Goal: Task Accomplishment & Management: Manage account settings

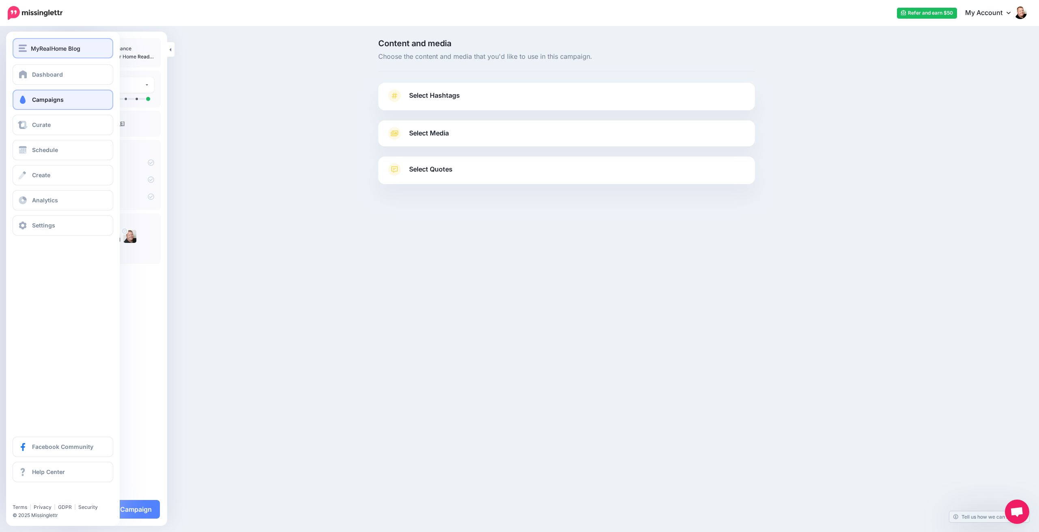
click at [72, 52] on span "MyRealHome Blog" at bounding box center [56, 48] width 50 height 9
click at [73, 47] on span "MyRealHome Blog" at bounding box center [56, 48] width 50 height 9
click at [58, 75] on span "Dashboard" at bounding box center [47, 74] width 31 height 7
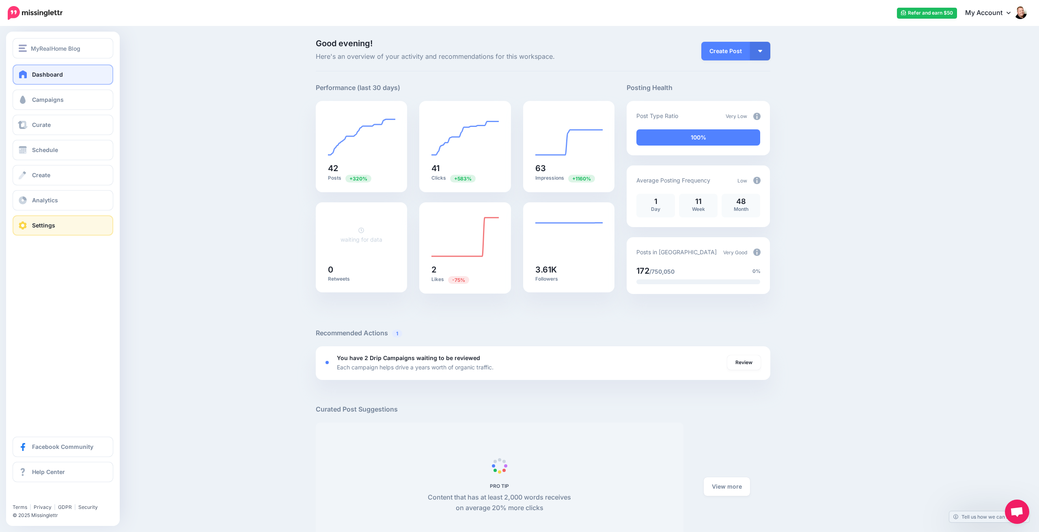
click at [37, 223] on span "Settings" at bounding box center [43, 225] width 23 height 7
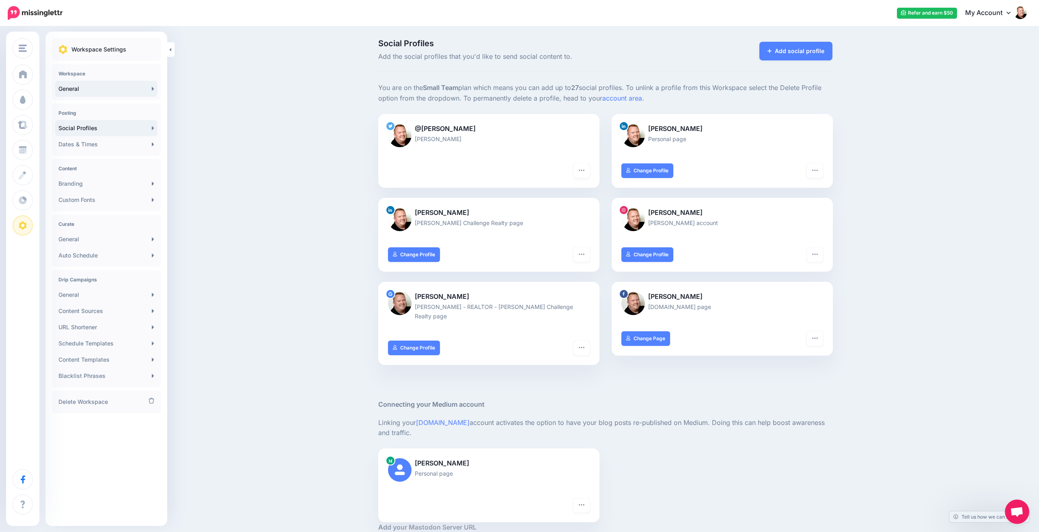
click at [110, 91] on link "General" at bounding box center [106, 89] width 102 height 16
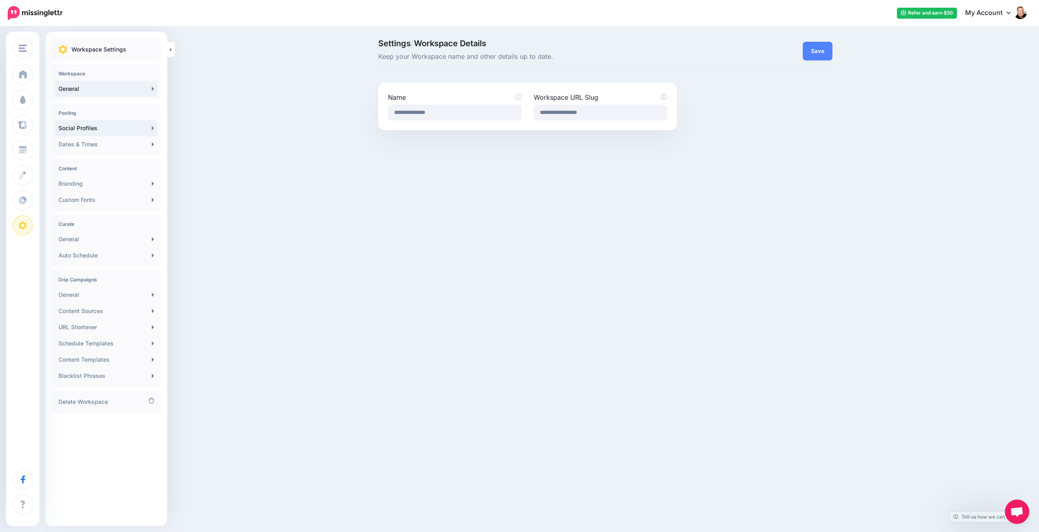
click at [100, 128] on link "Social Profiles" at bounding box center [106, 128] width 102 height 16
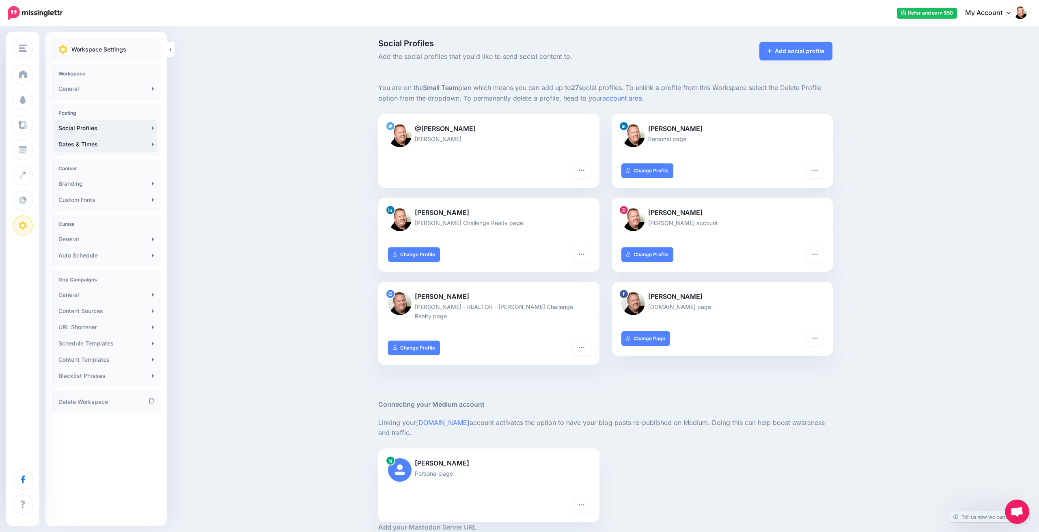
click at [93, 146] on link "Dates & Times" at bounding box center [106, 144] width 102 height 16
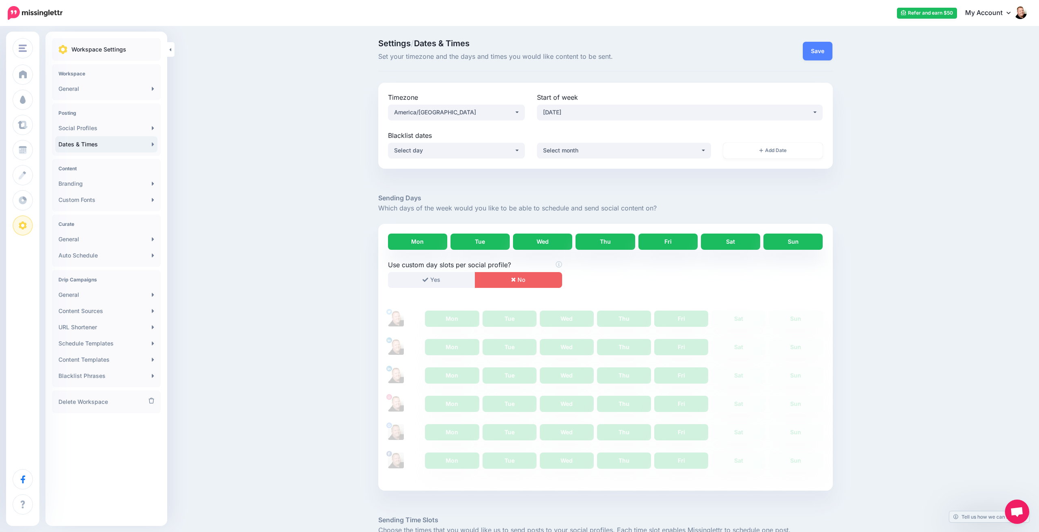
click at [414, 242] on link "Mon" at bounding box center [417, 242] width 59 height 16
click at [416, 242] on link "Mon" at bounding box center [417, 242] width 59 height 16
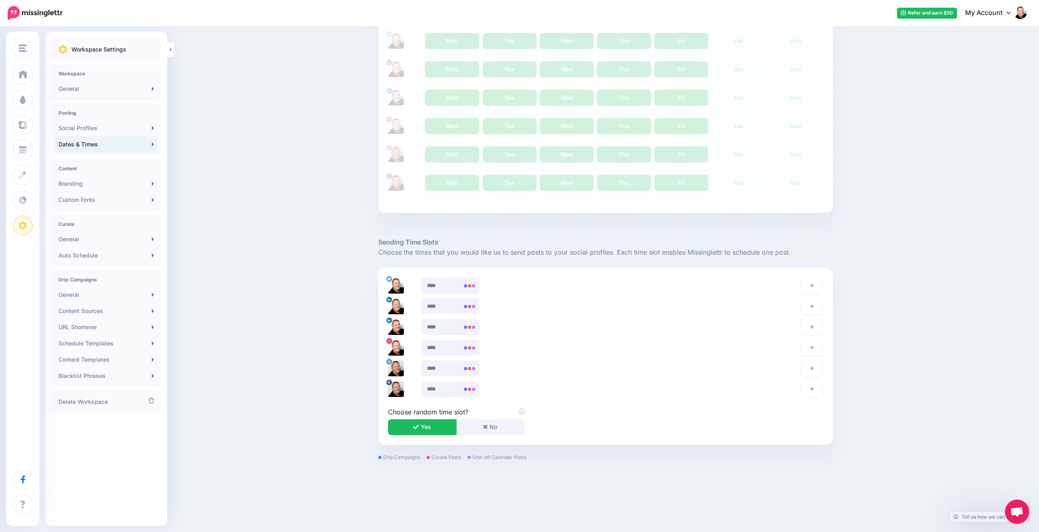
scroll to position [278, 0]
click at [442, 283] on input "****" at bounding box center [450, 286] width 58 height 16
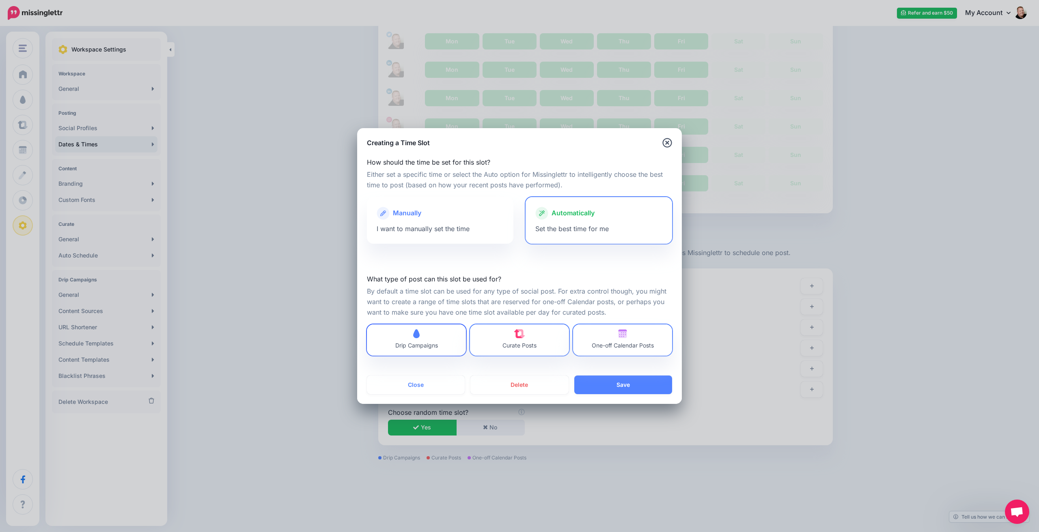
click at [426, 338] on span "Drip Campaigns" at bounding box center [416, 341] width 43 height 22
click at [426, 345] on span "Drip Campaigns" at bounding box center [416, 345] width 43 height 7
click at [667, 141] on icon "button" at bounding box center [667, 143] width 10 height 10
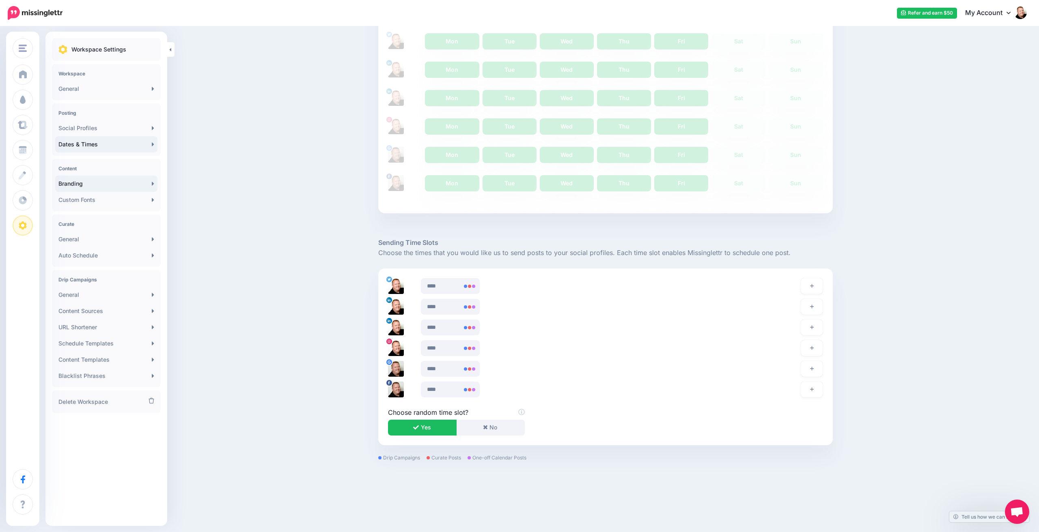
click at [96, 180] on link "Branding" at bounding box center [106, 184] width 102 height 16
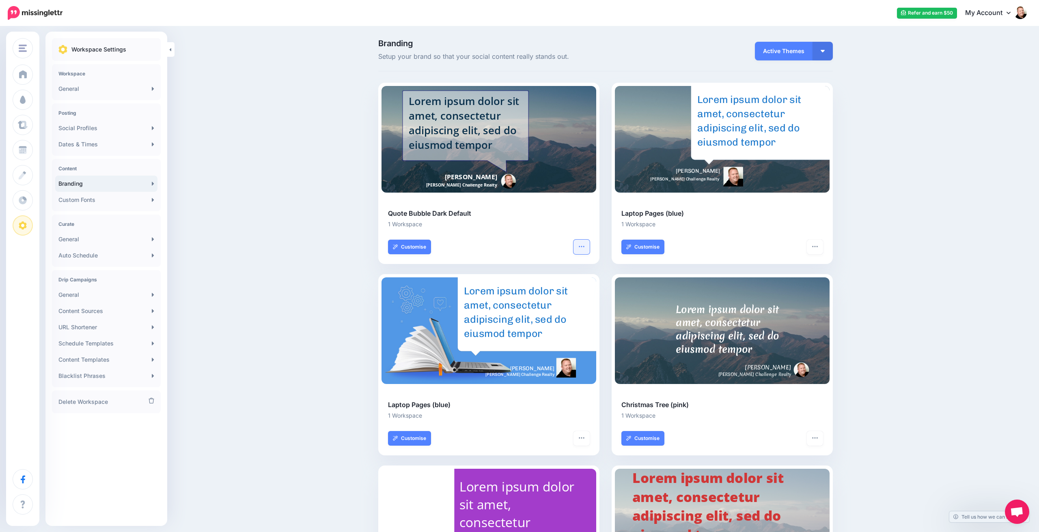
click at [581, 246] on icon "button" at bounding box center [581, 246] width 5 height 1
click at [532, 305] on link "Remove from Workspace" at bounding box center [541, 308] width 87 height 16
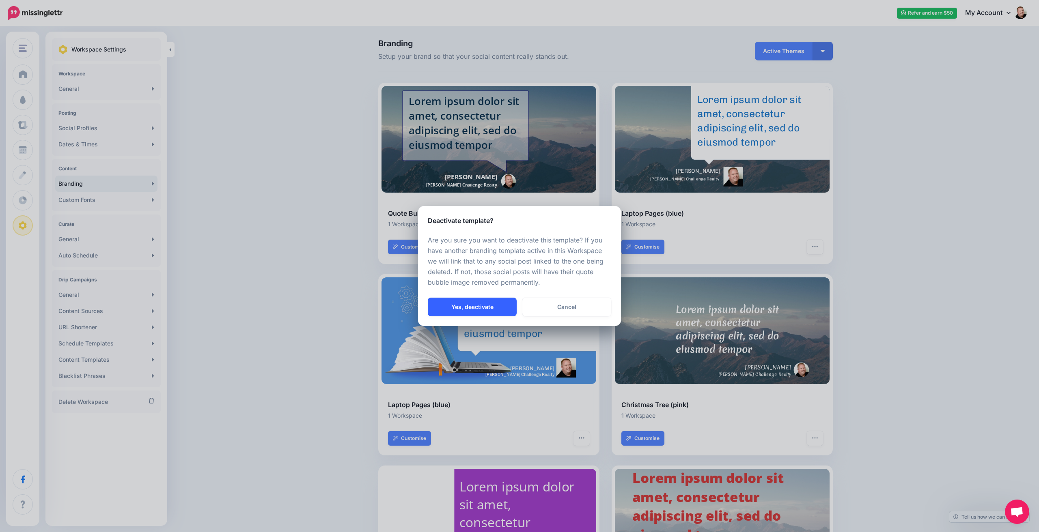
click at [493, 304] on button "Yes, deactivate" at bounding box center [472, 307] width 89 height 19
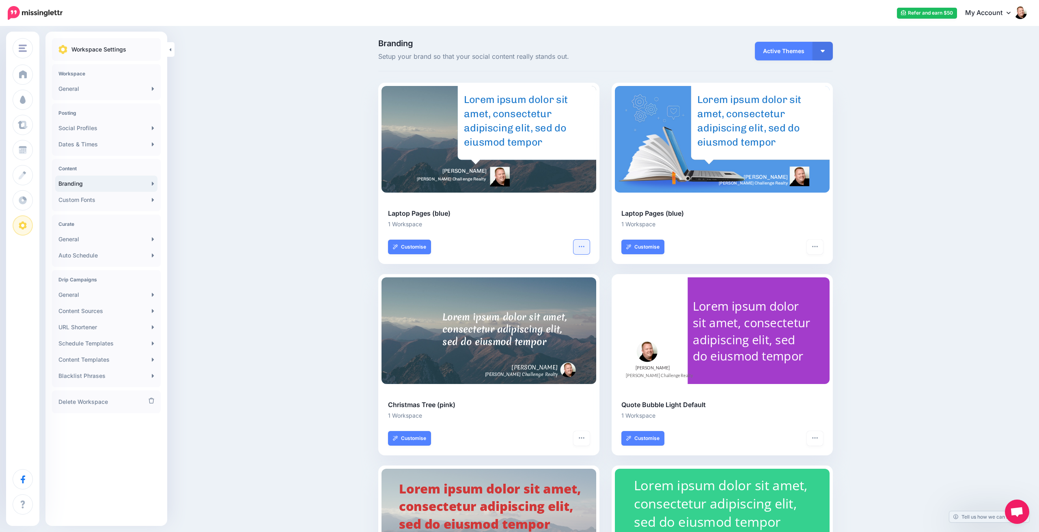
click at [584, 247] on icon "button" at bounding box center [581, 246] width 6 height 6
click at [534, 308] on link "Remove from Workspace" at bounding box center [541, 308] width 87 height 16
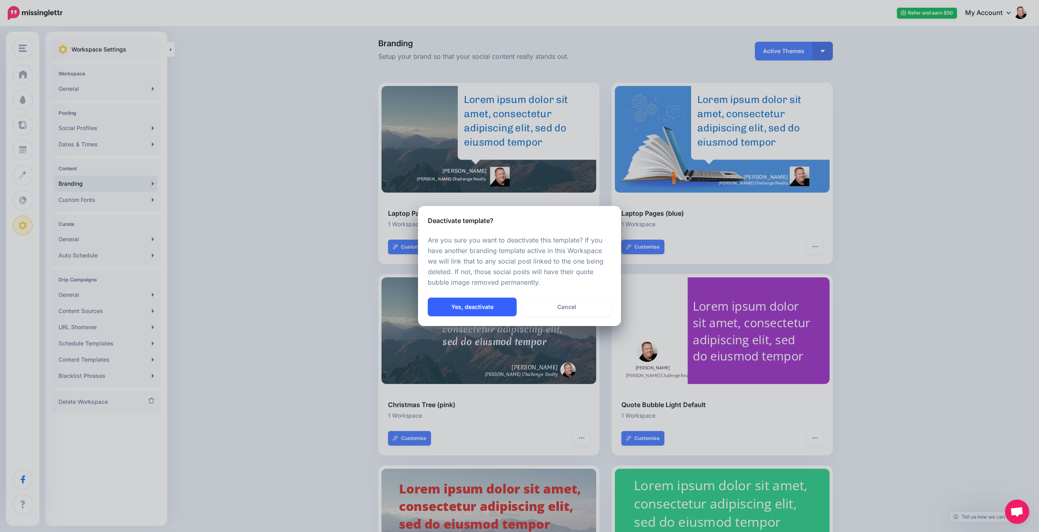
click at [485, 306] on button "Yes, deactivate" at bounding box center [472, 307] width 89 height 19
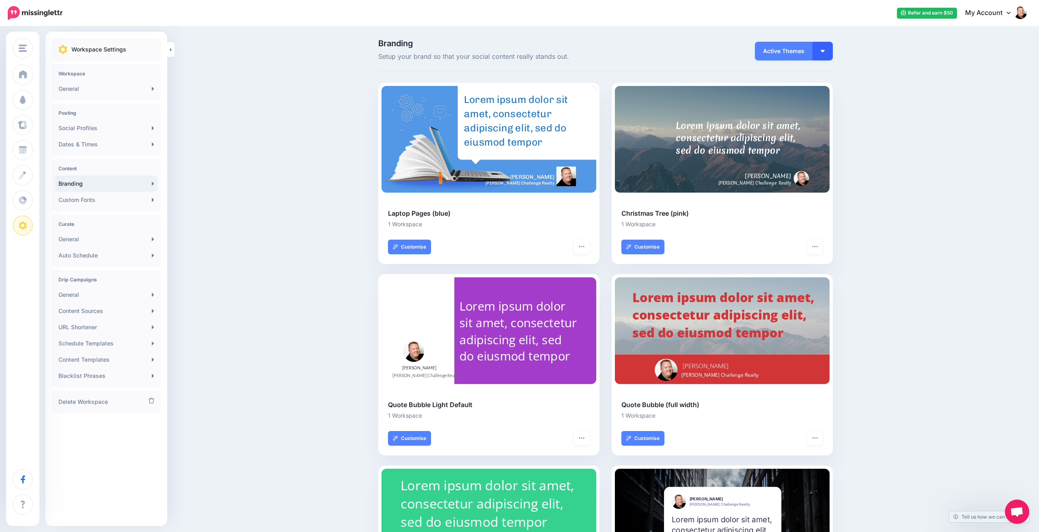
click at [828, 50] on button "button" at bounding box center [822, 51] width 20 height 19
click at [800, 93] on link "My Themes" at bounding box center [800, 92] width 58 height 16
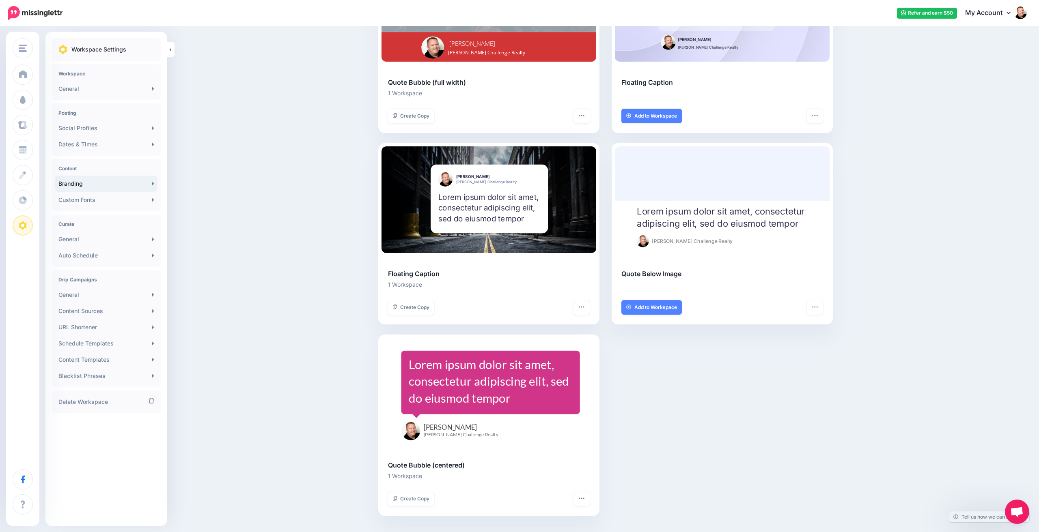
scroll to position [1088, 0]
click at [583, 304] on icon "button" at bounding box center [581, 307] width 6 height 6
click at [545, 347] on link "Remove from Library" at bounding box center [547, 351] width 77 height 16
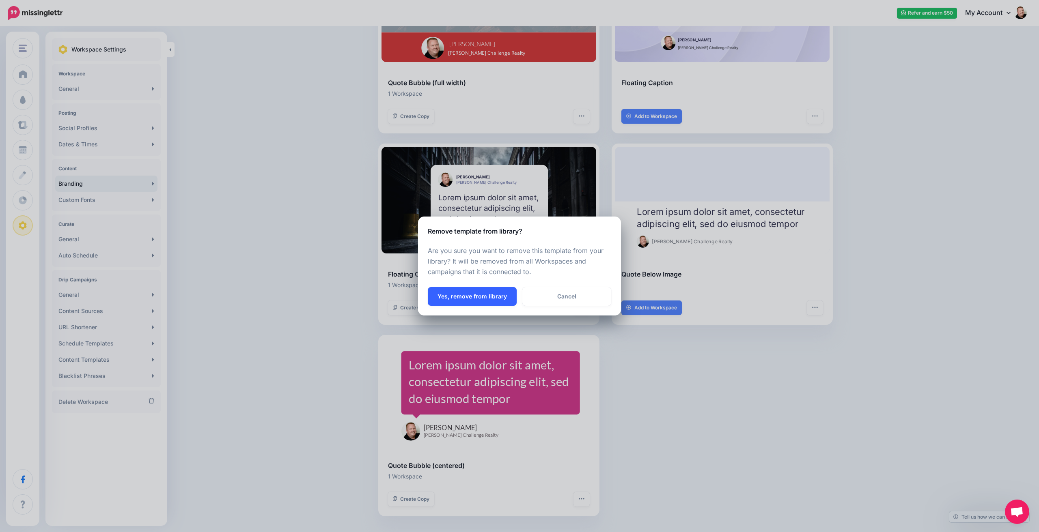
click at [489, 299] on button "Yes, remove from library" at bounding box center [472, 296] width 89 height 19
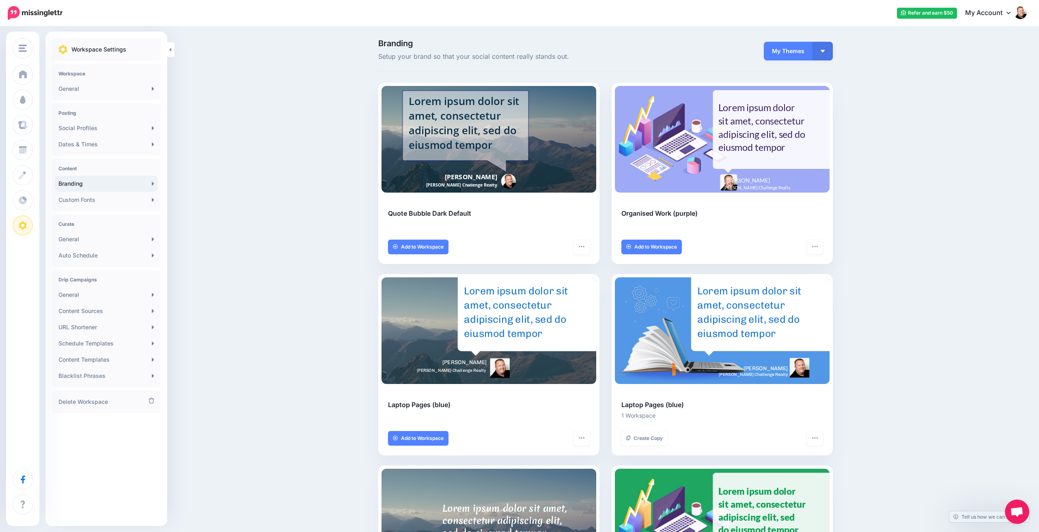
scroll to position [0, 0]
click at [821, 47] on button "button" at bounding box center [822, 51] width 20 height 19
click at [797, 108] on link "Browse Themes" at bounding box center [800, 110] width 58 height 16
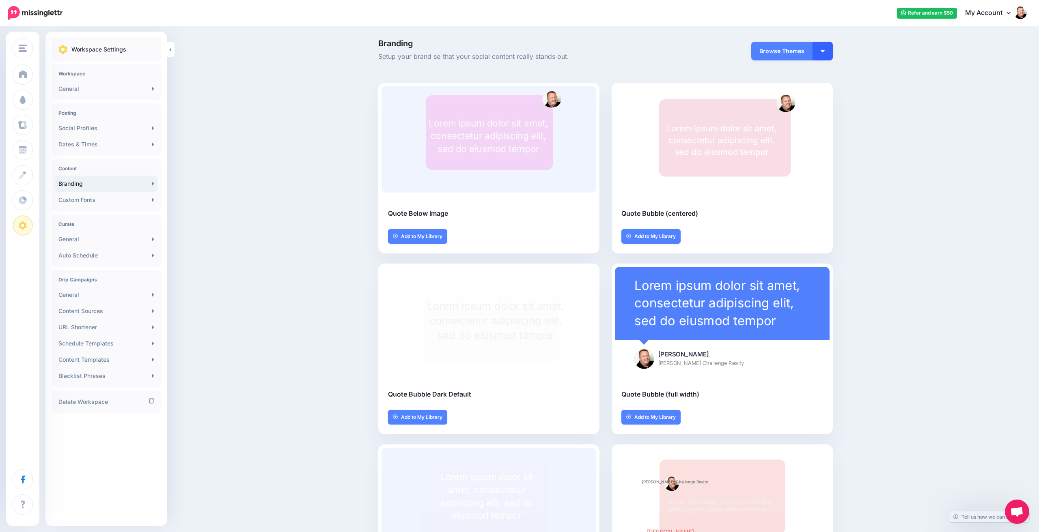
click at [821, 48] on button "button" at bounding box center [822, 51] width 20 height 19
click at [794, 71] on link "Active Themes" at bounding box center [799, 73] width 58 height 16
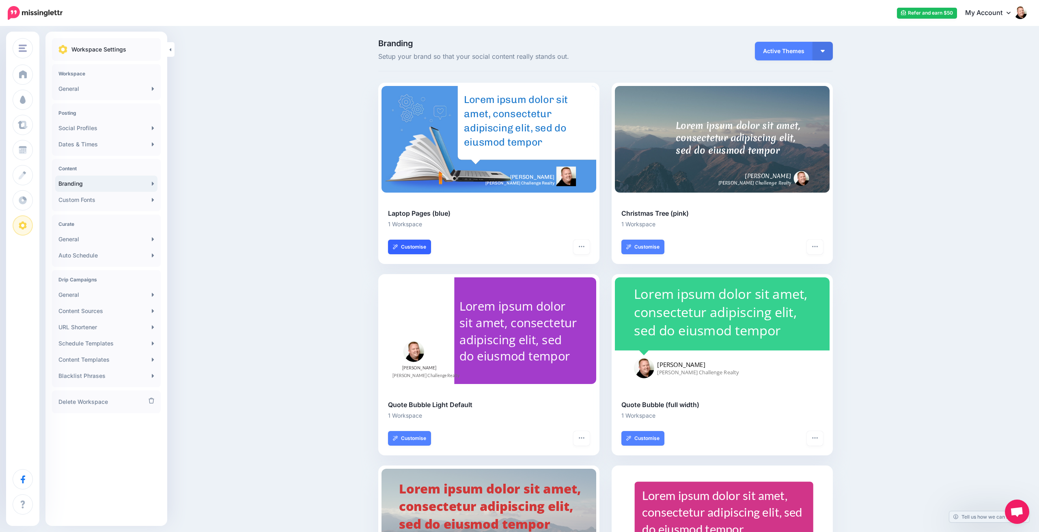
click at [406, 246] on link "Customise" at bounding box center [409, 247] width 43 height 15
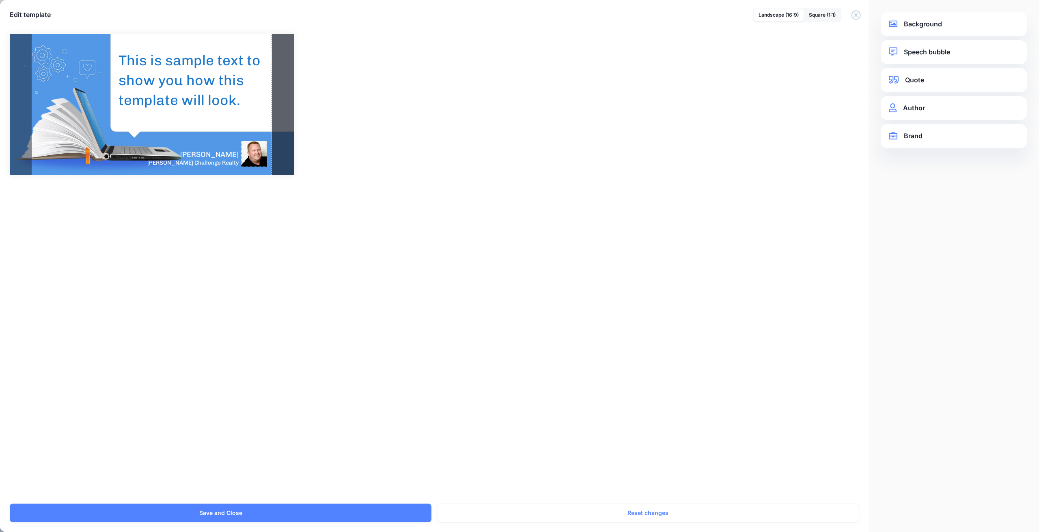
click at [256, 148] on div at bounding box center [254, 154] width 26 height 26
click at [953, 296] on span "Rounded" at bounding box center [954, 296] width 20 height 5
click at [917, 327] on link "Brand" at bounding box center [954, 326] width 130 height 11
click at [956, 172] on div "Chivo" at bounding box center [940, 172] width 90 height 10
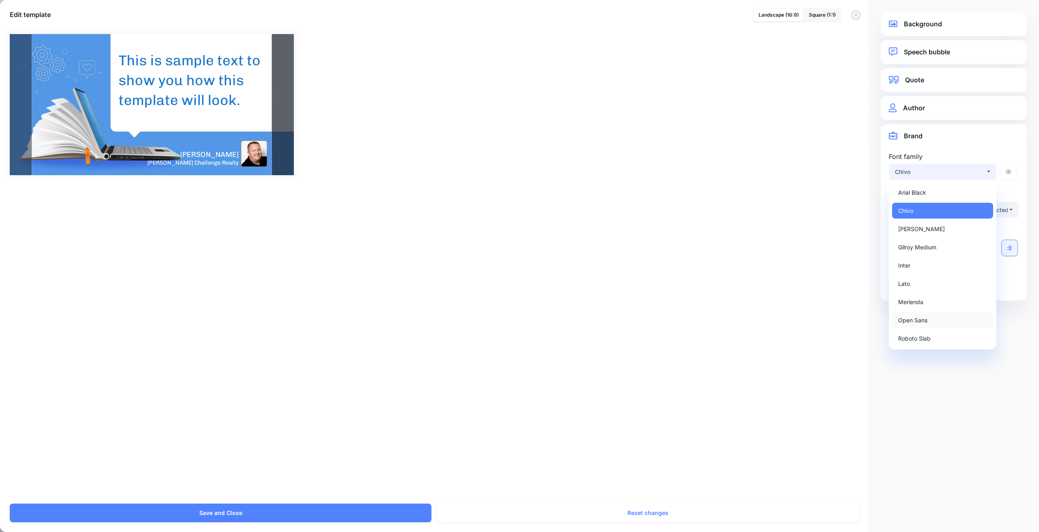
click at [924, 320] on span "Open Sans" at bounding box center [912, 321] width 29 height 10
select select "***"
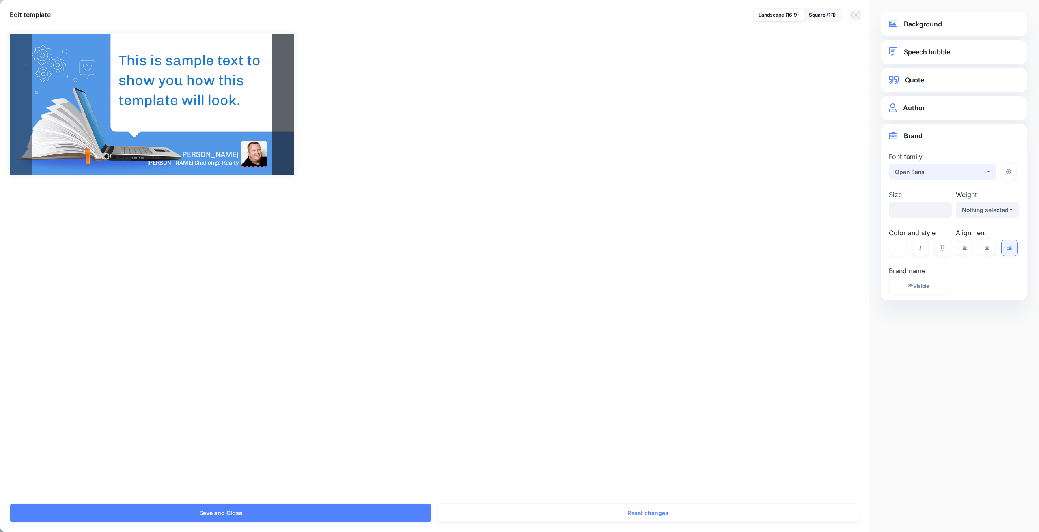
select select "***"
click at [930, 23] on link "Background" at bounding box center [954, 24] width 130 height 11
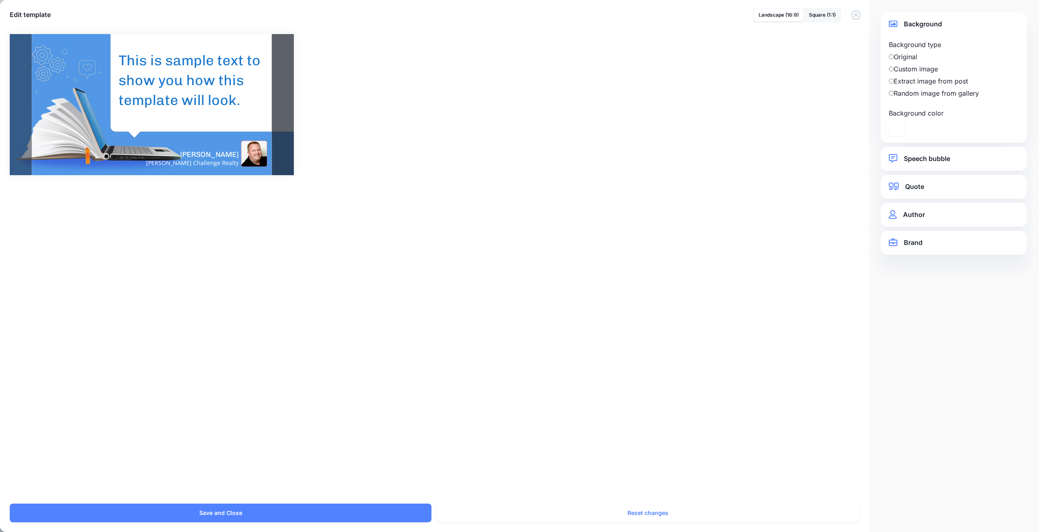
click at [922, 157] on link "Speech bubble" at bounding box center [954, 158] width 130 height 11
click at [932, 166] on icon at bounding box center [930, 164] width 16 height 16
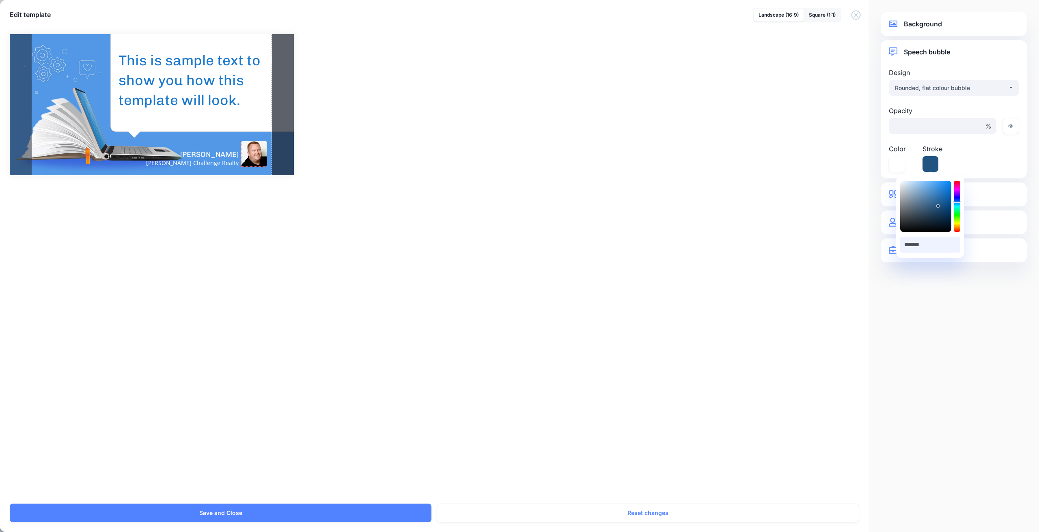
click at [924, 248] on input "*******" at bounding box center [930, 245] width 60 height 16
paste input "text"
type input "*******"
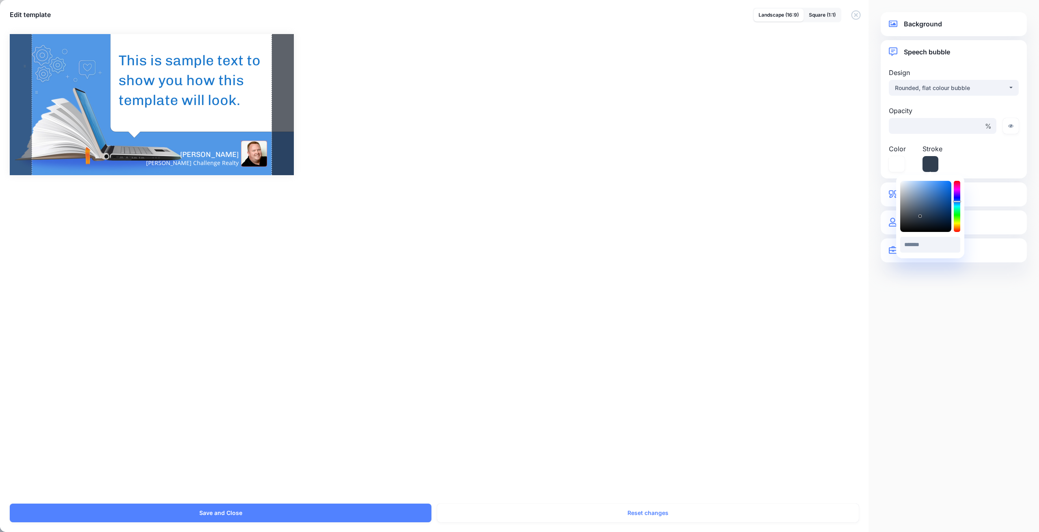
click at [989, 166] on div "Opacity *** % Color ******* #FFFFFF Stroke" at bounding box center [954, 139] width 134 height 66
click at [982, 164] on div "Opacity *** % Color ******* #FFFFFF Stroke" at bounding box center [954, 139] width 134 height 66
click at [944, 193] on link "Quote" at bounding box center [954, 194] width 130 height 11
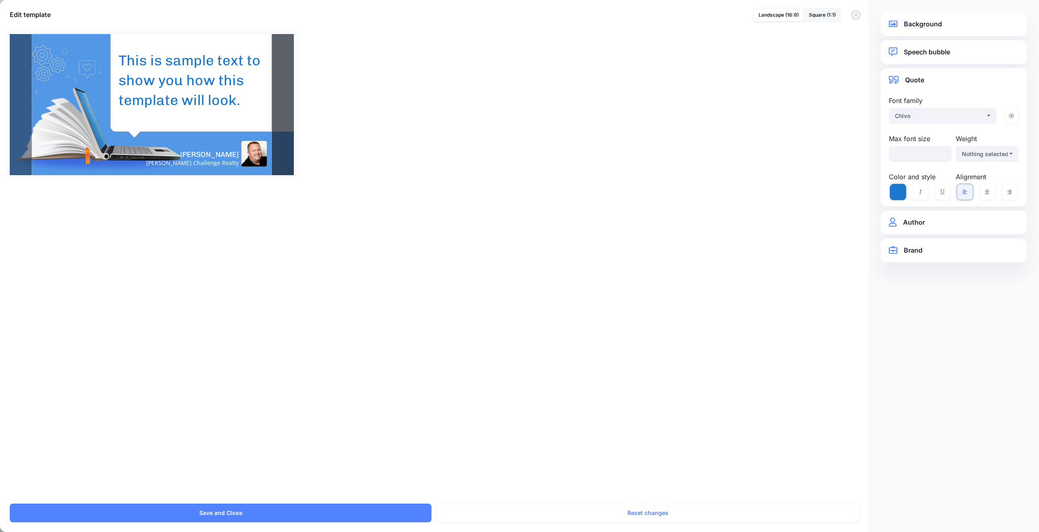
click at [898, 193] on icon at bounding box center [898, 192] width 16 height 16
click at [898, 271] on input "*******" at bounding box center [905, 273] width 60 height 16
paste input "text"
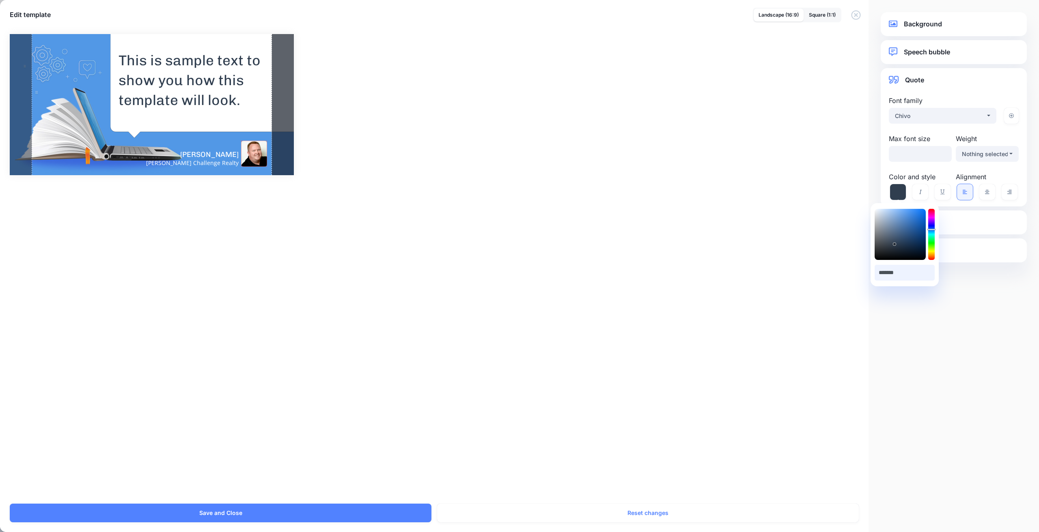
type input "*******"
click at [894, 177] on label "Color and style" at bounding box center [920, 177] width 63 height 10
click at [971, 176] on label "Alignment" at bounding box center [987, 177] width 63 height 10
click at [922, 222] on link "Author" at bounding box center [954, 222] width 130 height 11
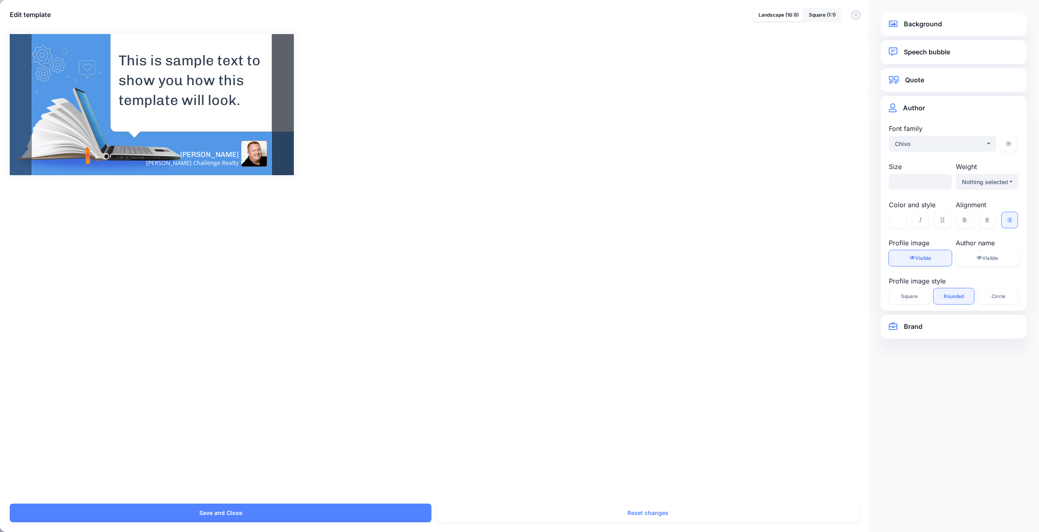
click at [922, 256] on span "Visible" at bounding box center [923, 258] width 16 height 6
click at [922, 256] on span "Hidden" at bounding box center [923, 258] width 16 height 6
click at [985, 257] on span "Visible" at bounding box center [990, 258] width 16 height 6
click at [985, 257] on span "Hidden" at bounding box center [990, 258] width 16 height 6
click at [732, 252] on div "Combined Shape Created with Sketch. Jason Hafso MaxWell Challenge Realty" at bounding box center [519, 264] width 1039 height 480
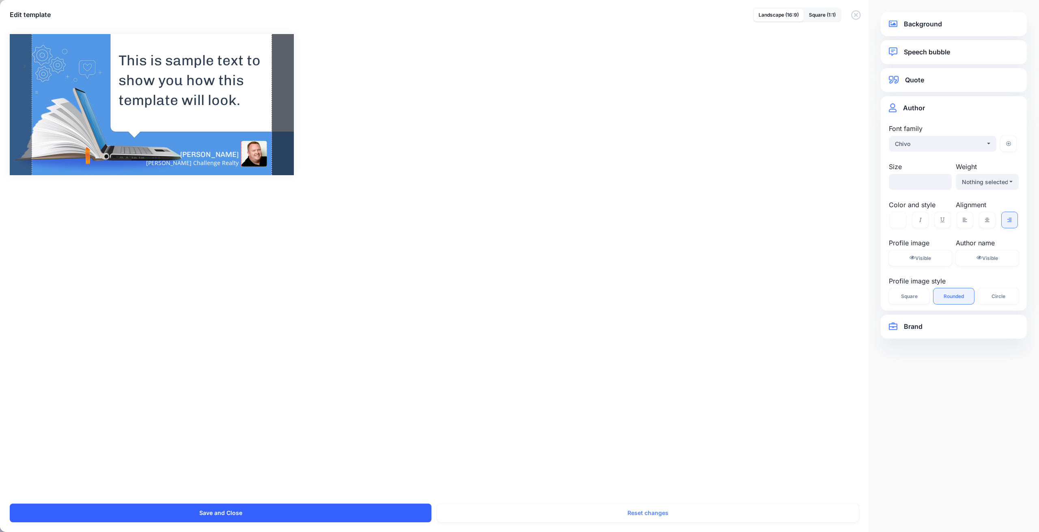
click at [223, 512] on button "Save and Close" at bounding box center [221, 513] width 422 height 19
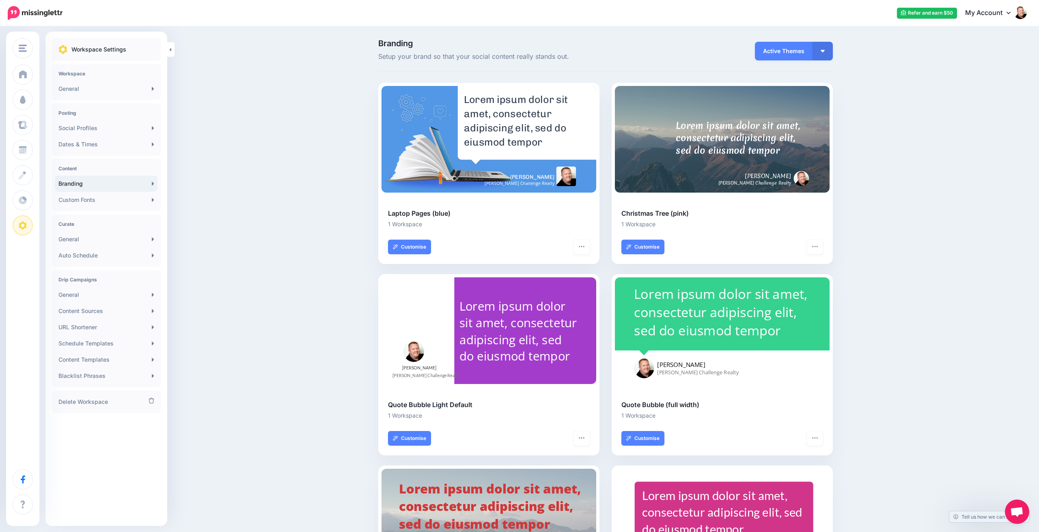
click at [1018, 12] on img at bounding box center [1020, 12] width 13 height 13
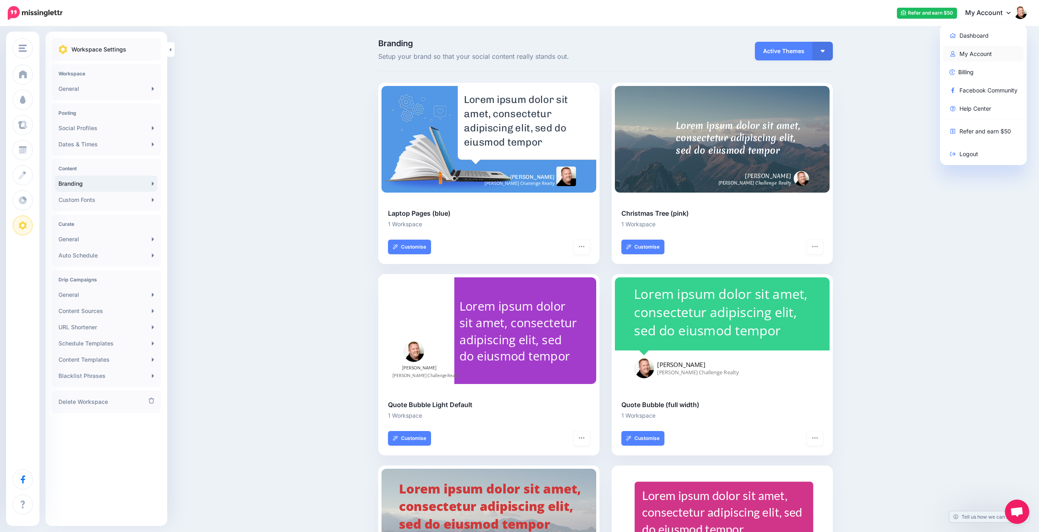
click at [972, 52] on link "My Account" at bounding box center [983, 54] width 81 height 16
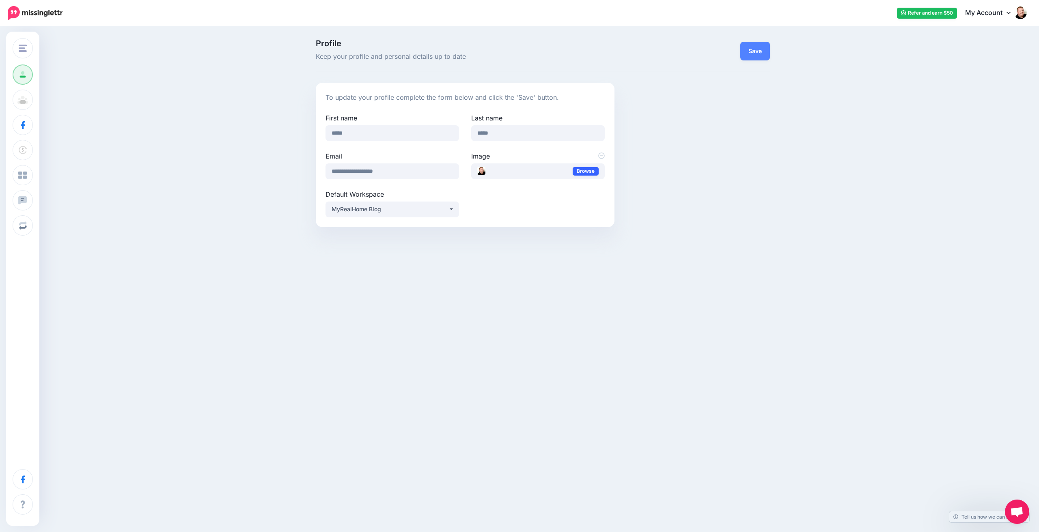
click at [584, 169] on link "Browse" at bounding box center [586, 171] width 26 height 9
click at [762, 49] on button "Save" at bounding box center [755, 51] width 30 height 19
click at [393, 206] on div "MyRealHome Blog" at bounding box center [390, 210] width 117 height 10
click at [229, 181] on div "Profile Keep your profile and personal details up to date Save To update your p…" at bounding box center [519, 136] width 1039 height 218
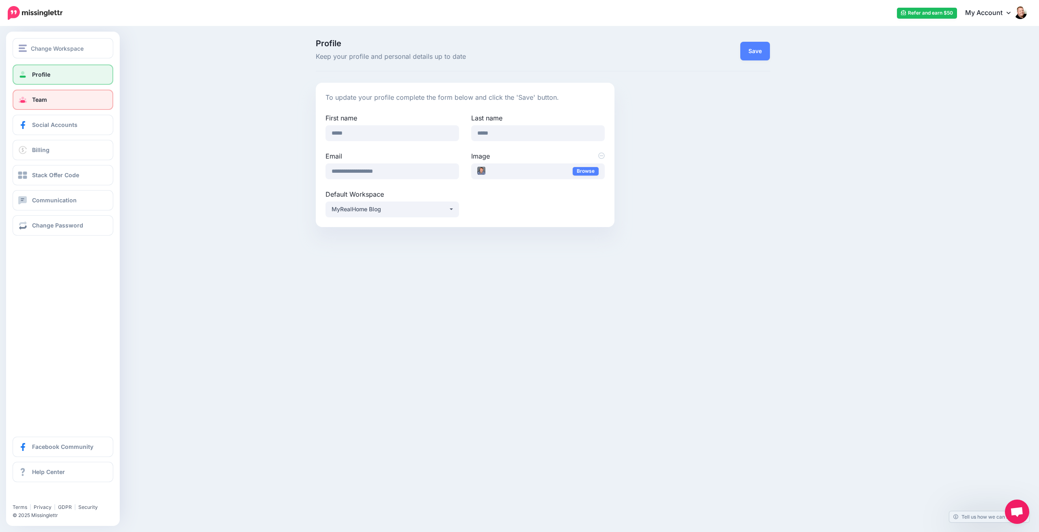
click at [54, 104] on link "Team" at bounding box center [63, 100] width 101 height 20
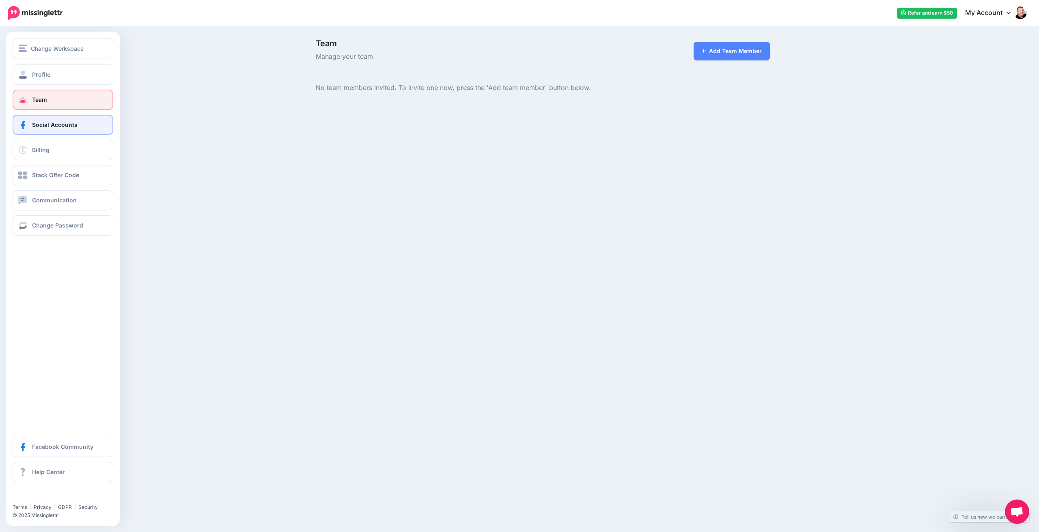
click at [46, 127] on span "Social Accounts" at bounding box center [54, 124] width 45 height 7
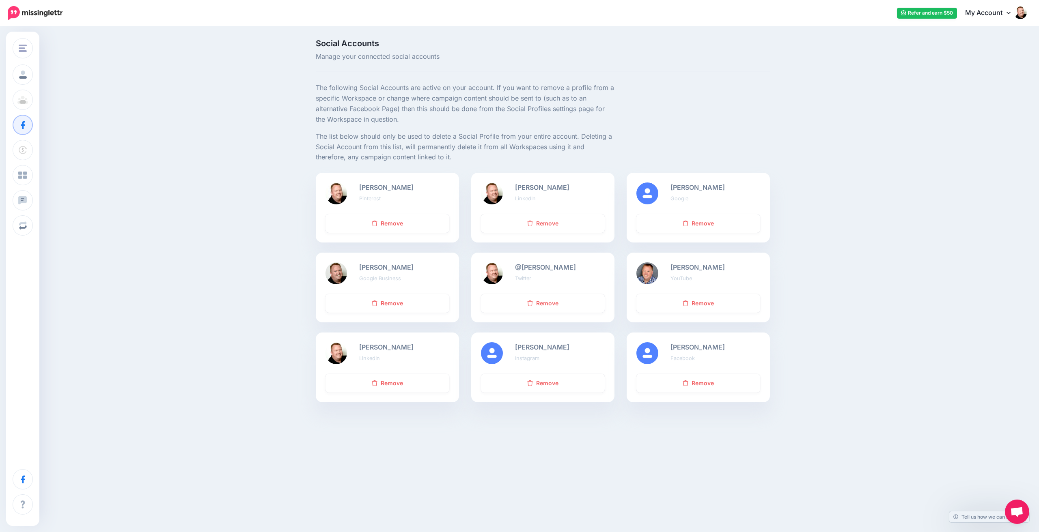
click at [338, 190] on img at bounding box center [336, 194] width 22 height 22
click at [337, 190] on img at bounding box center [336, 194] width 22 height 22
click at [338, 187] on img at bounding box center [336, 194] width 22 height 22
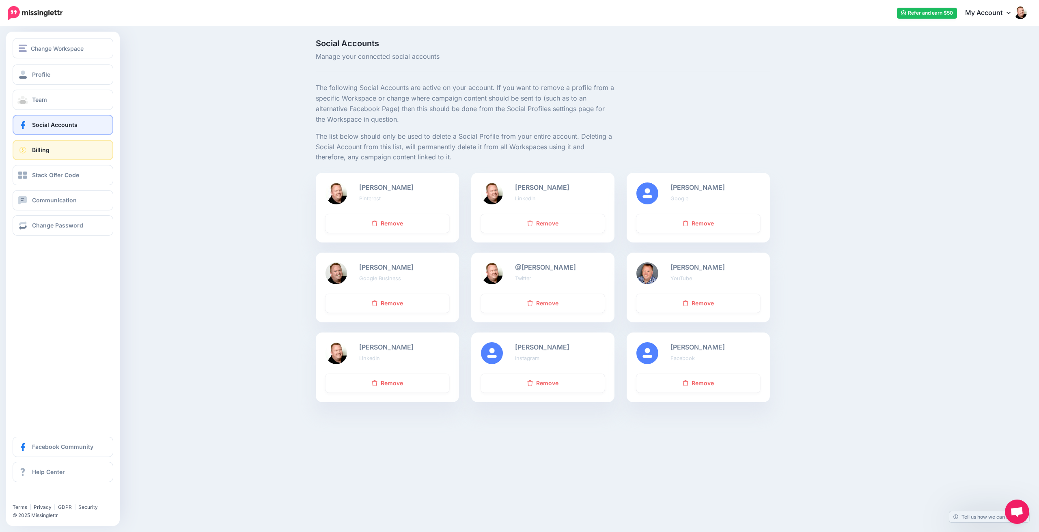
click at [46, 150] on span "Billing" at bounding box center [40, 149] width 17 height 7
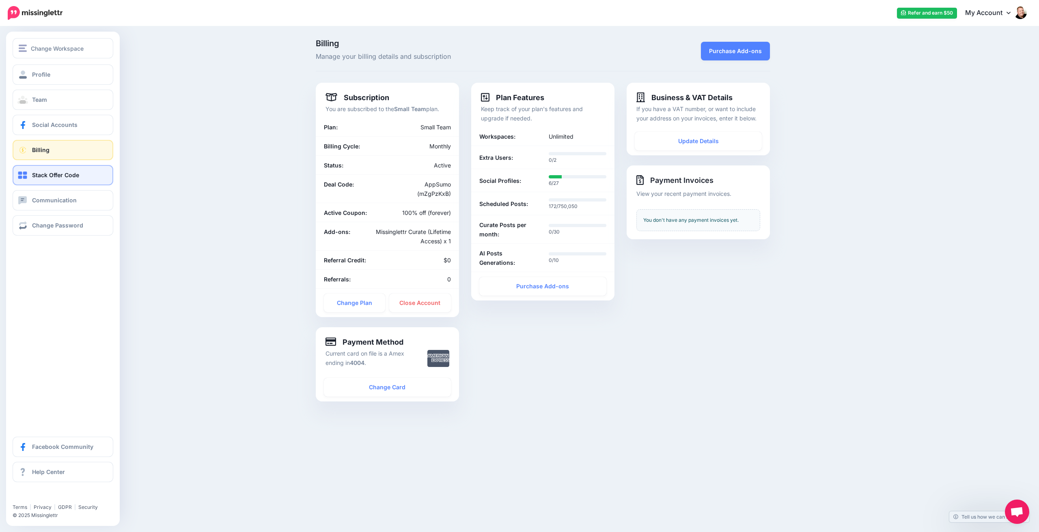
click at [38, 179] on span "Stack Offer Code" at bounding box center [55, 175] width 47 height 7
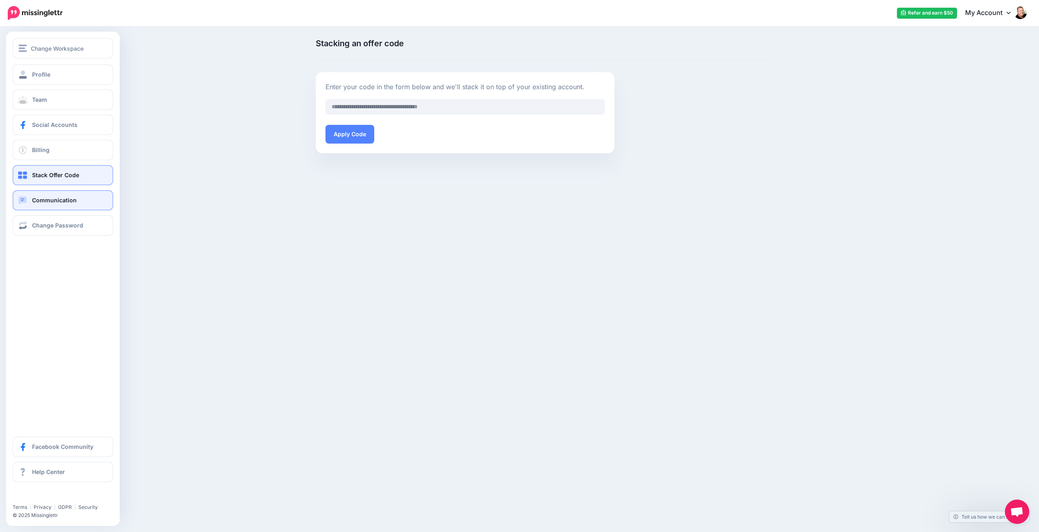
click at [49, 202] on span "Communication" at bounding box center [54, 200] width 45 height 7
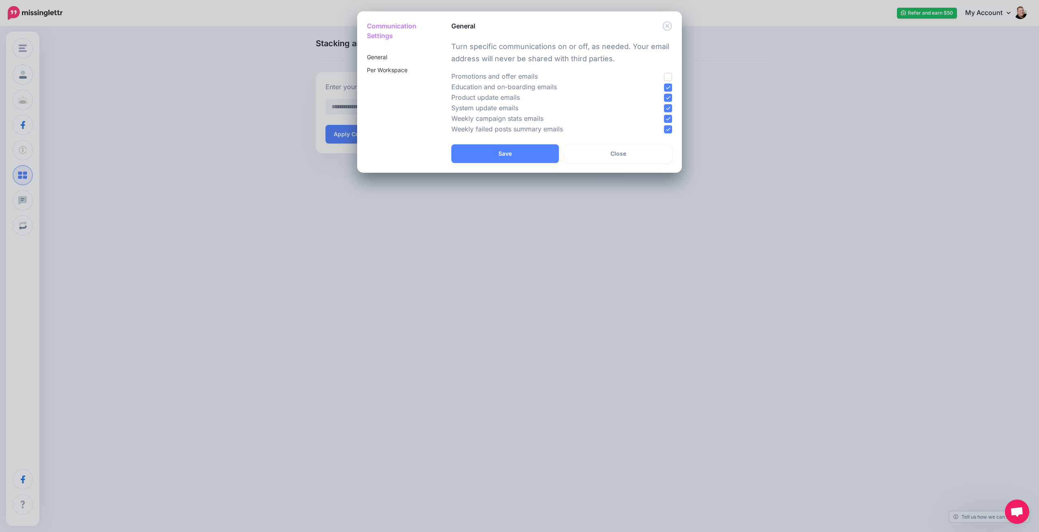
click at [668, 25] on icon "Close" at bounding box center [666, 25] width 9 height 9
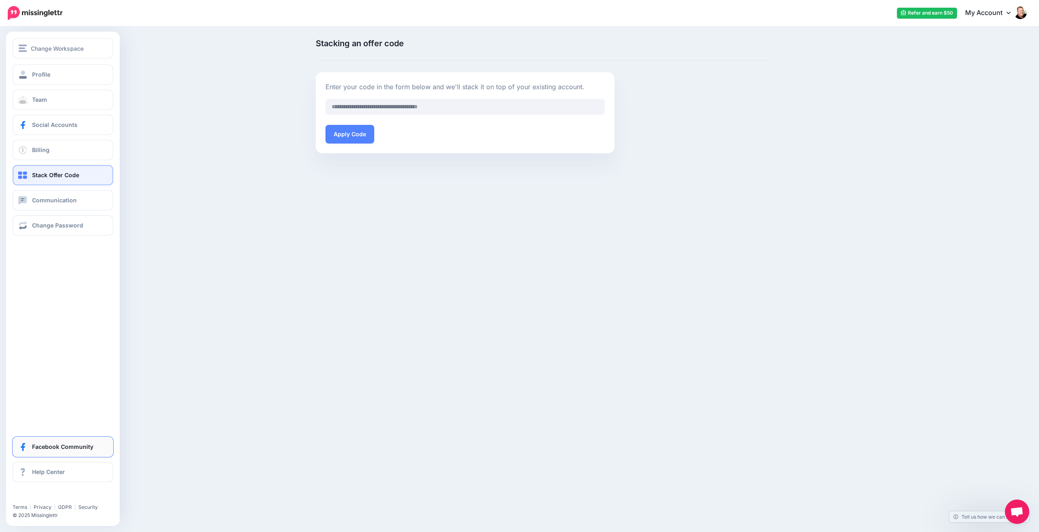
click at [54, 446] on span "Facebook Community" at bounding box center [62, 447] width 61 height 7
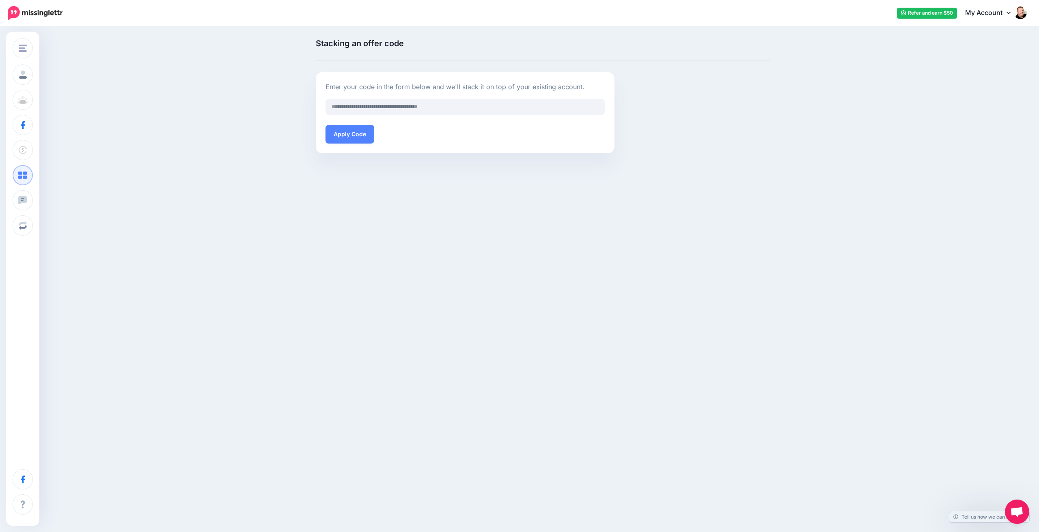
click at [1002, 13] on link "My Account" at bounding box center [992, 13] width 70 height 20
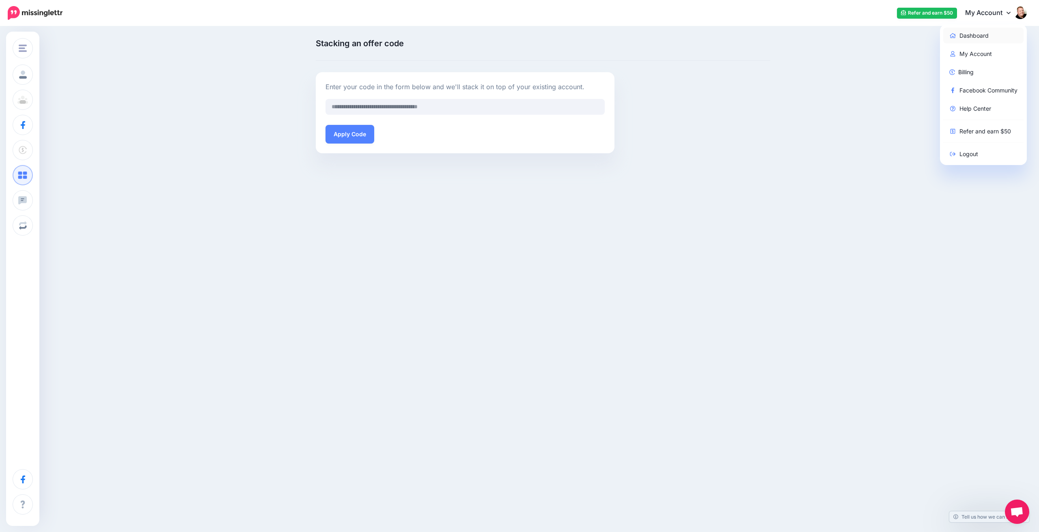
click at [973, 37] on link "Dashboard" at bounding box center [983, 36] width 81 height 16
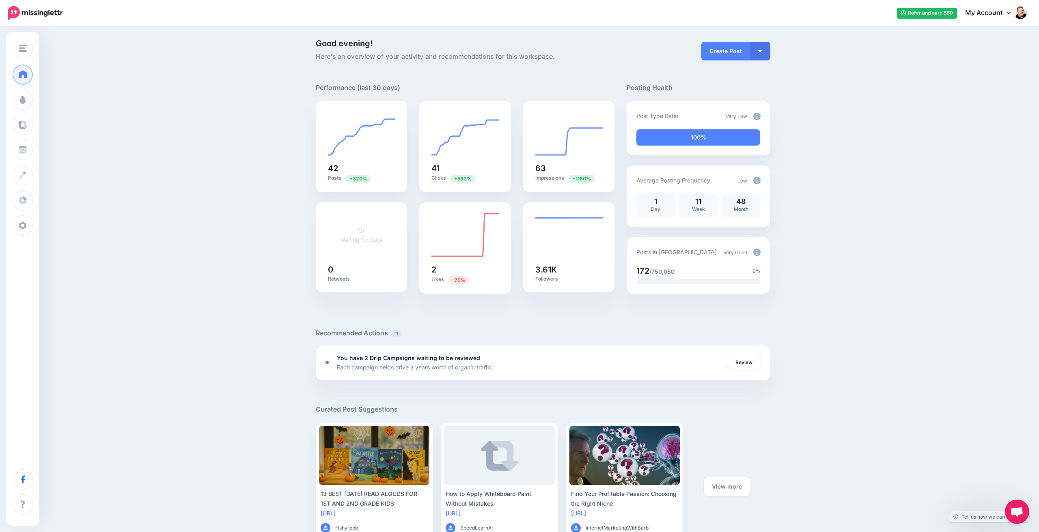
click at [756, 116] on img at bounding box center [756, 116] width 7 height 7
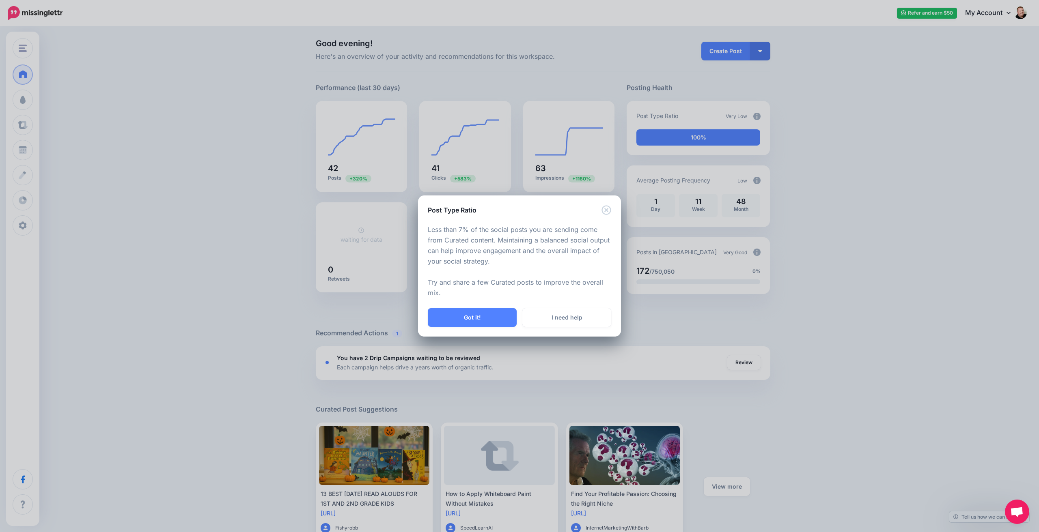
click at [607, 209] on icon "Close" at bounding box center [606, 210] width 10 height 10
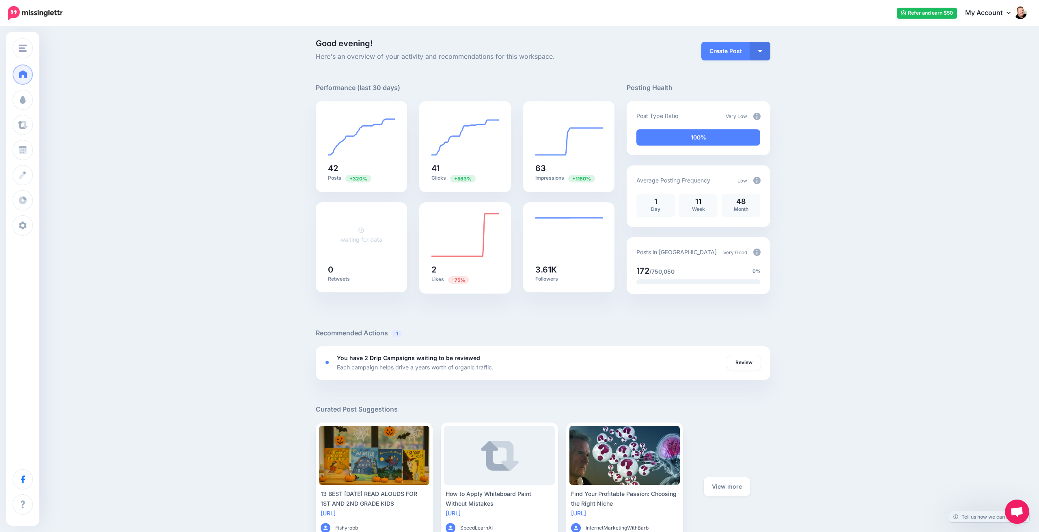
click at [757, 179] on img at bounding box center [756, 180] width 7 height 7
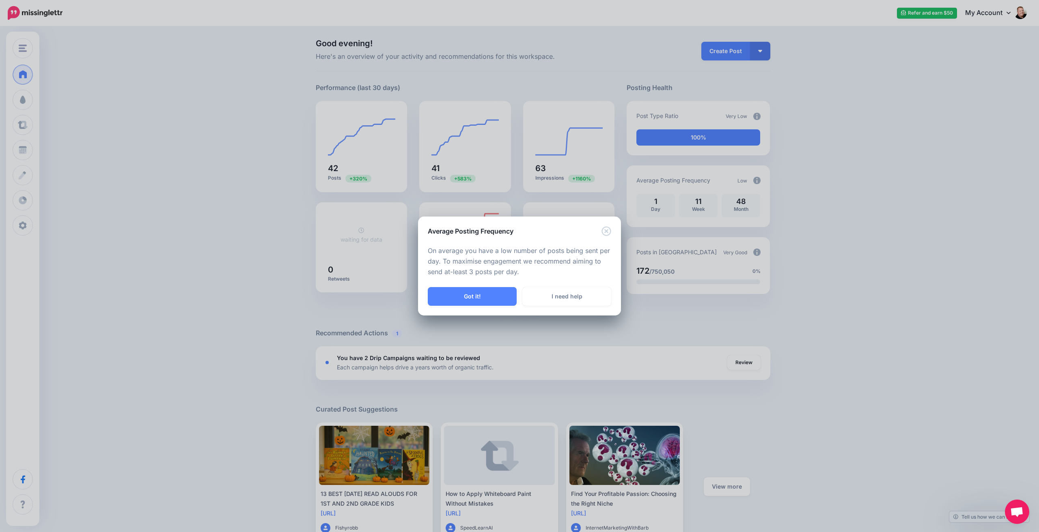
click at [608, 230] on icon "Close" at bounding box center [606, 231] width 10 height 10
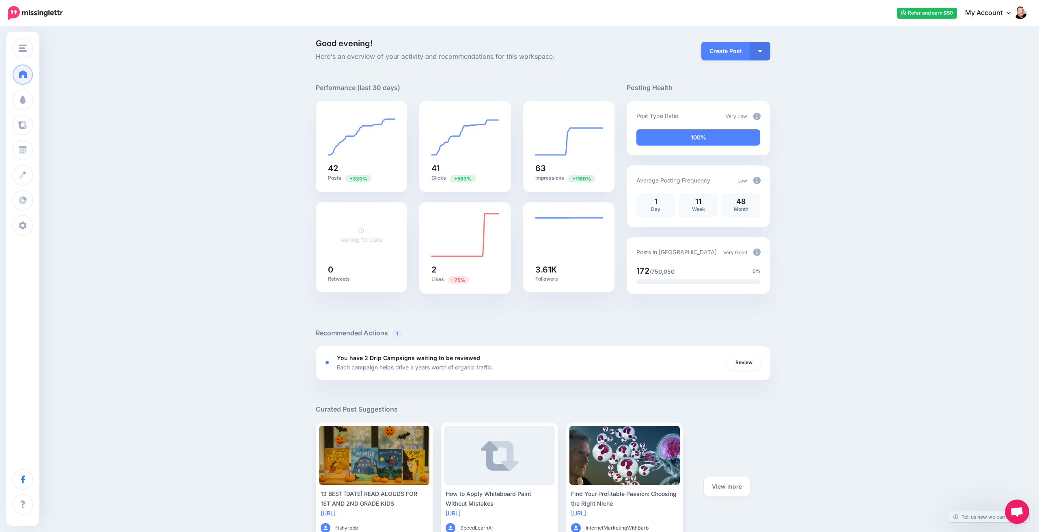
click at [758, 250] on img at bounding box center [756, 252] width 7 height 7
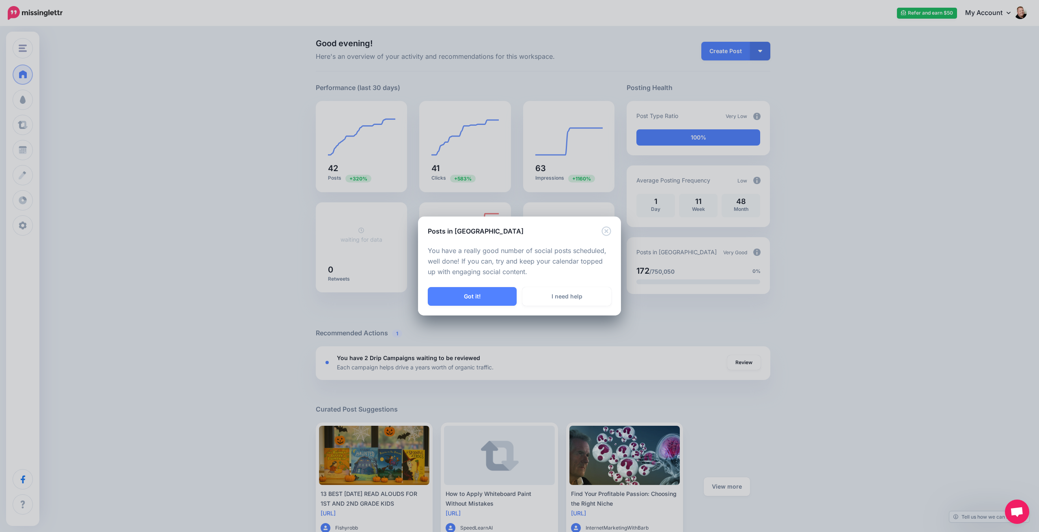
click at [607, 231] on icon "Close" at bounding box center [605, 230] width 9 height 9
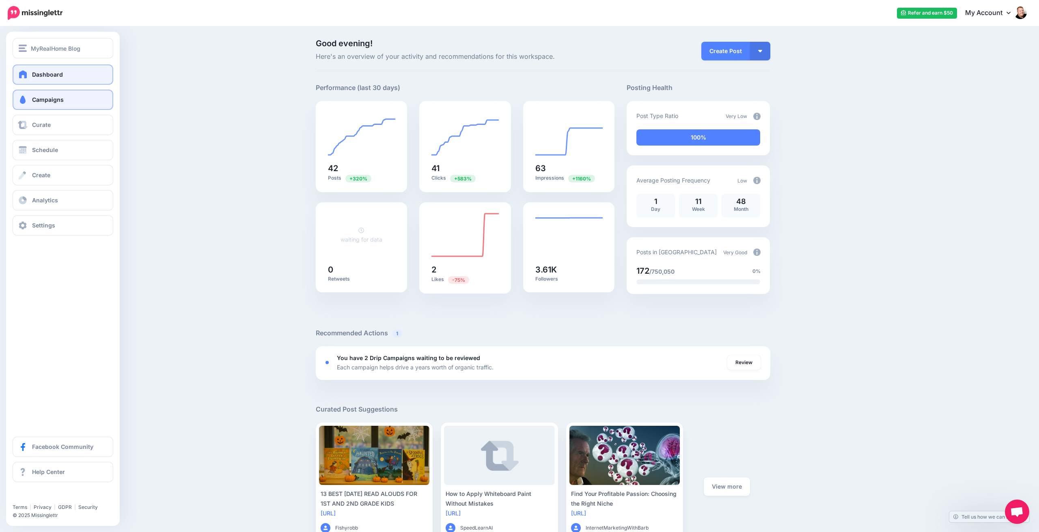
click at [26, 101] on span at bounding box center [22, 100] width 11 height 8
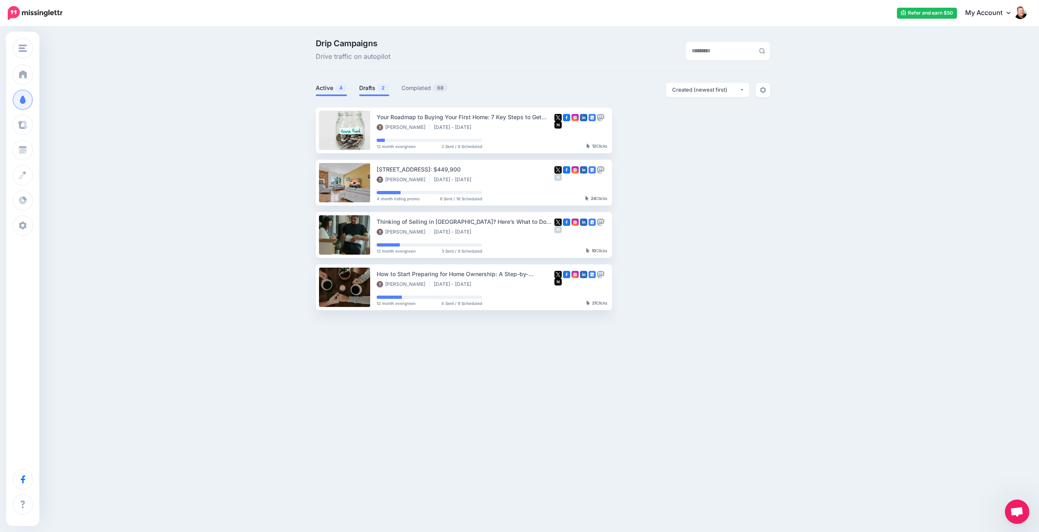
click at [368, 90] on link "Drafts 2" at bounding box center [374, 88] width 30 height 10
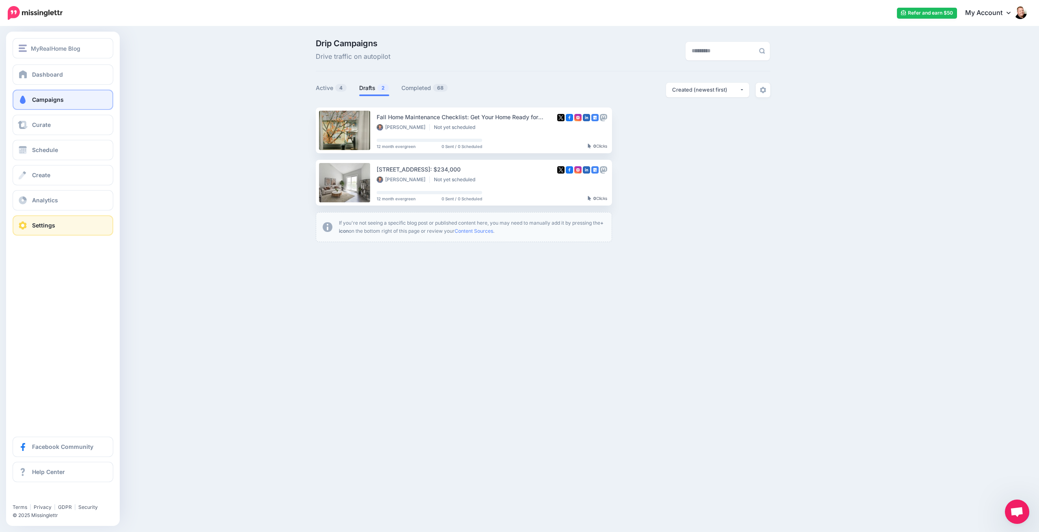
click at [50, 229] on span "Settings" at bounding box center [43, 225] width 23 height 7
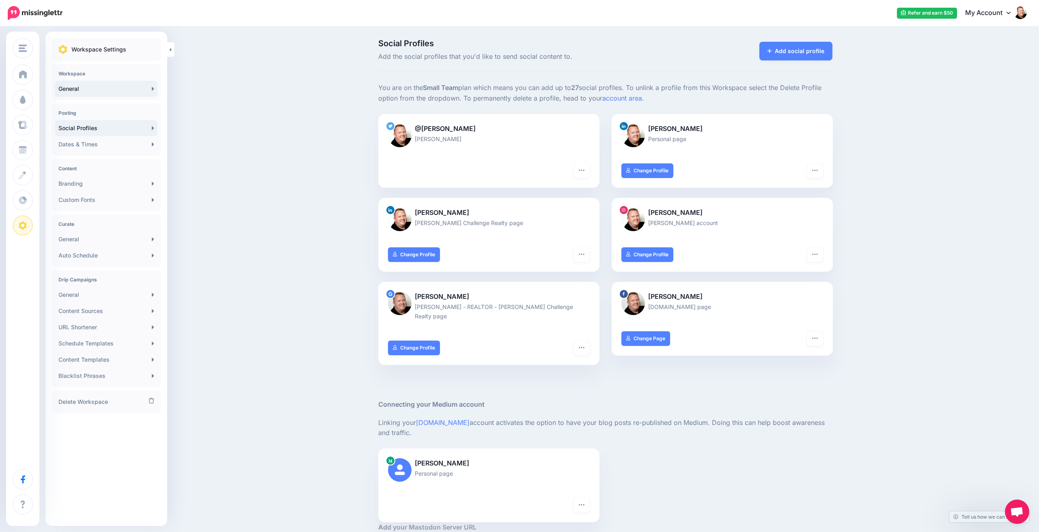
click at [97, 90] on link "General" at bounding box center [106, 89] width 102 height 16
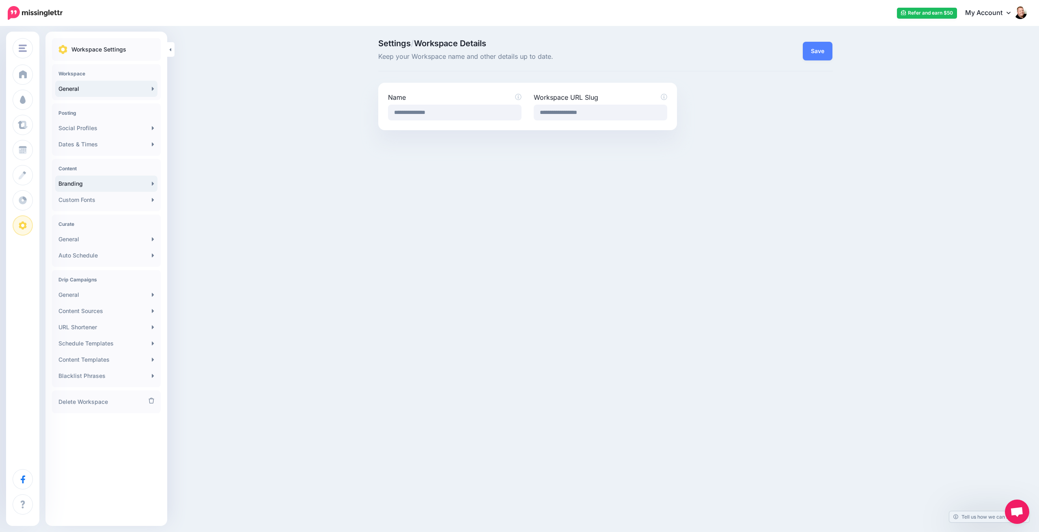
click at [80, 184] on link "Branding" at bounding box center [106, 184] width 102 height 16
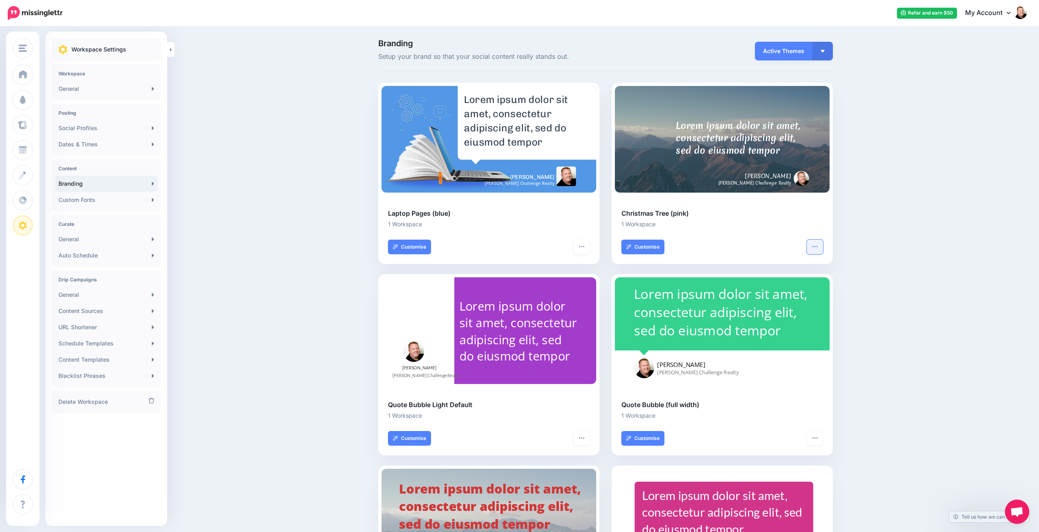
click at [816, 244] on icon "button" at bounding box center [815, 246] width 6 height 6
click at [761, 307] on link "Remove from Workspace" at bounding box center [775, 308] width 87 height 16
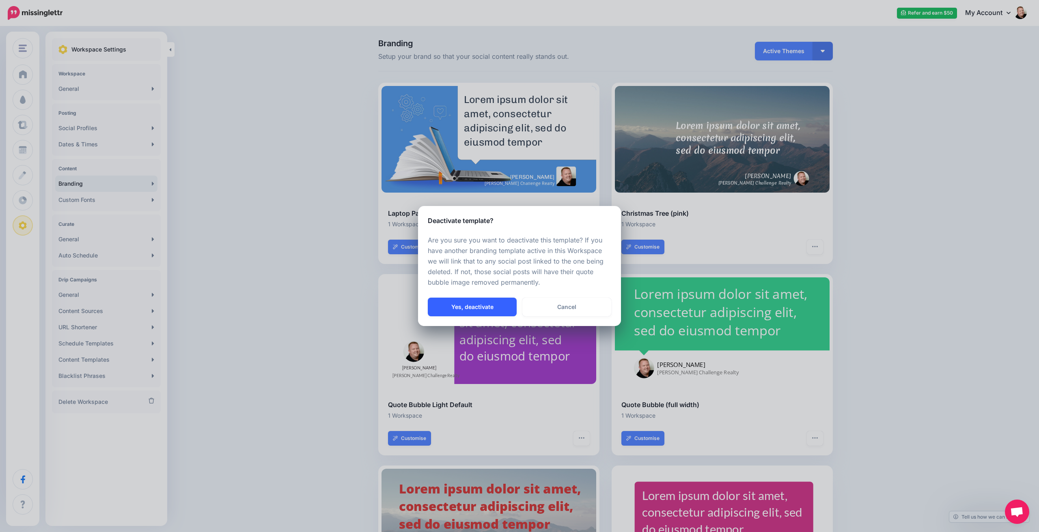
click at [472, 308] on button "Yes, deactivate" at bounding box center [472, 307] width 89 height 19
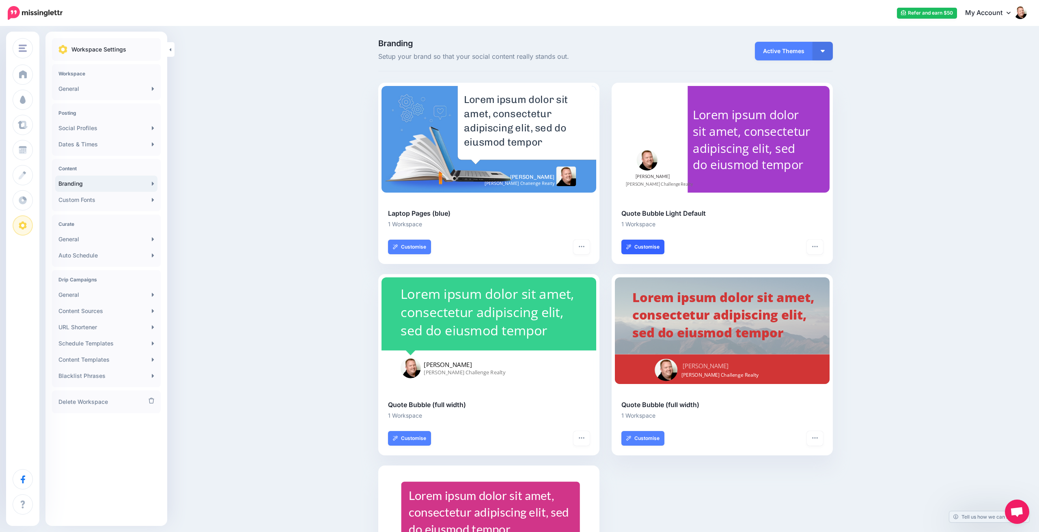
click at [651, 246] on link "Customise" at bounding box center [642, 247] width 43 height 15
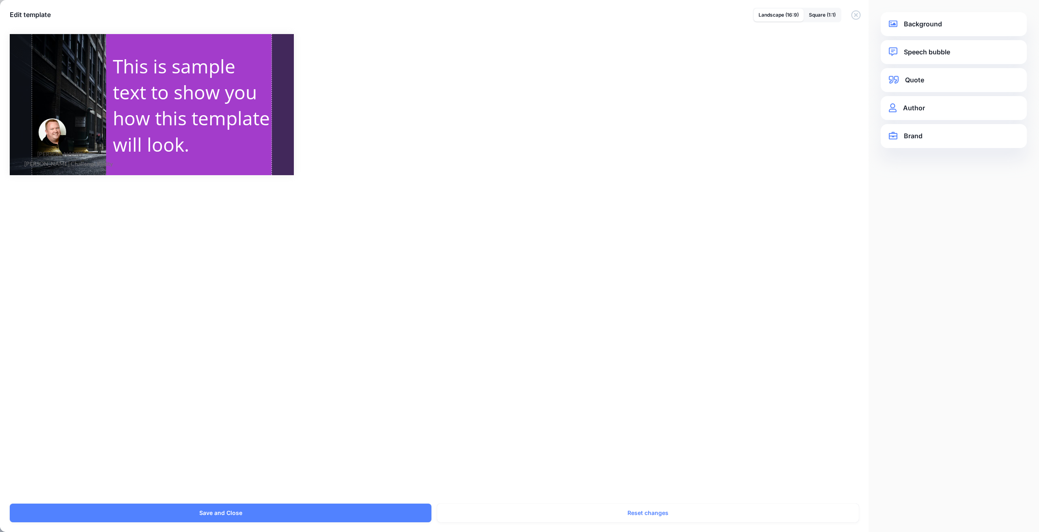
click at [285, 94] on div at bounding box center [282, 104] width 22 height 141
click at [932, 27] on link "Background" at bounding box center [954, 24] width 130 height 11
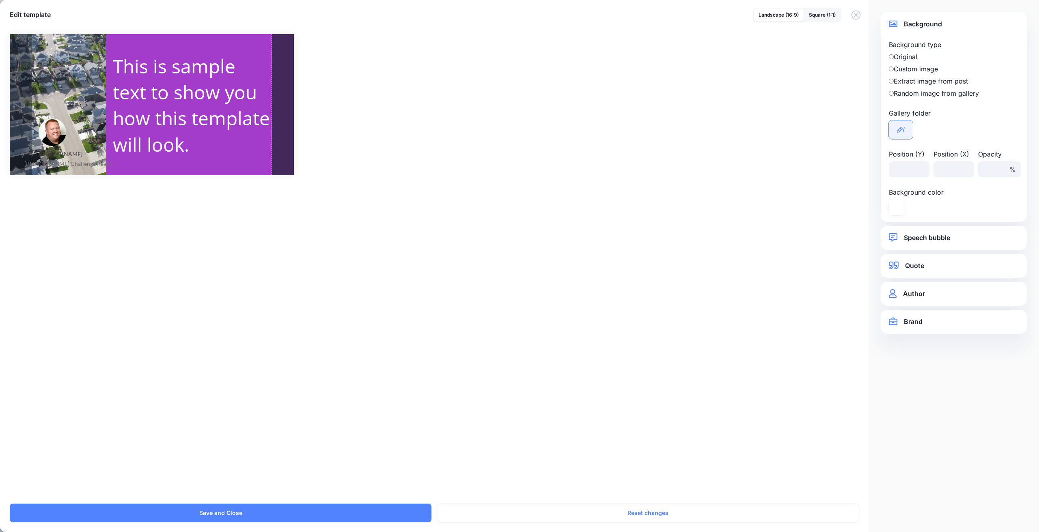
click at [902, 128] on icon at bounding box center [900, 130] width 6 height 6
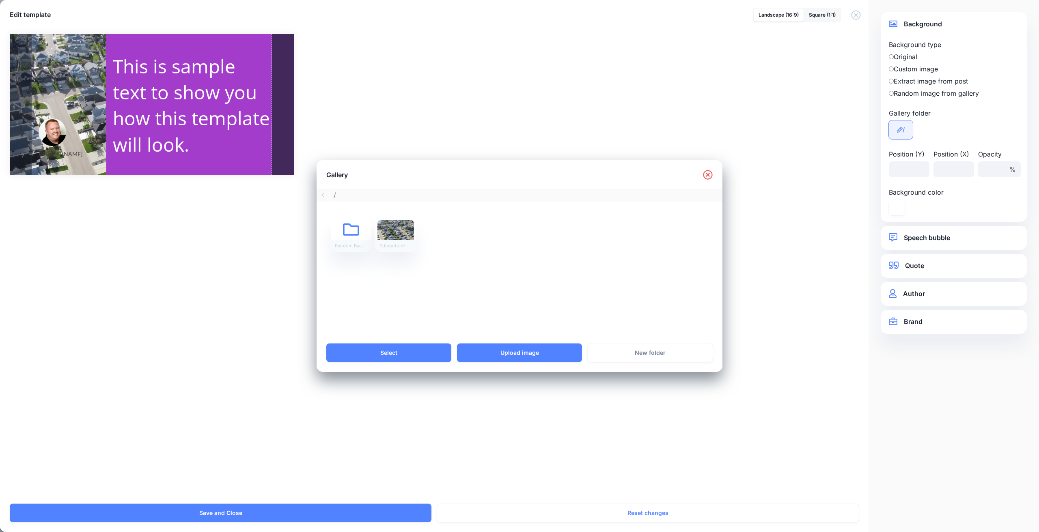
click at [707, 173] on icon at bounding box center [708, 175] width 10 height 10
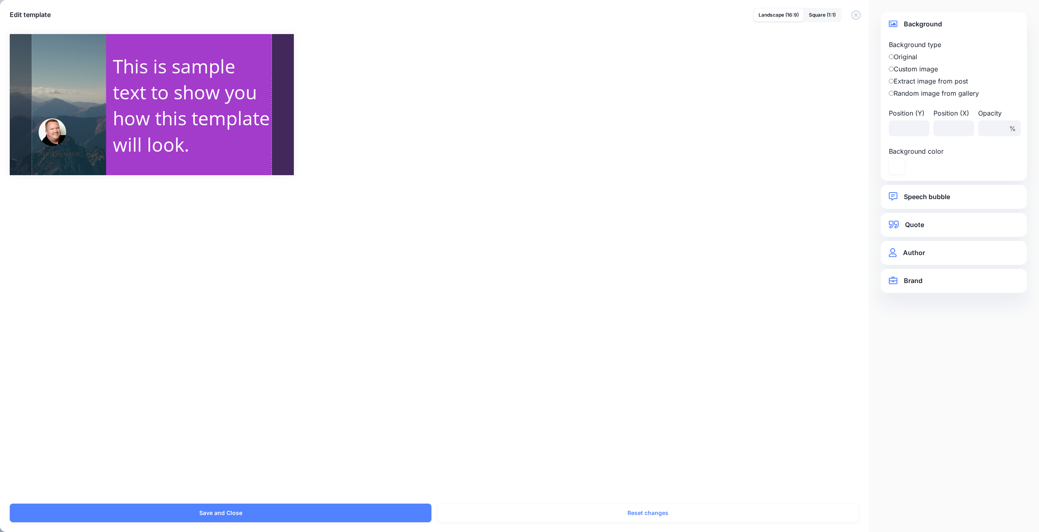
click at [854, 13] on icon "button" at bounding box center [856, 15] width 10 height 10
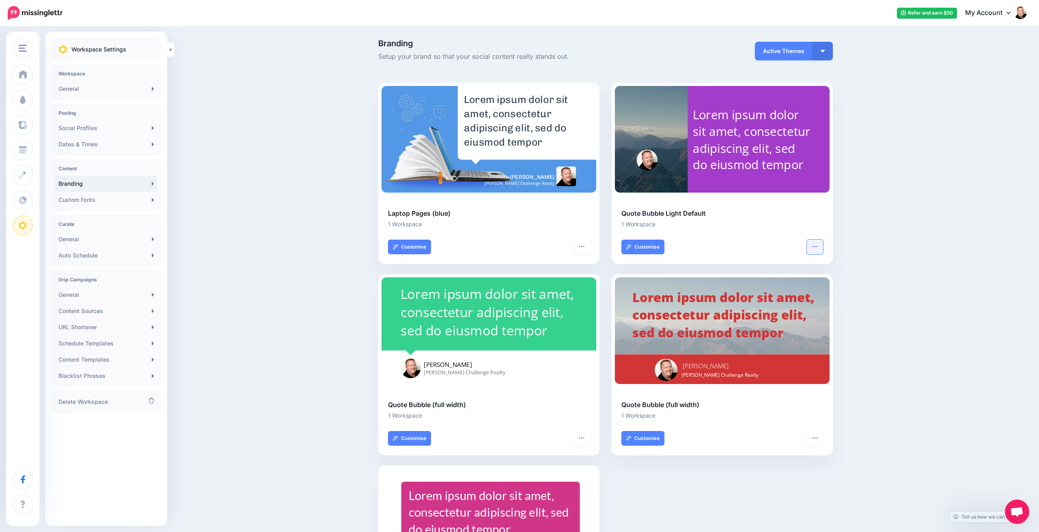
click at [813, 243] on icon "button" at bounding box center [815, 246] width 6 height 6
click at [767, 306] on link "Remove from Workspace" at bounding box center [775, 308] width 87 height 16
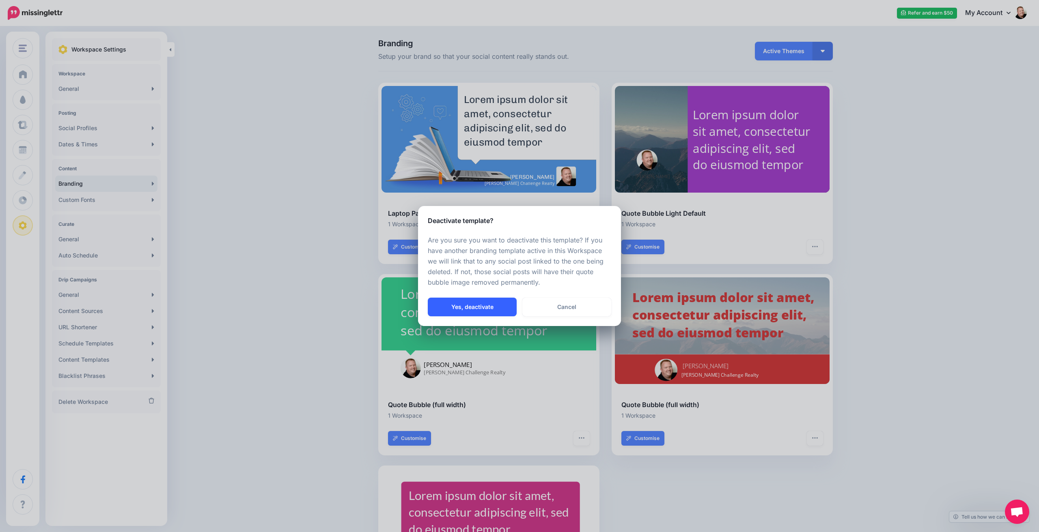
click at [471, 310] on button "Yes, deactivate" at bounding box center [472, 307] width 89 height 19
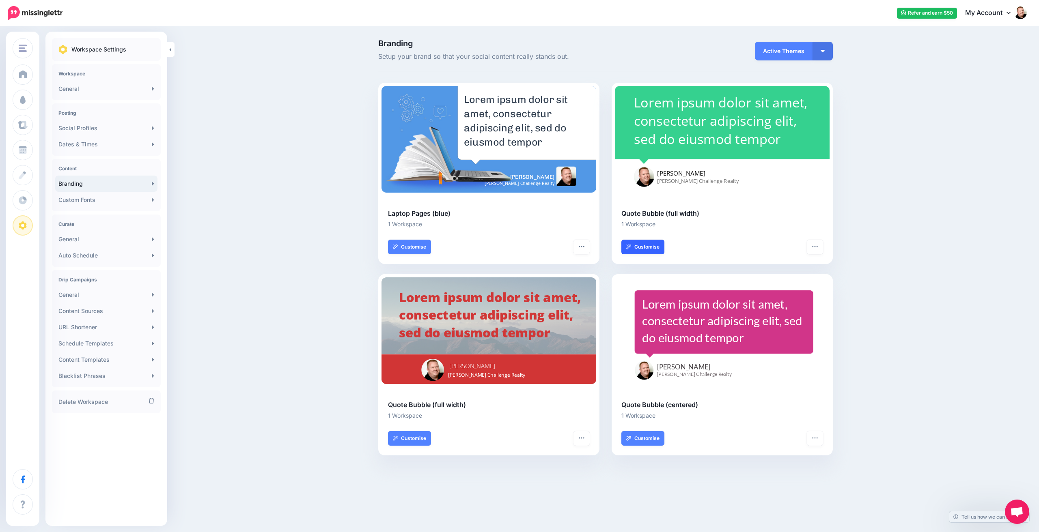
click at [641, 248] on link "Customise" at bounding box center [642, 247] width 43 height 15
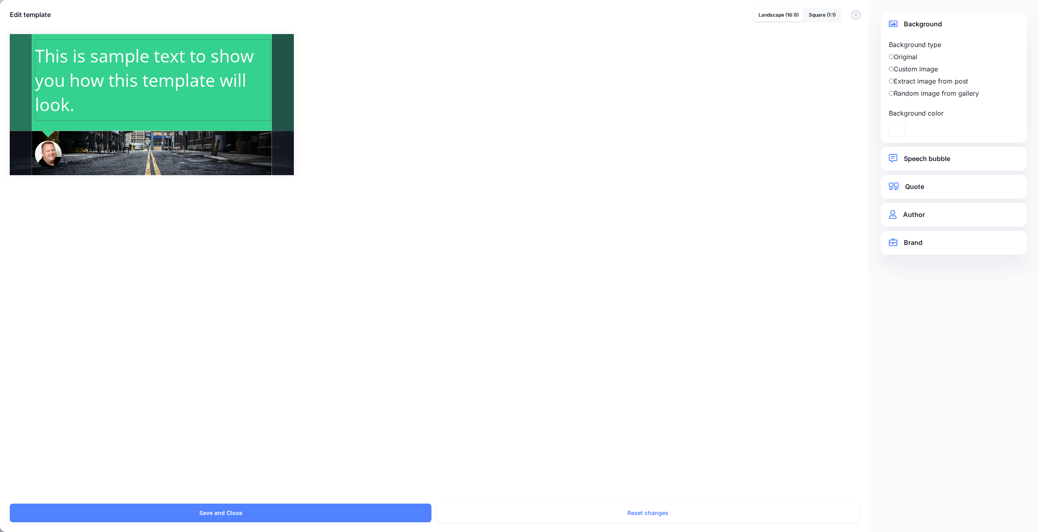
click at [193, 80] on div "This is sample text to show you how this template will look." at bounding box center [153, 79] width 236 height 73
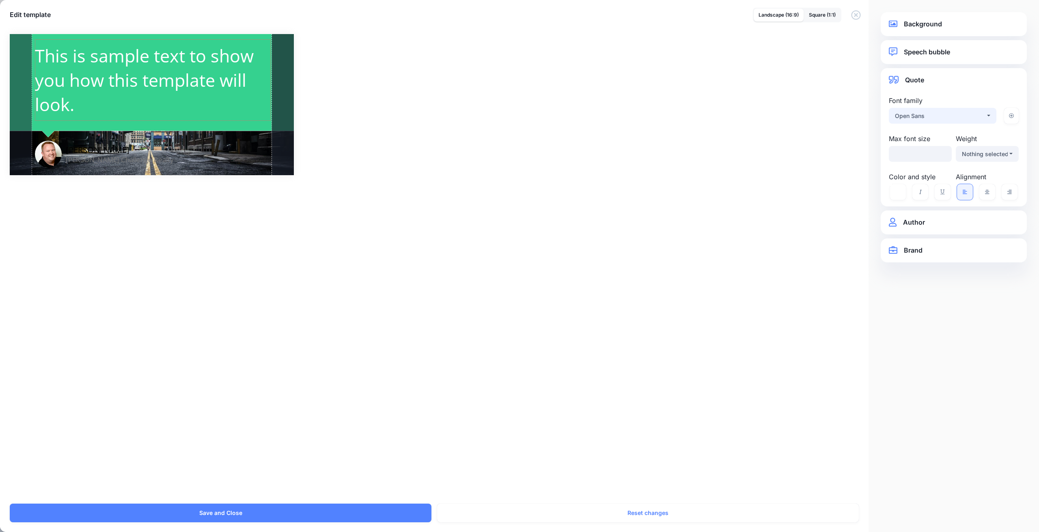
click at [947, 114] on div "Open Sans" at bounding box center [940, 116] width 90 height 10
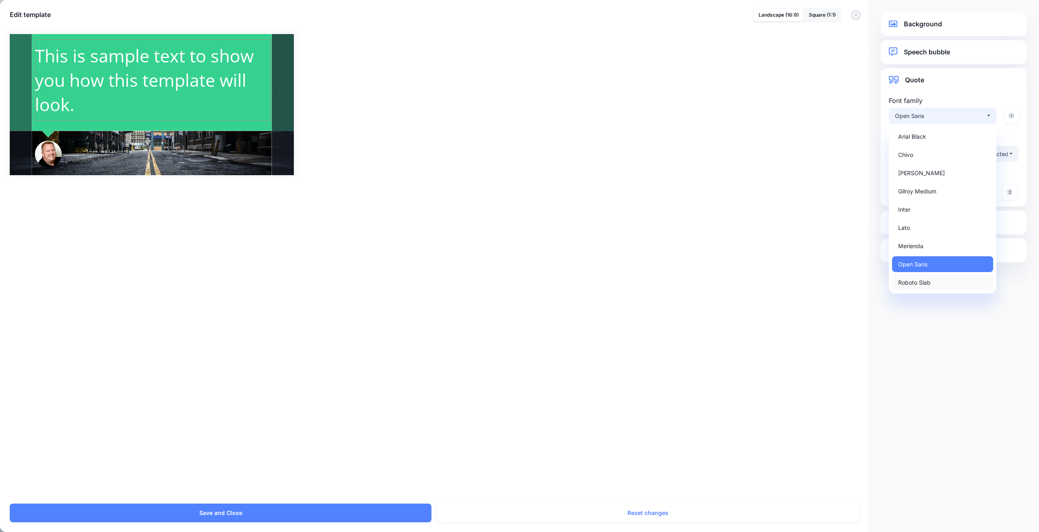
click at [925, 286] on span "Roboto Slab" at bounding box center [914, 283] width 32 height 10
select select "***"
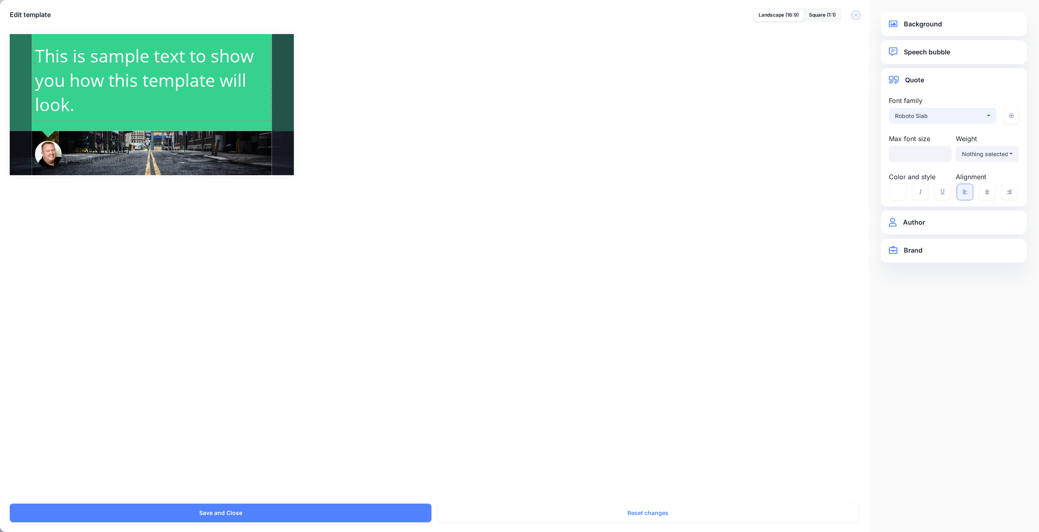
select select "***"
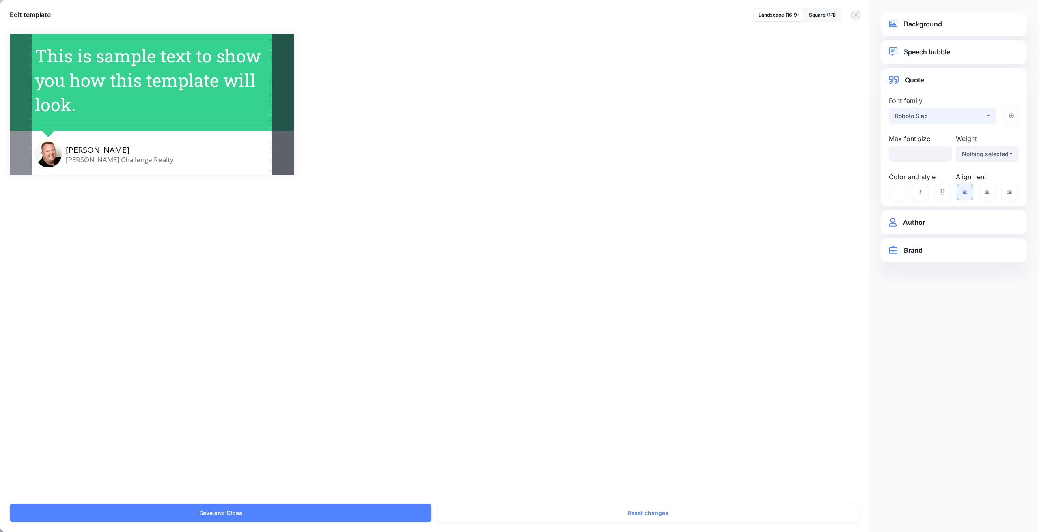
click at [922, 115] on div "Roboto Slab" at bounding box center [940, 116] width 90 height 10
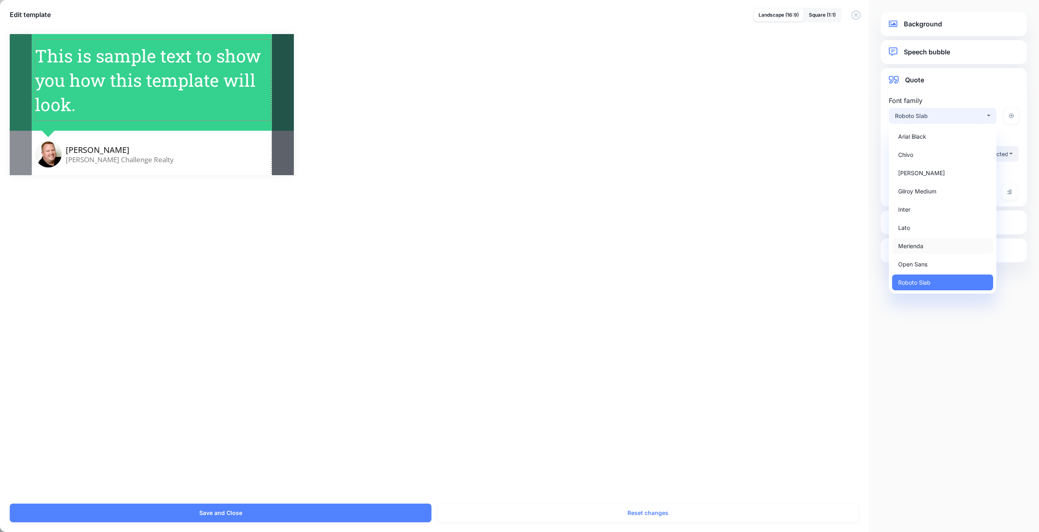
click at [918, 248] on span "Merienda" at bounding box center [910, 246] width 25 height 10
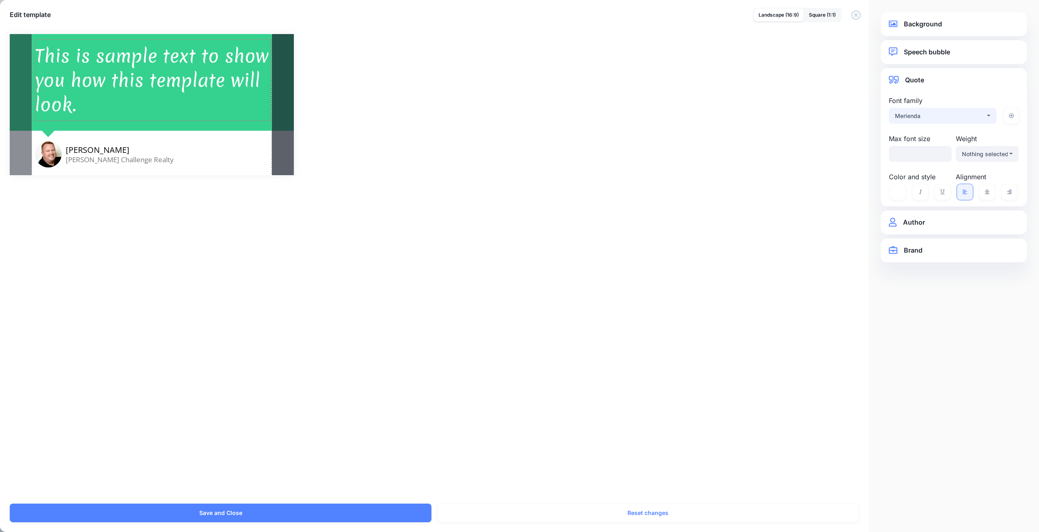
click at [919, 117] on div "Merienda" at bounding box center [940, 116] width 90 height 10
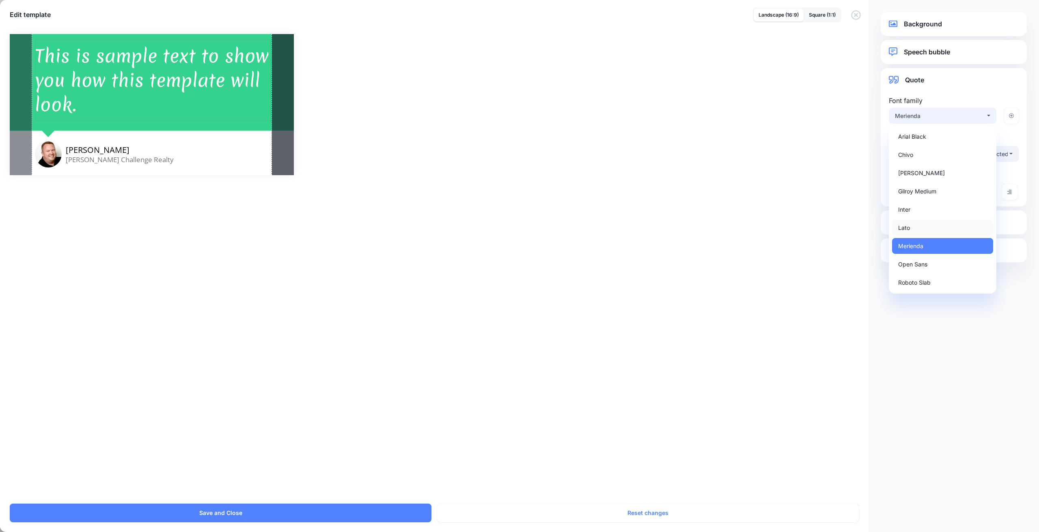
click at [916, 226] on link "Lato" at bounding box center [942, 228] width 101 height 16
select select "***"
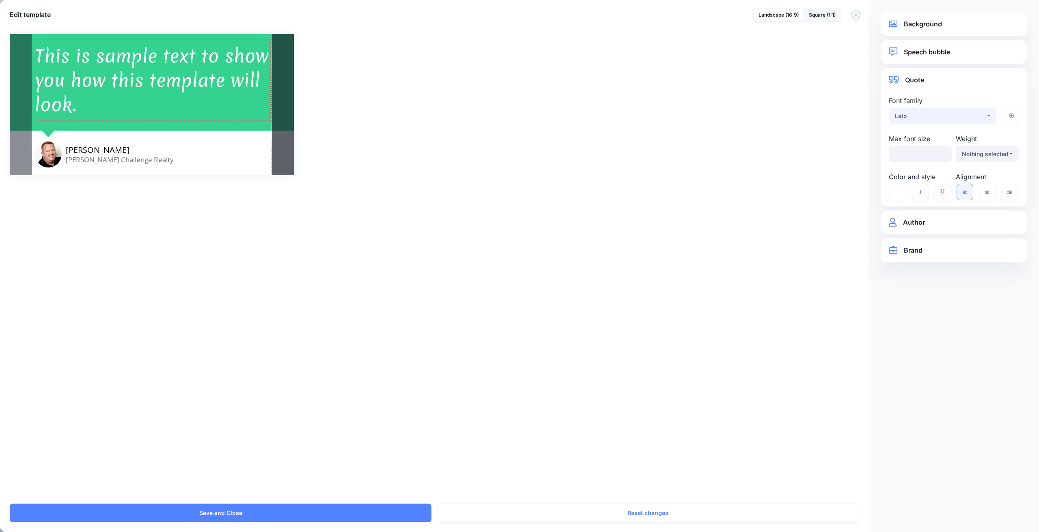
select select "***"
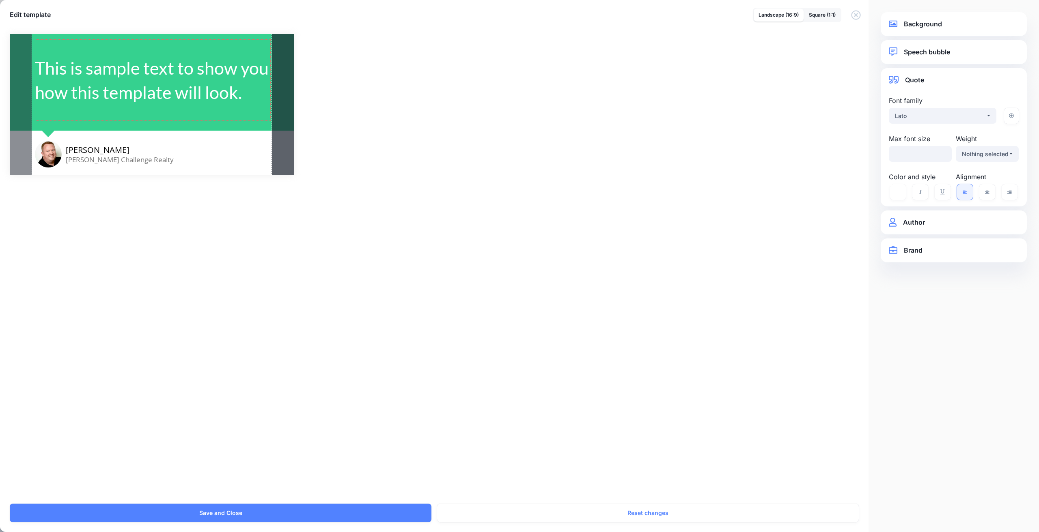
click at [241, 86] on div "This is sample text to show you how this template will look." at bounding box center [153, 80] width 236 height 49
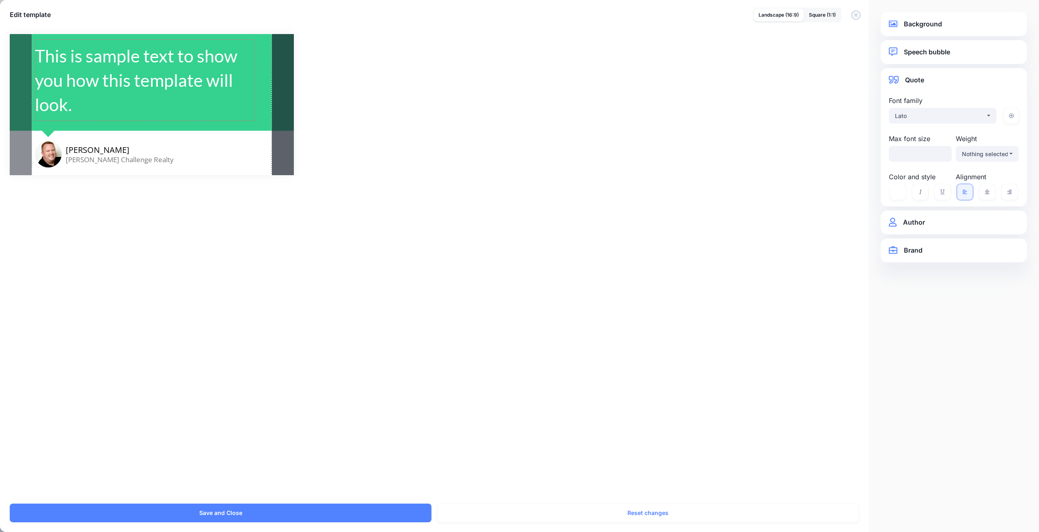
drag, startPoint x: 270, startPoint y: 79, endPoint x: 254, endPoint y: 79, distance: 16.2
click at [254, 79] on div at bounding box center [252, 80] width 4 height 82
drag, startPoint x: 37, startPoint y: 84, endPoint x: 46, endPoint y: 84, distance: 9.3
click at [46, 84] on div at bounding box center [46, 80] width 4 height 82
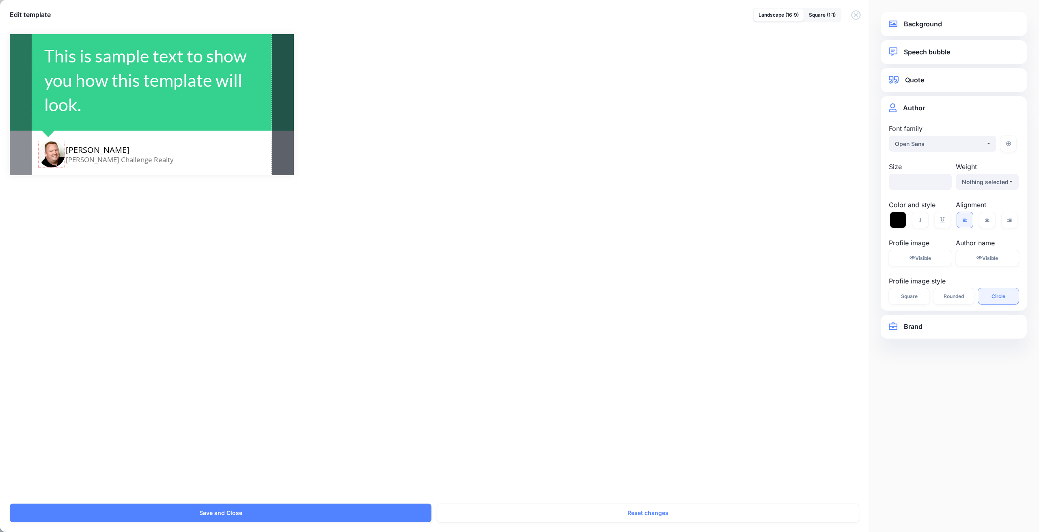
click at [55, 157] on div at bounding box center [51, 154] width 27 height 27
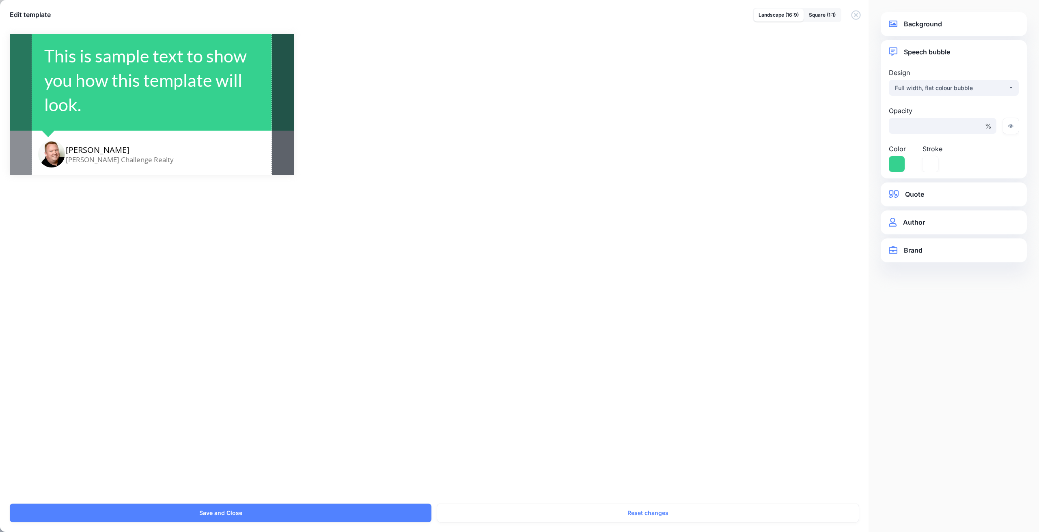
click at [109, 126] on div "Combined Shape Created with Sketch." at bounding box center [152, 86] width 286 height 258
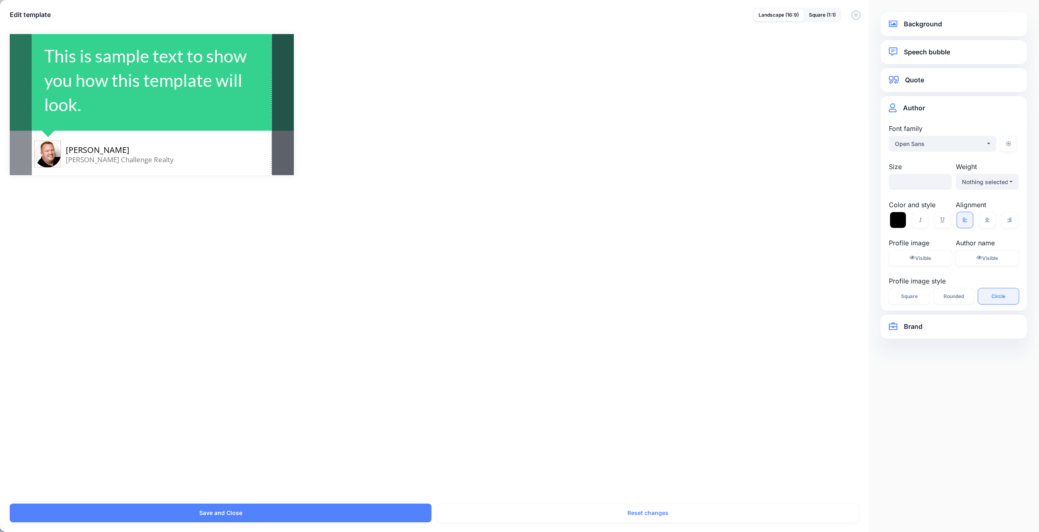
click at [51, 154] on div at bounding box center [47, 154] width 27 height 27
click at [91, 153] on span "Jason Hafso" at bounding box center [98, 150] width 64 height 11
click at [390, 151] on div "Combined Shape Created with Sketch. Jason Hafso MaxWell Challenge Realty / Opac…" at bounding box center [519, 104] width 1019 height 141
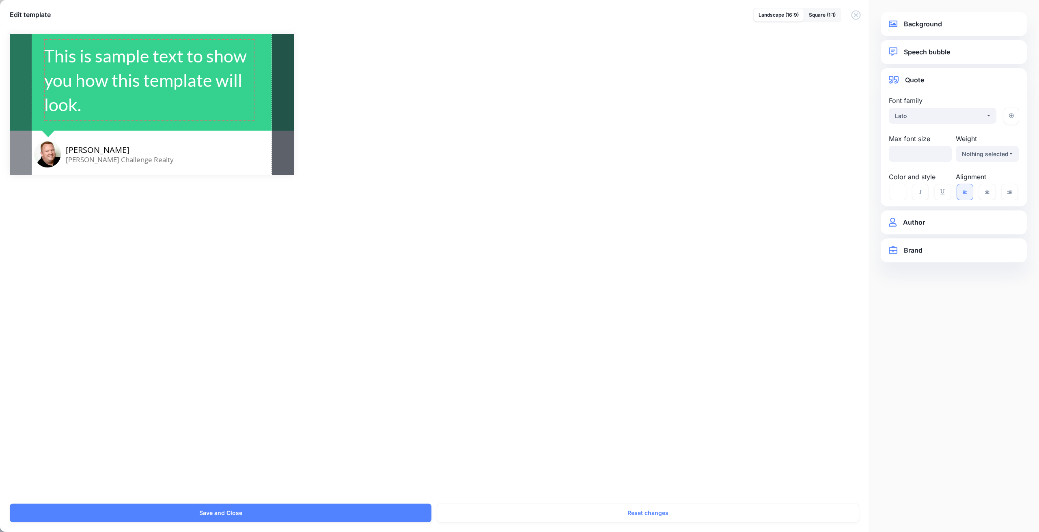
click at [200, 84] on div "This is sample text to show you how this template will look." at bounding box center [149, 79] width 210 height 73
click at [919, 118] on div "Lato" at bounding box center [940, 116] width 90 height 10
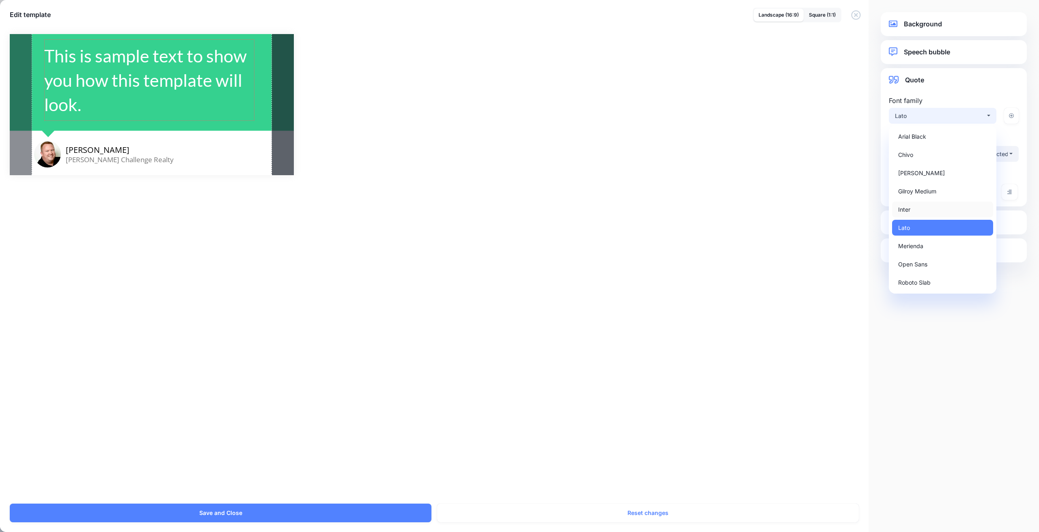
click at [919, 207] on link "Inter" at bounding box center [942, 210] width 101 height 16
select select "***"
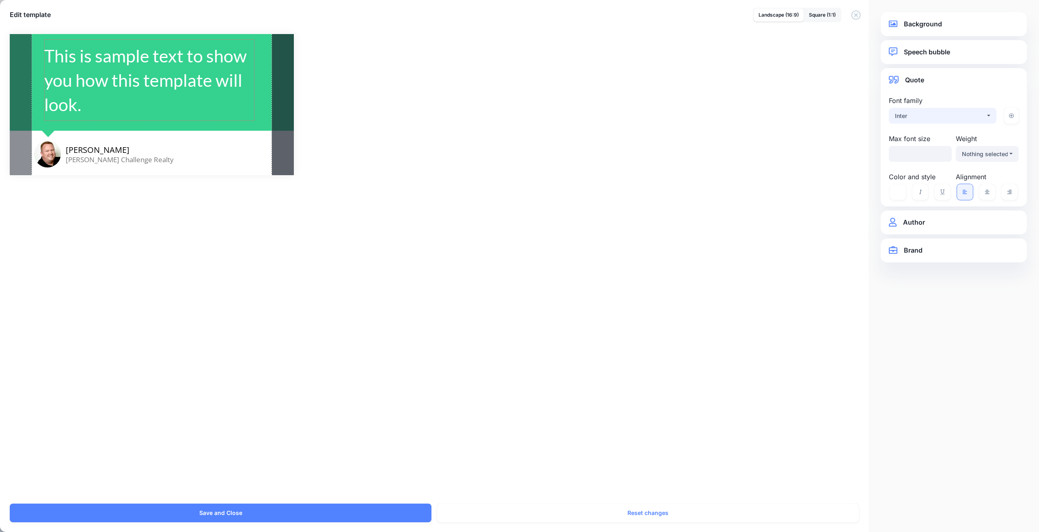
select select "***"
click at [929, 114] on div "Inter" at bounding box center [940, 116] width 90 height 10
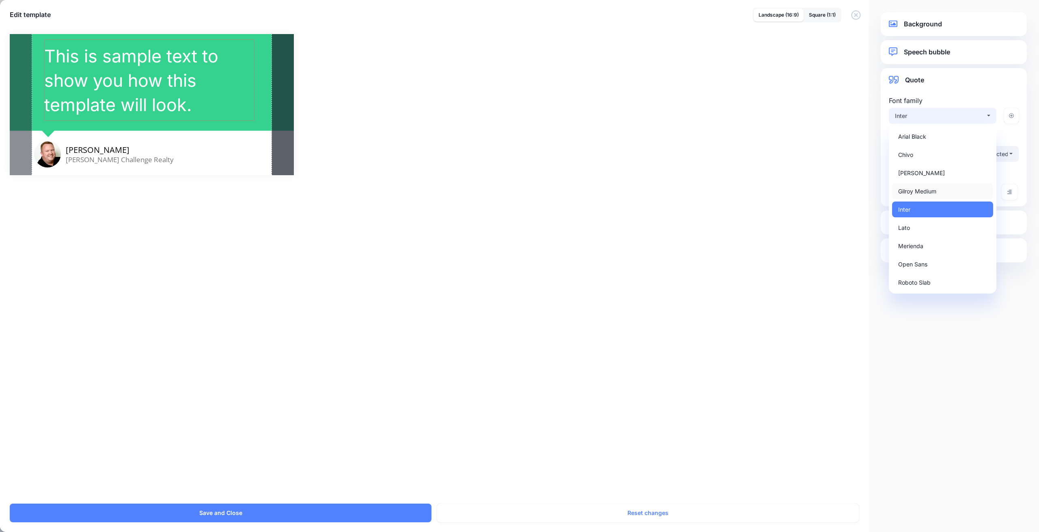
click at [920, 194] on span "Gilroy Medium" at bounding box center [917, 192] width 38 height 10
select select "****"
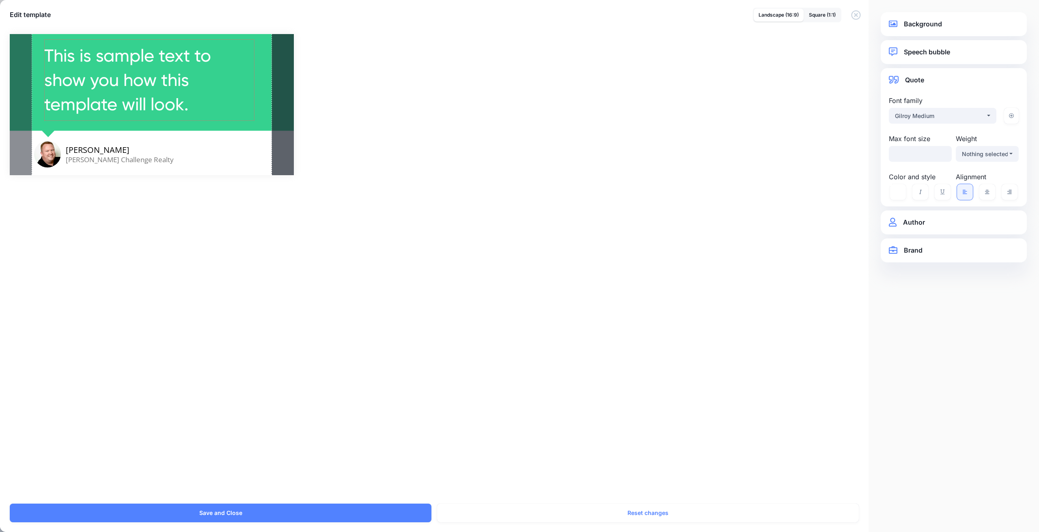
click at [261, 122] on div "Combined Shape Created with Sketch." at bounding box center [152, 86] width 286 height 258
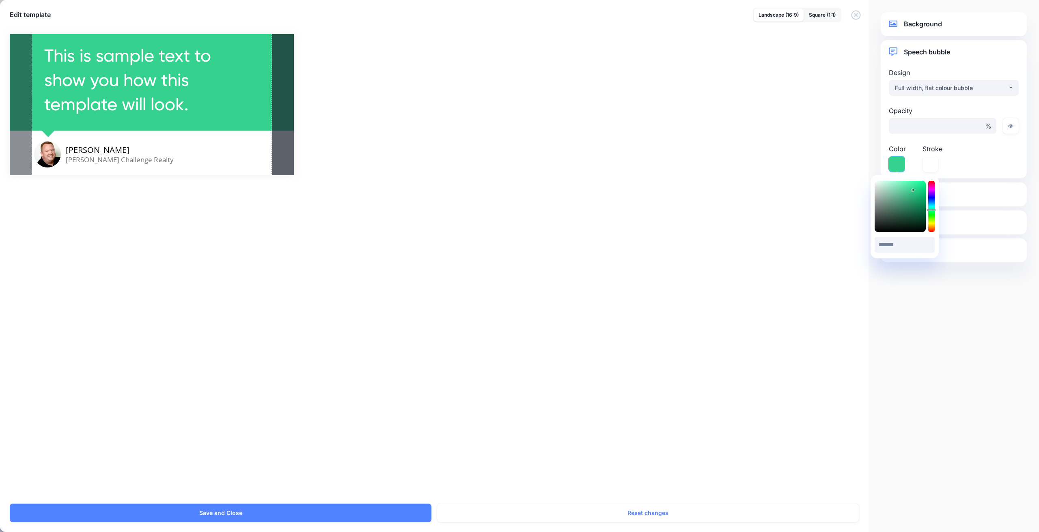
click at [897, 164] on icon at bounding box center [897, 164] width 16 height 16
click at [894, 246] on input "*******" at bounding box center [905, 245] width 60 height 16
paste input "text"
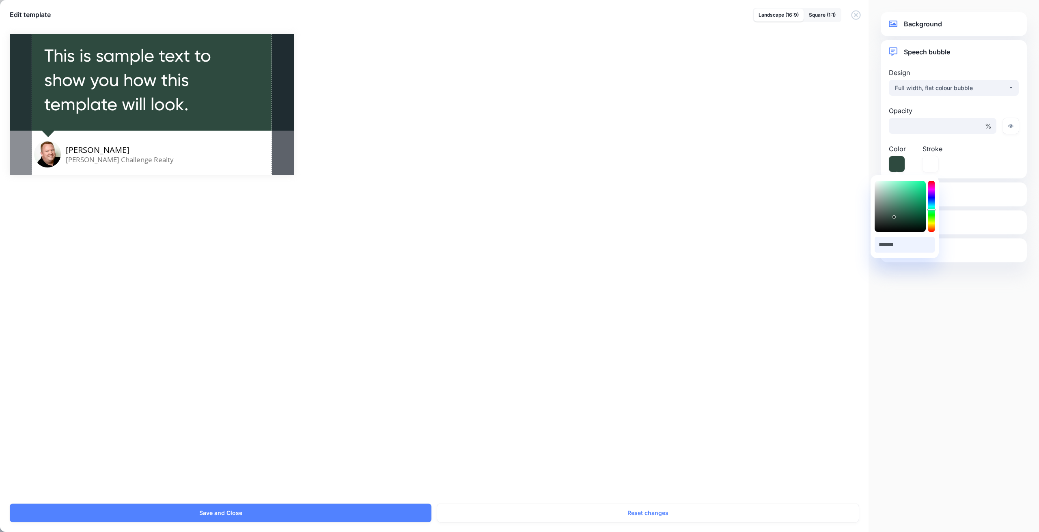
type input "*******"
click at [695, 255] on div "Combined Shape Created with Sketch. Jason Hafso MaxWell Challenge Realty" at bounding box center [519, 264] width 1039 height 480
click at [831, 159] on div "Combined Shape Created with Sketch. Jason Hafso MaxWell Challenge Realty / Opac…" at bounding box center [519, 104] width 1019 height 141
click at [971, 85] on div "Full width, flat colour bubble" at bounding box center [951, 88] width 113 height 10
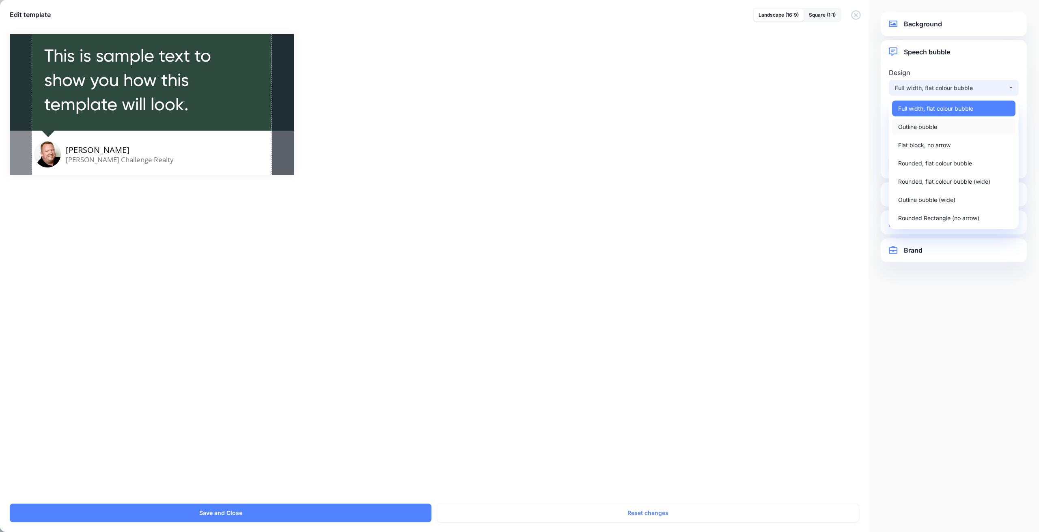
click at [937, 129] on span "Outline bubble" at bounding box center [917, 127] width 39 height 10
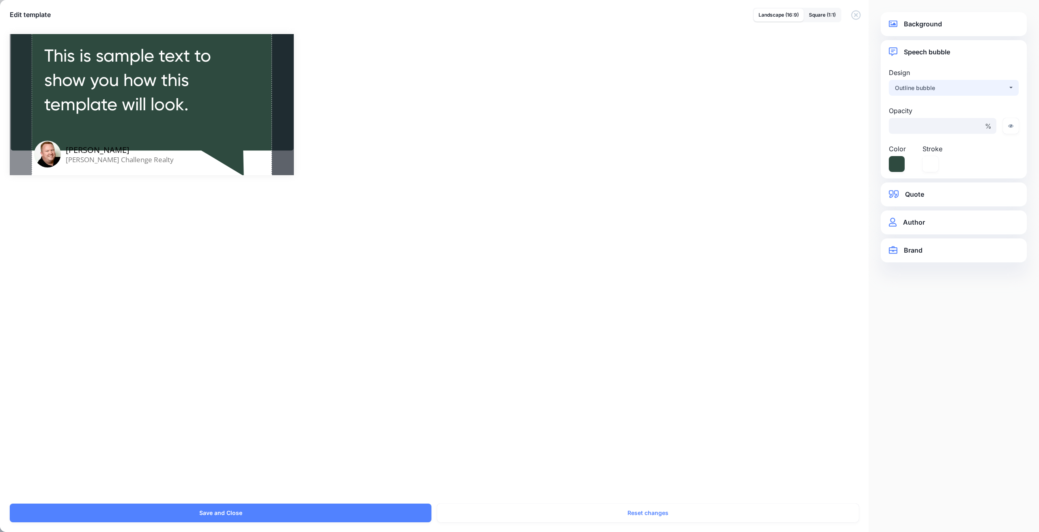
click at [969, 86] on div "Outline bubble" at bounding box center [951, 88] width 113 height 10
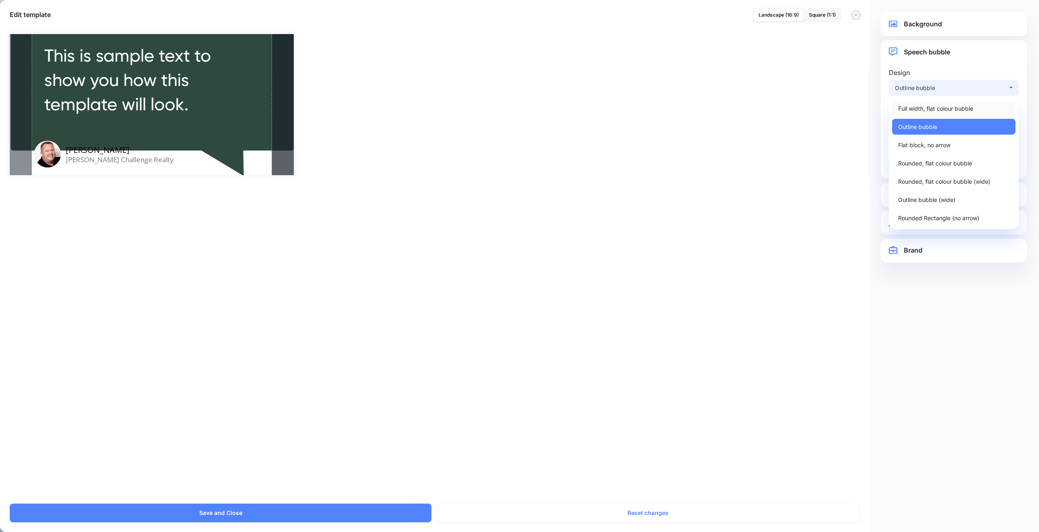
click at [945, 108] on span "Full width, flat colour bubble" at bounding box center [935, 109] width 75 height 10
select select "*"
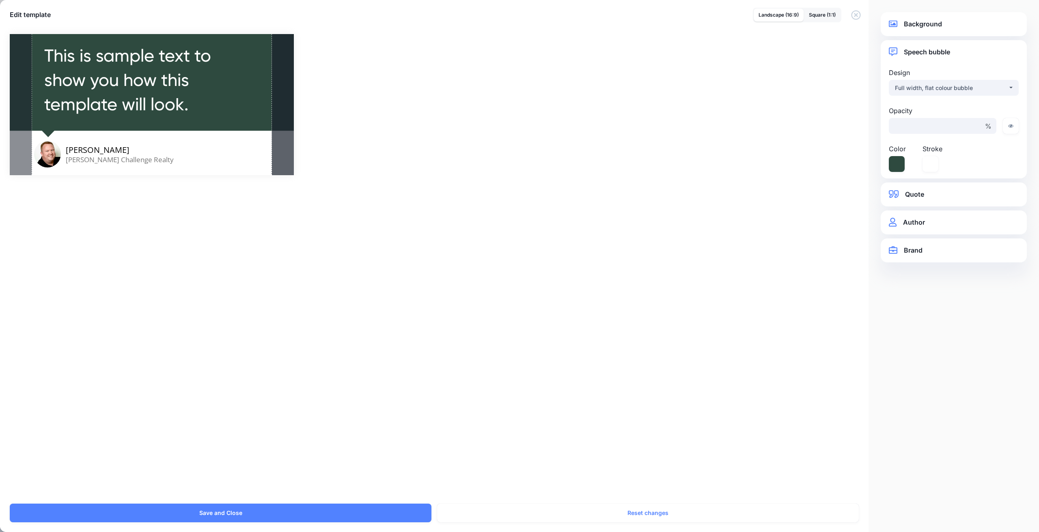
click at [752, 130] on div "Combined Shape Created with Sketch. Jason Hafso MaxWell Challenge Realty / Opac…" at bounding box center [519, 104] width 1019 height 141
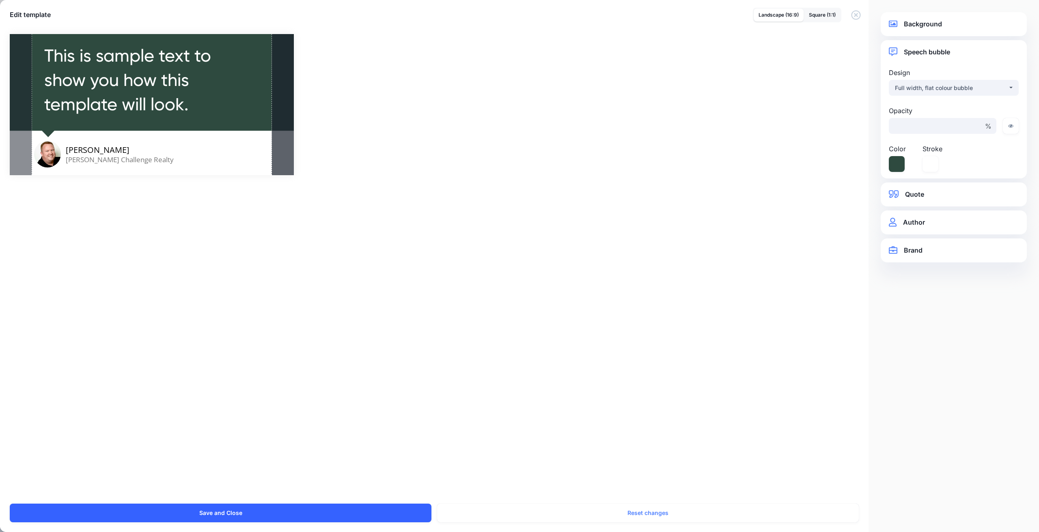
click at [218, 511] on button "Save and Close" at bounding box center [221, 513] width 422 height 19
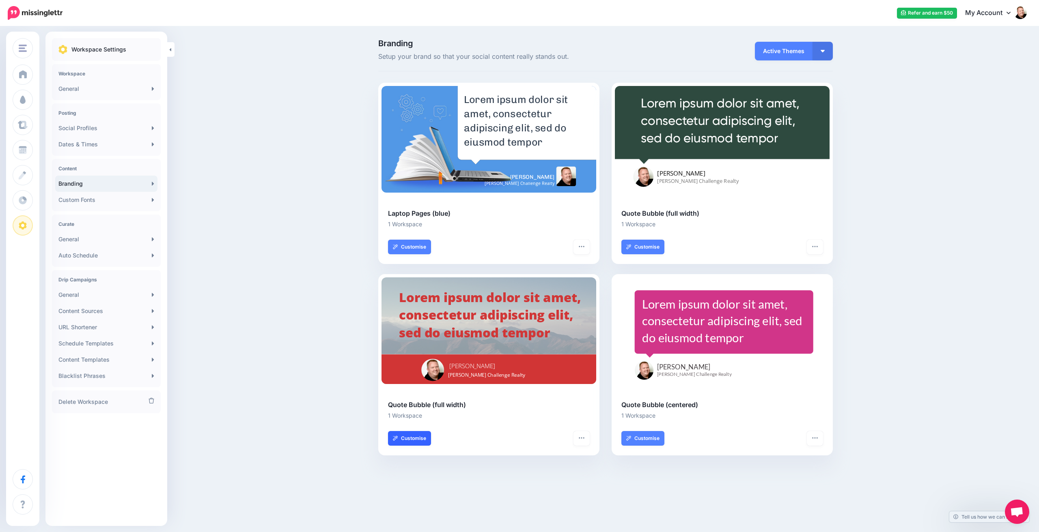
click at [414, 435] on link "Customise" at bounding box center [409, 438] width 43 height 15
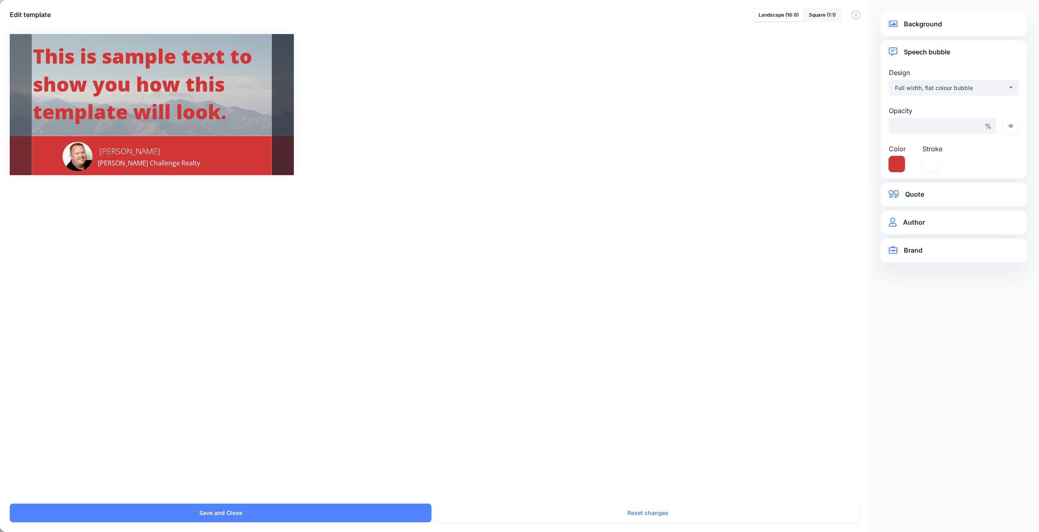
click at [896, 164] on icon at bounding box center [897, 164] width 16 height 16
click at [898, 242] on input "*******" at bounding box center [905, 245] width 60 height 16
paste input "text"
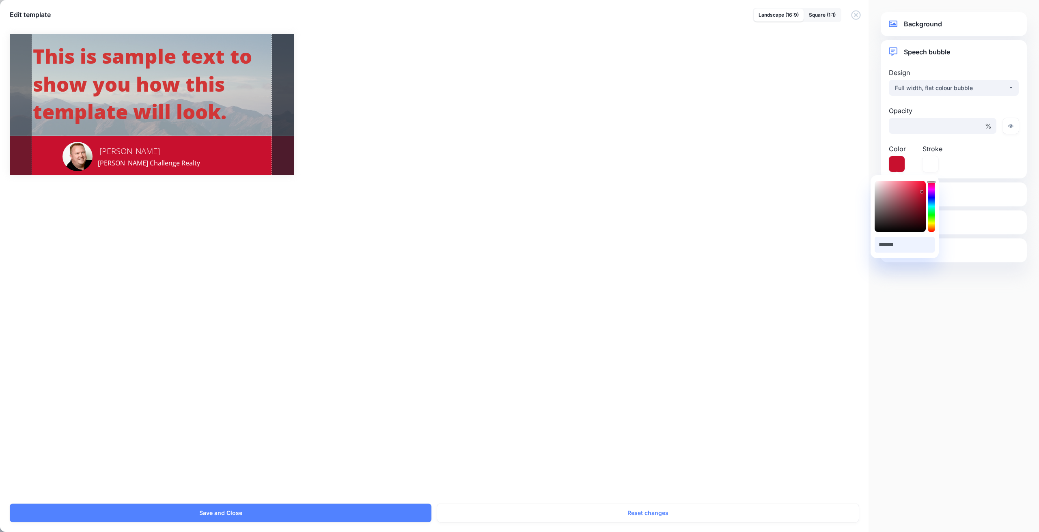
type input "*******"
click at [786, 225] on div "Combined Shape Created with Sketch. Jason Hafso MaxWell Challenge Realty" at bounding box center [519, 264] width 1039 height 480
click at [922, 22] on link "Background" at bounding box center [954, 24] width 130 height 11
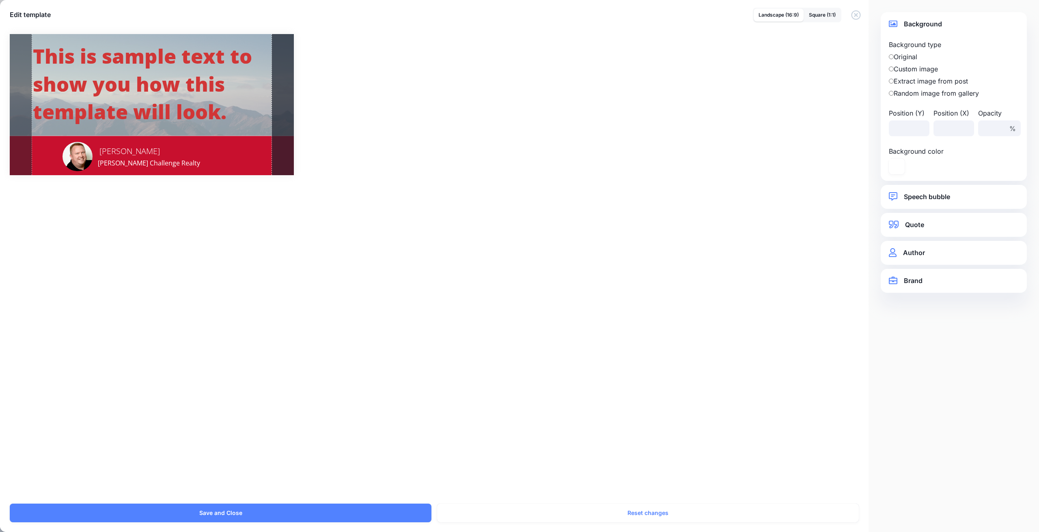
click at [918, 199] on link "Speech bubble" at bounding box center [954, 197] width 130 height 11
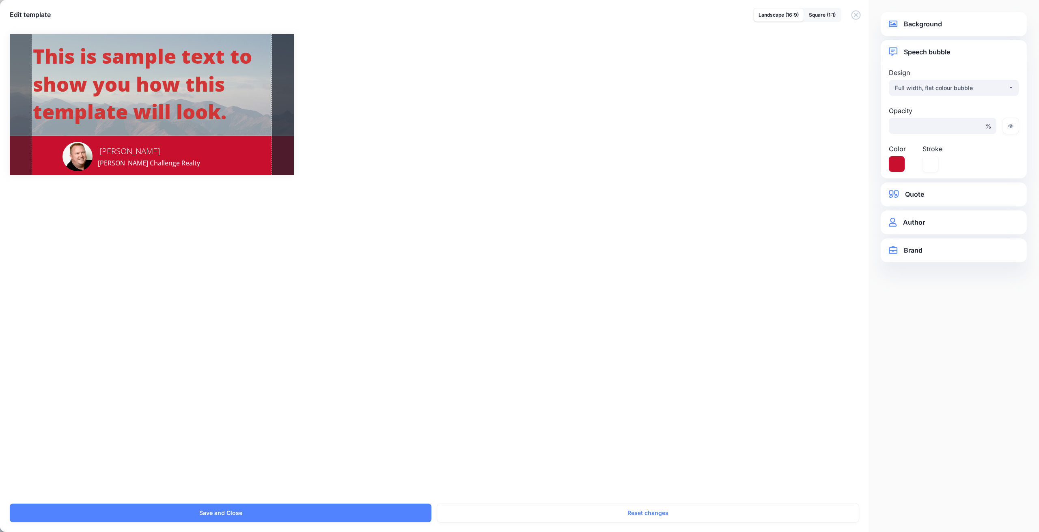
click at [920, 196] on link "Quote" at bounding box center [954, 194] width 130 height 11
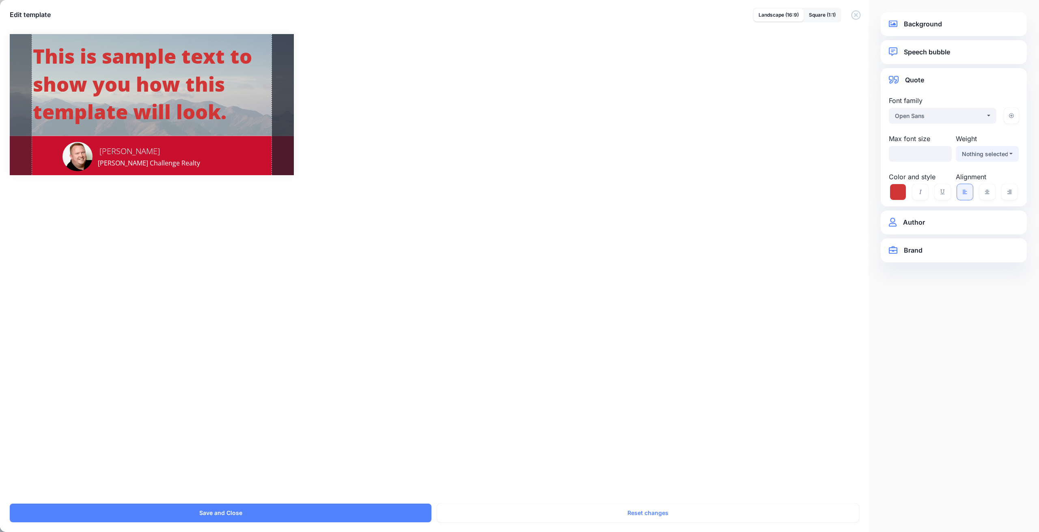
click at [984, 154] on div "Nothing selected" at bounding box center [985, 154] width 46 height 10
click at [975, 226] on span "Bold" at bounding box center [971, 230] width 12 height 10
select select "***"
click at [848, 215] on div "Combined Shape Created with Sketch. Jason Hafso MaxWell Challenge Realty" at bounding box center [519, 264] width 1039 height 480
click at [933, 222] on link "Author" at bounding box center [954, 222] width 130 height 11
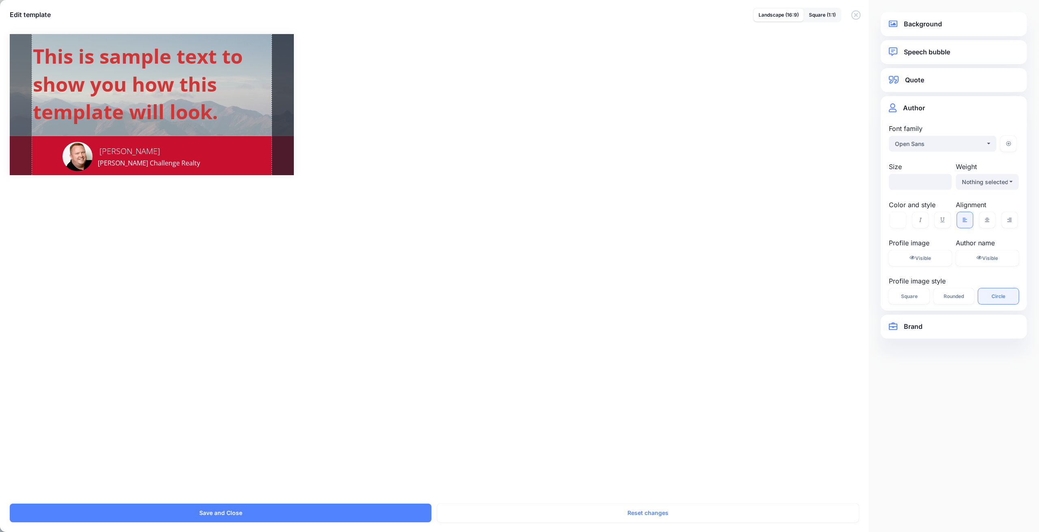
click at [920, 329] on link "Brand" at bounding box center [954, 326] width 130 height 11
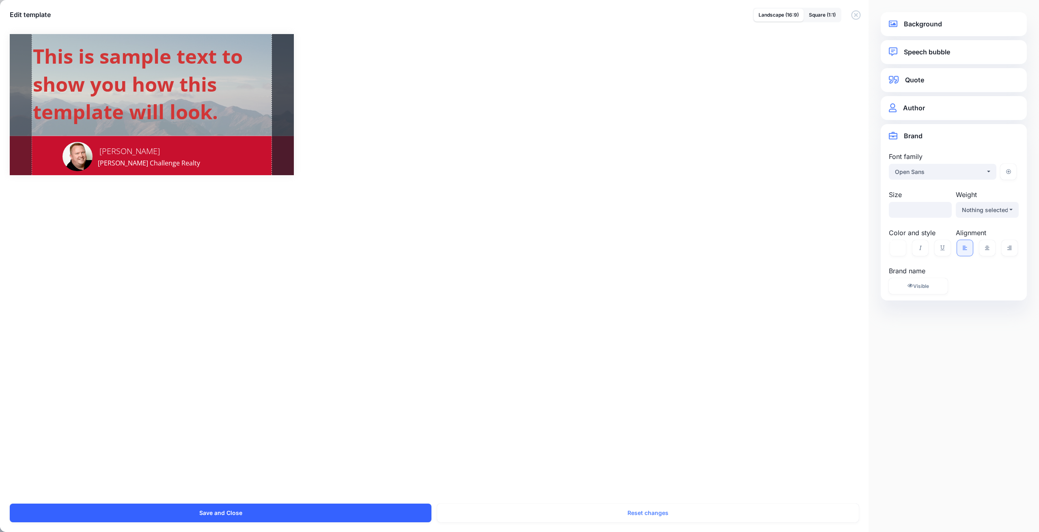
click at [224, 513] on button "Save and Close" at bounding box center [221, 513] width 422 height 19
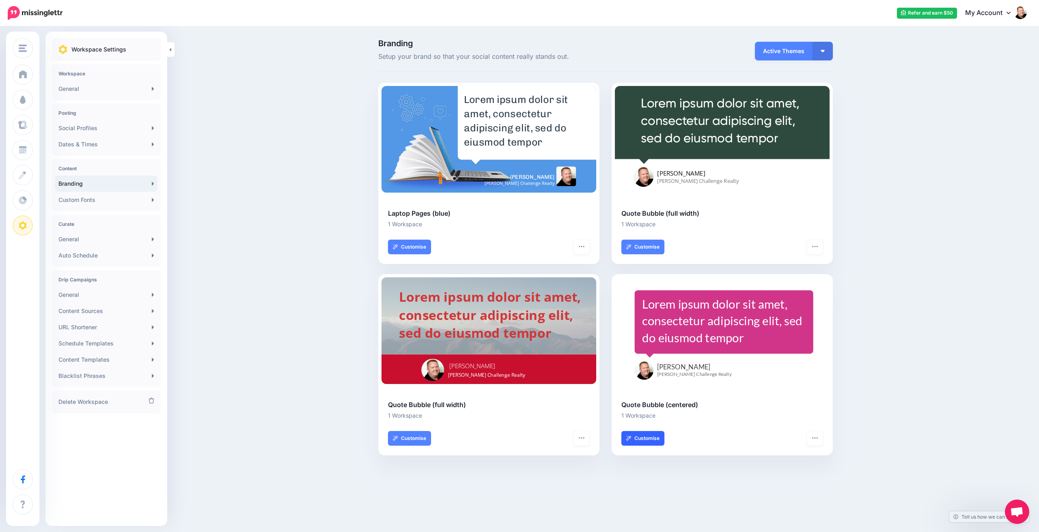
click at [640, 437] on link "Customise" at bounding box center [642, 438] width 43 height 15
select select "*"
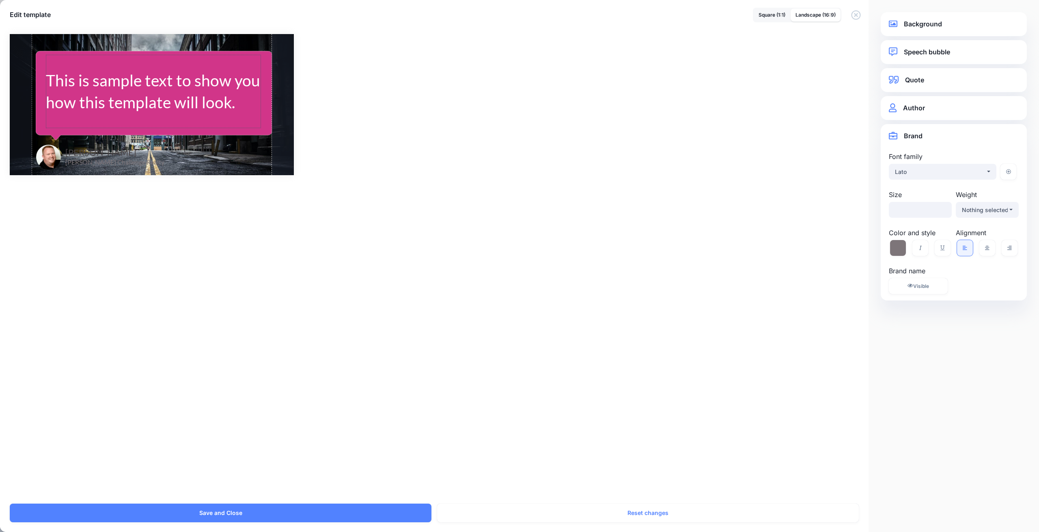
click at [213, 91] on div "This is sample text to show you how this template will look." at bounding box center [153, 91] width 215 height 44
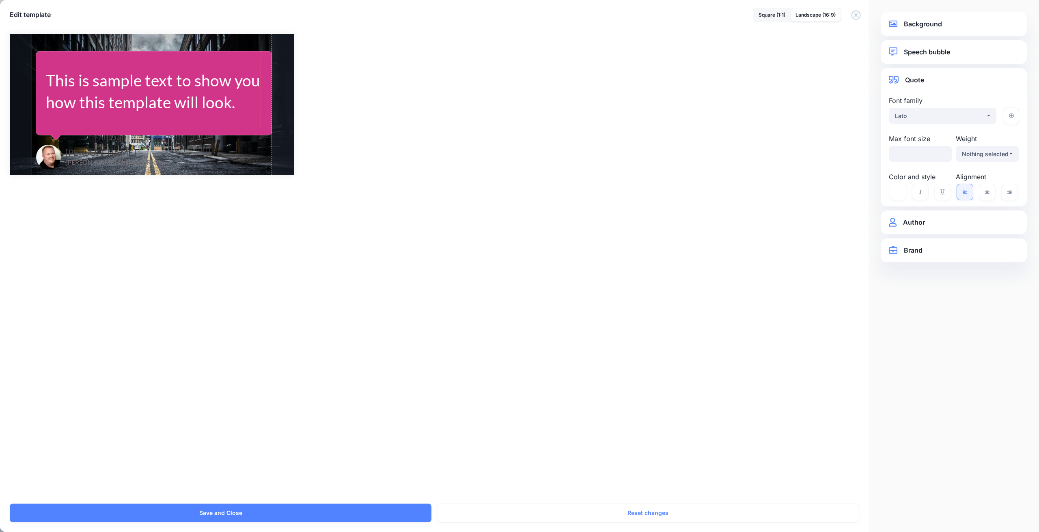
click at [265, 82] on div "Combined-Shape Created with Sketch." at bounding box center [154, 96] width 237 height 144
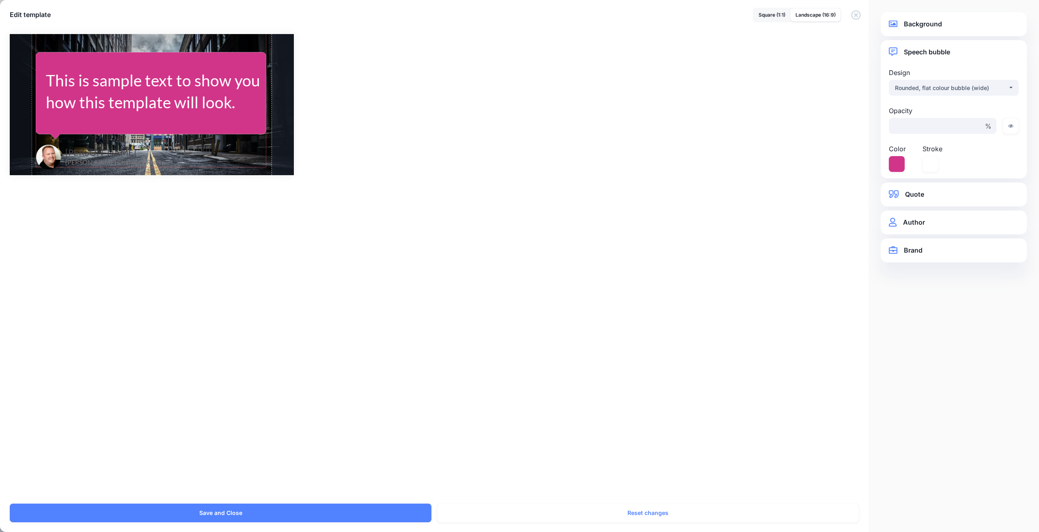
drag, startPoint x: 270, startPoint y: 90, endPoint x: 264, endPoint y: 90, distance: 6.1
click at [264, 90] on div at bounding box center [264, 96] width 4 height 144
click at [40, 95] on div at bounding box center [41, 96] width 4 height 144
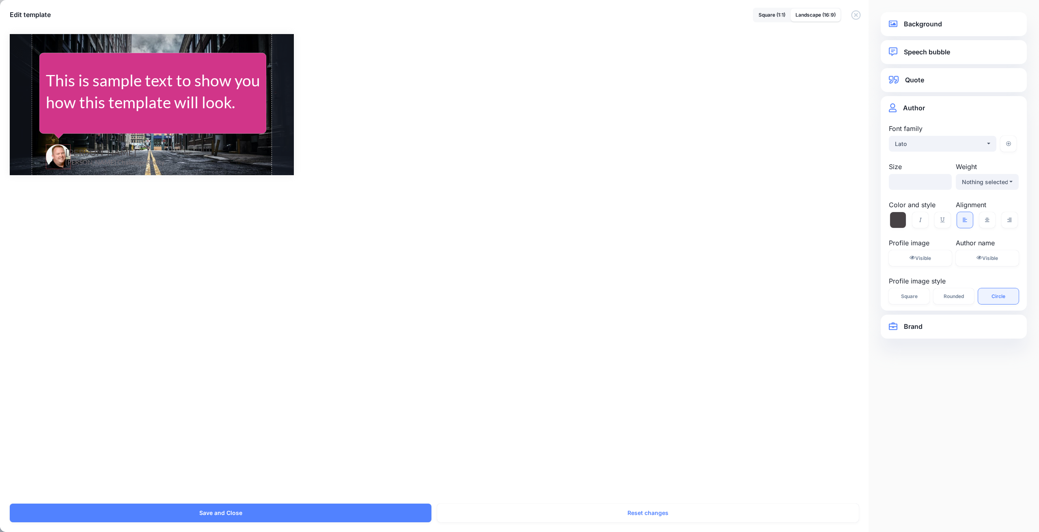
drag, startPoint x: 45, startPoint y: 154, endPoint x: 55, endPoint y: 154, distance: 9.7
click at [55, 154] on div at bounding box center [58, 156] width 25 height 25
drag, startPoint x: 85, startPoint y: 154, endPoint x: 94, endPoint y: 154, distance: 9.3
click at [94, 154] on span "Jason Hafso" at bounding box center [110, 152] width 71 height 11
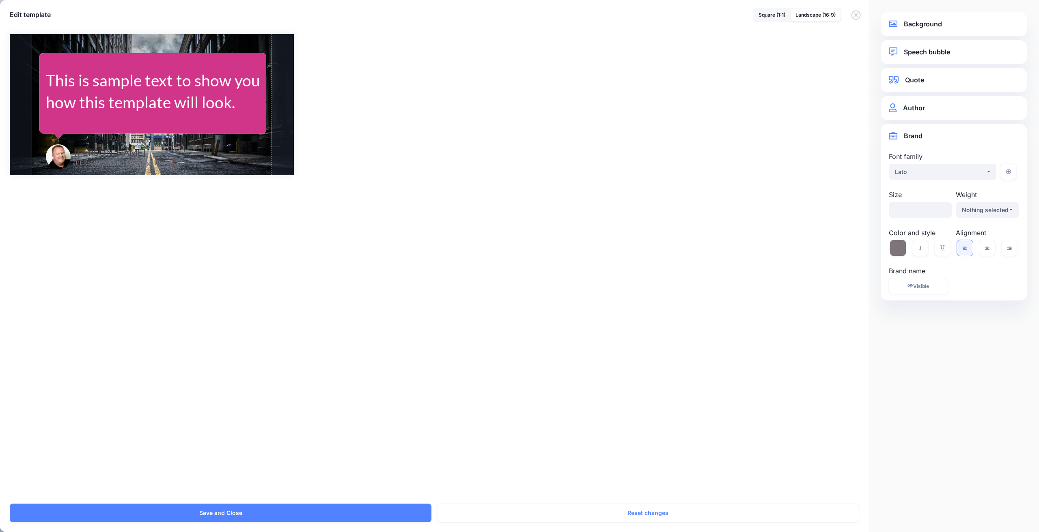
drag, startPoint x: 87, startPoint y: 162, endPoint x: 95, endPoint y: 162, distance: 8.1
click at [95, 162] on span "MaxWell Challenge Realty" at bounding box center [122, 162] width 99 height 11
click at [157, 129] on div "Combined-Shape Created with Sketch." at bounding box center [152, 96] width 227 height 144
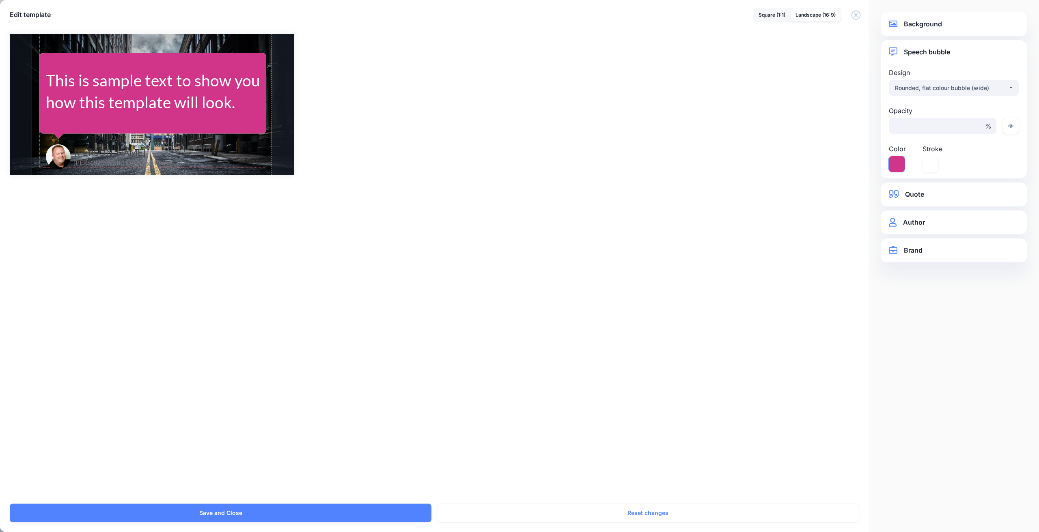
click at [897, 162] on icon at bounding box center [897, 164] width 16 height 16
click at [894, 246] on input "*******" at bounding box center [905, 245] width 60 height 16
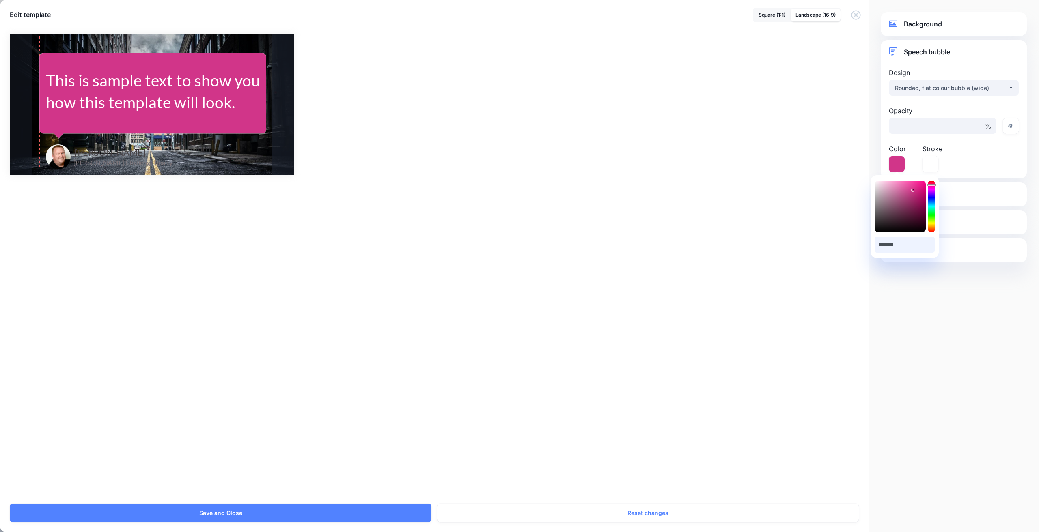
paste input "text"
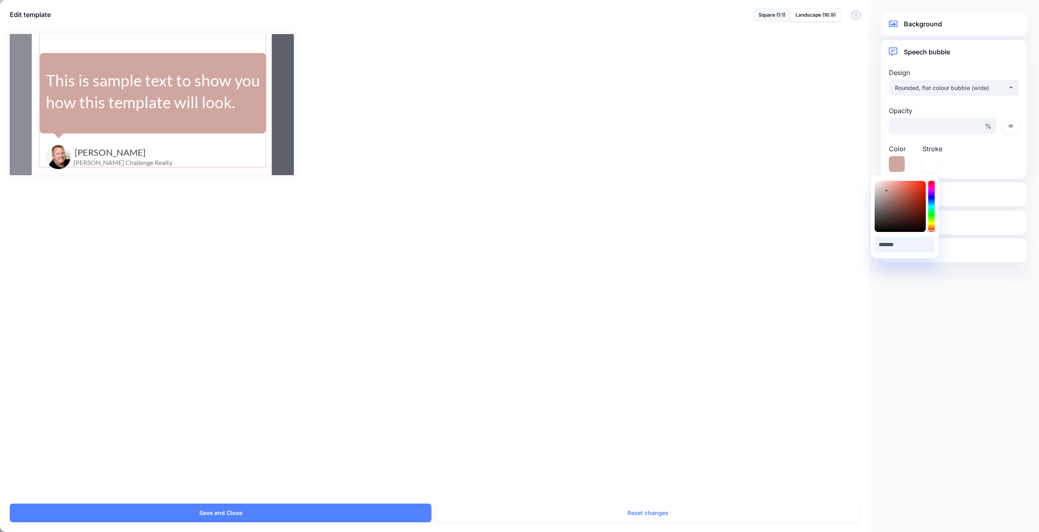
type input "*******"
click at [263, 92] on div at bounding box center [264, 96] width 4 height 144
click at [233, 92] on div "This is sample text to show you how this template will look." at bounding box center [153, 91] width 215 height 44
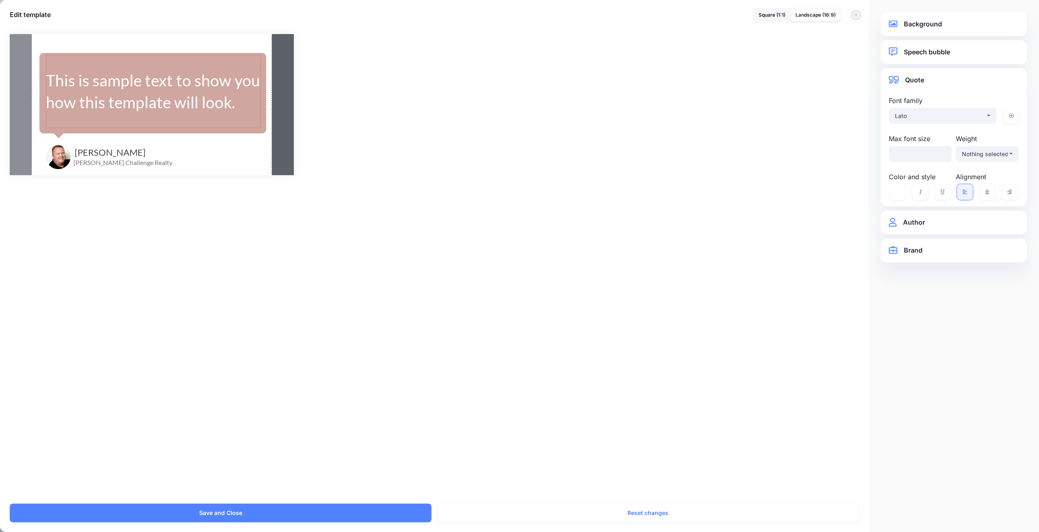
click at [275, 235] on div "Combined-Shape Created with Sketch. Jason Hafso MaxWell Challenge Realty" at bounding box center [519, 264] width 1039 height 480
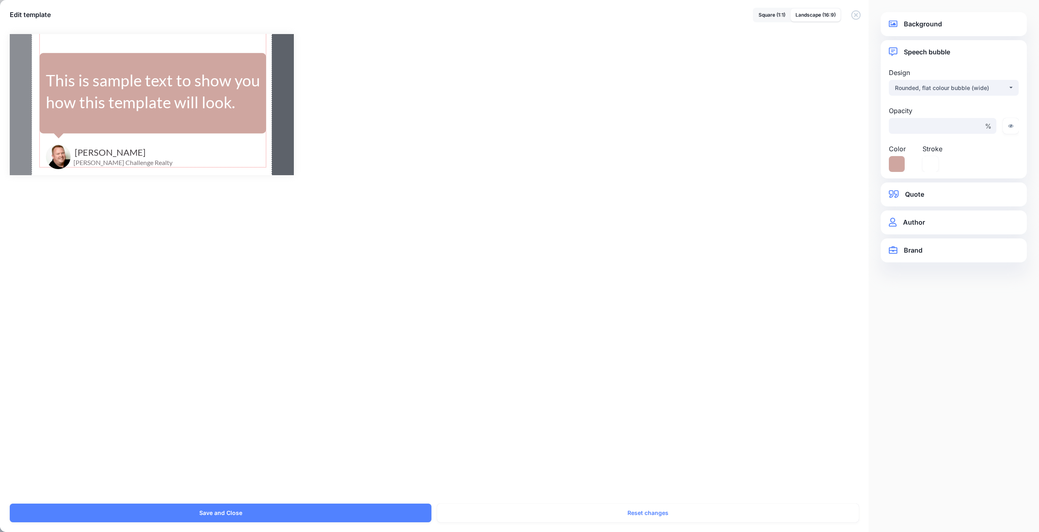
click at [256, 132] on div "Combined-Shape Created with Sketch." at bounding box center [152, 96] width 227 height 144
click at [929, 194] on link "Quote" at bounding box center [954, 194] width 130 height 11
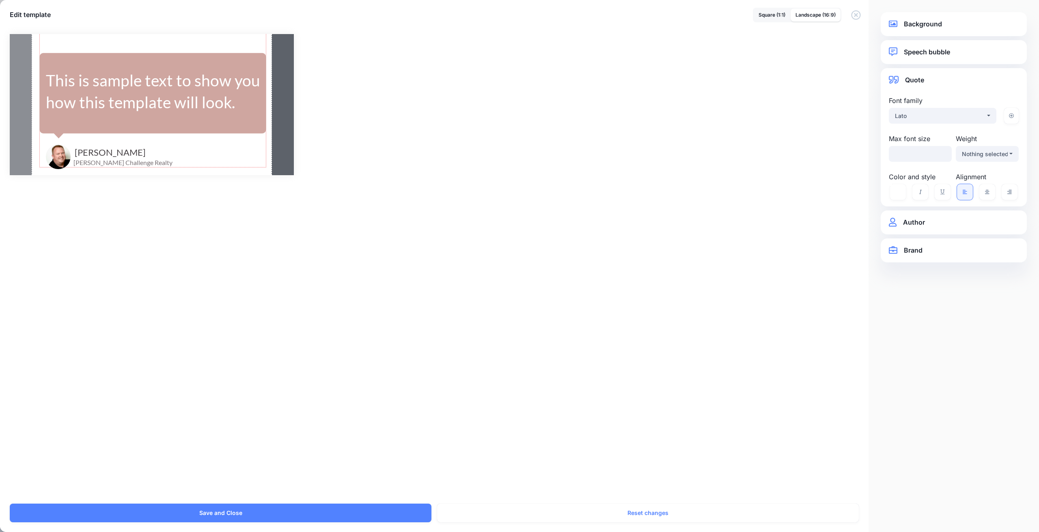
click at [925, 223] on link "Author" at bounding box center [954, 222] width 130 height 11
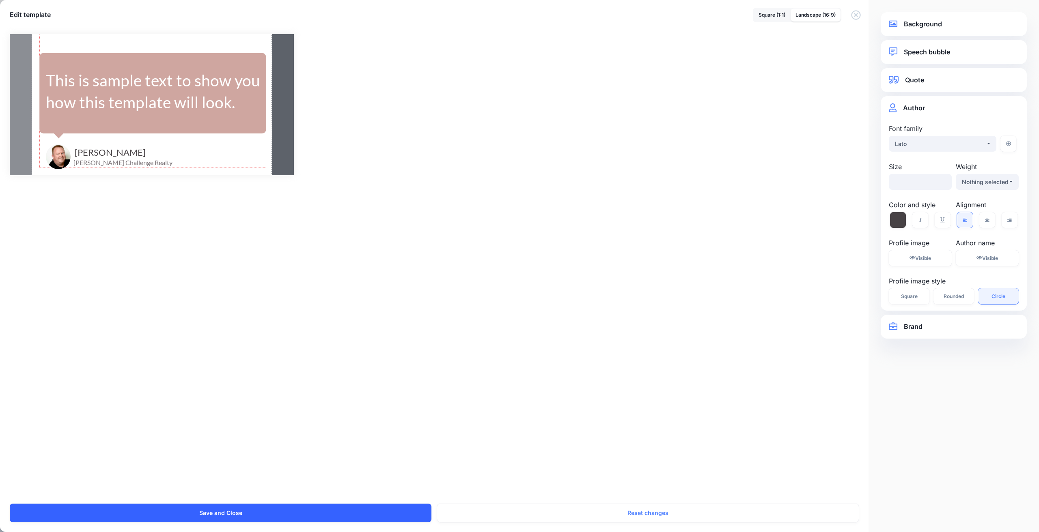
click at [225, 514] on button "Save and Close" at bounding box center [221, 513] width 422 height 19
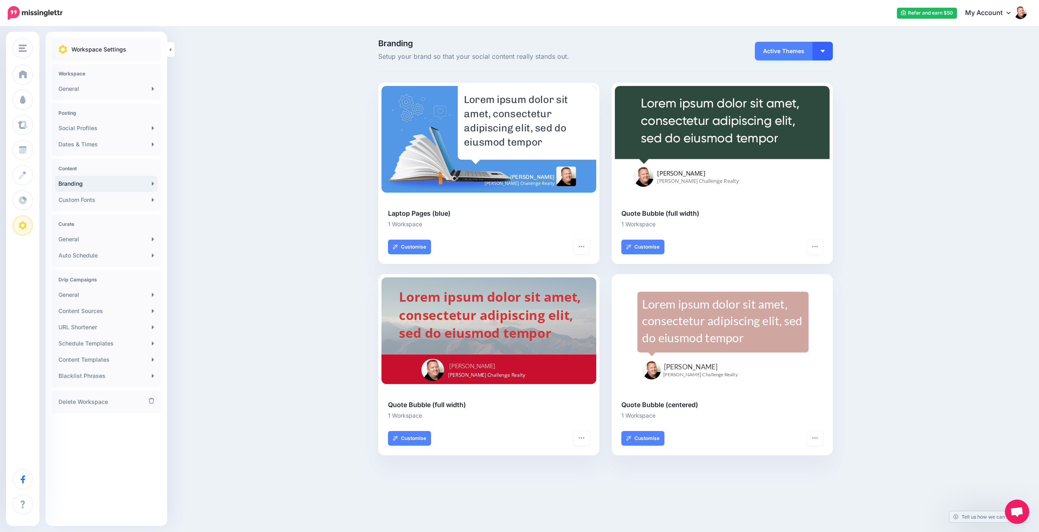
click at [827, 52] on button "button" at bounding box center [822, 51] width 20 height 19
click at [791, 93] on link "My Themes" at bounding box center [800, 92] width 58 height 16
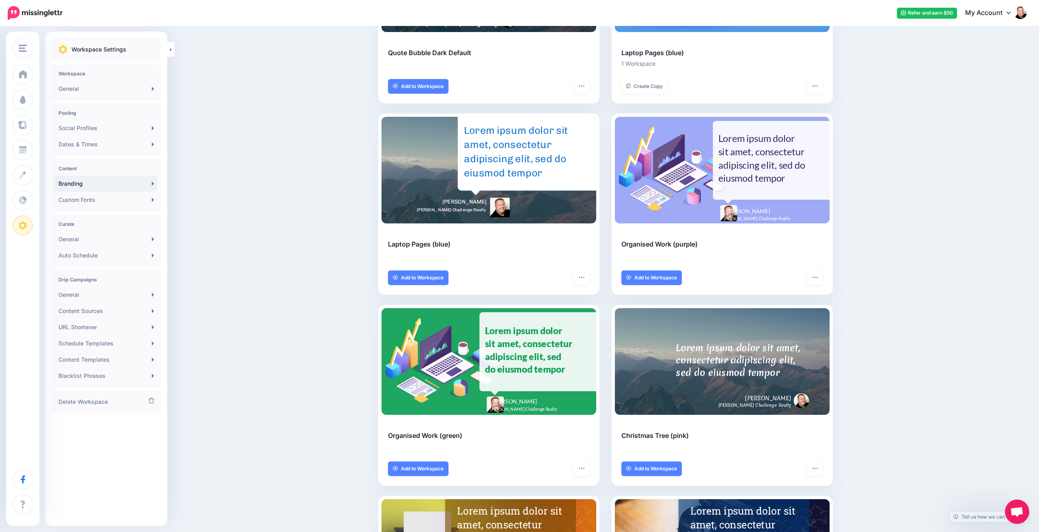
scroll to position [162, 0]
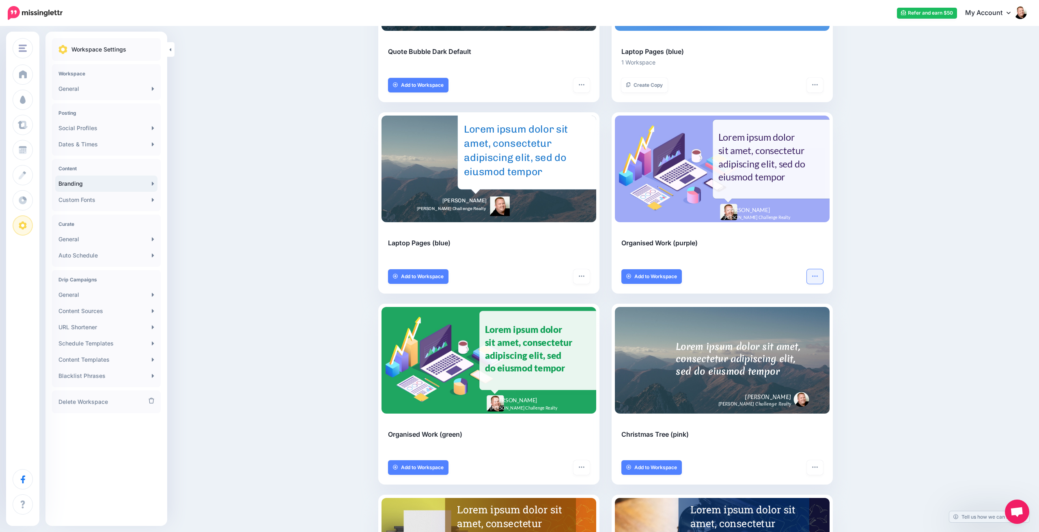
click at [813, 276] on icon "button" at bounding box center [815, 276] width 6 height 6
click at [751, 275] on div "Organised Work (purple) Add to Workspace Remove from Library" at bounding box center [722, 266] width 221 height 56
click at [657, 276] on span "Add to Workspace" at bounding box center [655, 276] width 43 height 5
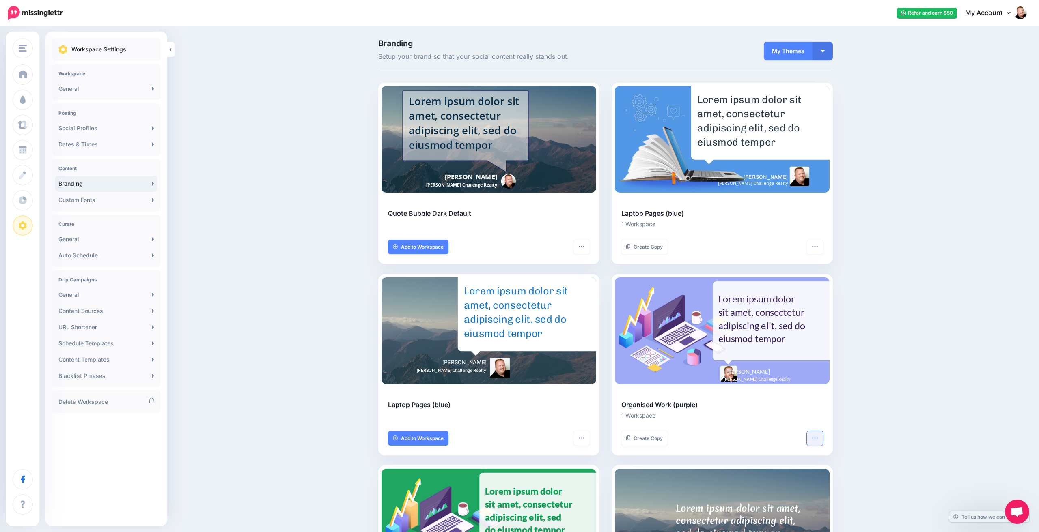
click at [813, 437] on icon "button" at bounding box center [815, 438] width 6 height 6
click at [770, 455] on link "Customise" at bounding box center [781, 459] width 77 height 16
type input "**"
select select "***"
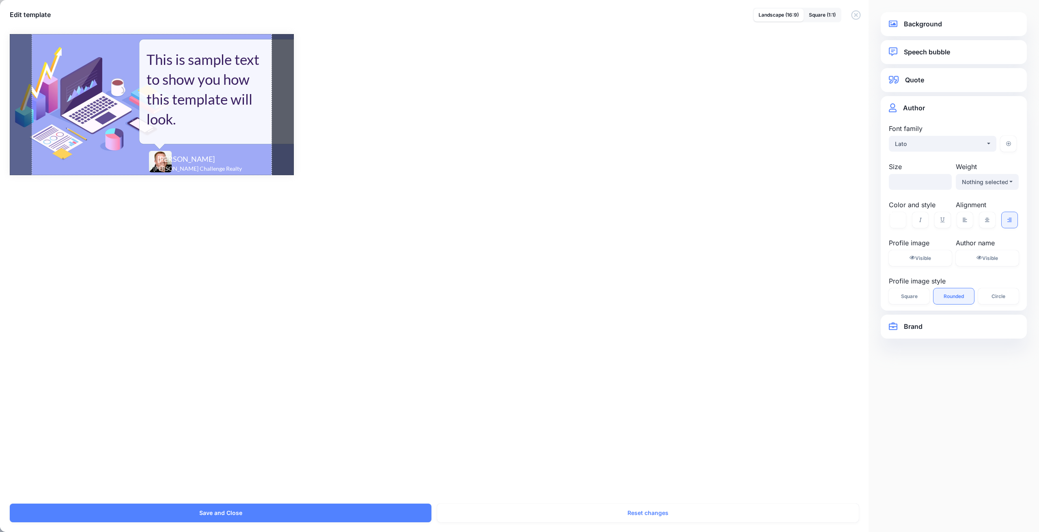
click at [95, 169] on div at bounding box center [152, 104] width 284 height 141
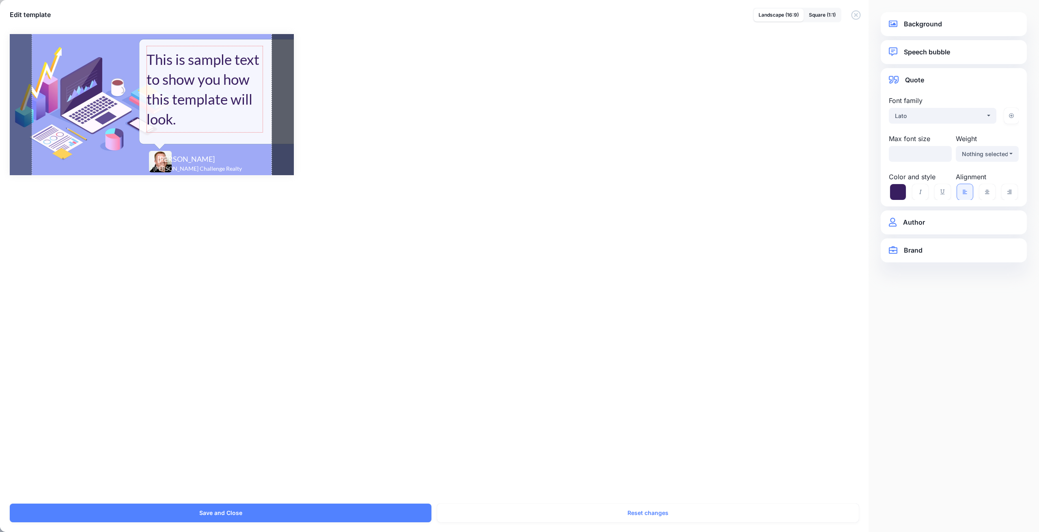
click at [227, 88] on div "This is sample text to show you how this template will look." at bounding box center [204, 90] width 116 height 80
click at [896, 192] on icon at bounding box center [898, 192] width 16 height 16
click at [897, 274] on input "*******" at bounding box center [905, 273] width 60 height 16
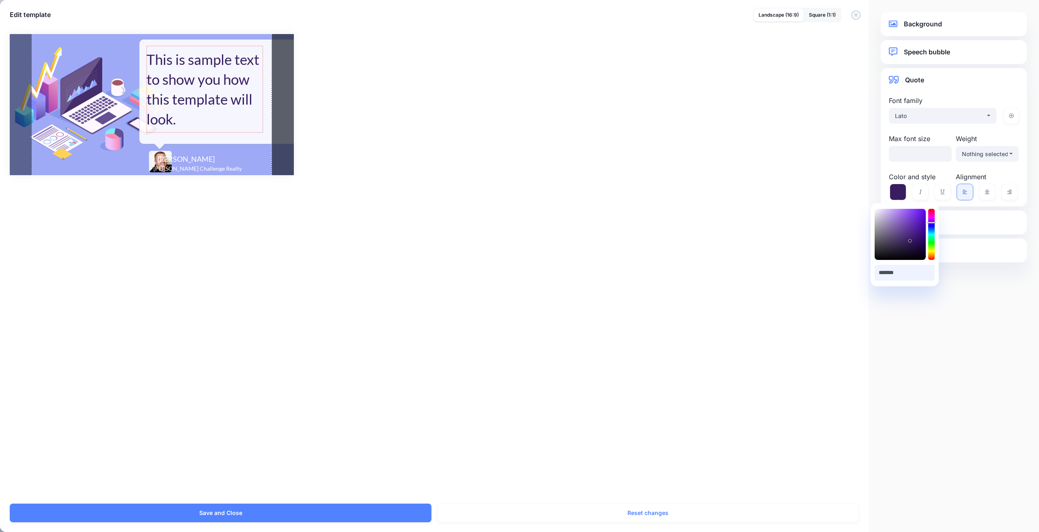
paste input "text"
type input "*******"
click at [823, 243] on div "Combined Shape Created with Sketch. Jason Hafso MaxWell Challenge Realty" at bounding box center [519, 264] width 1039 height 480
click at [818, 218] on div "Combined Shape Created with Sketch. Jason Hafso MaxWell Challenge Realty" at bounding box center [519, 264] width 1039 height 480
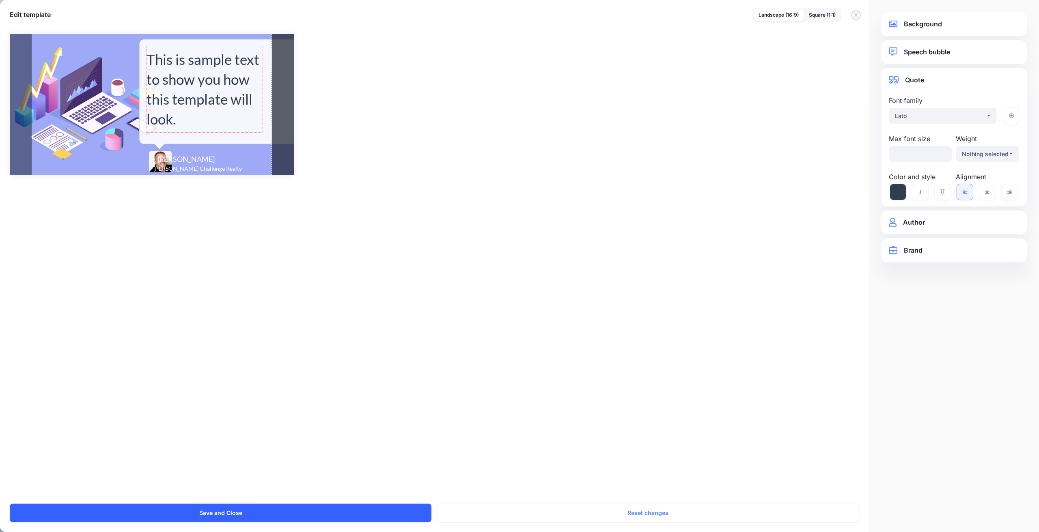
click at [221, 508] on button "Save and Close" at bounding box center [221, 513] width 422 height 19
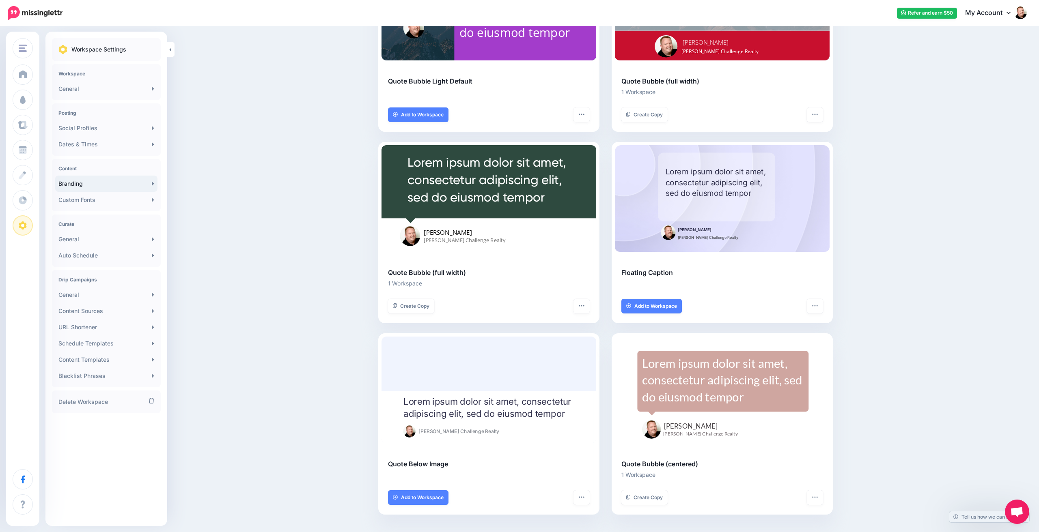
scroll to position [897, 0]
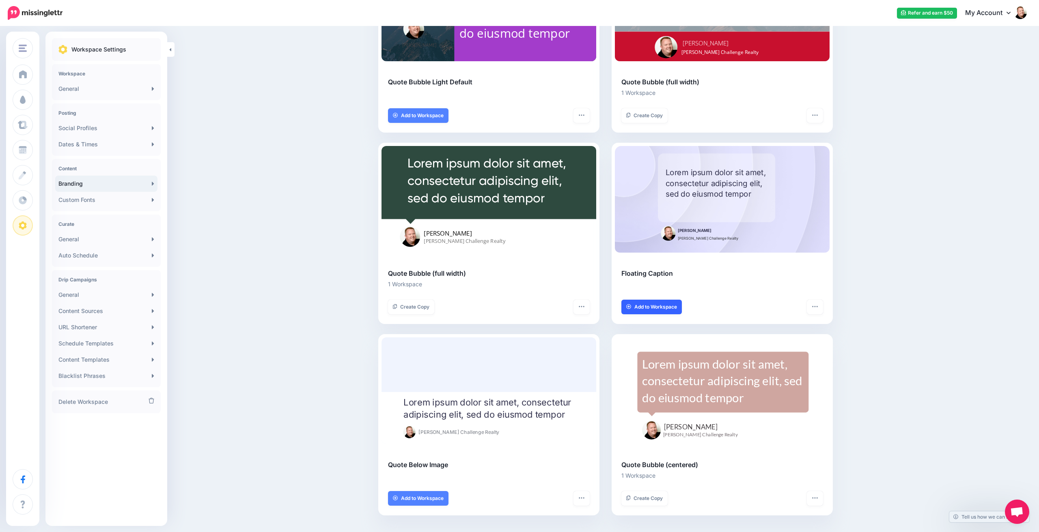
click at [656, 305] on span "Add to Workspace" at bounding box center [655, 307] width 43 height 5
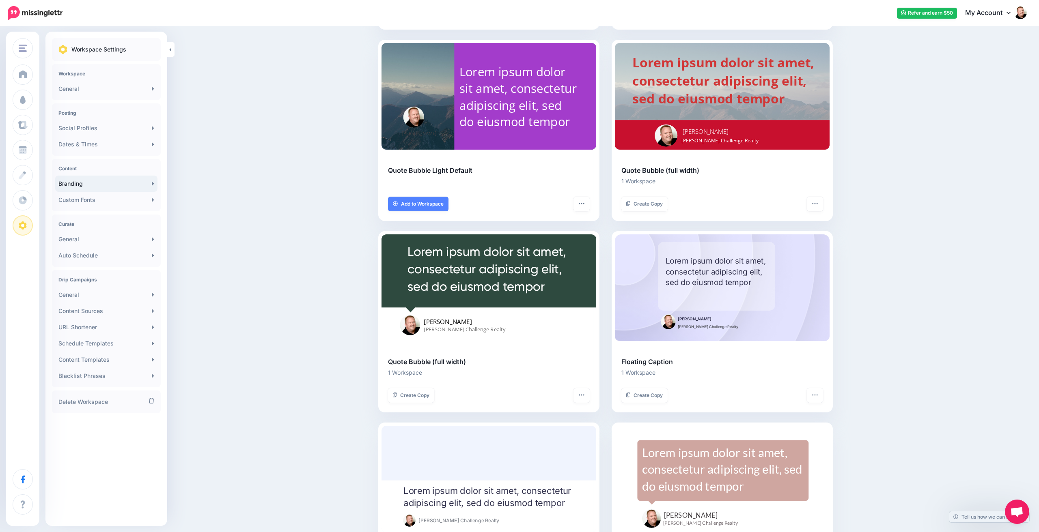
scroll to position [816, 0]
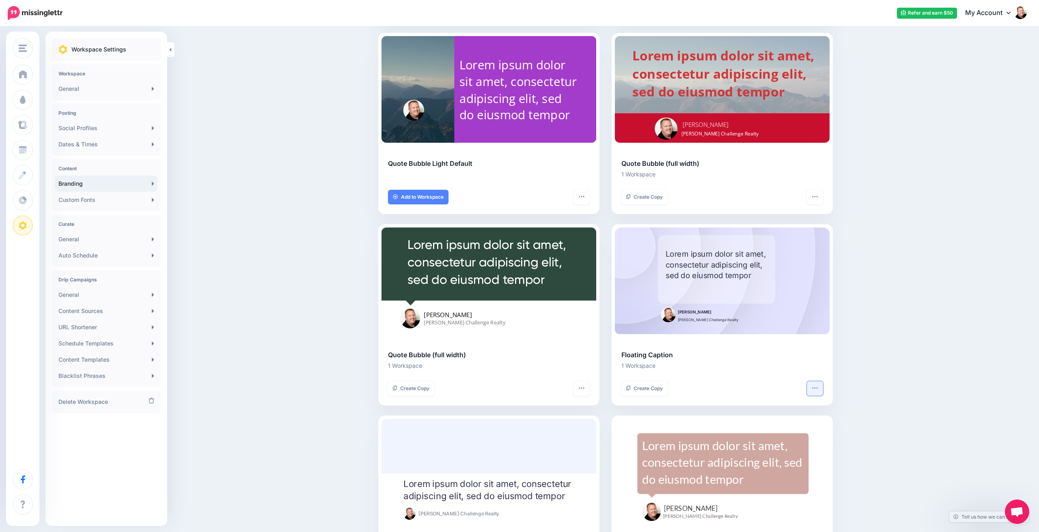
click at [816, 385] on icon "button" at bounding box center [815, 388] width 6 height 6
click at [771, 405] on link "Customise" at bounding box center [781, 409] width 77 height 16
select select "***"
type input "***"
select select "***"
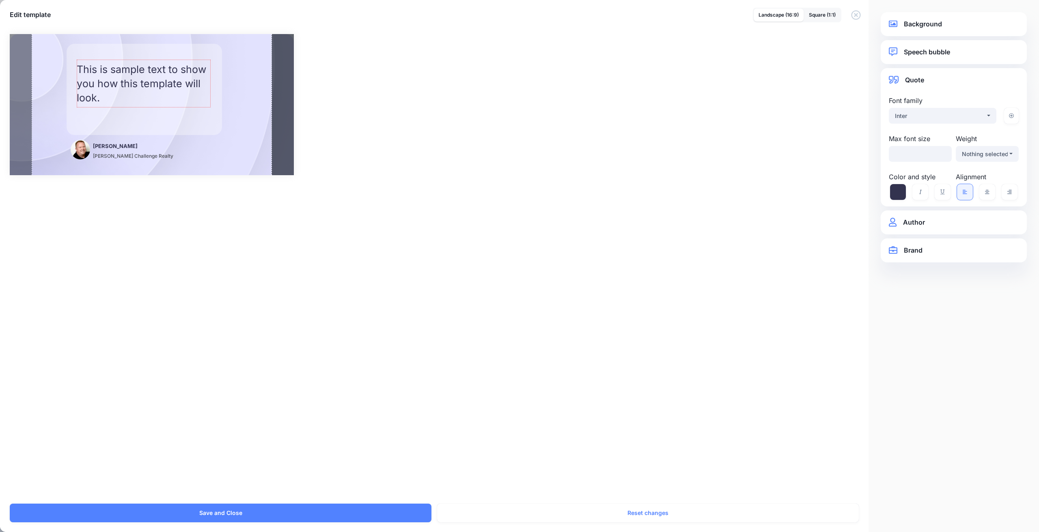
click at [167, 85] on div "This is sample text to show you how this template will look." at bounding box center [144, 83] width 134 height 43
click at [896, 191] on icon at bounding box center [898, 192] width 16 height 16
click at [897, 270] on input "*******" at bounding box center [905, 273] width 60 height 16
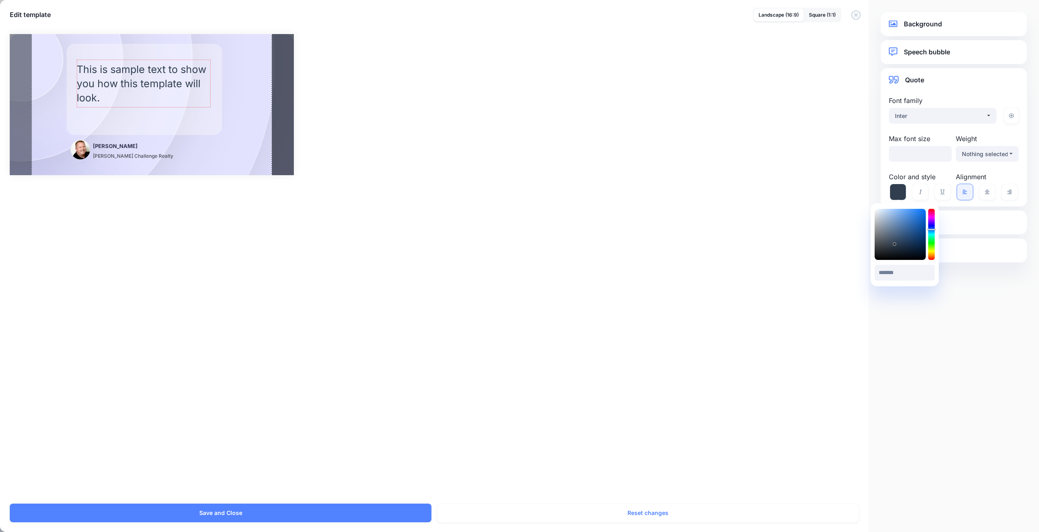
click at [623, 200] on div "Rectangle Jason Hafso MaxWell Challenge Realty /" at bounding box center [519, 264] width 1039 height 480
click at [477, 167] on div "Rectangle Jason Hafso MaxWell Challenge Realty / ***" at bounding box center [519, 104] width 1019 height 141
click at [198, 122] on div "Rectangle" at bounding box center [144, 89] width 164 height 91
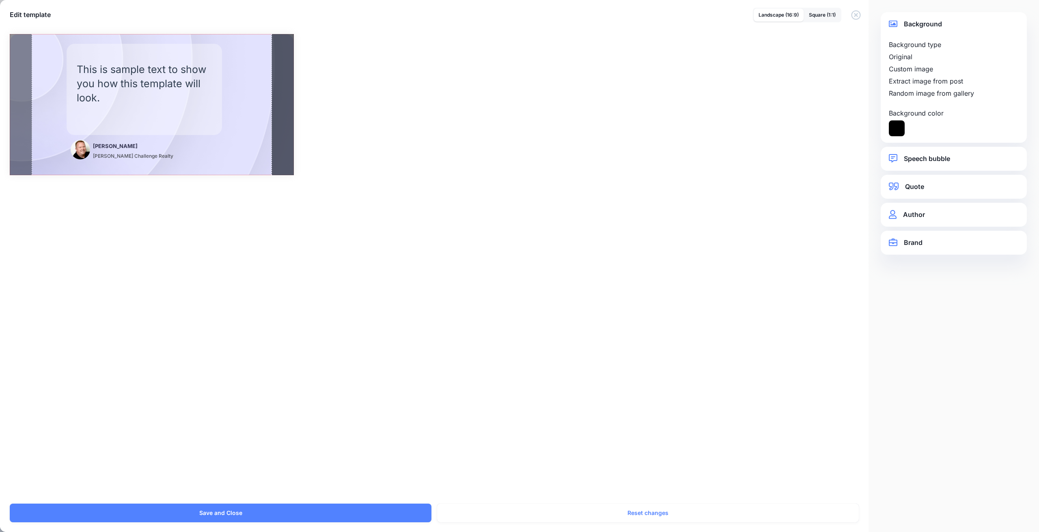
click at [247, 134] on div at bounding box center [152, 104] width 284 height 141
click at [364, 105] on div "Rectangle Jason Hafso MaxWell Challenge Realty / ***" at bounding box center [519, 104] width 1019 height 141
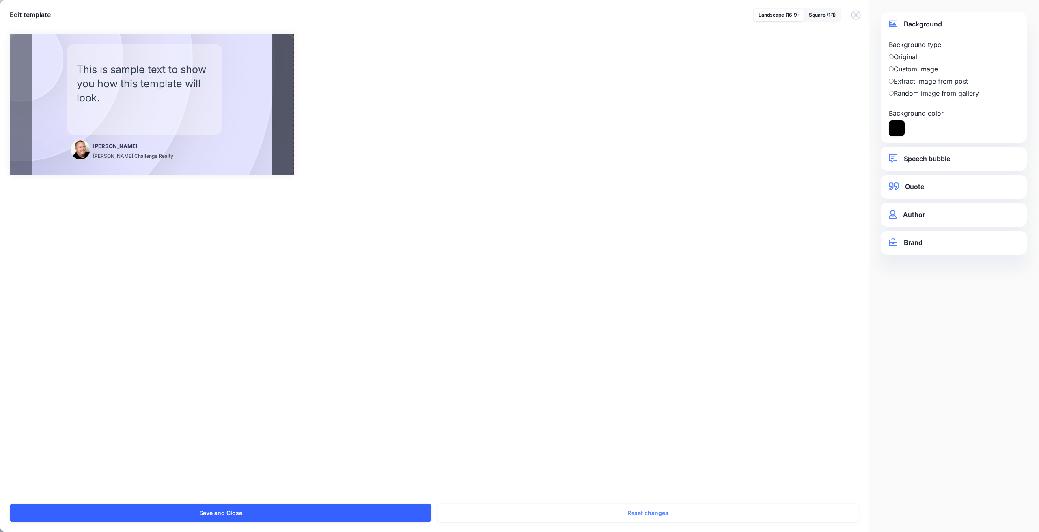
click at [242, 511] on button "Save and Close" at bounding box center [221, 513] width 422 height 19
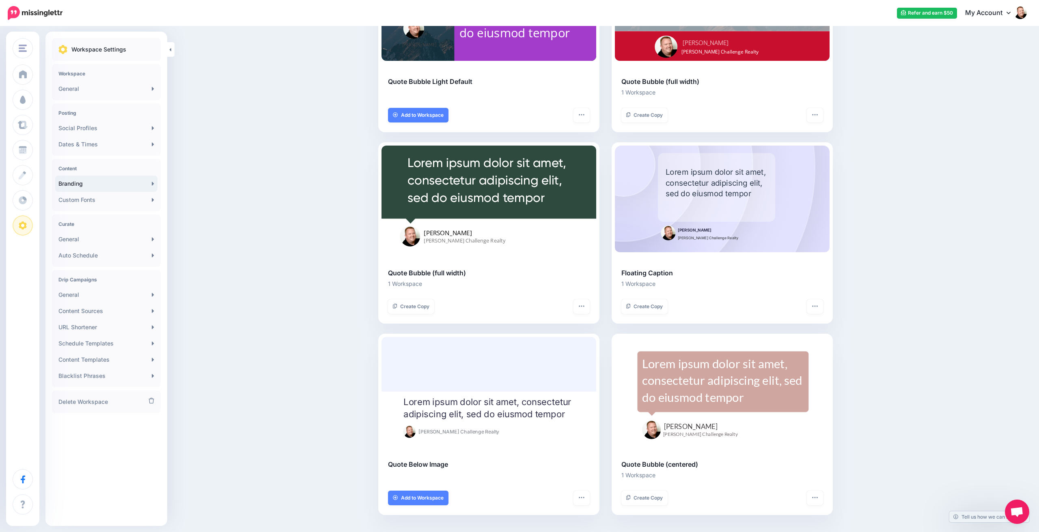
scroll to position [897, 0]
click at [426, 496] on span "Add to Workspace" at bounding box center [422, 498] width 43 height 5
click at [580, 495] on icon "button" at bounding box center [581, 498] width 6 height 6
click at [541, 455] on link "Customise" at bounding box center [547, 458] width 77 height 16
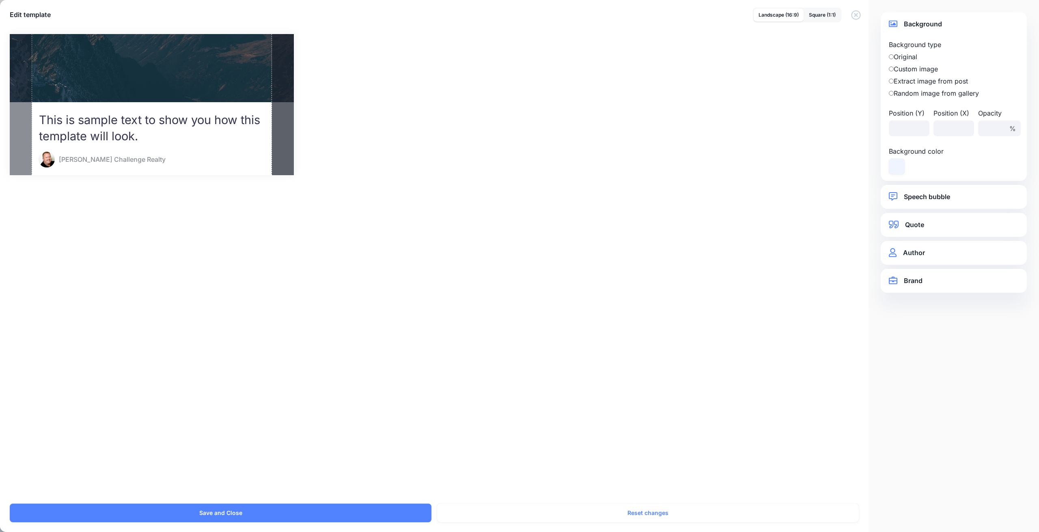
click at [283, 147] on div at bounding box center [282, 104] width 22 height 141
click at [233, 149] on div "Rectangle Created with Sketch." at bounding box center [115, 201] width 401 height 190
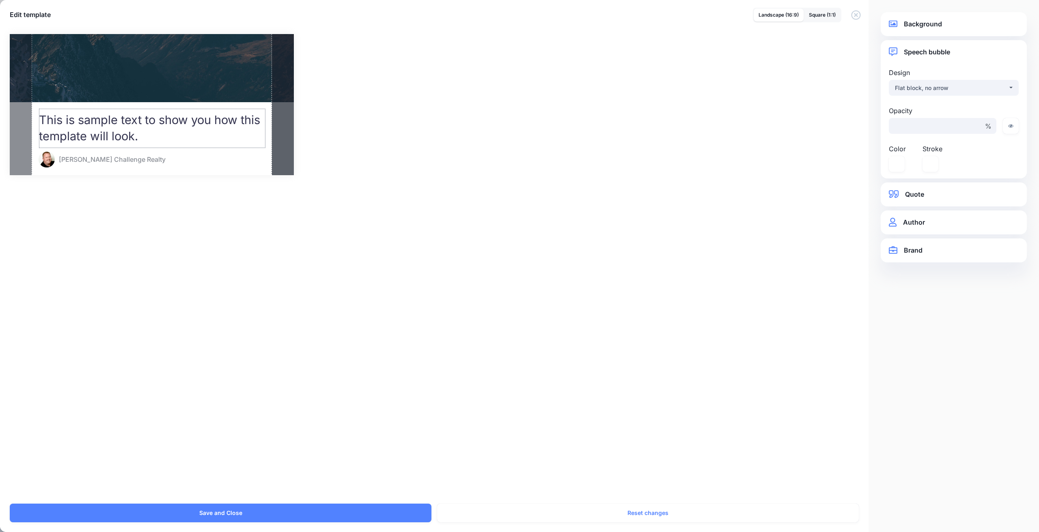
click at [224, 121] on div "This is sample text to show you how this template will look." at bounding box center [152, 128] width 226 height 33
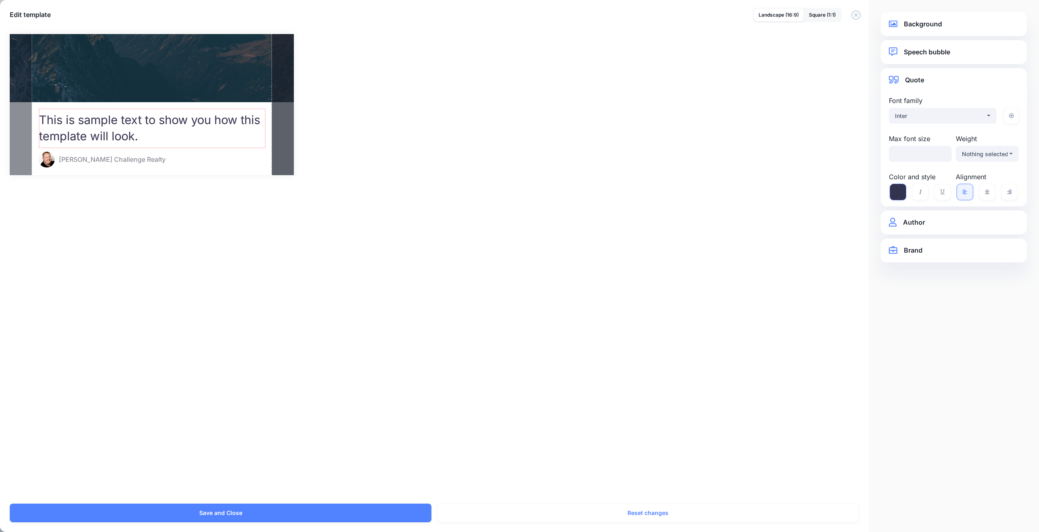
click at [902, 194] on icon at bounding box center [898, 192] width 16 height 16
click at [901, 272] on input "*******" at bounding box center [905, 273] width 60 height 16
click at [710, 202] on div "Rectangle Created with Sketch. Jason Hafso MaxWell Challenge Realty" at bounding box center [519, 264] width 1039 height 480
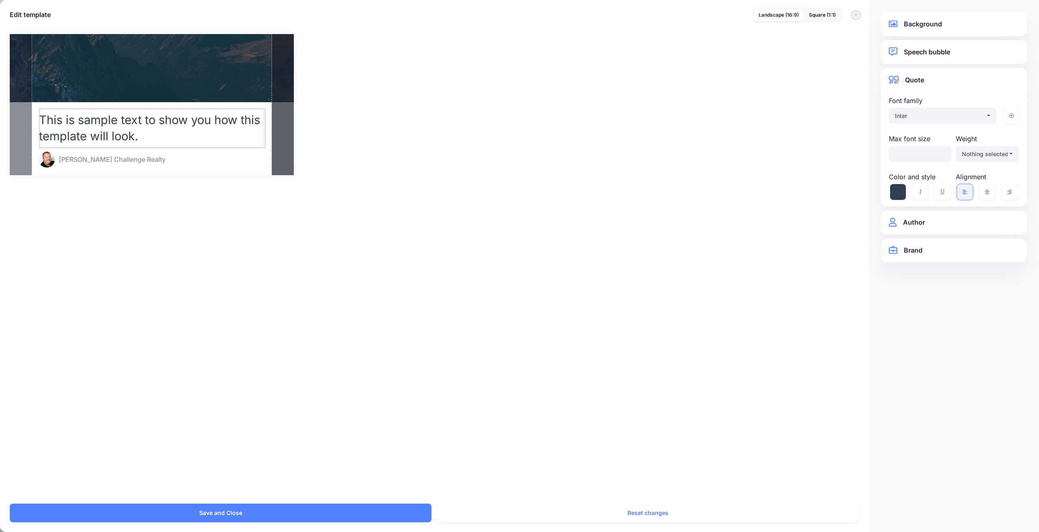
click at [694, 184] on div "Rectangle Created with Sketch. Jason Hafso MaxWell Challenge Realty" at bounding box center [519, 264] width 1039 height 480
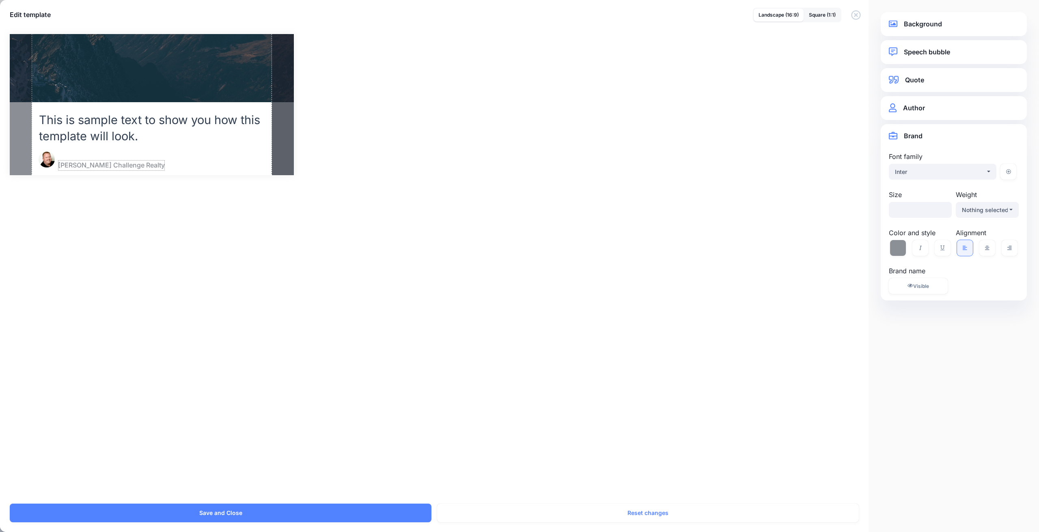
drag, startPoint x: 110, startPoint y: 161, endPoint x: 109, endPoint y: 167, distance: 5.8
click at [109, 167] on span "MaxWell Challenge Realty" at bounding box center [111, 165] width 107 height 11
click at [918, 110] on link "Author" at bounding box center [954, 108] width 130 height 11
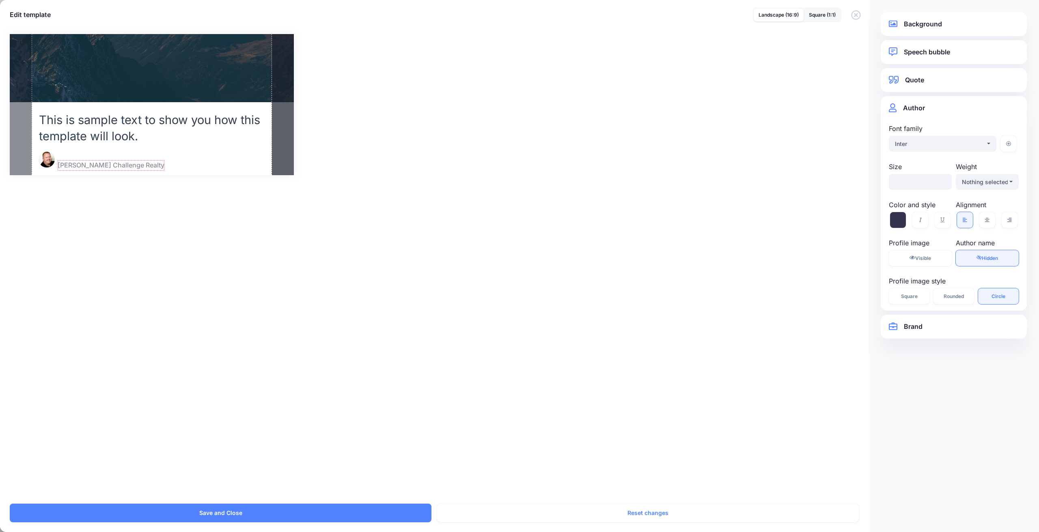
click at [985, 257] on span "Hidden" at bounding box center [990, 258] width 16 height 6
drag, startPoint x: 224, startPoint y: 163, endPoint x: 69, endPoint y: 155, distance: 156.0
click at [69, 155] on span "Jason Hafso" at bounding box center [81, 156] width 47 height 11
click at [943, 181] on input "**" at bounding box center [920, 182] width 63 height 16
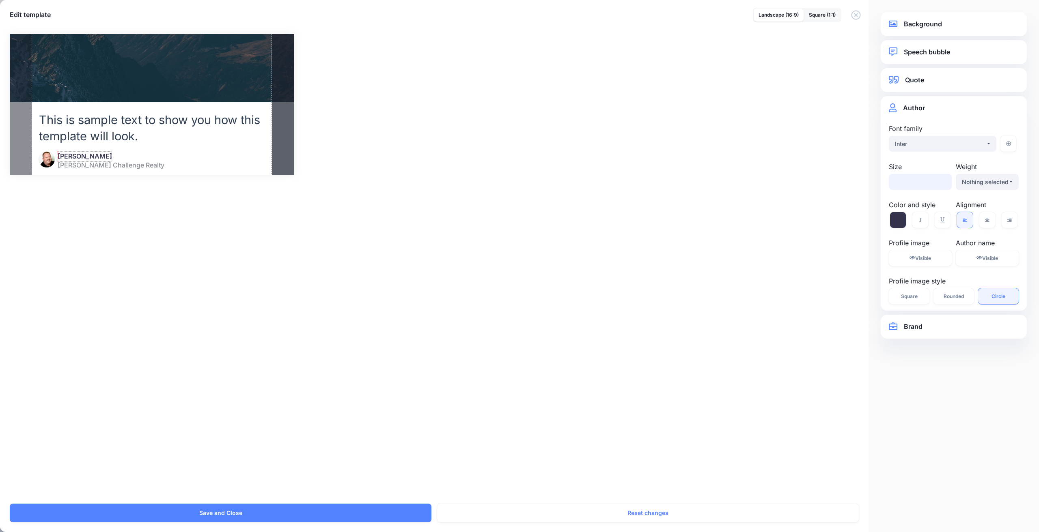
click at [943, 181] on input "**" at bounding box center [920, 182] width 63 height 16
type input "**"
click at [943, 181] on input "**" at bounding box center [920, 182] width 63 height 16
click at [121, 164] on span "MaxWell Challenge Realty" at bounding box center [111, 165] width 107 height 11
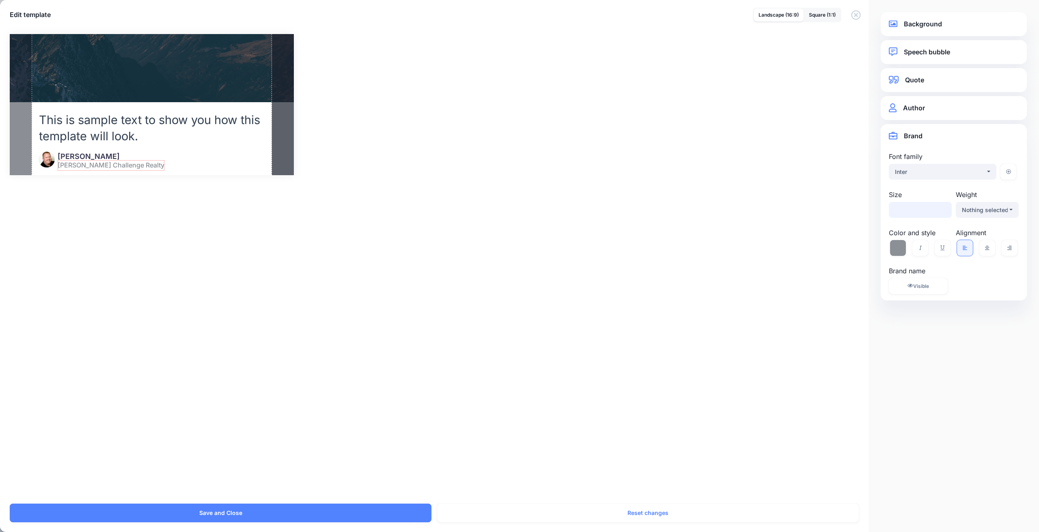
click at [943, 211] on input "**" at bounding box center [920, 210] width 63 height 16
type input "**"
click at [943, 211] on input "**" at bounding box center [920, 210] width 63 height 16
click at [141, 233] on div "Rectangle Created with Sketch. Jason Hafso MaxWell Challenge Realty" at bounding box center [519, 264] width 1039 height 480
click at [379, 163] on div "Rectangle Created with Sketch. Jason Hafso MaxWell Challenge Realty / %" at bounding box center [519, 104] width 1019 height 141
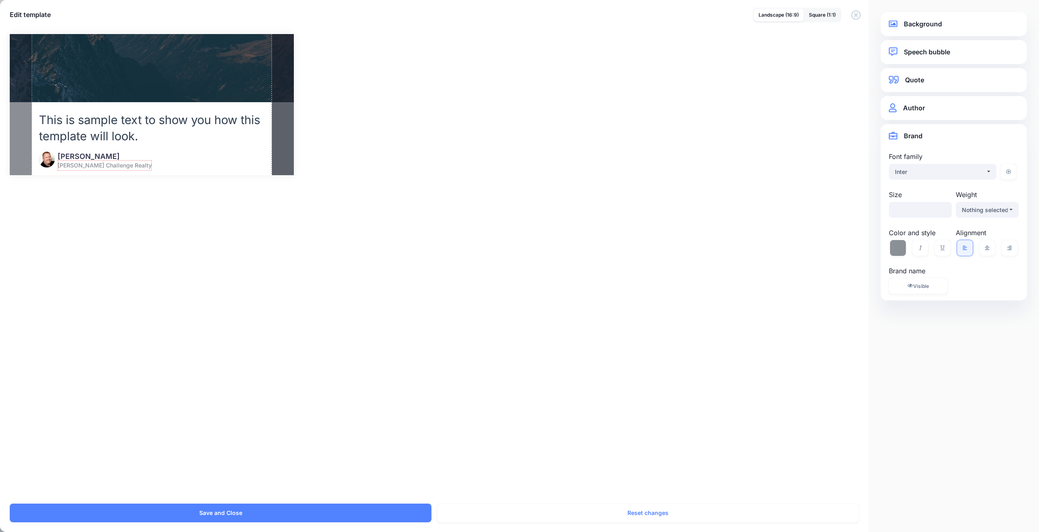
click at [329, 148] on div "Rectangle Created with Sketch. Jason Hafso MaxWell Challenge Realty / %" at bounding box center [519, 104] width 1019 height 141
click at [929, 26] on link "Background" at bounding box center [954, 24] width 130 height 11
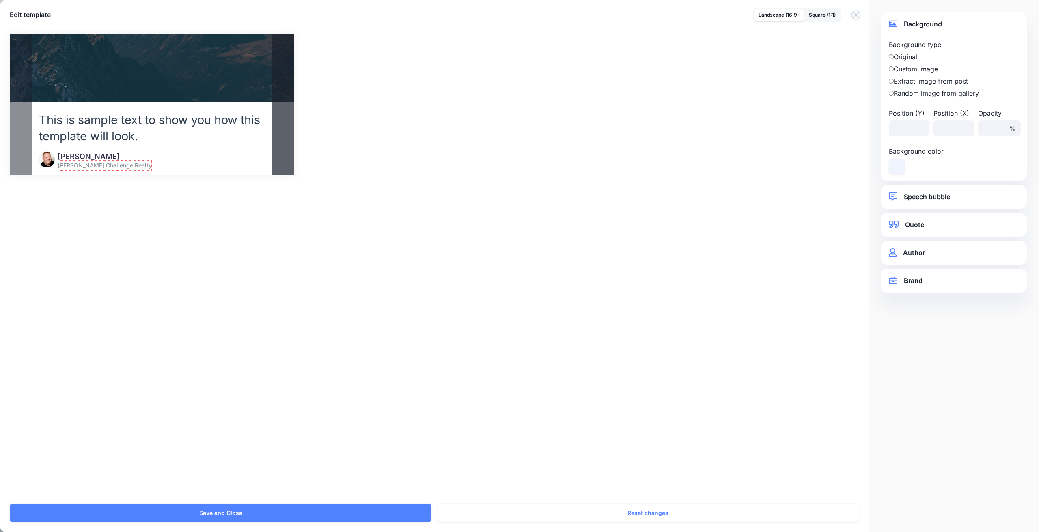
click at [610, 238] on div "Rectangle Created with Sketch. Jason Hafso MaxWell Challenge Realty" at bounding box center [519, 264] width 1039 height 480
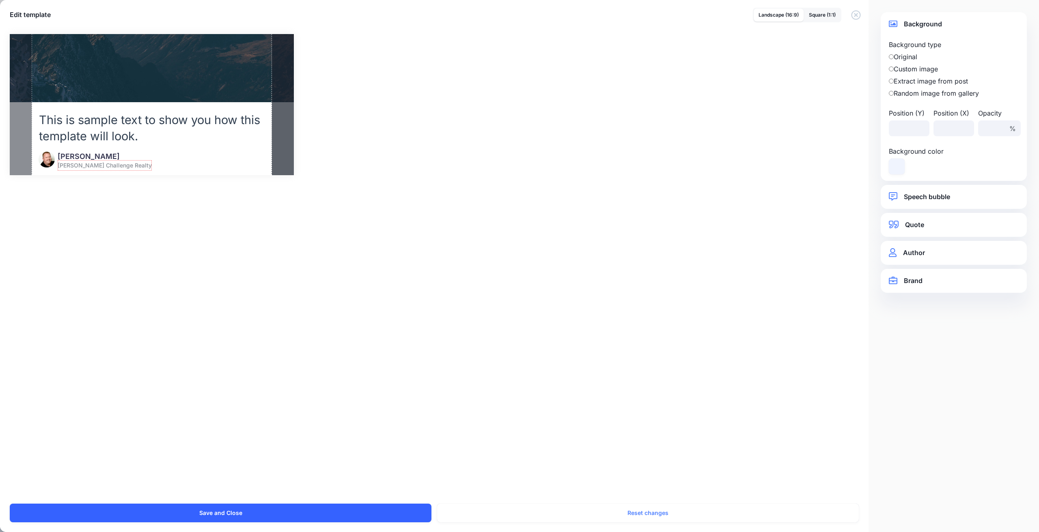
click at [250, 517] on button "Save and Close" at bounding box center [221, 513] width 422 height 19
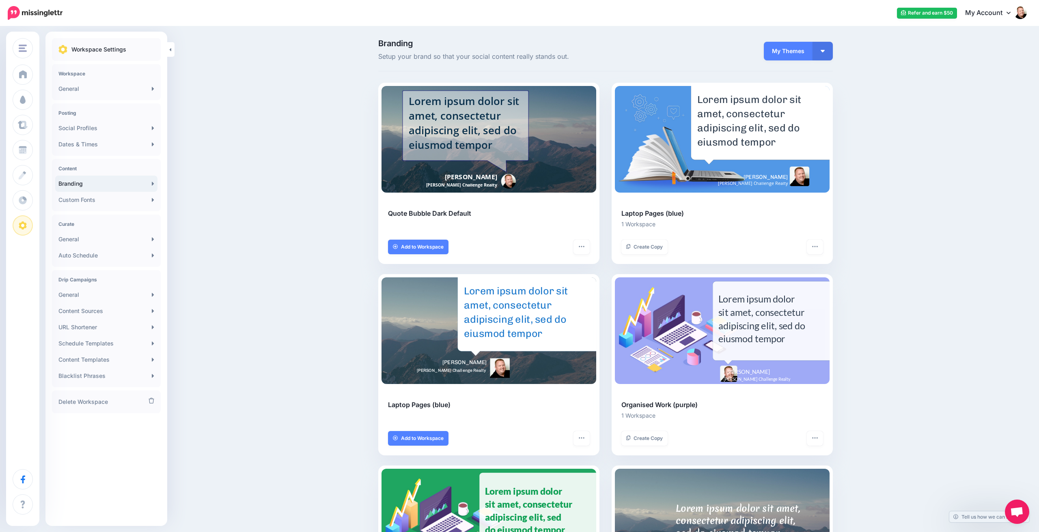
scroll to position [0, 0]
click at [819, 51] on button "button" at bounding box center [822, 51] width 20 height 19
click at [793, 71] on link "Active Themes" at bounding box center [800, 73] width 58 height 16
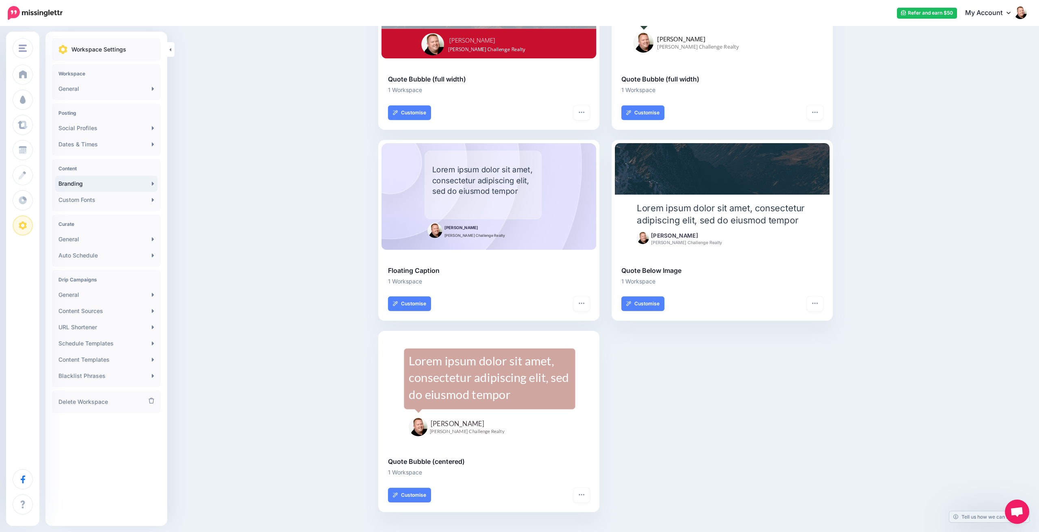
scroll to position [325, 0]
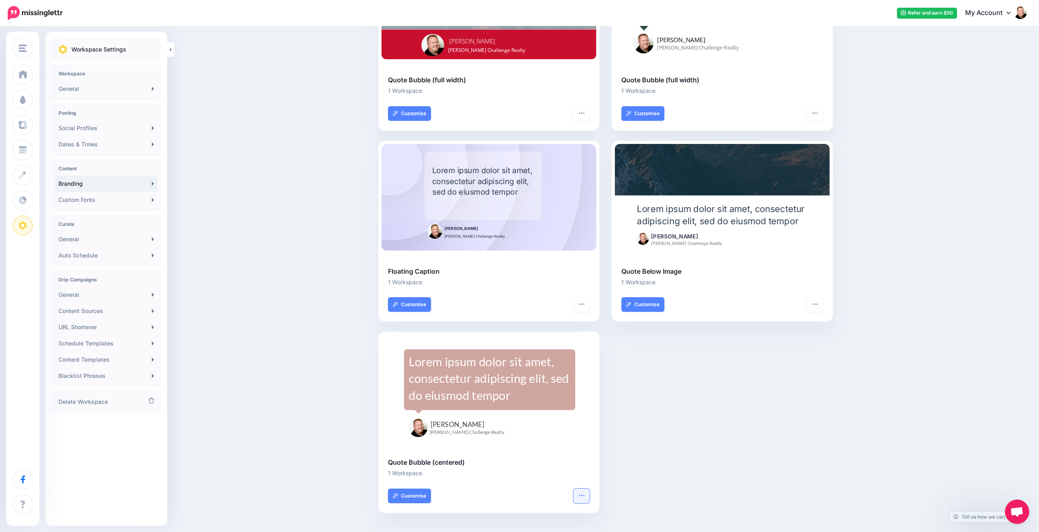
click at [582, 494] on icon "button" at bounding box center [581, 496] width 6 height 6
click at [642, 416] on div "Combined Shape Created with Sketch. Jason Hafso MaxWell Challenge Realty Lorem …" at bounding box center [605, 141] width 467 height 766
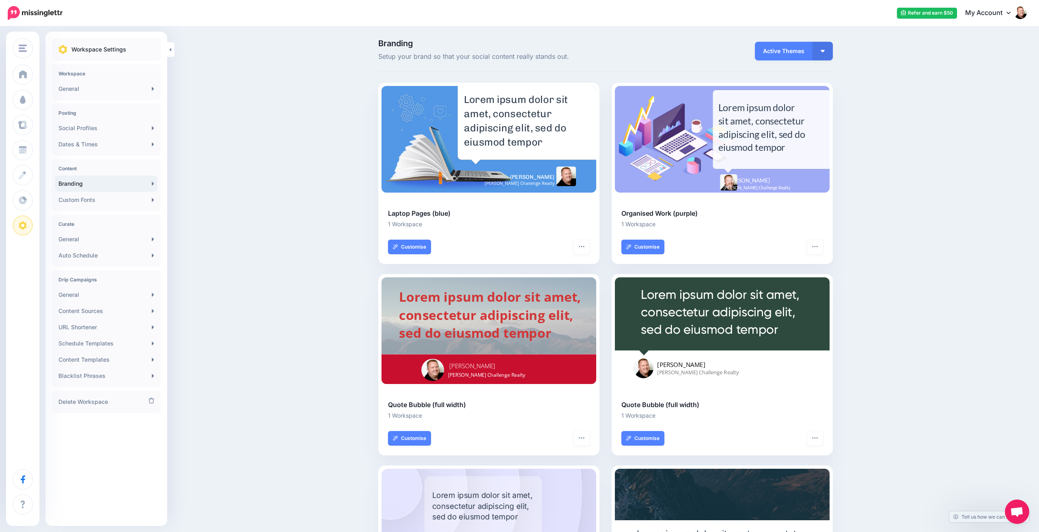
scroll to position [0, 0]
click at [820, 49] on button "button" at bounding box center [822, 51] width 20 height 19
click at [788, 92] on link "My Themes" at bounding box center [800, 92] width 58 height 16
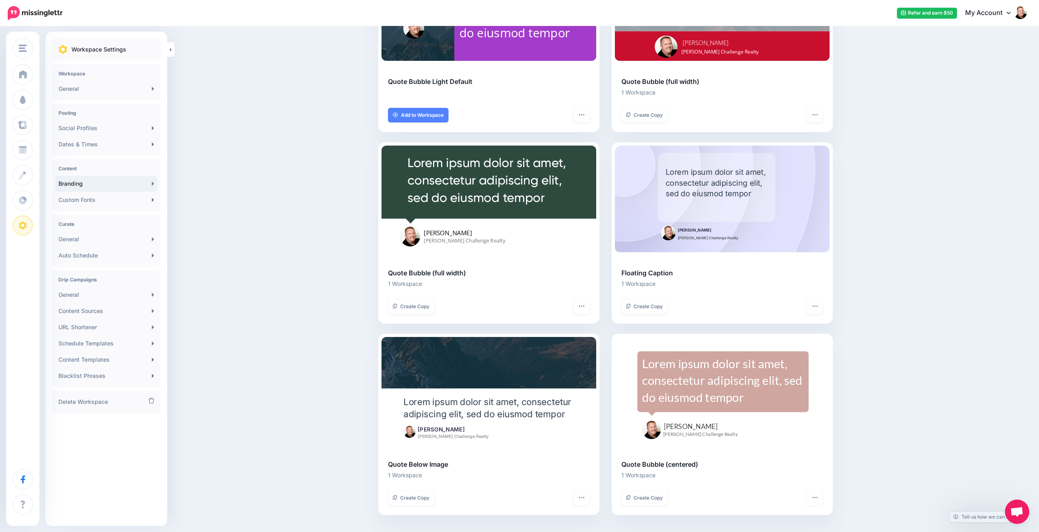
scroll to position [897, 0]
click at [657, 305] on span "Create Copy" at bounding box center [647, 307] width 29 height 5
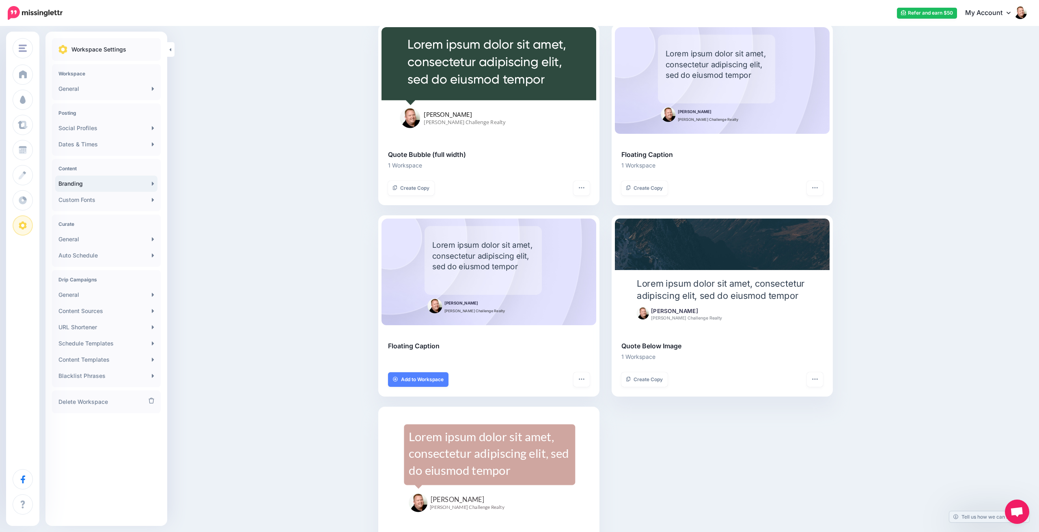
scroll to position [1014, 0]
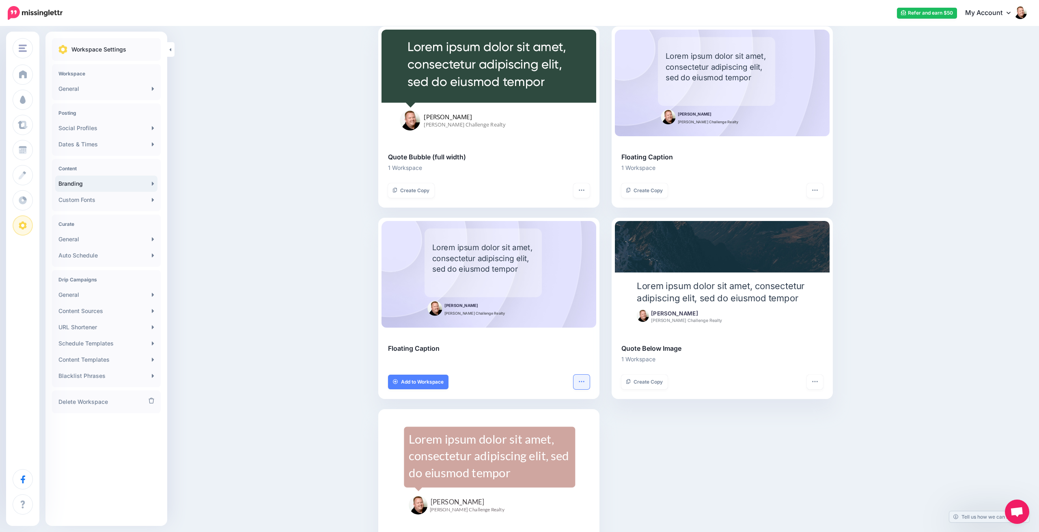
click at [581, 379] on icon "button" at bounding box center [581, 382] width 6 height 6
click at [518, 373] on div "Floating Caption Add to Workspace Remove from Library" at bounding box center [488, 372] width 221 height 56
click at [427, 380] on span "Add to Workspace" at bounding box center [422, 382] width 43 height 5
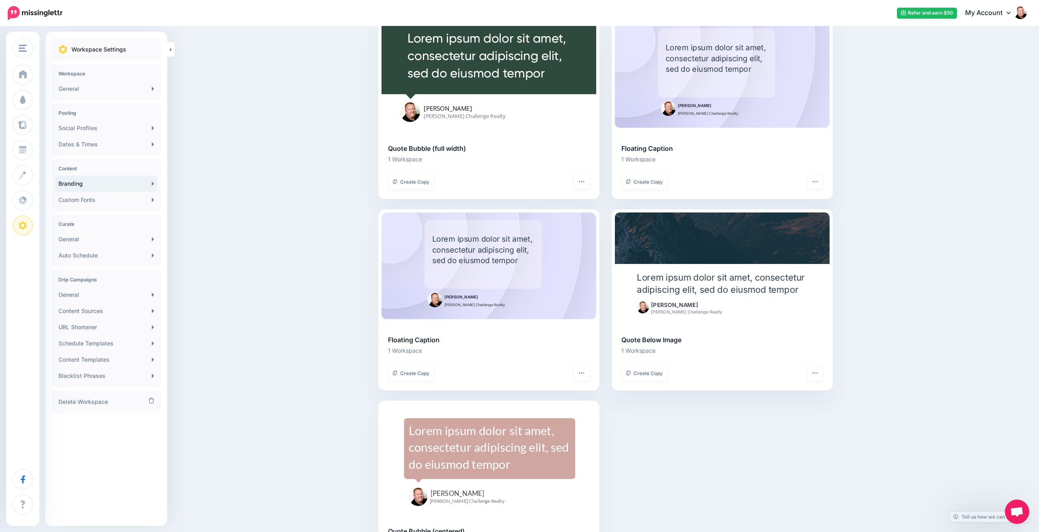
scroll to position [1030, 0]
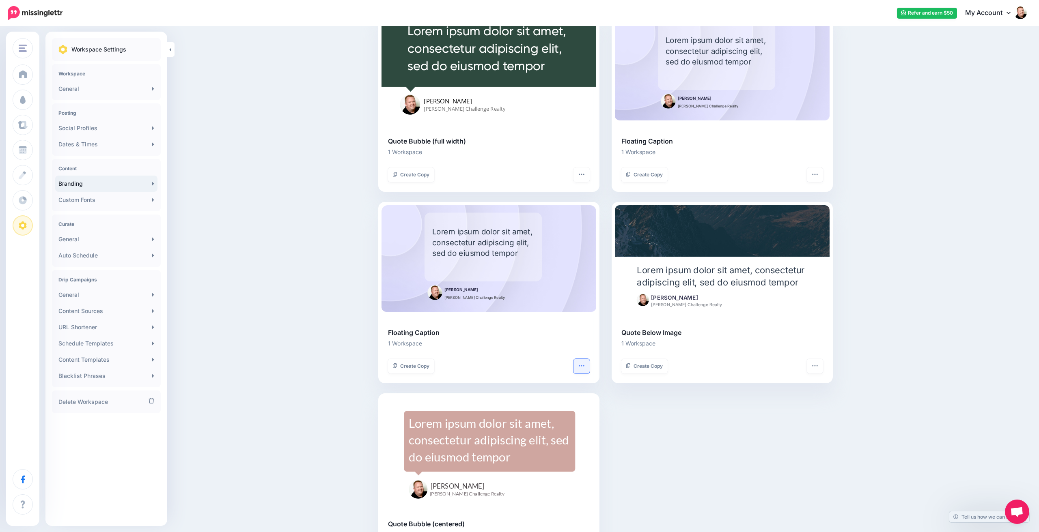
click at [582, 364] on button "button" at bounding box center [581, 366] width 16 height 15
click at [545, 381] on link "Customise" at bounding box center [547, 387] width 77 height 16
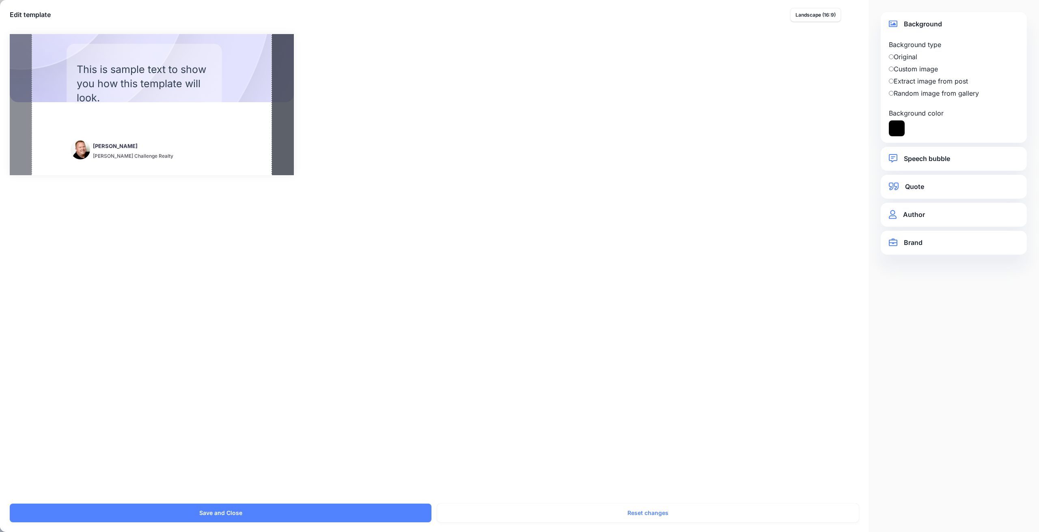
click at [280, 117] on div at bounding box center [282, 104] width 22 height 141
click at [247, 75] on div at bounding box center [152, 68] width 284 height 68
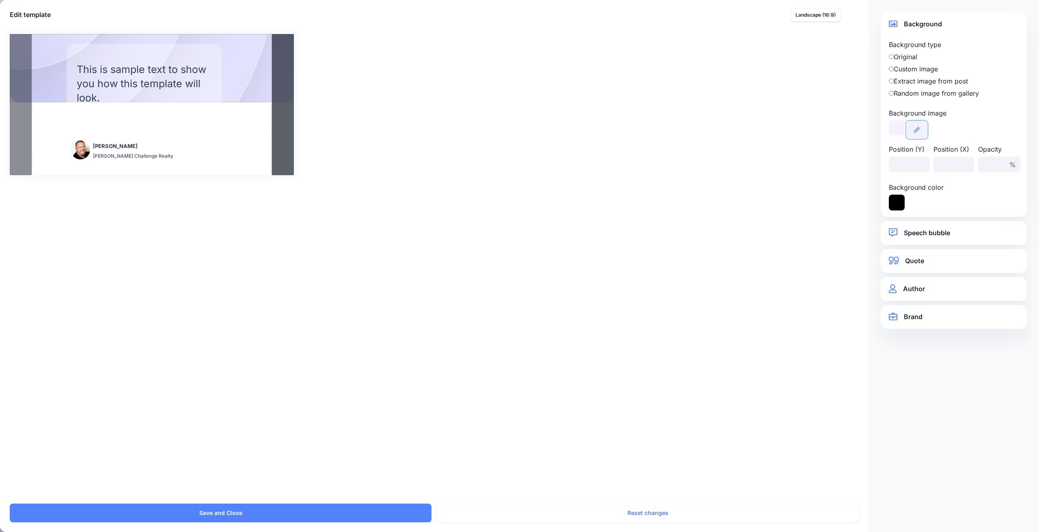
click at [919, 131] on icon at bounding box center [917, 130] width 6 height 6
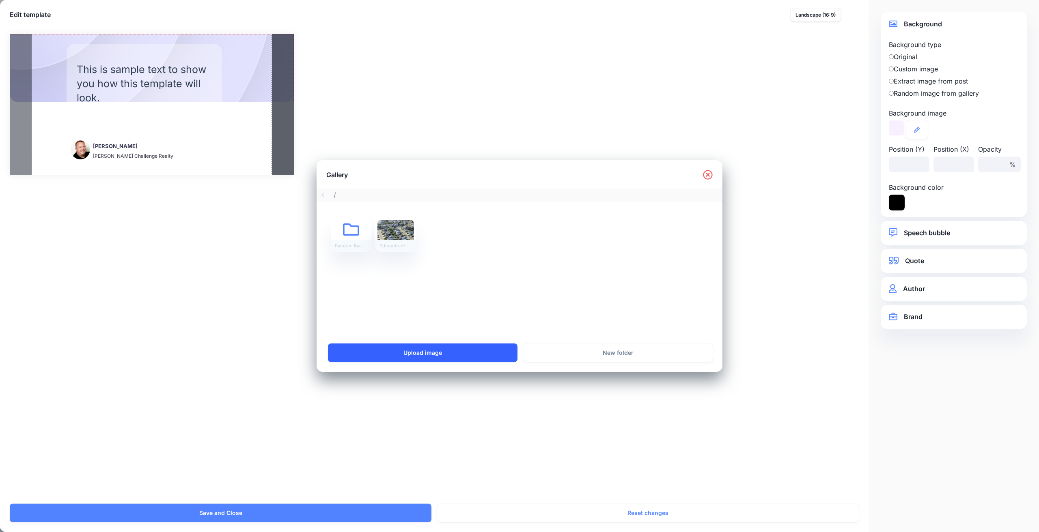
click at [424, 349] on link "Upload image" at bounding box center [423, 353] width 190 height 19
click at [433, 243] on div "Jason Hafso - Social Media Share" at bounding box center [440, 246] width 41 height 13
click at [399, 357] on link "Select" at bounding box center [388, 353] width 125 height 19
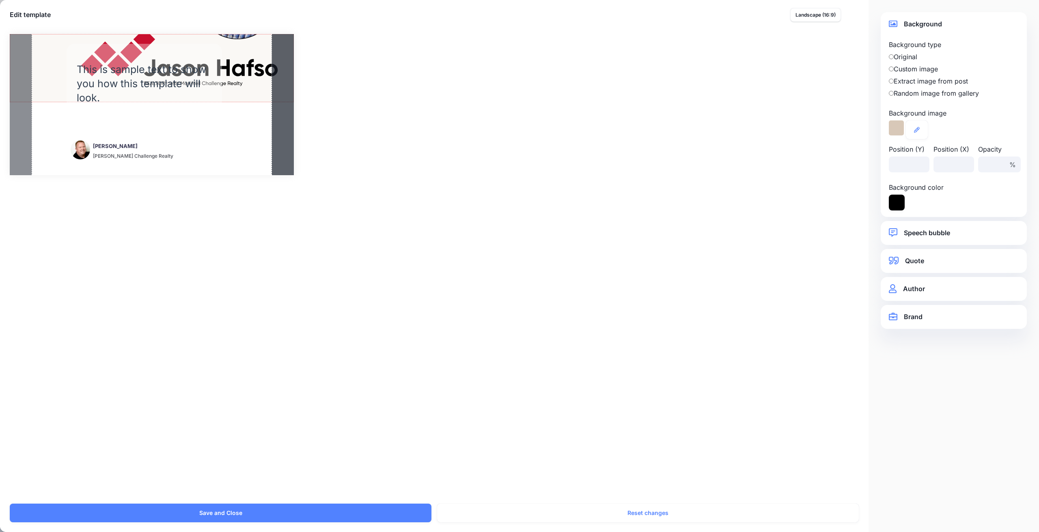
drag, startPoint x: 258, startPoint y: 52, endPoint x: 242, endPoint y: 146, distance: 96.3
click at [242, 146] on div "Rectangle Jason Hafso MaxWell Challenge Realty This is sample text to show you …" at bounding box center [152, 104] width 284 height 141
click at [256, 52] on div at bounding box center [152, 68] width 284 height 68
click at [141, 39] on div at bounding box center [152, 68] width 284 height 68
click at [127, 60] on div "This is sample text to show you how this template will look." at bounding box center [144, 84] width 134 height 48
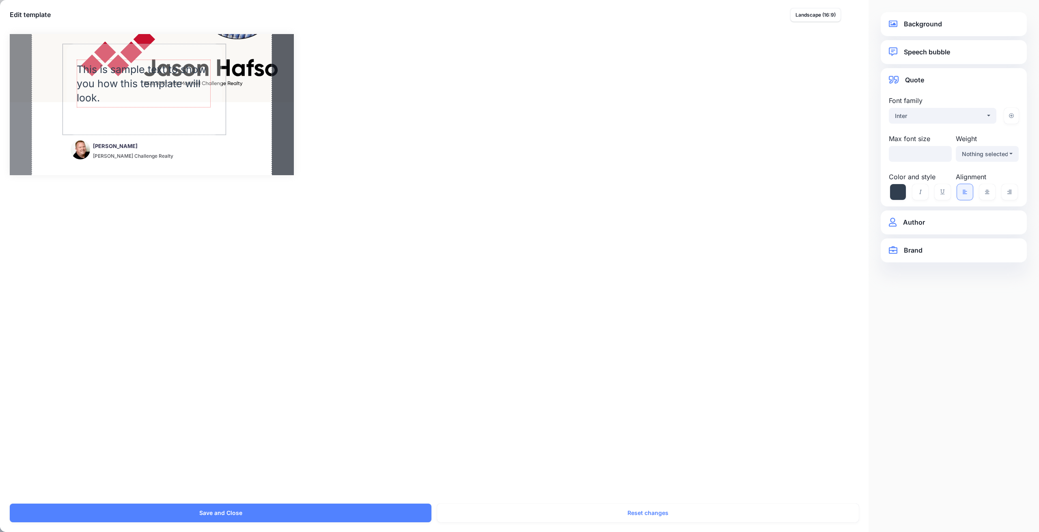
click at [138, 54] on div "Rectangle" at bounding box center [144, 89] width 164 height 91
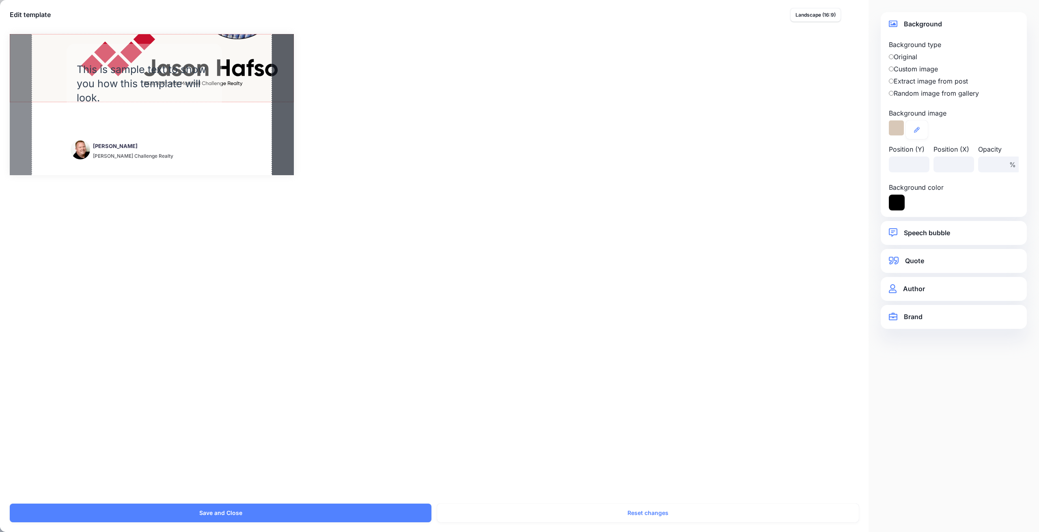
click at [144, 37] on div at bounding box center [152, 68] width 284 height 68
drag, startPoint x: 144, startPoint y: 37, endPoint x: 139, endPoint y: 123, distance: 86.2
click at [139, 123] on div "Rectangle Jason Hafso MaxWell Challenge Realty This is sample text to show you …" at bounding box center [152, 104] width 284 height 141
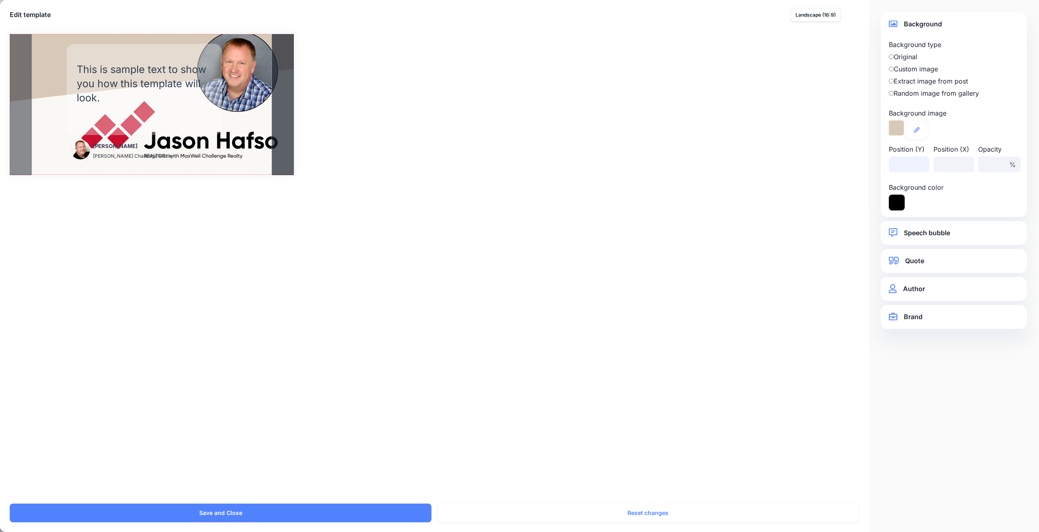
click at [920, 163] on input "*" at bounding box center [909, 165] width 41 height 16
click at [920, 167] on input "*" at bounding box center [909, 165] width 41 height 16
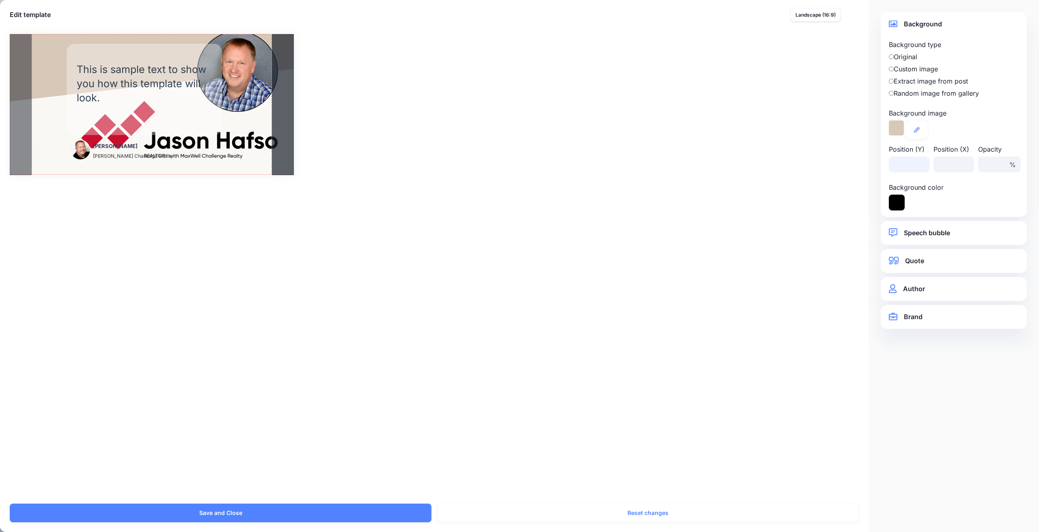
type input "*"
click at [921, 167] on input "*" at bounding box center [909, 165] width 41 height 16
click at [965, 166] on input "**" at bounding box center [953, 165] width 41 height 16
type input "*"
click at [965, 163] on input "*" at bounding box center [953, 165] width 41 height 16
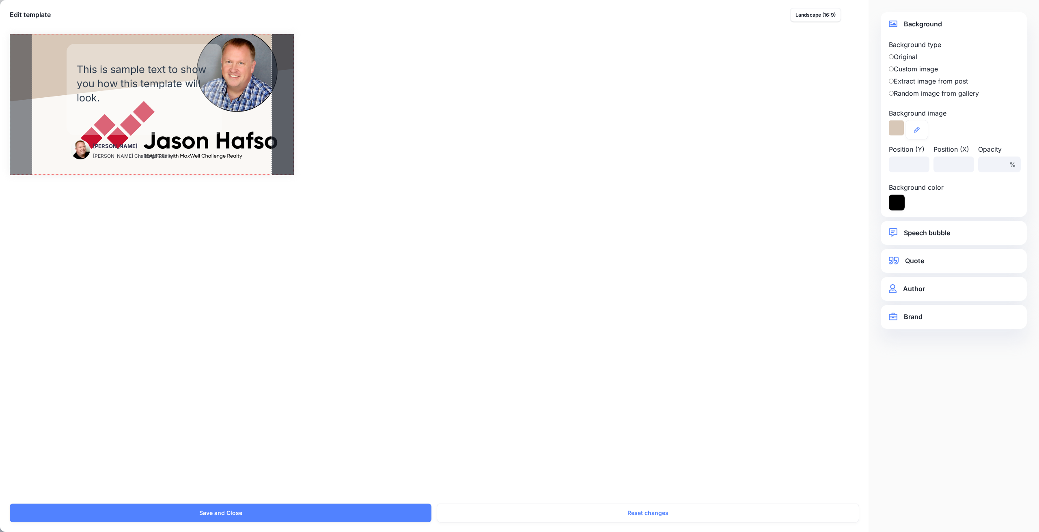
drag, startPoint x: 49, startPoint y: 62, endPoint x: 33, endPoint y: 65, distance: 16.0
click at [33, 65] on div at bounding box center [152, 104] width 284 height 141
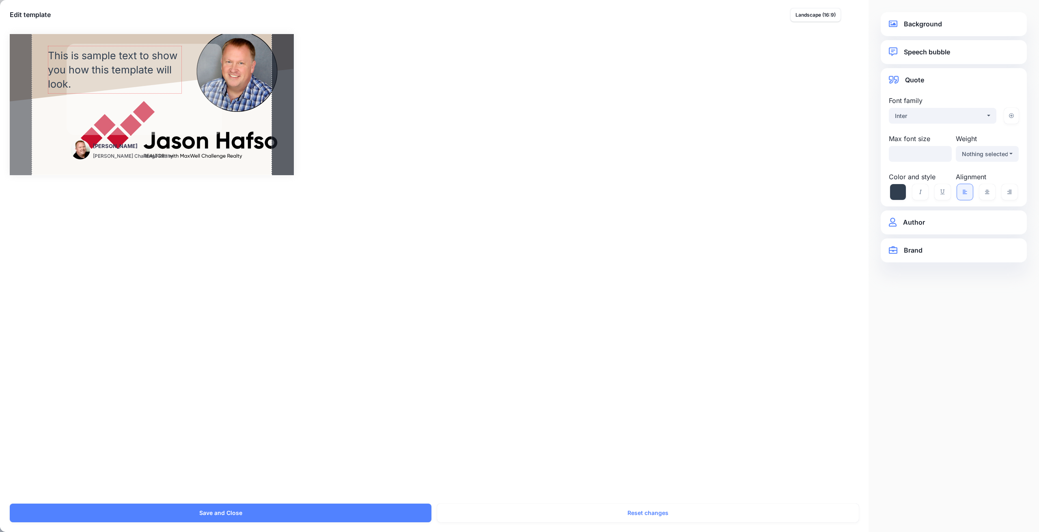
drag, startPoint x: 123, startPoint y: 76, endPoint x: 95, endPoint y: 63, distance: 31.8
click at [95, 63] on div "This is sample text to show you how this template will look." at bounding box center [115, 70] width 134 height 43
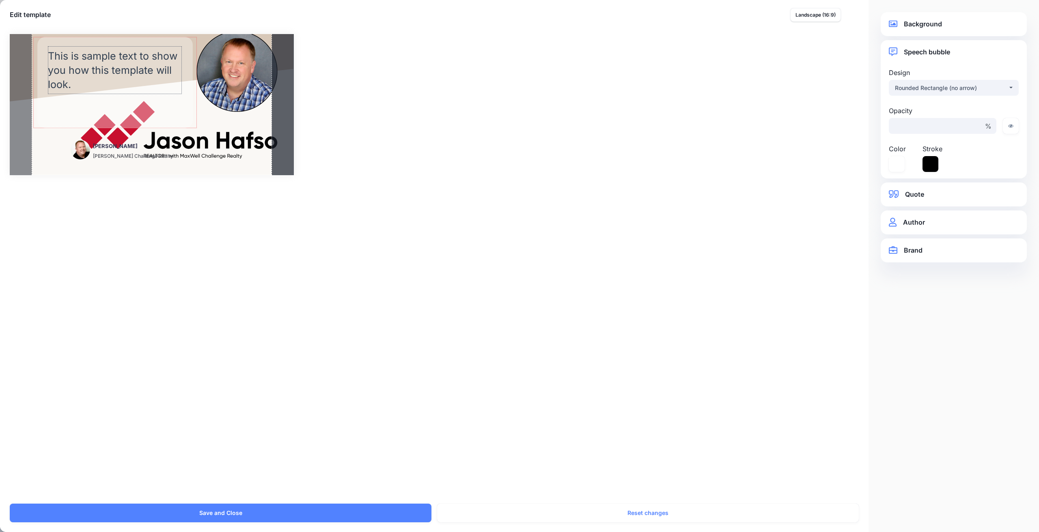
drag, startPoint x: 187, startPoint y: 62, endPoint x: 158, endPoint y: 56, distance: 30.0
click at [158, 56] on div "Rectangle Jason Hafso MaxWell Challenge Realty This is sample text to show you …" at bounding box center [152, 104] width 284 height 141
drag, startPoint x: 67, startPoint y: 126, endPoint x: 62, endPoint y: 121, distance: 7.2
click at [62, 121] on div at bounding box center [115, 121] width 164 height 4
click at [80, 88] on div "This is sample text to show you how this template will look." at bounding box center [115, 70] width 134 height 43
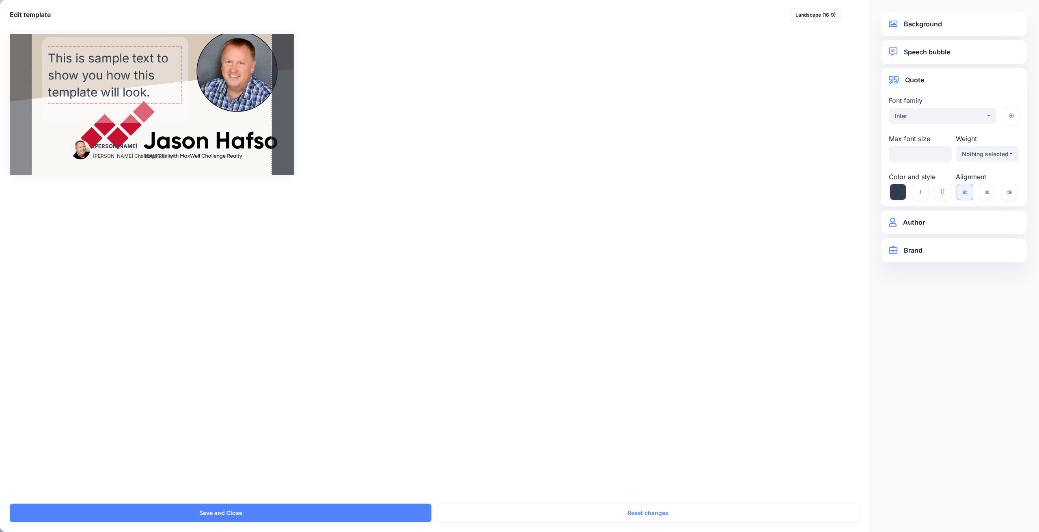
drag, startPoint x: 94, startPoint y: 93, endPoint x: 98, endPoint y: 103, distance: 10.4
click at [98, 103] on div at bounding box center [115, 102] width 134 height 4
drag, startPoint x: 101, startPoint y: 78, endPoint x: 101, endPoint y: 74, distance: 4.1
click at [101, 74] on div "This is sample text to show you how this template will look." at bounding box center [116, 70] width 134 height 51
click at [82, 117] on div "Rectangle" at bounding box center [115, 80] width 164 height 86
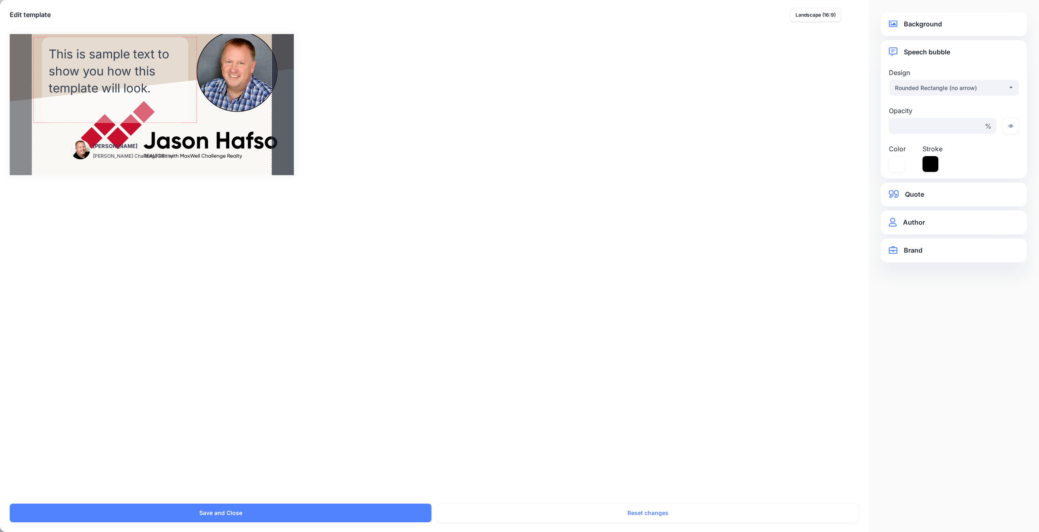
click at [83, 121] on div at bounding box center [115, 121] width 164 height 4
drag, startPoint x: 83, startPoint y: 121, endPoint x: 87, endPoint y: 101, distance: 21.2
click at [87, 101] on div at bounding box center [115, 100] width 164 height 4
drag, startPoint x: 195, startPoint y: 81, endPoint x: 191, endPoint y: 82, distance: 4.1
click at [191, 82] on div at bounding box center [191, 69] width 4 height 65
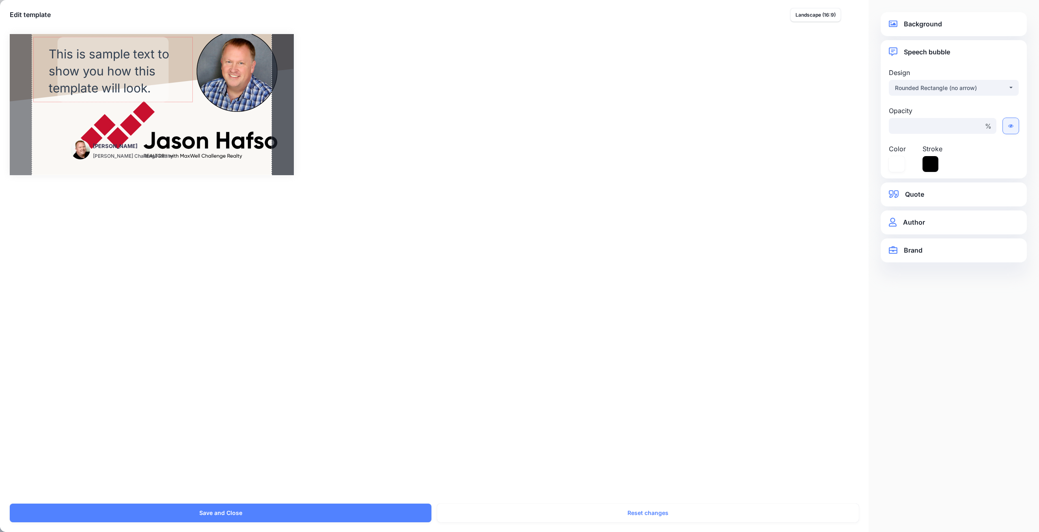
click at [1013, 125] on icon at bounding box center [1011, 126] width 6 height 5
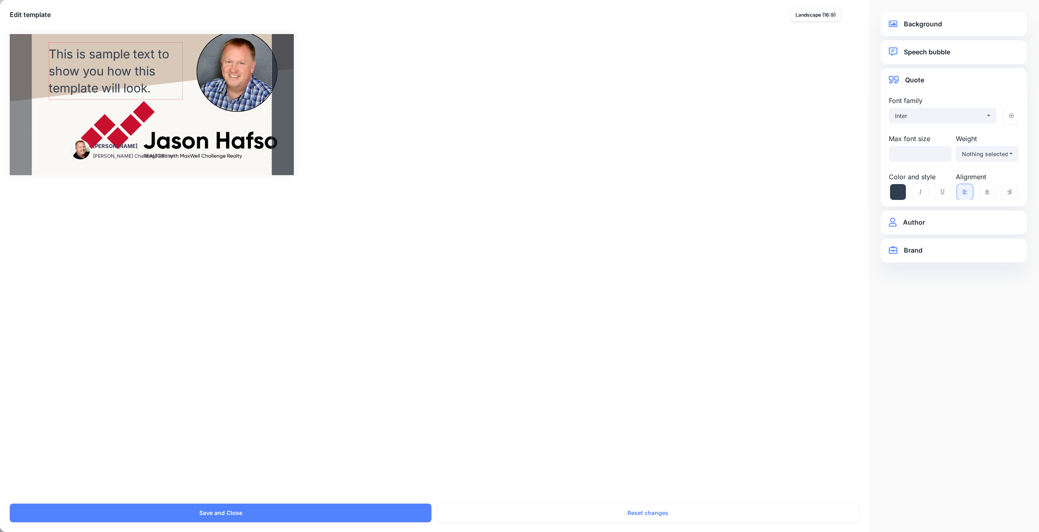
click at [118, 66] on div "This is sample text to show you how this template will look." at bounding box center [116, 70] width 134 height 51
drag, startPoint x: 51, startPoint y: 66, endPoint x: 44, endPoint y: 67, distance: 7.1
click at [44, 67] on div at bounding box center [44, 71] width 4 height 58
drag, startPoint x: 181, startPoint y: 72, endPoint x: 195, endPoint y: 75, distance: 14.6
click at [195, 75] on div at bounding box center [195, 71] width 4 height 58
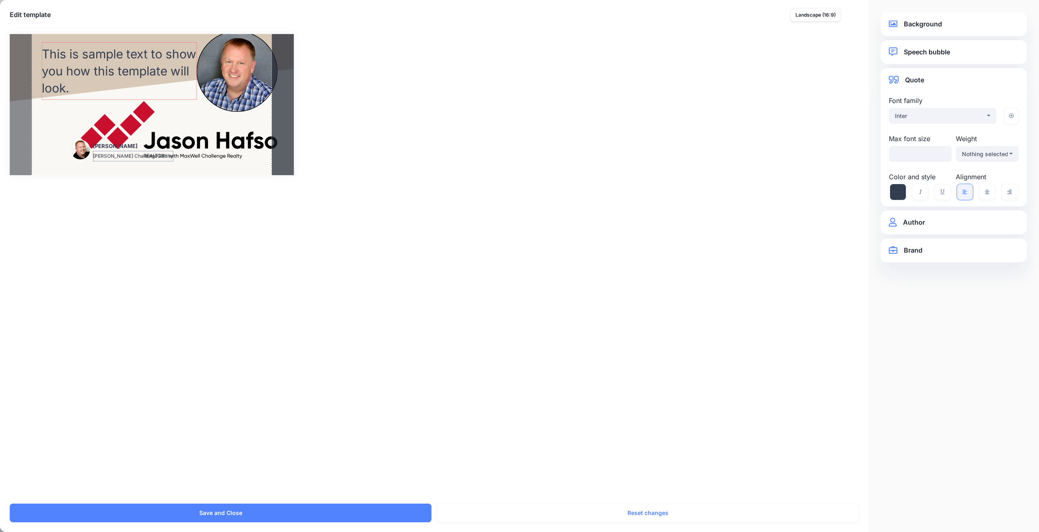
click at [117, 155] on span "MaxWell Challenge Realty" at bounding box center [133, 156] width 80 height 11
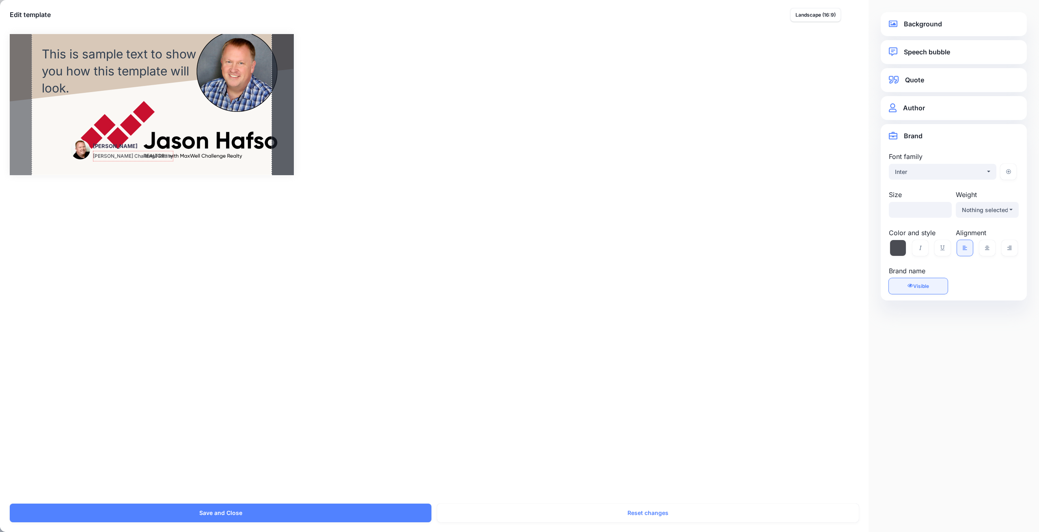
click at [922, 283] on span "Visible" at bounding box center [921, 286] width 16 height 6
click at [920, 109] on link "Author" at bounding box center [954, 108] width 130 height 11
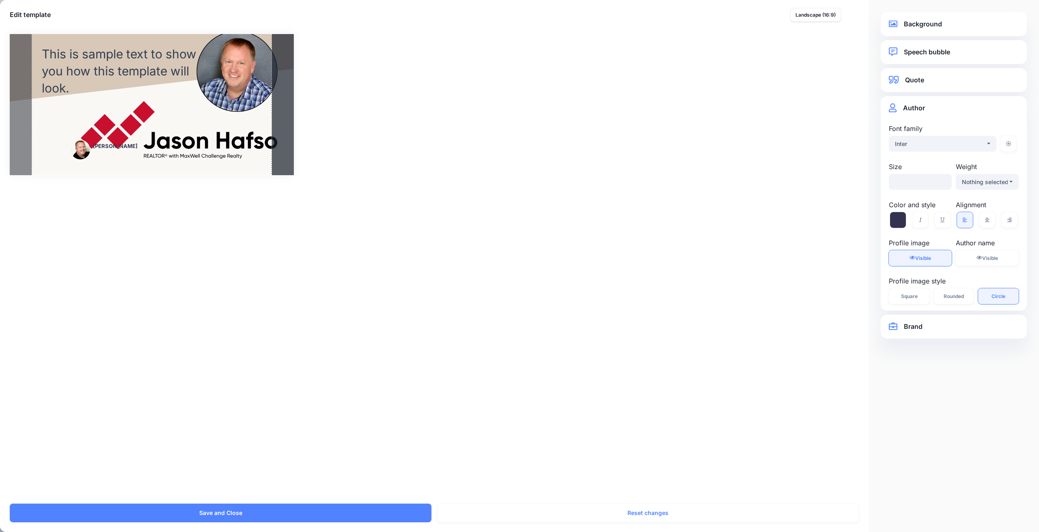
click at [926, 257] on span "Visible" at bounding box center [923, 258] width 16 height 6
click at [984, 258] on span "Visible" at bounding box center [990, 258] width 16 height 6
click at [196, 141] on div at bounding box center [152, 104] width 284 height 141
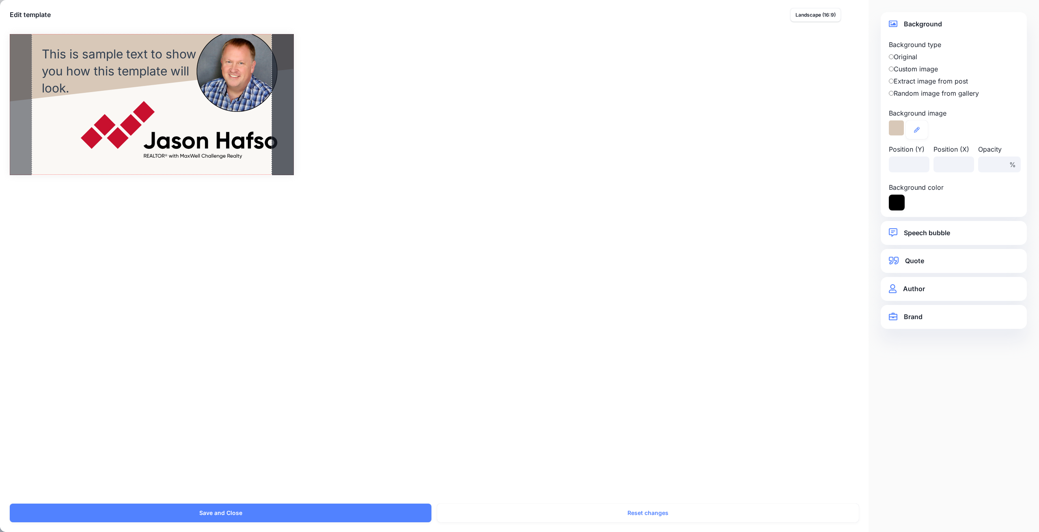
drag, startPoint x: 196, startPoint y: 141, endPoint x: 174, endPoint y: 143, distance: 22.4
click at [174, 143] on div at bounding box center [152, 104] width 284 height 141
click at [894, 201] on icon at bounding box center [897, 203] width 16 height 16
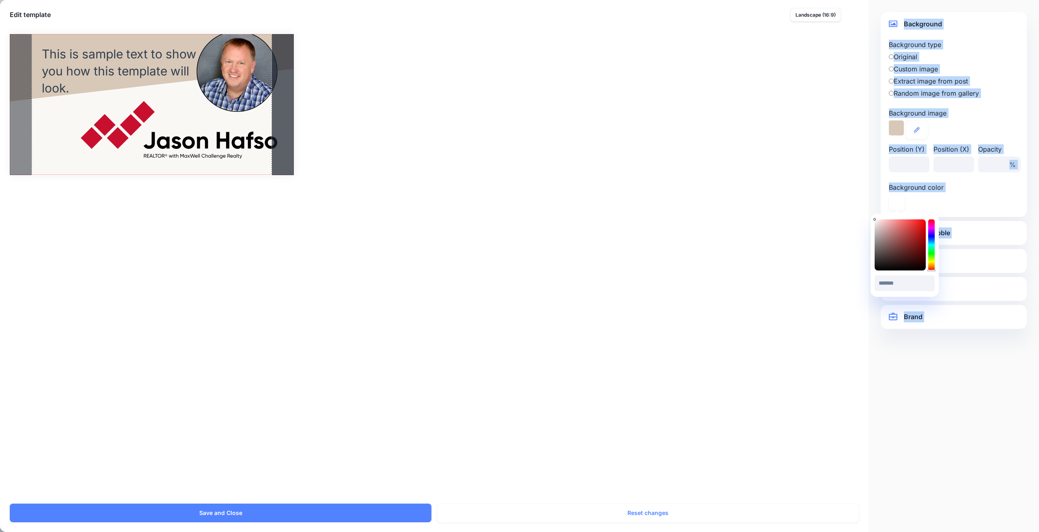
drag, startPoint x: 885, startPoint y: 234, endPoint x: 867, endPoint y: 214, distance: 27.0
click at [867, 214] on body "Refer and earn $50 My Account Dashboard My Account Logout" at bounding box center [519, 266] width 1039 height 532
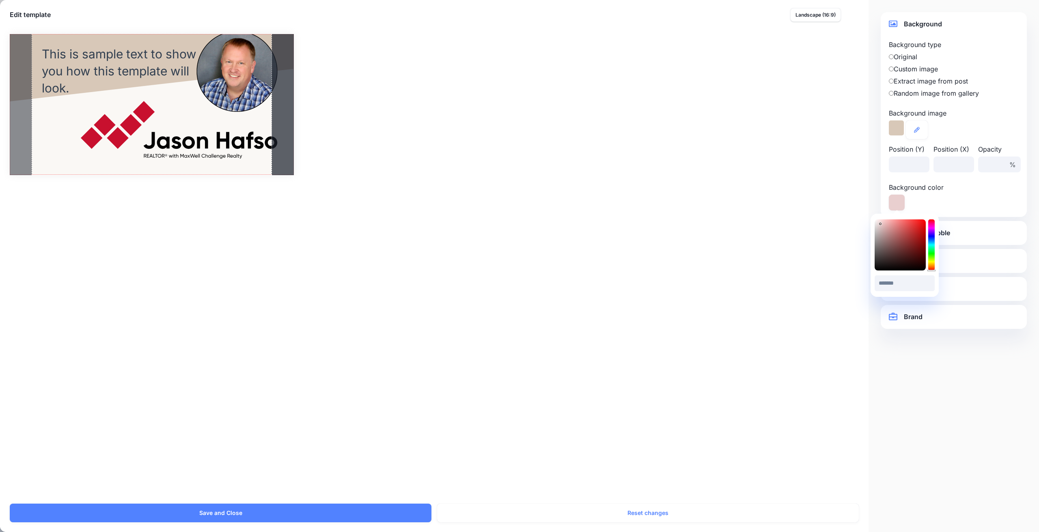
type input "*******"
drag, startPoint x: 880, startPoint y: 224, endPoint x: 872, endPoint y: 220, distance: 9.6
click at [872, 220] on div "******* #FBFBFB" at bounding box center [904, 255] width 68 height 83
click at [896, 200] on icon at bounding box center [897, 203] width 16 height 16
click at [926, 200] on div "Background color" at bounding box center [920, 197] width 67 height 28
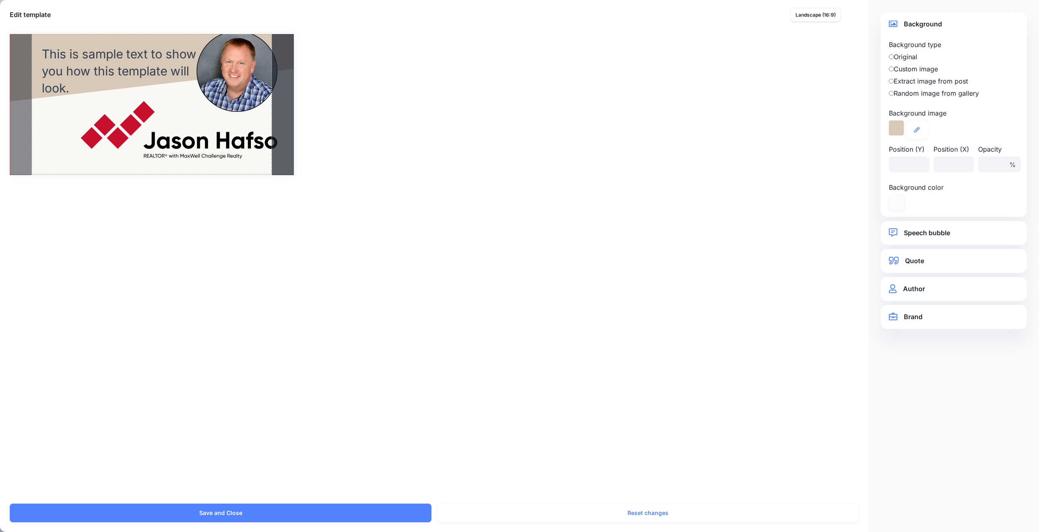
click at [418, 151] on div "Rectangle Jason Hafso MaxWell Challenge Realty / * *" at bounding box center [519, 104] width 1019 height 141
click at [235, 140] on div at bounding box center [152, 104] width 284 height 141
drag, startPoint x: 235, startPoint y: 140, endPoint x: 224, endPoint y: 140, distance: 10.6
click at [224, 140] on div at bounding box center [152, 104] width 284 height 141
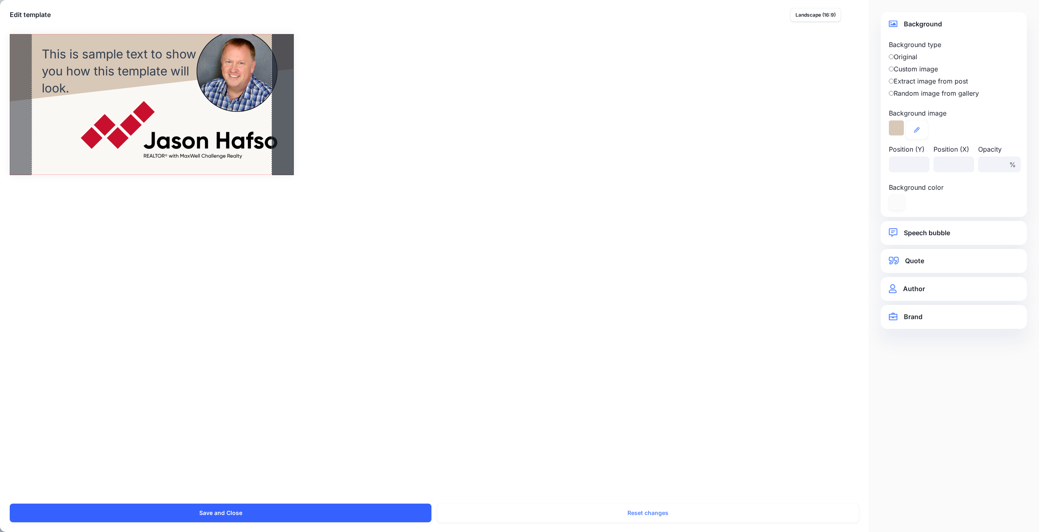
click at [221, 513] on button "Save and Close" at bounding box center [221, 513] width 422 height 19
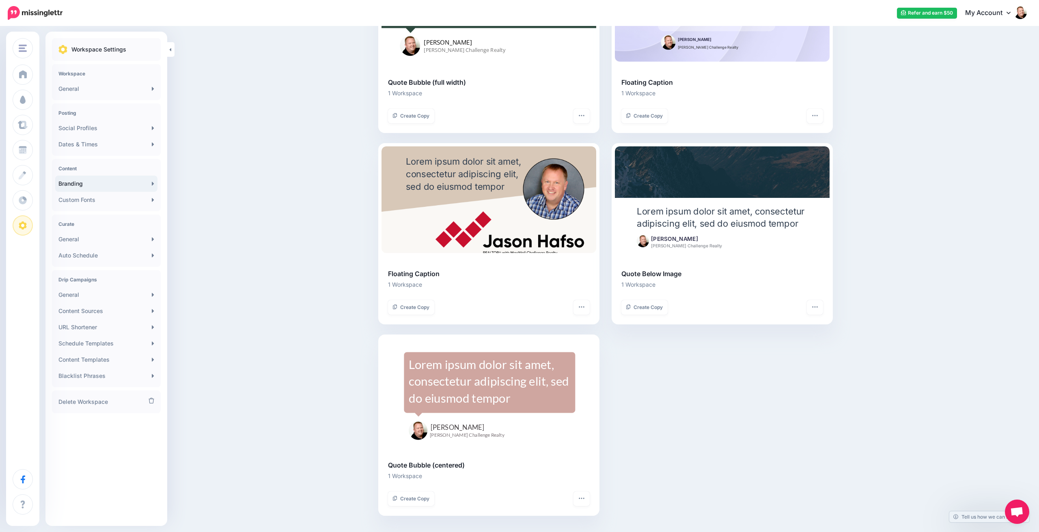
scroll to position [1088, 0]
click at [581, 307] on icon "button" at bounding box center [581, 307] width 5 height 1
click at [542, 321] on link "Customise" at bounding box center [547, 328] width 77 height 16
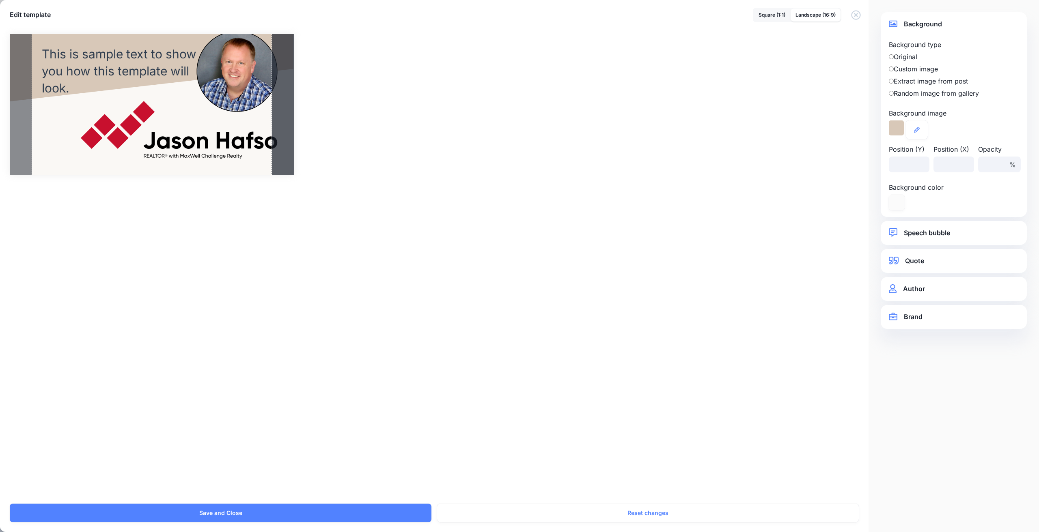
click at [42, 15] on h5 "Edit template" at bounding box center [30, 15] width 41 height 10
click at [777, 17] on link "Square (1:1)" at bounding box center [772, 15] width 37 height 13
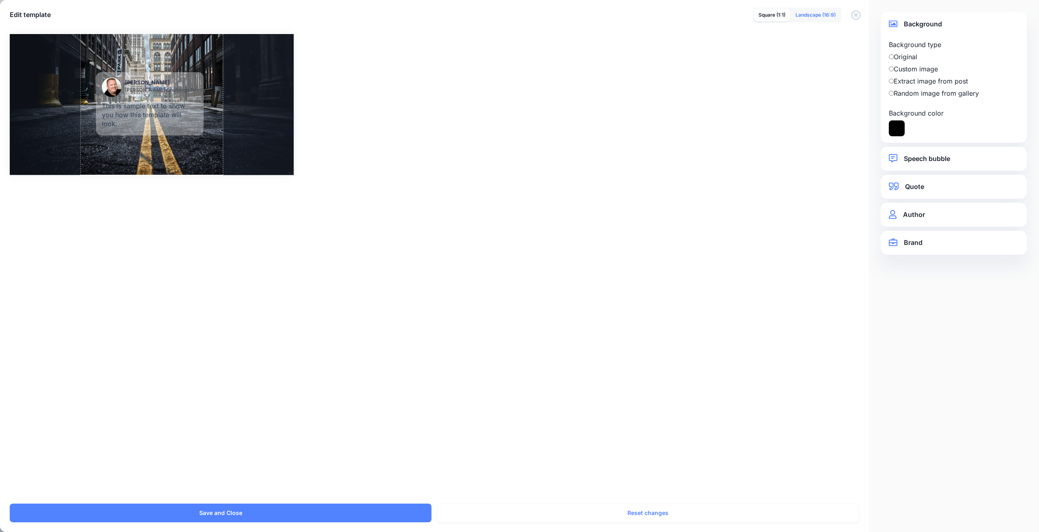
click at [809, 17] on link "Landscape (16:9)" at bounding box center [816, 15] width 50 height 13
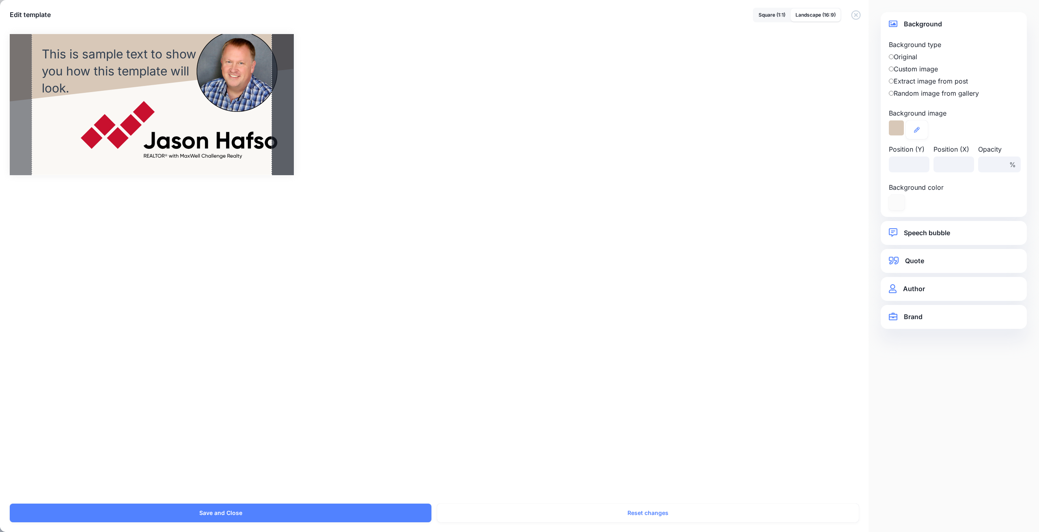
click at [855, 15] on icon "button" at bounding box center [855, 14] width 9 height 9
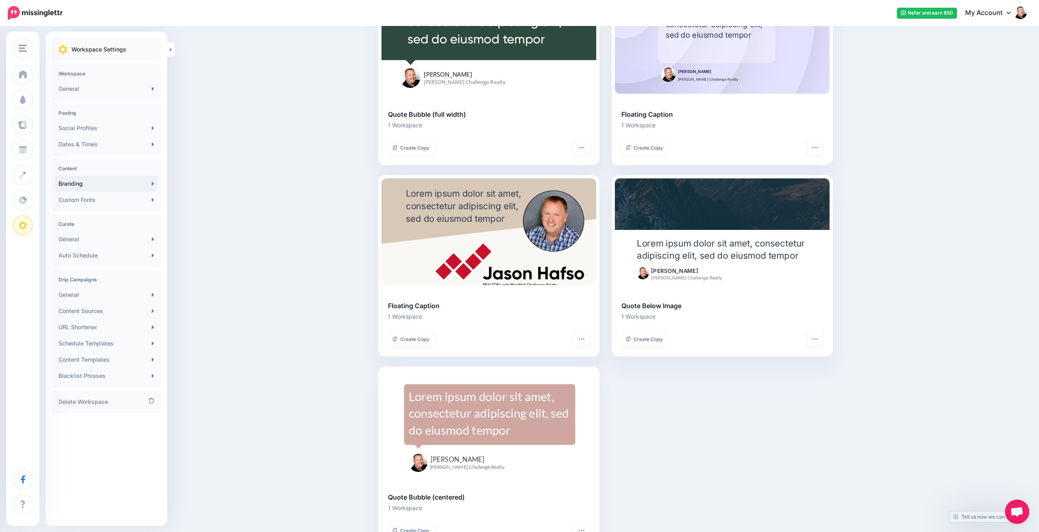
scroll to position [1057, 0]
click at [107, 201] on link "Custom Fonts" at bounding box center [106, 200] width 102 height 16
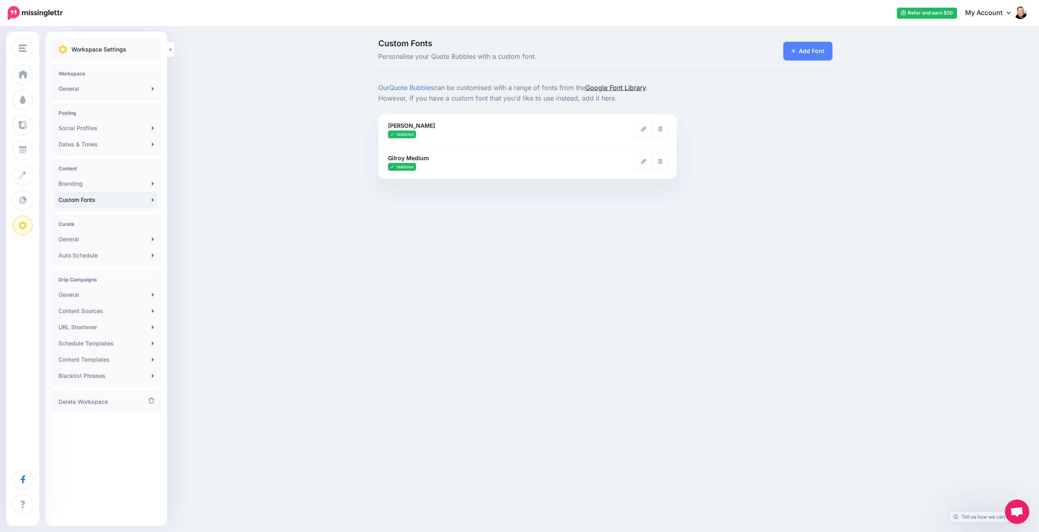
click at [622, 90] on link "Google Font Library" at bounding box center [615, 88] width 60 height 8
click at [813, 52] on link "Add Font" at bounding box center [808, 51] width 50 height 19
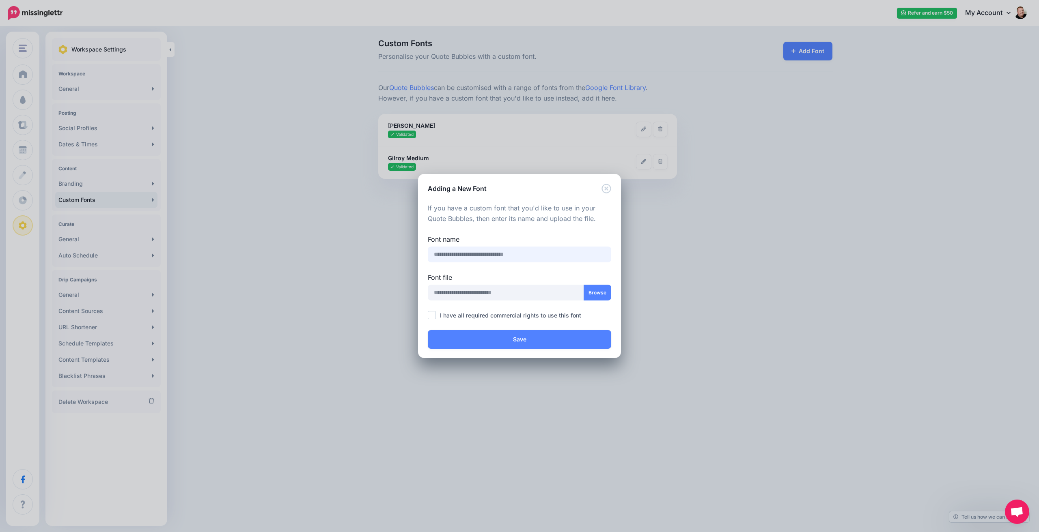
click at [510, 254] on input "text" at bounding box center [519, 255] width 183 height 16
type input "**********"
click at [601, 290] on button "Browse" at bounding box center [598, 293] width 28 height 16
click at [595, 290] on button "Browse" at bounding box center [598, 293] width 28 height 16
type input "**********"
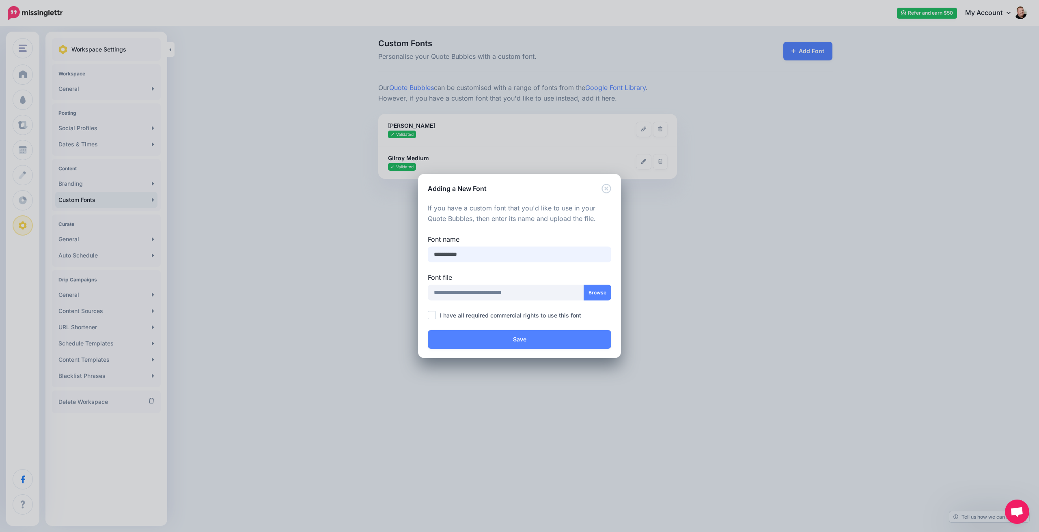
click at [481, 252] on input "**********" at bounding box center [519, 255] width 183 height 16
click at [434, 315] on ins at bounding box center [432, 315] width 8 height 8
type input "**********"
click at [527, 336] on button "Save" at bounding box center [519, 339] width 183 height 19
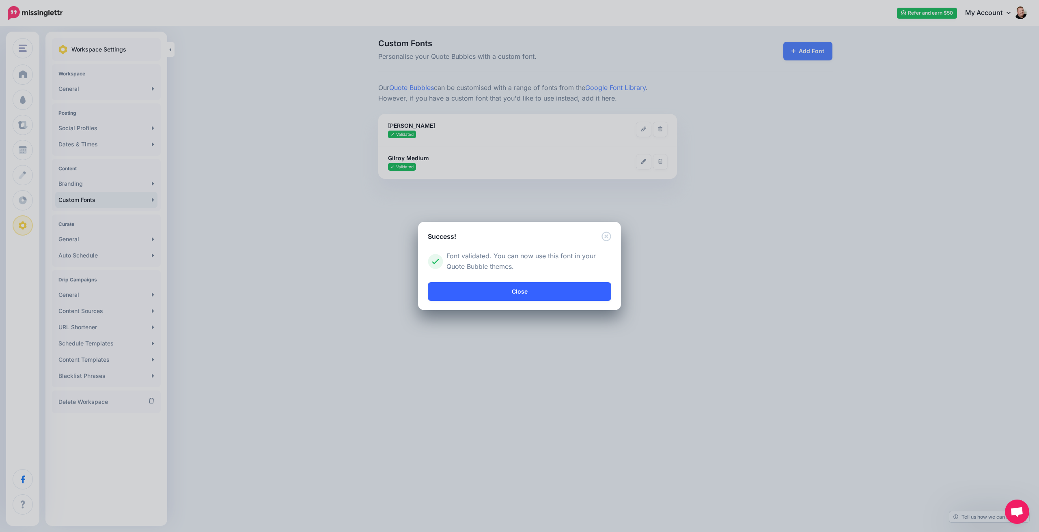
click at [527, 291] on link "Close" at bounding box center [519, 291] width 183 height 19
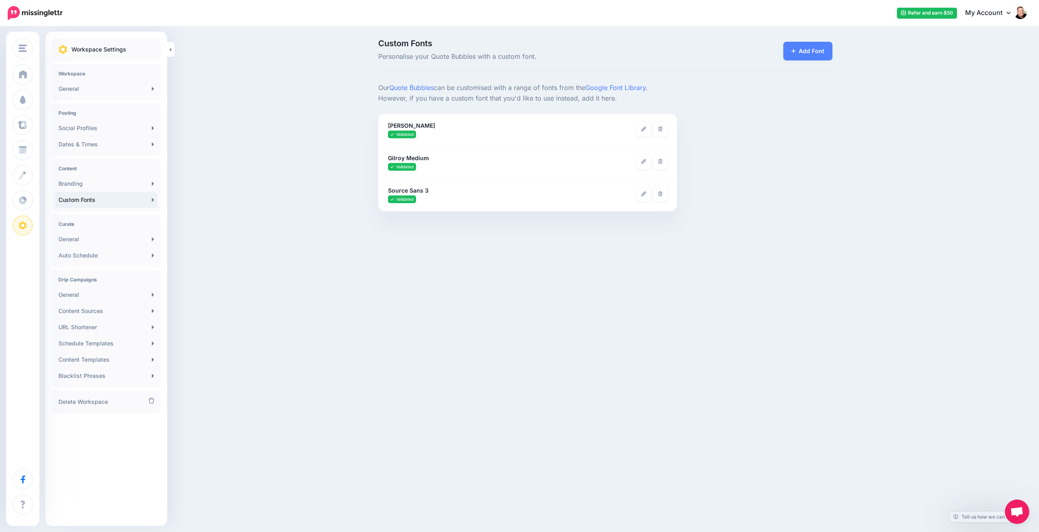
click at [123, 197] on link "Custom Fonts" at bounding box center [106, 200] width 102 height 16
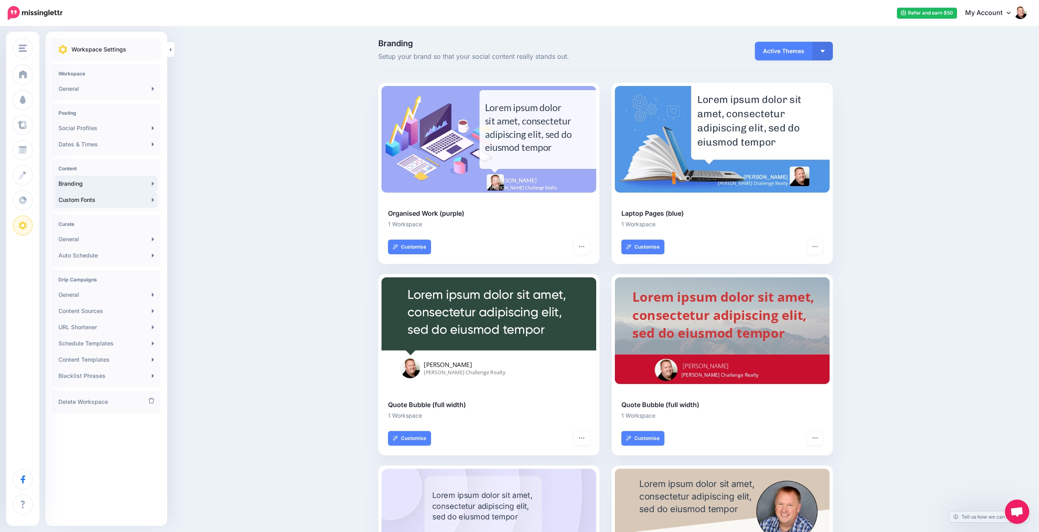
click at [110, 202] on link "Custom Fonts" at bounding box center [106, 200] width 102 height 16
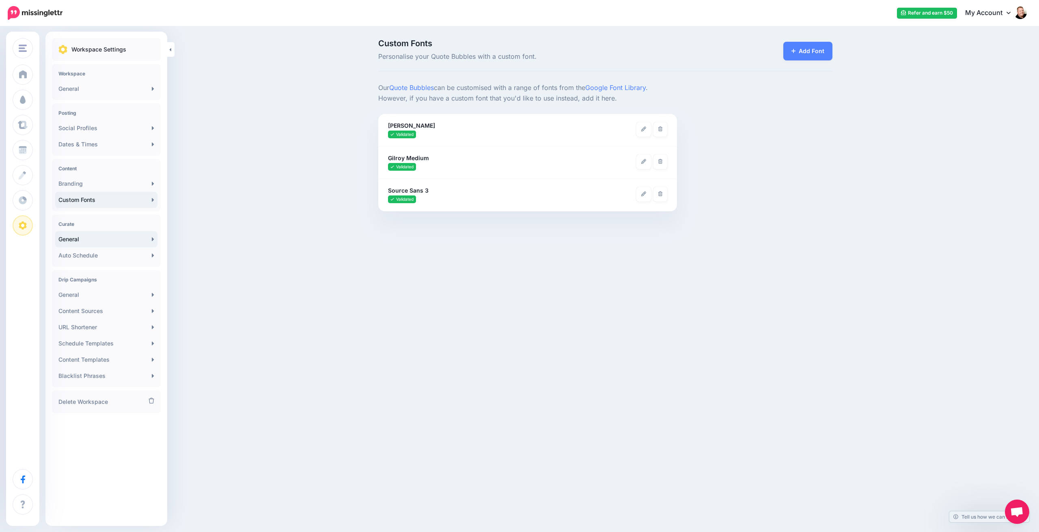
click at [103, 240] on link "General" at bounding box center [106, 239] width 102 height 16
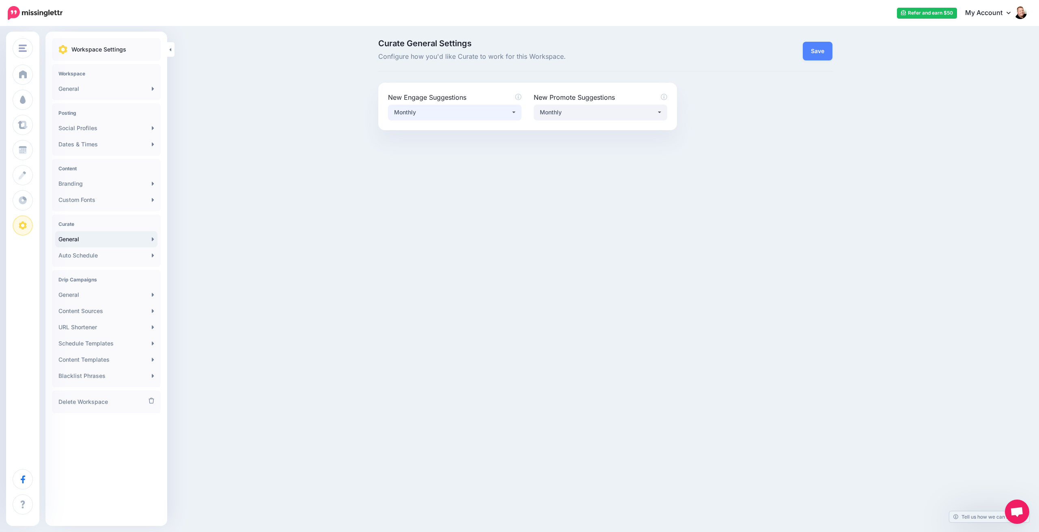
click at [500, 113] on div "Monthly" at bounding box center [452, 113] width 117 height 10
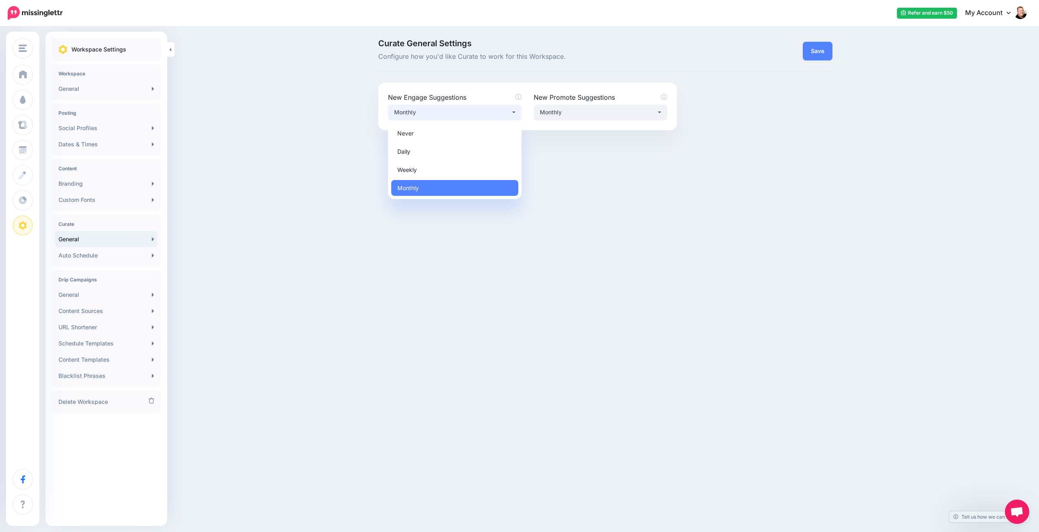
click at [335, 100] on div "Curate General Settings Configure how you'd like Curate to work for this Worksp…" at bounding box center [519, 115] width 1039 height 176
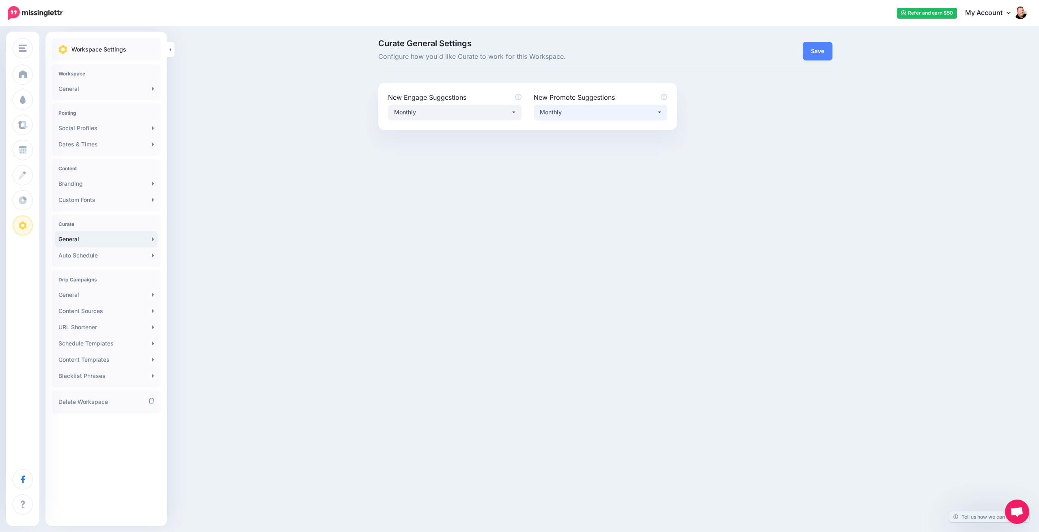
click at [595, 108] on div "Monthly" at bounding box center [598, 113] width 117 height 10
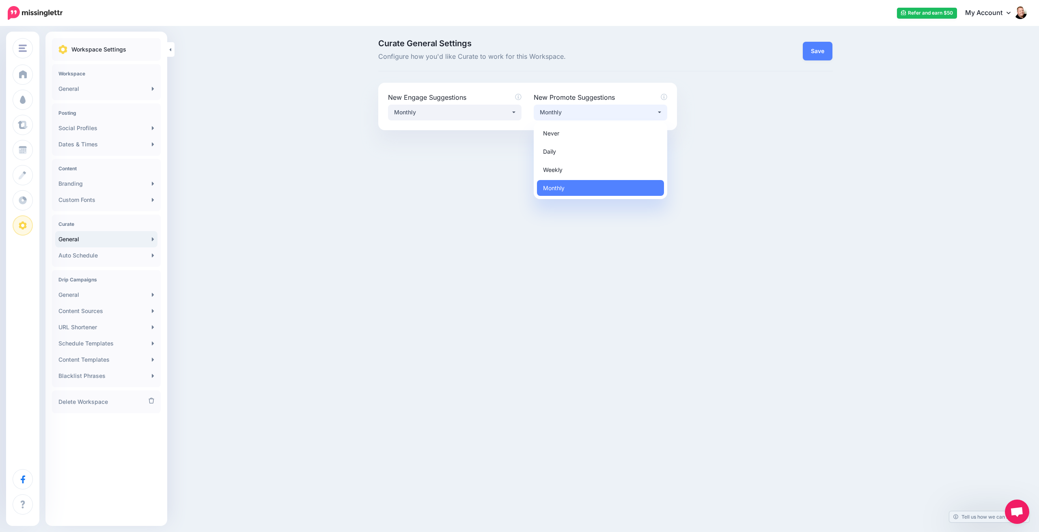
click at [272, 122] on div "Curate General Settings Configure how you'd like Curate to work for this Worksp…" at bounding box center [519, 115] width 1039 height 176
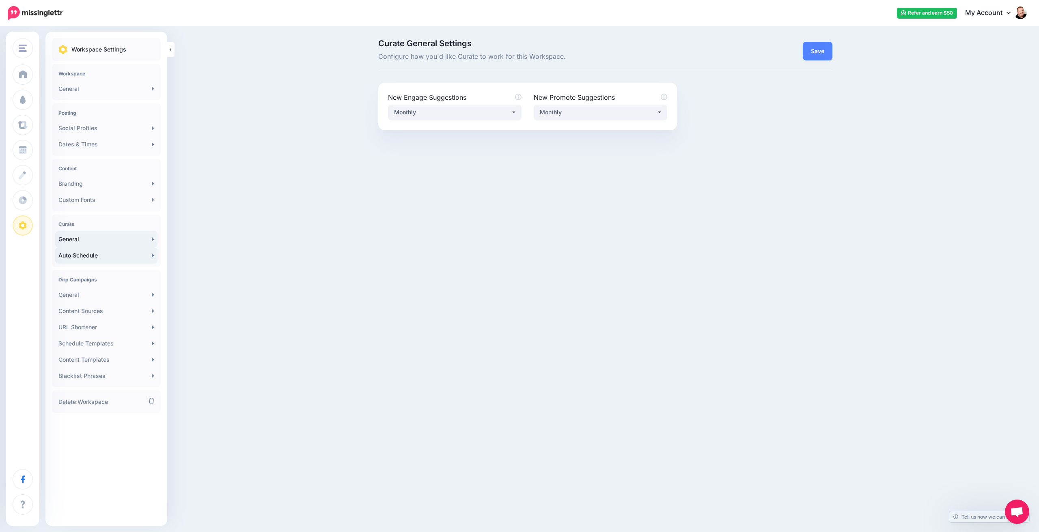
click at [123, 257] on link "Auto Schedule" at bounding box center [106, 256] width 102 height 16
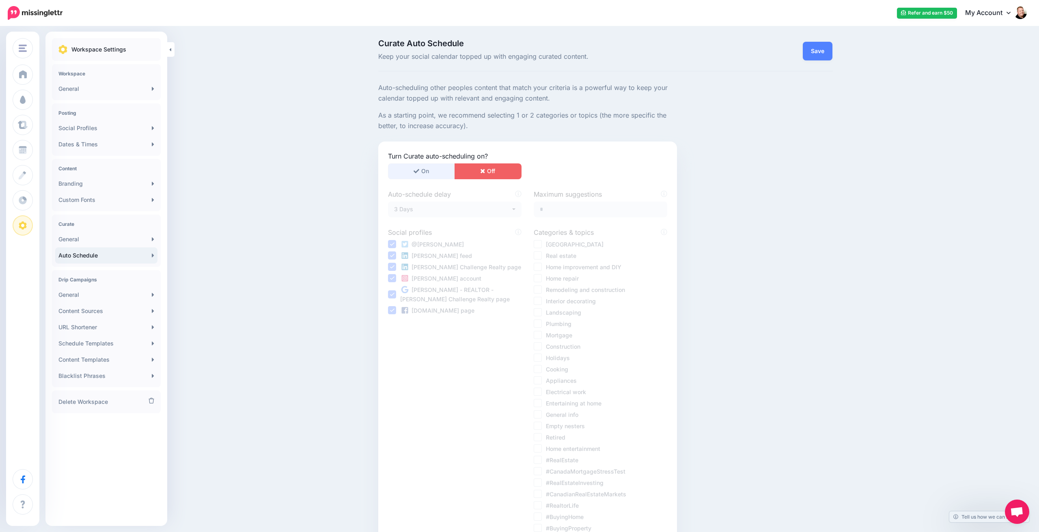
click at [432, 170] on button "On" at bounding box center [421, 172] width 67 height 16
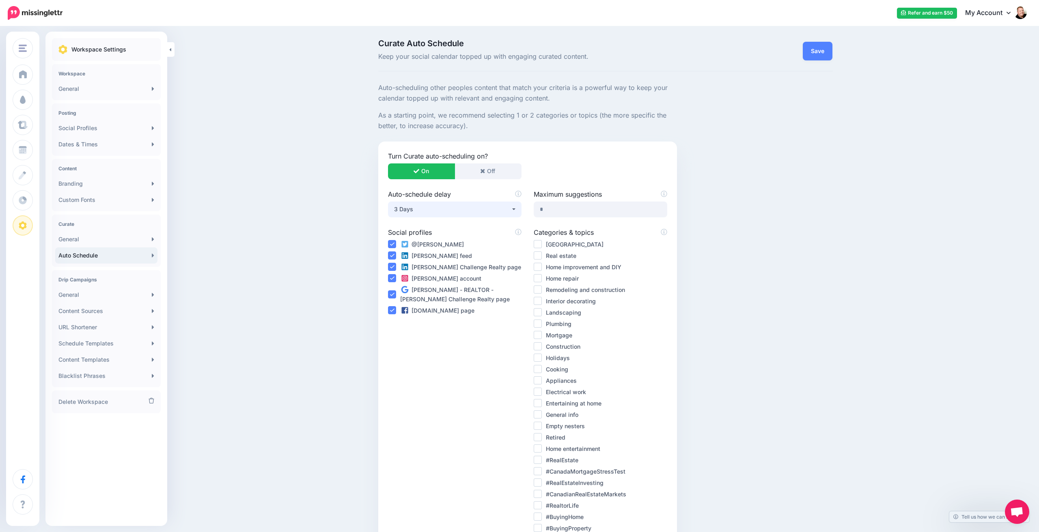
click at [502, 206] on div "3 Days" at bounding box center [452, 210] width 117 height 10
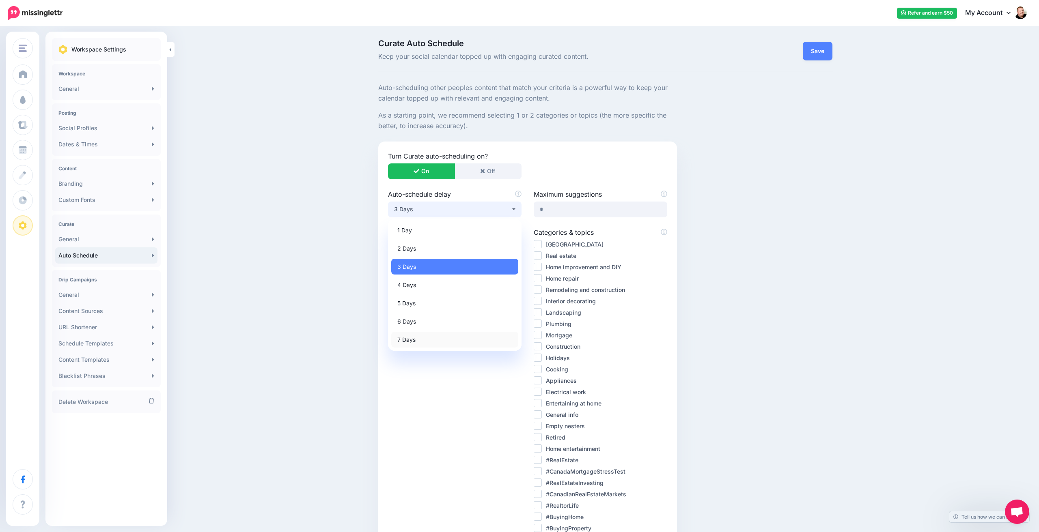
click at [429, 340] on link "7 Days" at bounding box center [454, 340] width 127 height 16
select select "*"
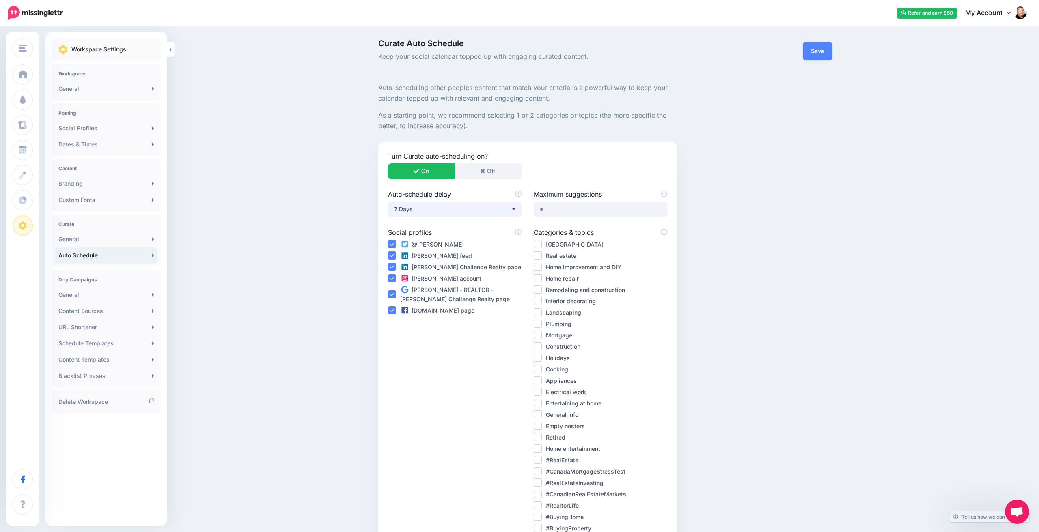
click at [538, 254] on ins at bounding box center [538, 256] width 8 height 8
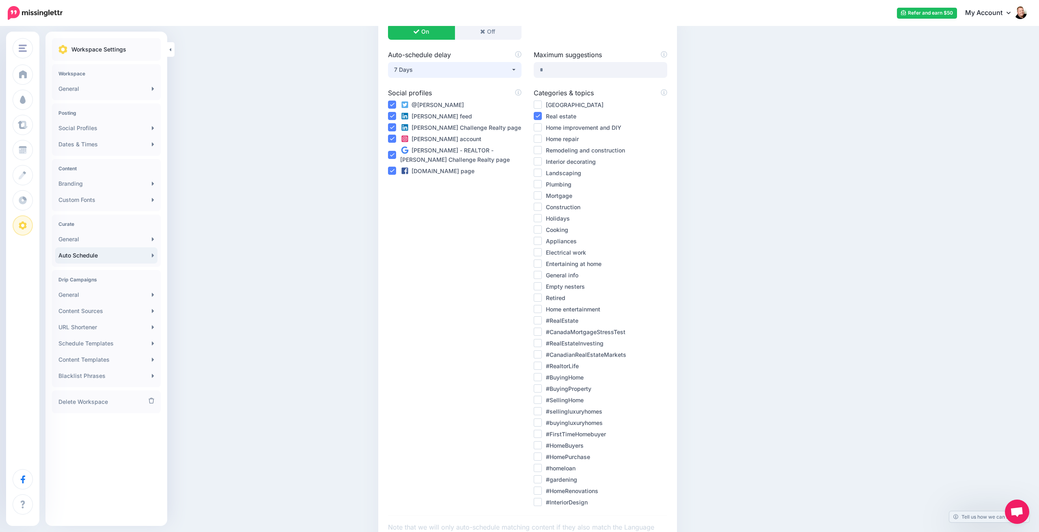
scroll to position [141, 0]
click at [538, 125] on ins at bounding box center [538, 126] width 8 height 8
click at [539, 136] on ins at bounding box center [538, 137] width 8 height 8
click at [538, 157] on ins at bounding box center [538, 160] width 8 height 8
click at [539, 169] on ins at bounding box center [538, 171] width 8 height 8
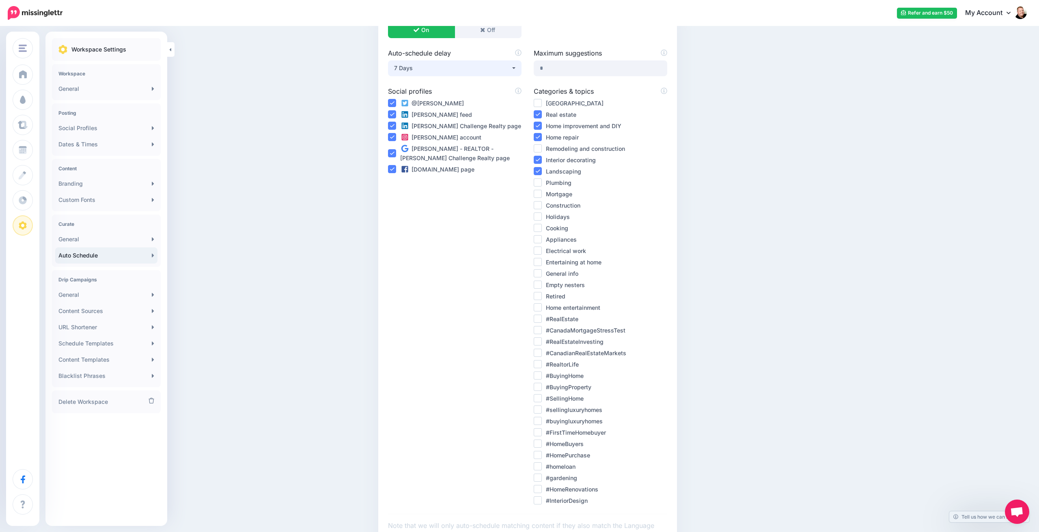
click at [539, 191] on ins at bounding box center [538, 194] width 8 height 8
click at [539, 213] on ins at bounding box center [538, 217] width 8 height 8
click at [537, 317] on ins at bounding box center [538, 319] width 8 height 8
click at [539, 327] on ins at bounding box center [538, 330] width 8 height 8
click at [538, 361] on ins at bounding box center [538, 364] width 8 height 8
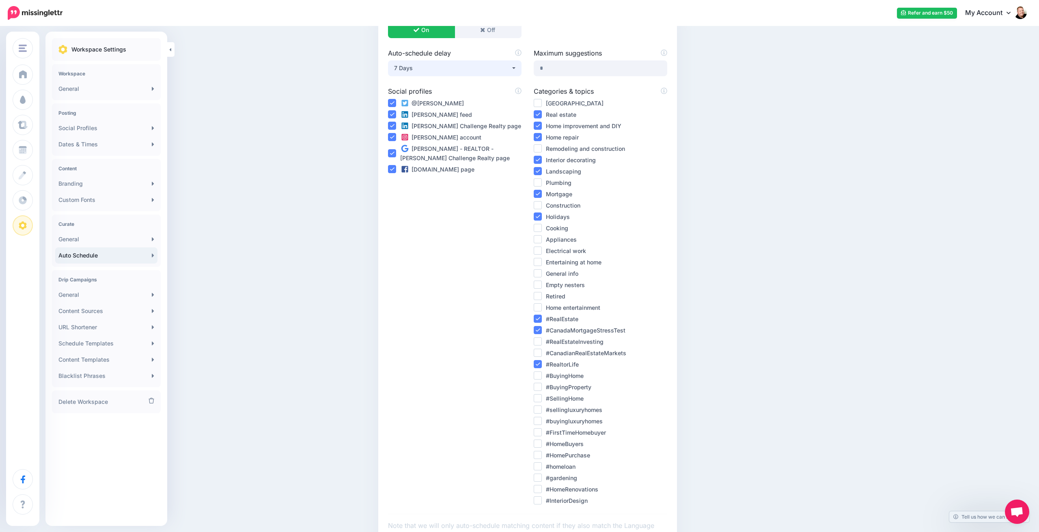
click at [536, 374] on ins at bounding box center [538, 376] width 8 height 8
click at [537, 394] on ins at bounding box center [538, 398] width 8 height 8
click at [536, 430] on ins at bounding box center [538, 433] width 8 height 8
click at [537, 441] on ins at bounding box center [538, 444] width 8 height 8
click at [538, 454] on ins at bounding box center [538, 455] width 8 height 8
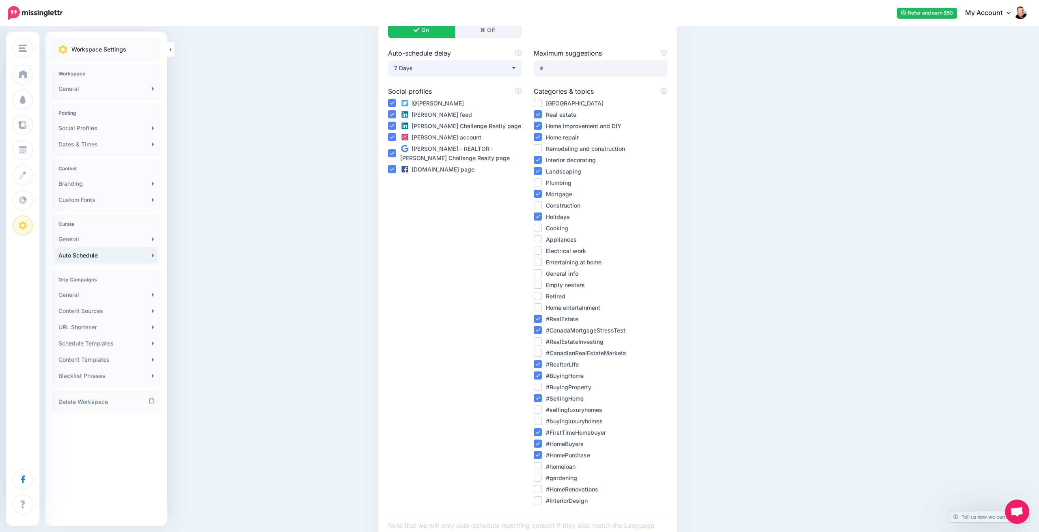
click at [538, 485] on ins at bounding box center [538, 489] width 8 height 8
click at [538, 497] on ins at bounding box center [538, 501] width 8 height 8
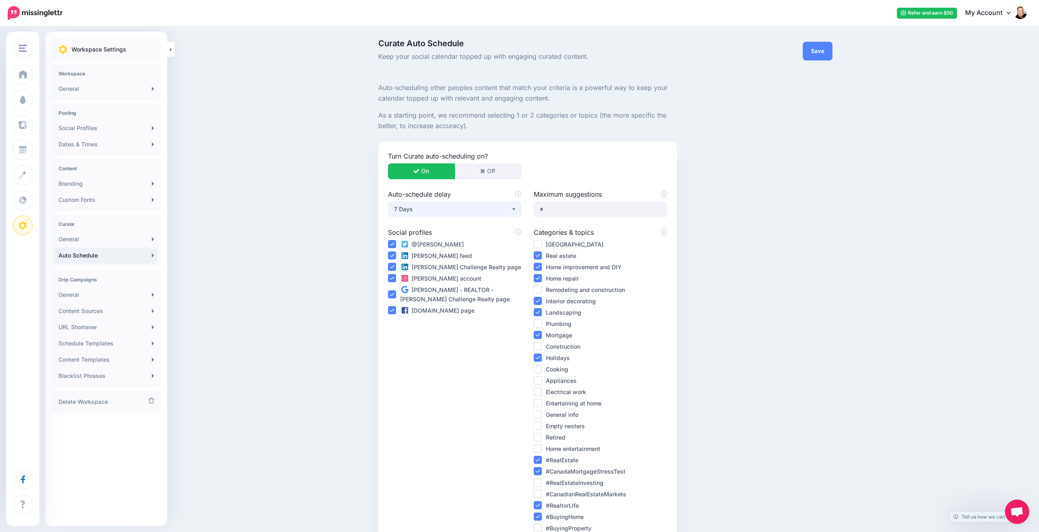
scroll to position [0, 0]
click at [821, 52] on link "Save" at bounding box center [818, 51] width 30 height 19
click at [302, 264] on div "Curate Auto Schedule Keep your social calendar topped up with engaging curated …" at bounding box center [519, 396] width 1039 height 739
click at [89, 295] on link "General" at bounding box center [106, 295] width 102 height 16
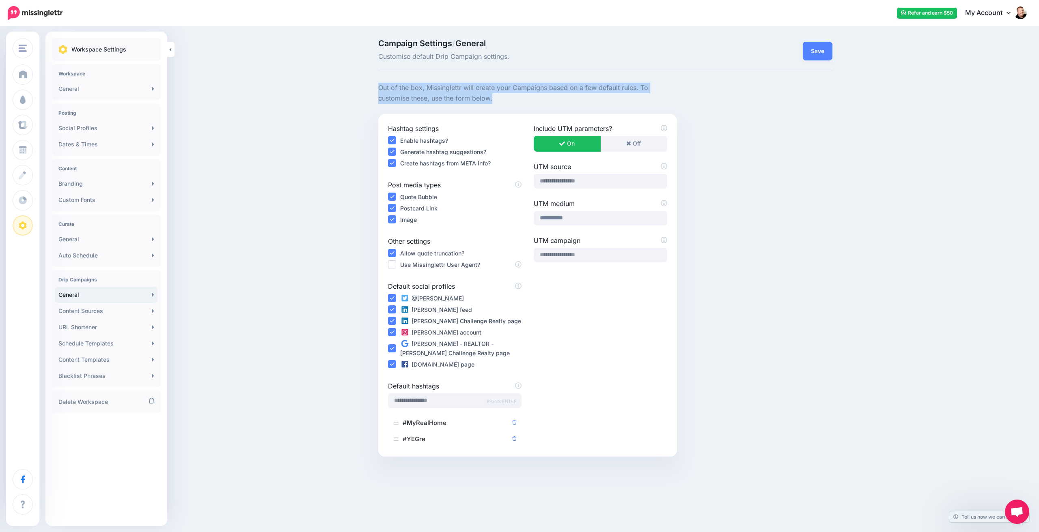
drag, startPoint x: 378, startPoint y: 87, endPoint x: 500, endPoint y: 98, distance: 121.8
click at [500, 98] on p "Out of the box, Missinglettr will create your Campaigns based on a few default …" at bounding box center [527, 93] width 299 height 21
click at [436, 88] on p "Out of the box, Missinglettr will create your Campaigns based on a few default …" at bounding box center [527, 93] width 299 height 21
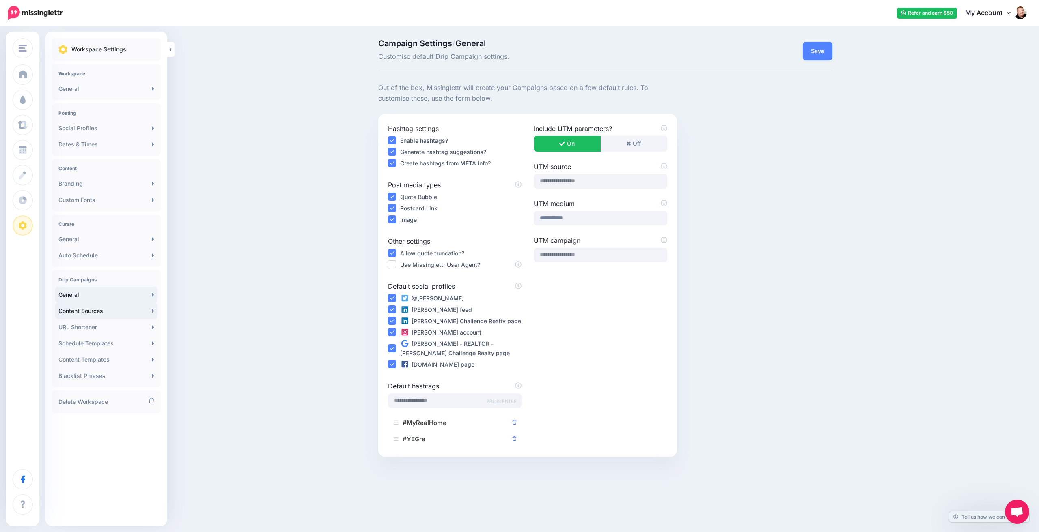
click at [84, 314] on link "Content Sources" at bounding box center [106, 311] width 102 height 16
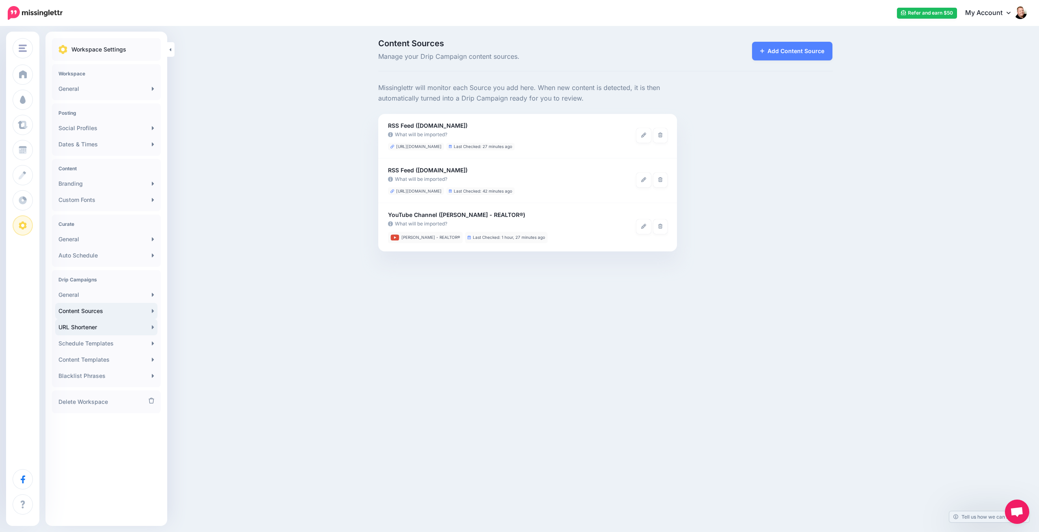
click at [107, 328] on link "URL Shortener" at bounding box center [106, 327] width 102 height 16
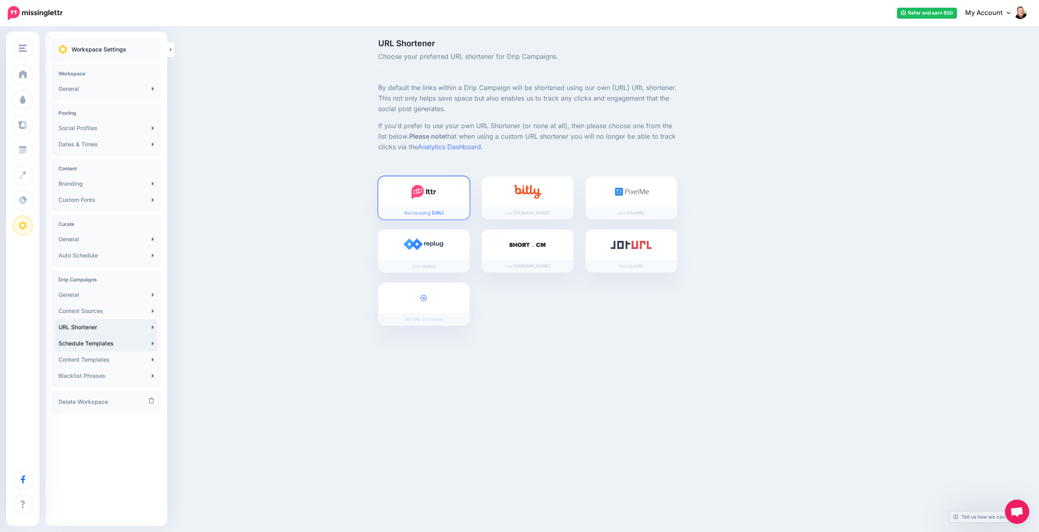
click at [89, 345] on link "Schedule Templates" at bounding box center [106, 344] width 102 height 16
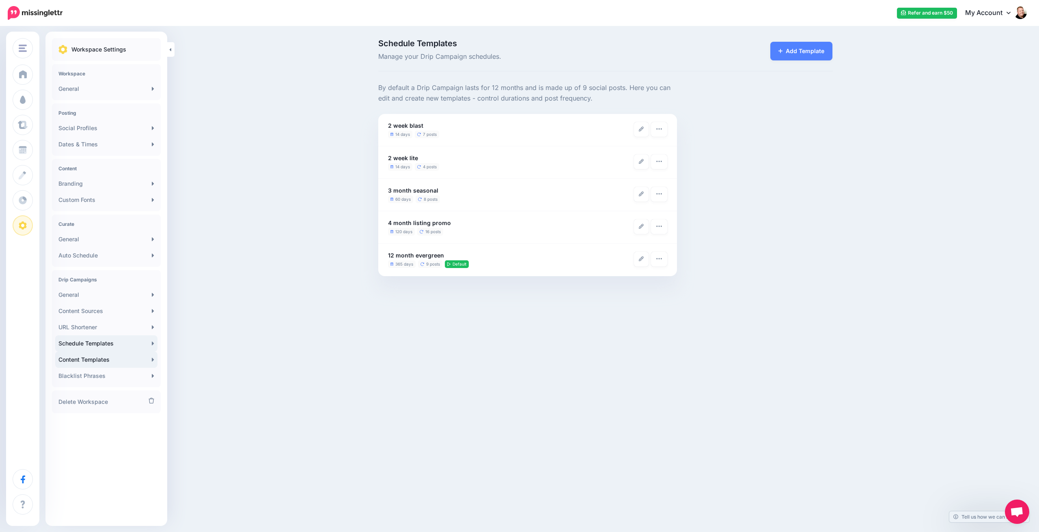
click at [98, 360] on link "Content Templates" at bounding box center [106, 360] width 102 height 16
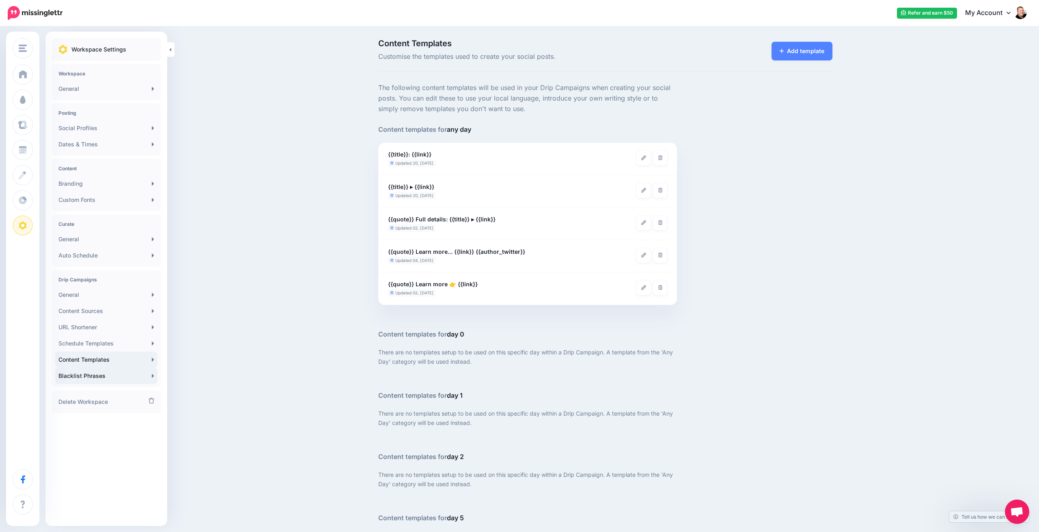
click at [84, 376] on link "Blacklist Phrases" at bounding box center [106, 376] width 102 height 16
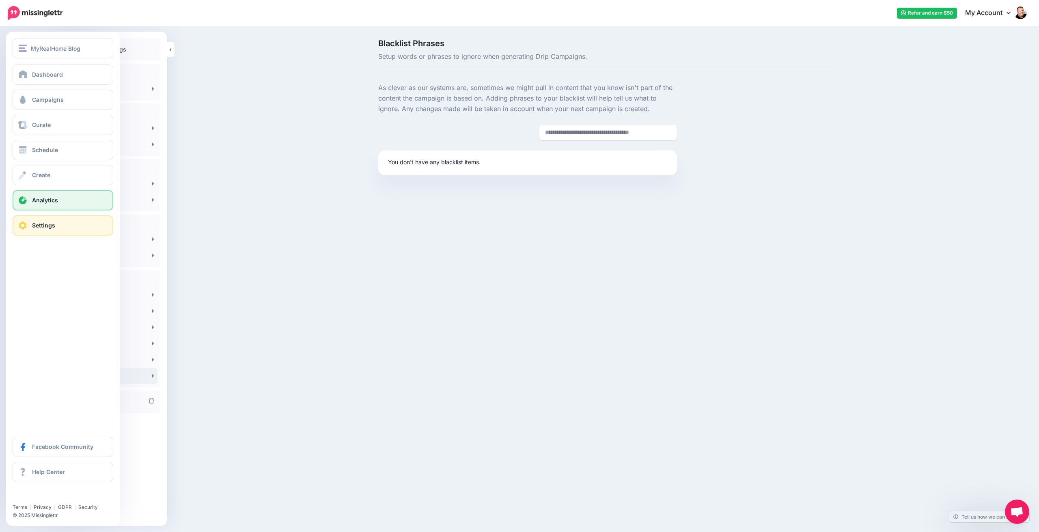
click at [45, 200] on span "Analytics" at bounding box center [45, 200] width 26 height 7
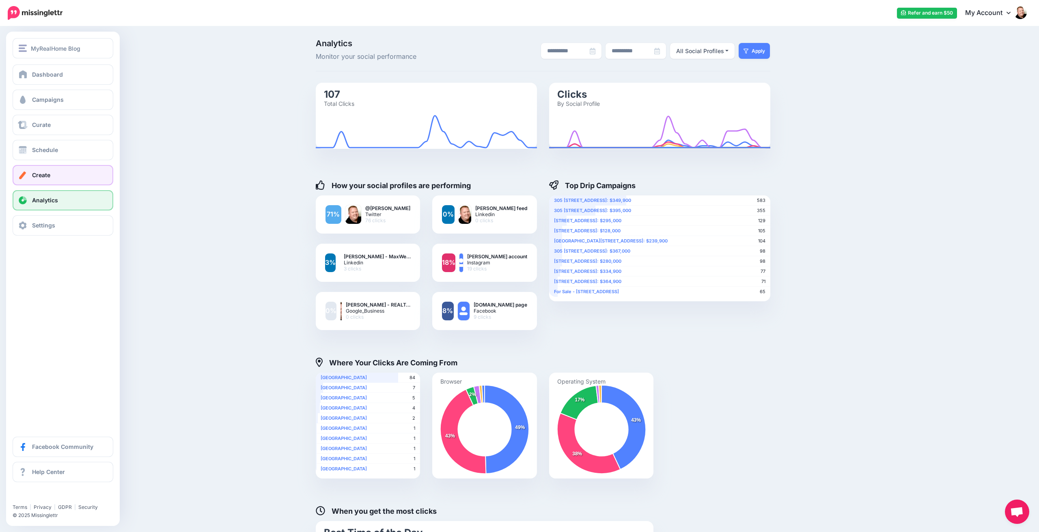
click at [41, 178] on span "Create" at bounding box center [41, 175] width 18 height 7
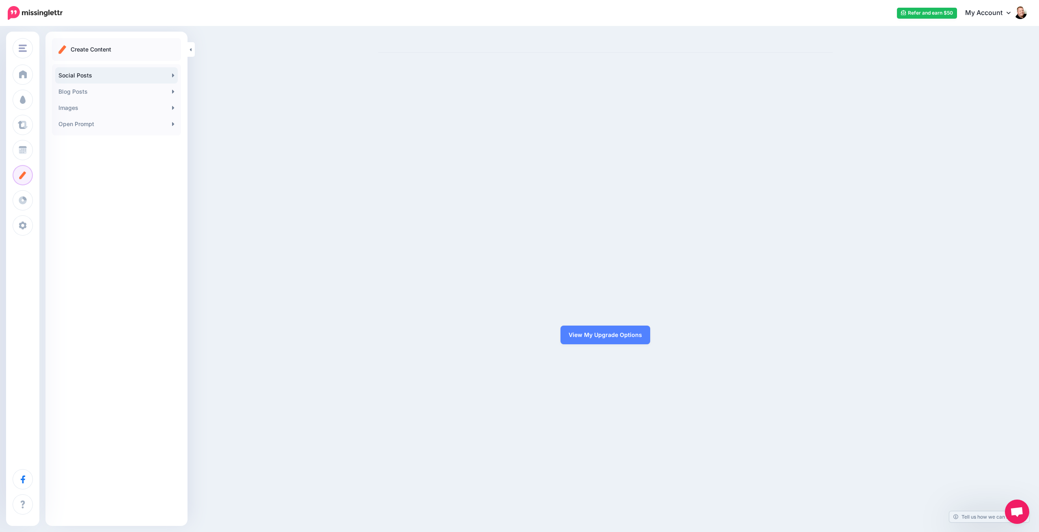
click at [90, 74] on link "Social Posts" at bounding box center [116, 75] width 123 height 16
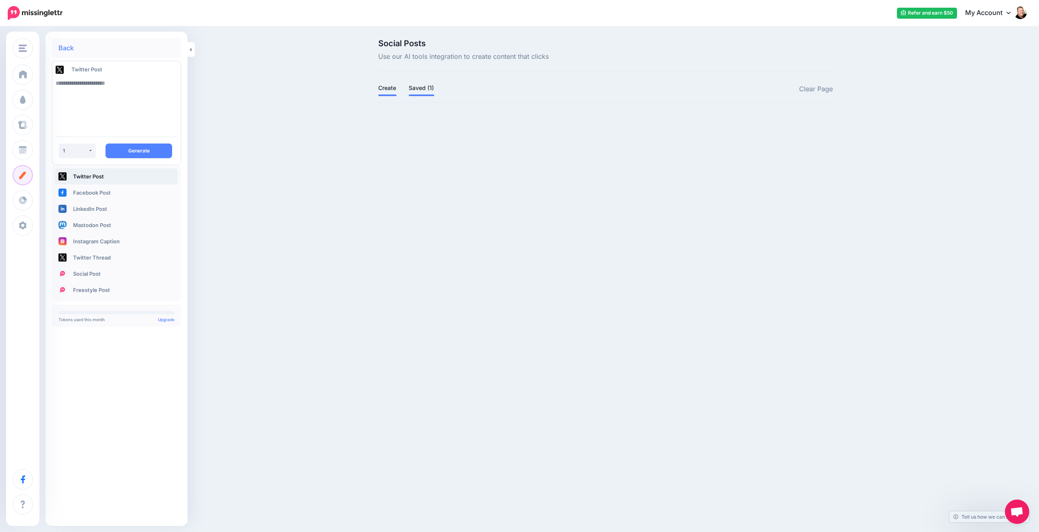
click at [422, 90] on link "Saved (1)" at bounding box center [422, 88] width 26 height 10
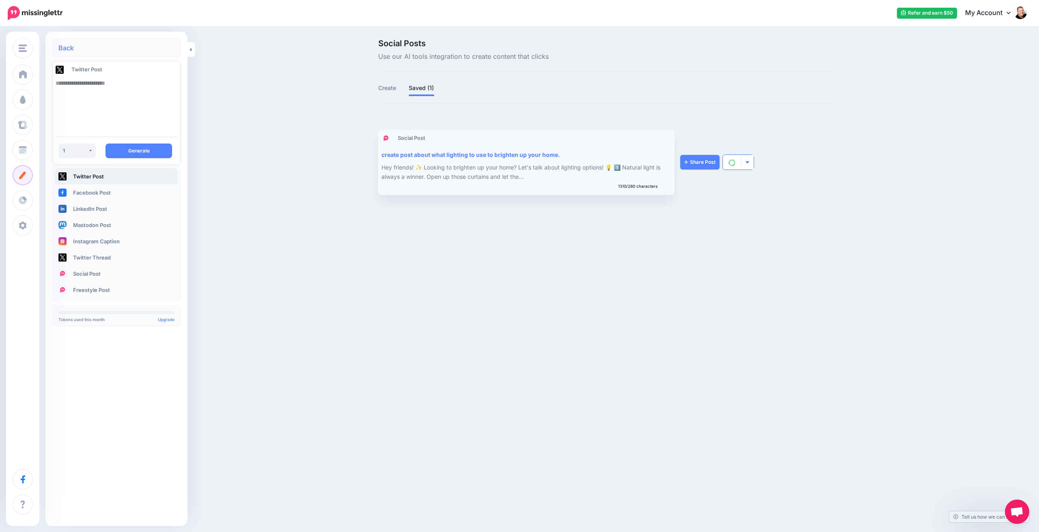
click at [744, 164] on button "button" at bounding box center [747, 162] width 13 height 15
click at [745, 163] on img "button" at bounding box center [747, 162] width 4 height 4
click at [387, 88] on link "Create" at bounding box center [387, 88] width 18 height 10
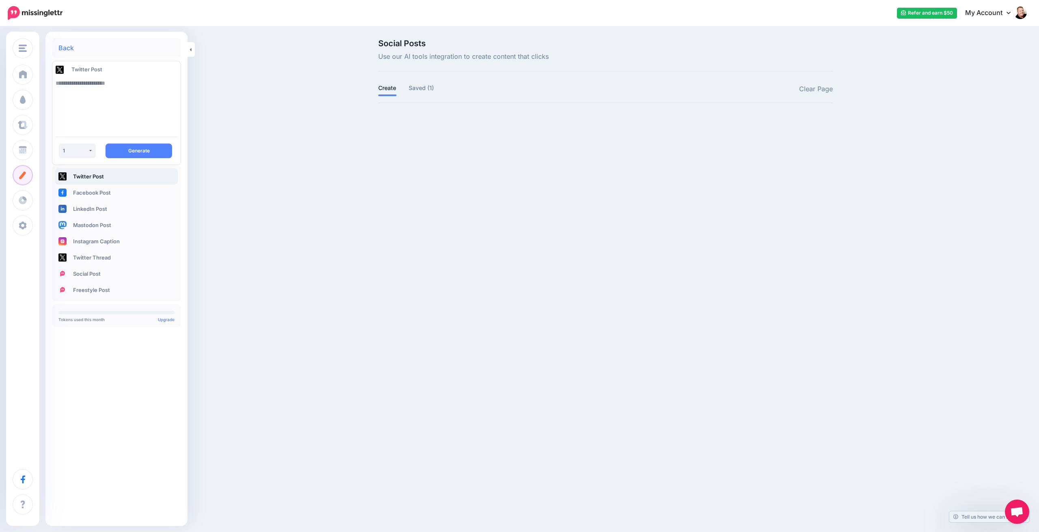
click at [94, 102] on textarea at bounding box center [117, 102] width 122 height 55
click at [88, 193] on link "Facebook Post" at bounding box center [116, 193] width 123 height 16
click at [87, 151] on div "1" at bounding box center [75, 151] width 25 height 6
click at [90, 114] on textarea at bounding box center [117, 102] width 122 height 55
click at [90, 212] on link "LinkedIn Post" at bounding box center [116, 209] width 123 height 16
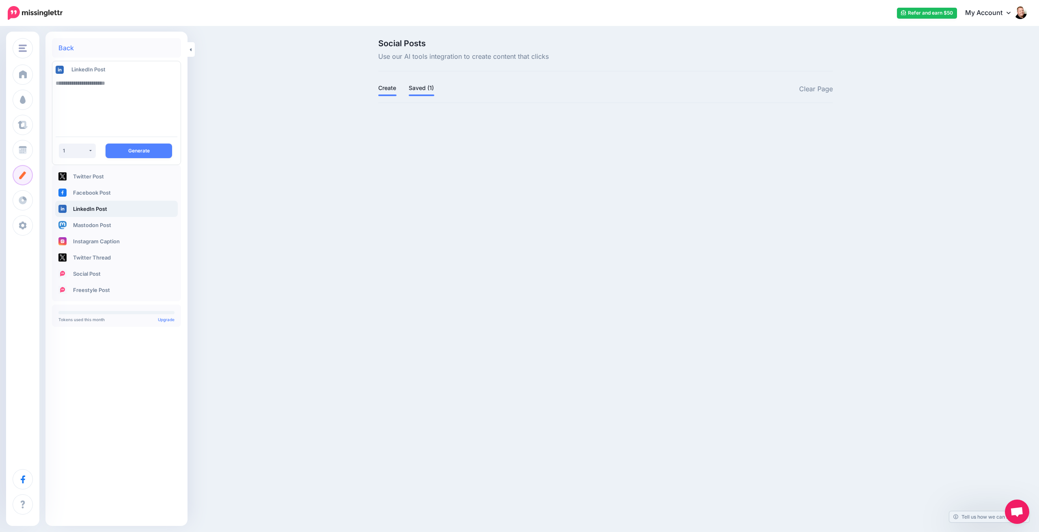
click at [425, 88] on link "Saved (1)" at bounding box center [422, 88] width 26 height 10
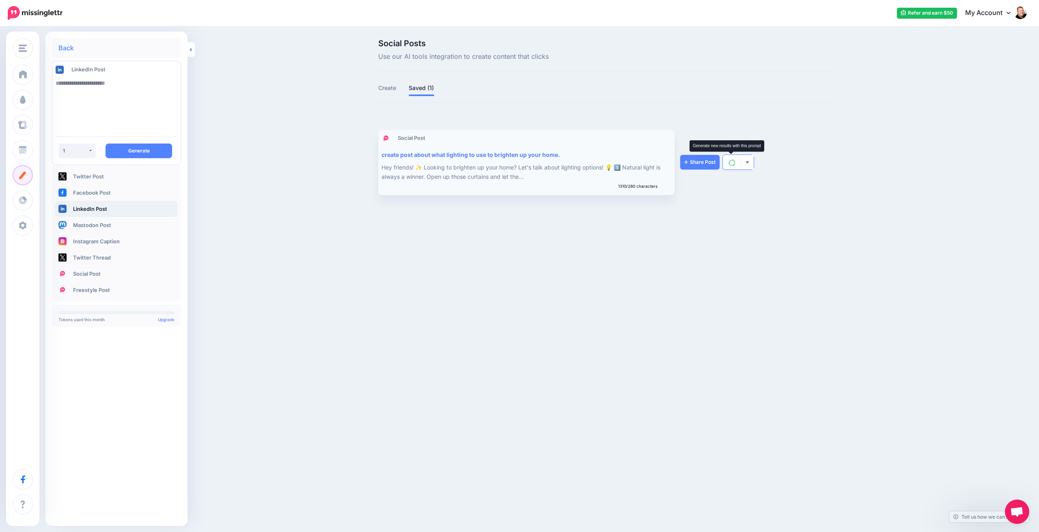
click at [733, 163] on img at bounding box center [731, 162] width 6 height 6
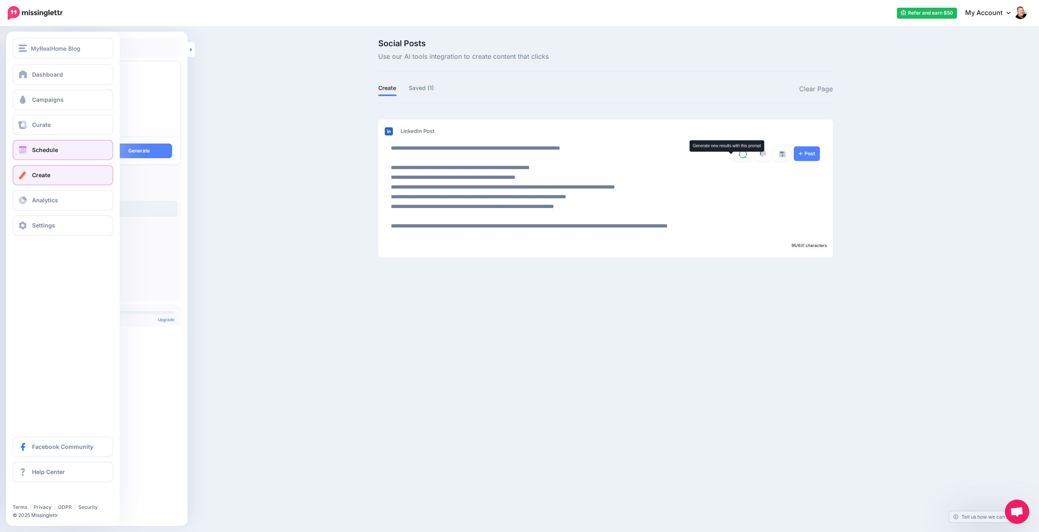
click at [25, 151] on span at bounding box center [22, 150] width 11 height 8
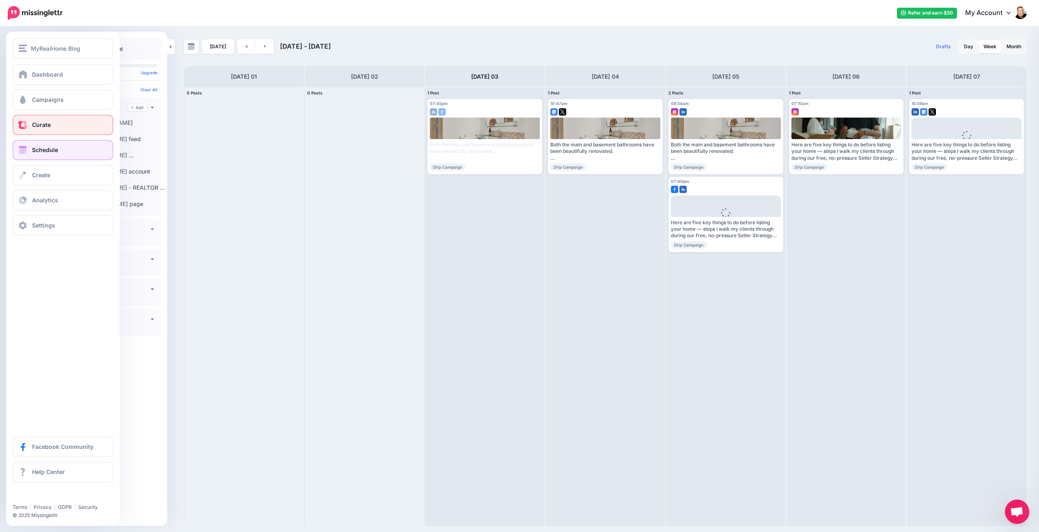
click at [43, 124] on span "Curate" at bounding box center [41, 124] width 19 height 7
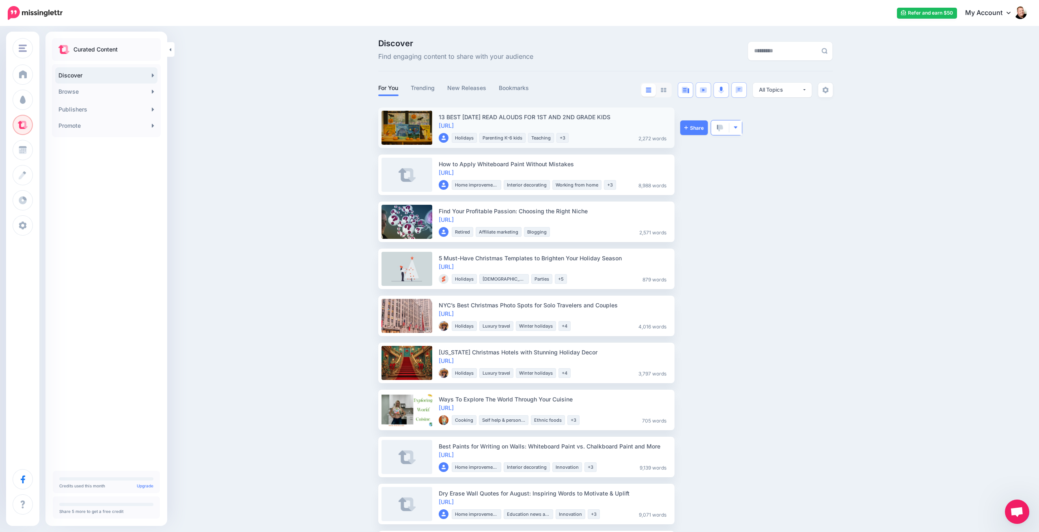
click at [736, 126] on img "button" at bounding box center [735, 127] width 4 height 4
click at [707, 239] on link "Block Publisher" at bounding box center [706, 239] width 62 height 16
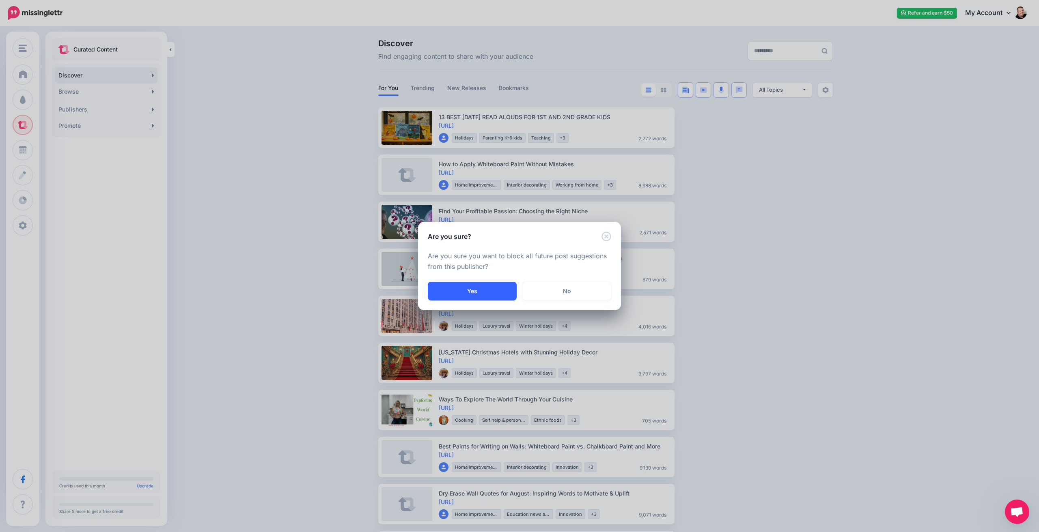
click at [471, 291] on button "Yes" at bounding box center [472, 291] width 89 height 19
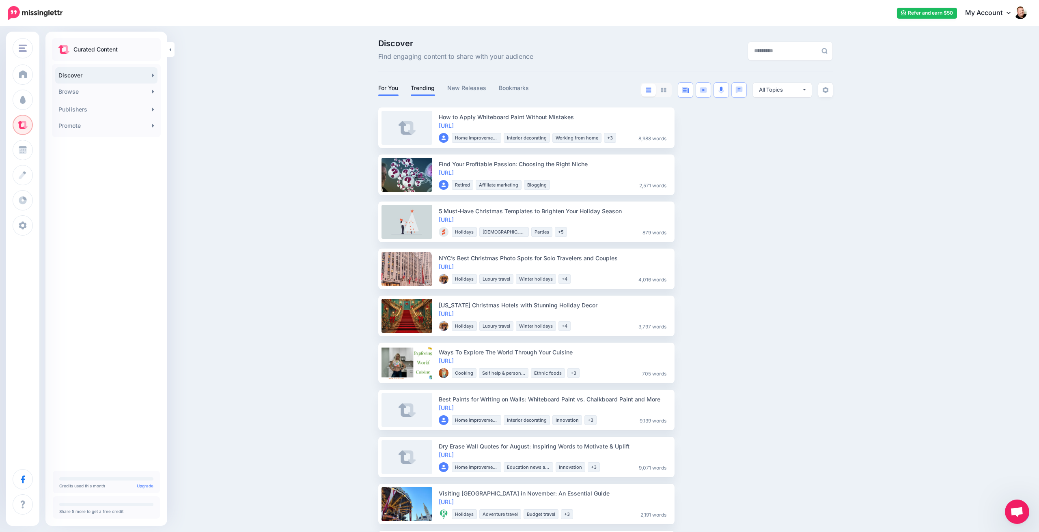
click at [427, 90] on link "Trending" at bounding box center [423, 88] width 24 height 10
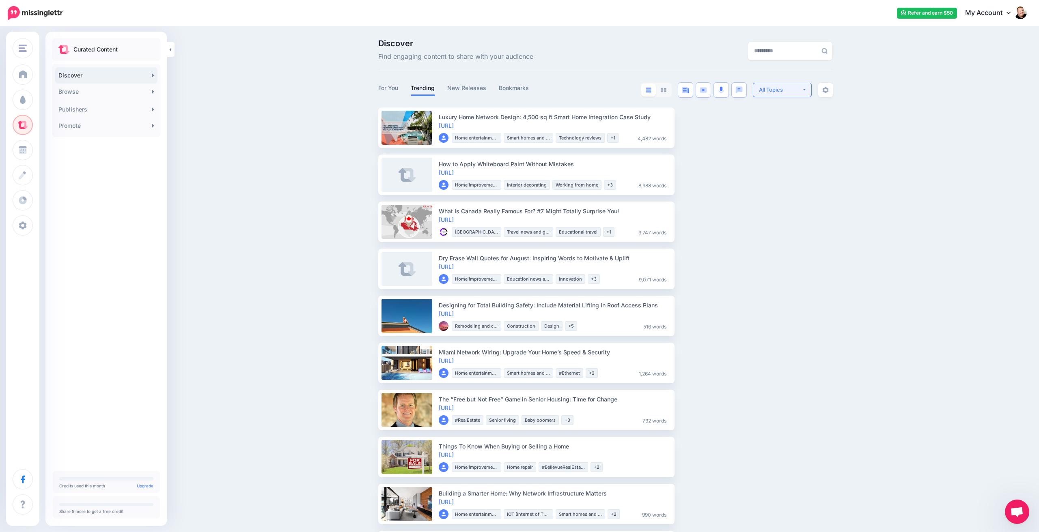
click at [803, 91] on button "All Topics" at bounding box center [782, 90] width 59 height 15
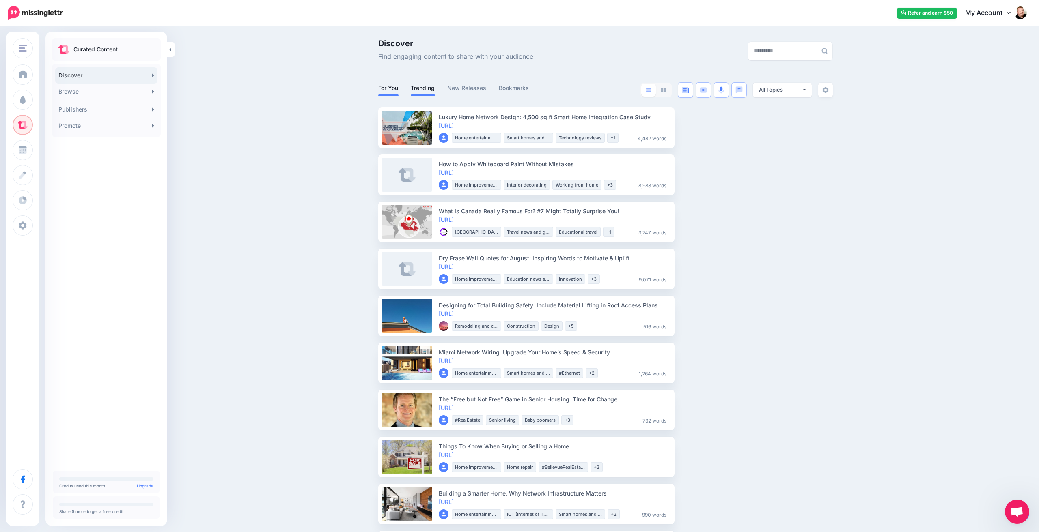
click at [392, 89] on link "For You" at bounding box center [388, 88] width 20 height 10
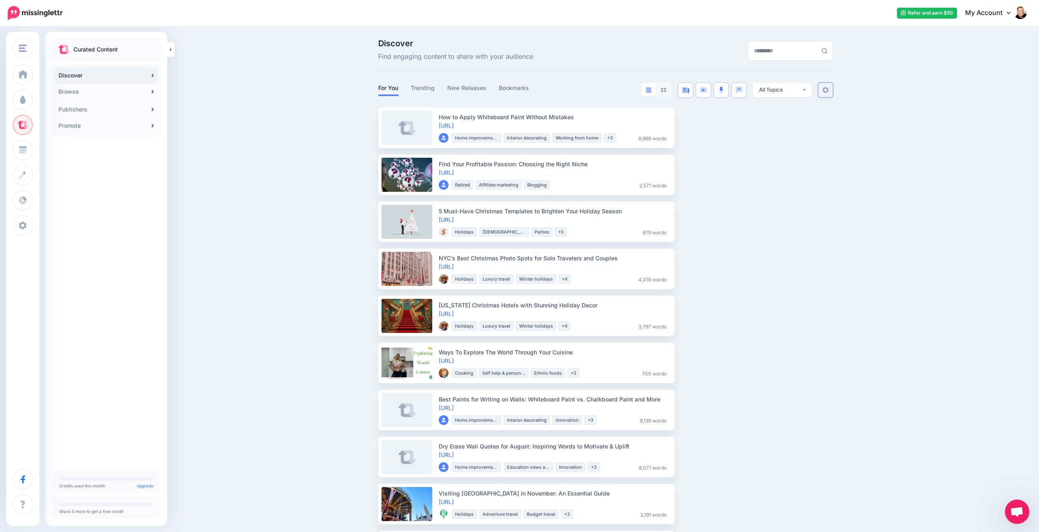
click at [825, 89] on img at bounding box center [825, 90] width 6 height 6
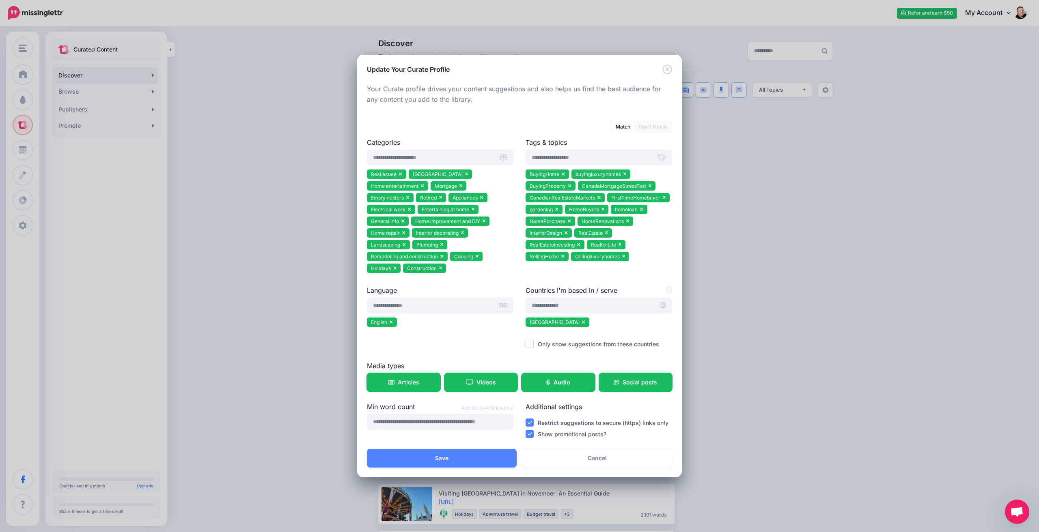
click at [666, 74] on icon "Close" at bounding box center [666, 69] width 9 height 9
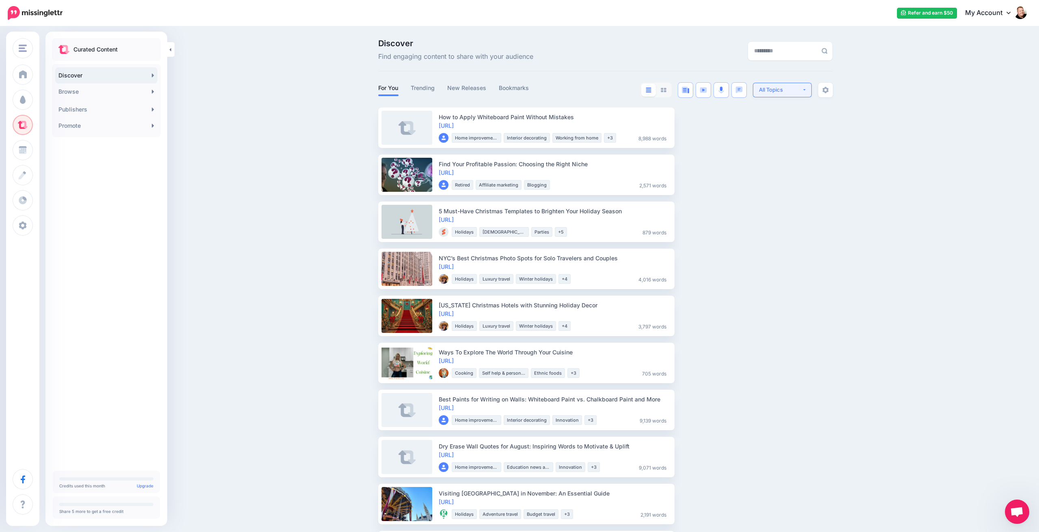
click at [801, 92] on div "All Topics" at bounding box center [780, 90] width 43 height 8
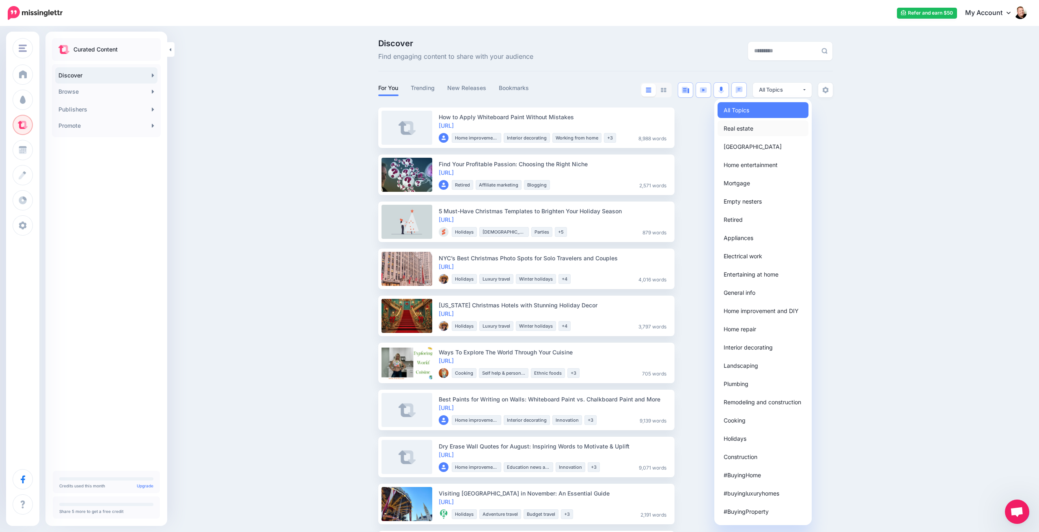
click at [745, 129] on span "Real estate" at bounding box center [739, 128] width 30 height 10
select select "**********"
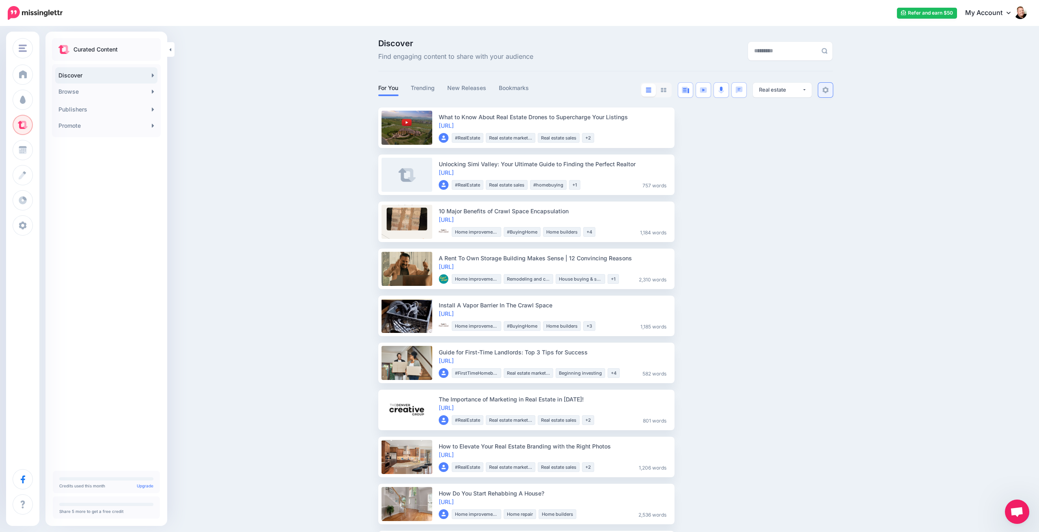
click at [823, 88] on img at bounding box center [825, 90] width 6 height 6
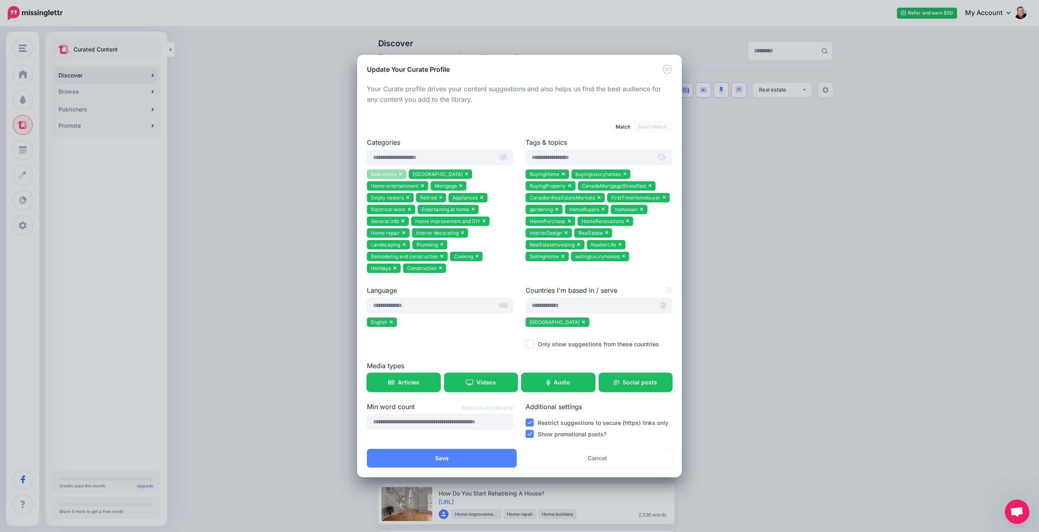
click at [401, 176] on icon at bounding box center [400, 174] width 3 height 3
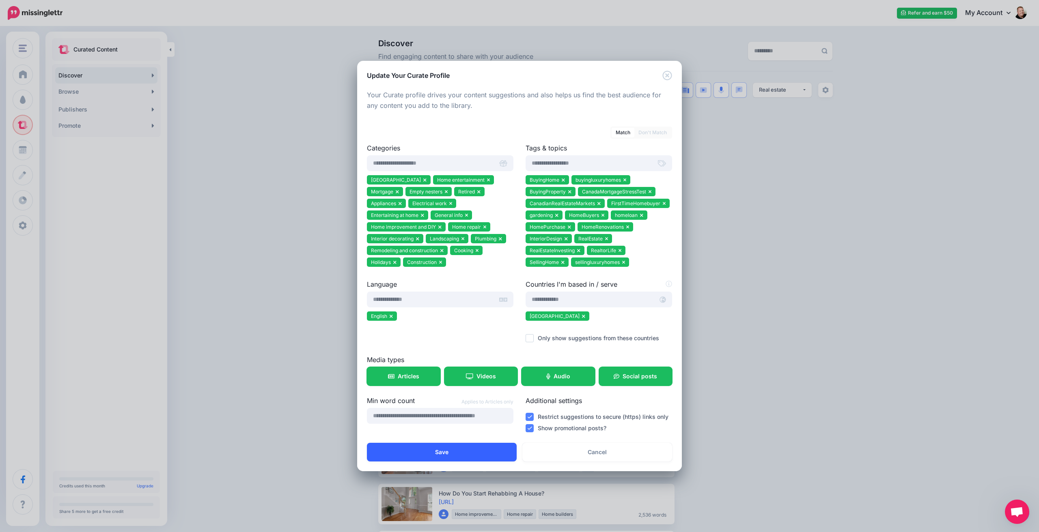
click at [441, 453] on button "Save" at bounding box center [442, 452] width 150 height 19
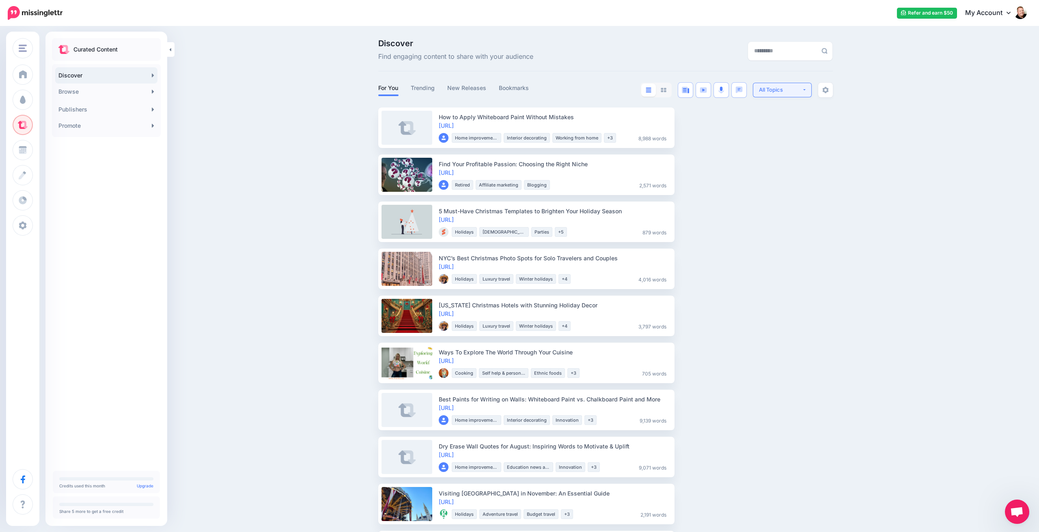
click at [801, 88] on button "All Topics" at bounding box center [782, 90] width 59 height 15
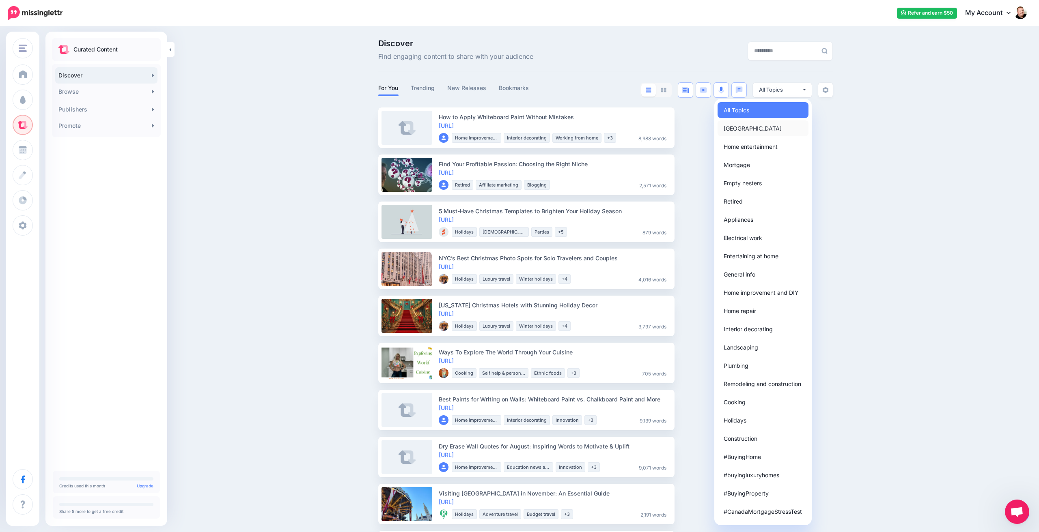
click at [749, 131] on link "[GEOGRAPHIC_DATA]" at bounding box center [762, 129] width 91 height 16
select select "**********"
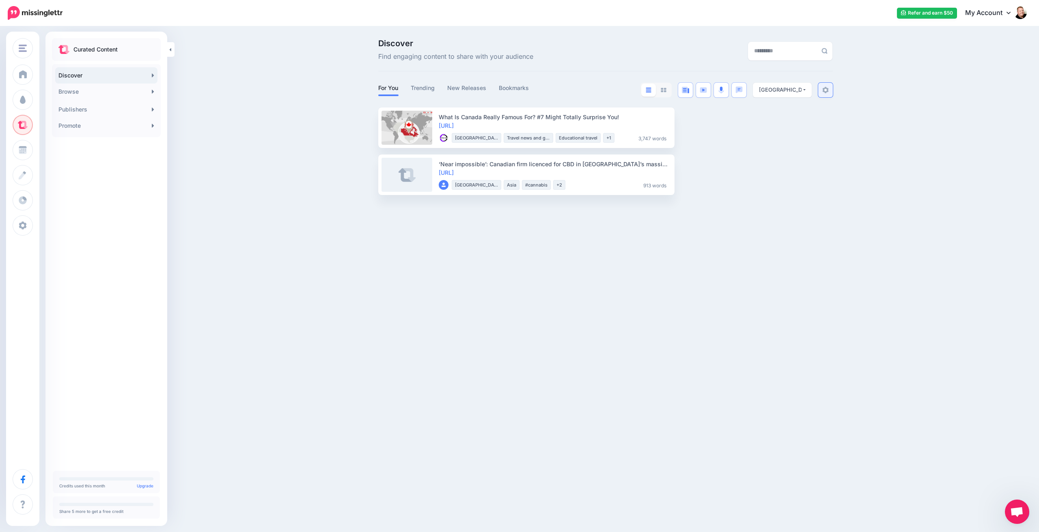
click at [828, 88] on img at bounding box center [825, 90] width 6 height 6
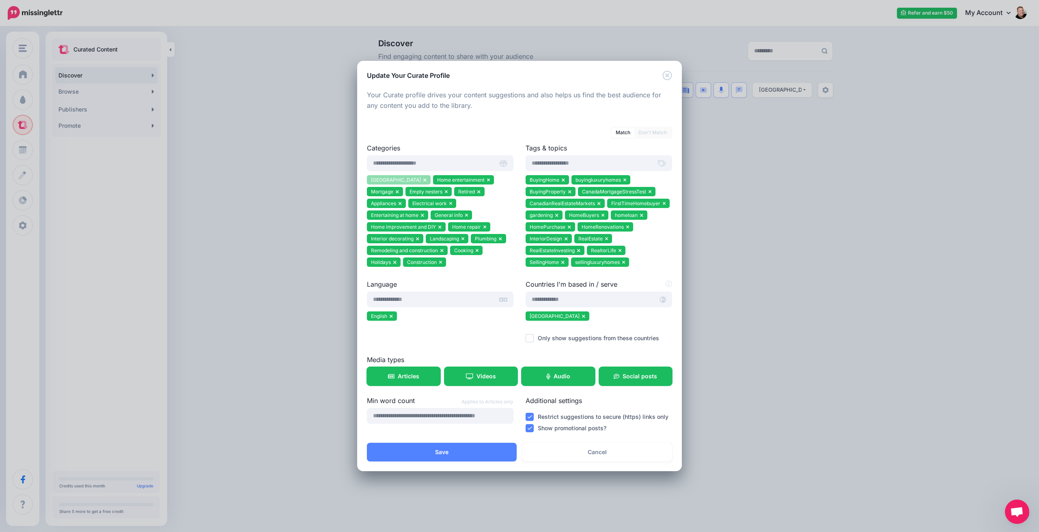
click at [423, 179] on icon at bounding box center [424, 180] width 3 height 5
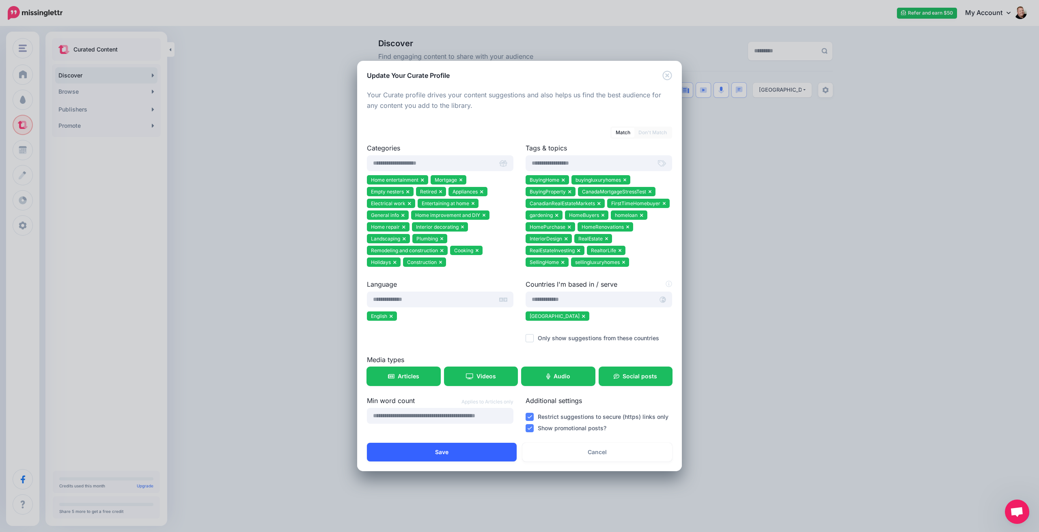
click at [452, 451] on button "Save" at bounding box center [442, 452] width 150 height 19
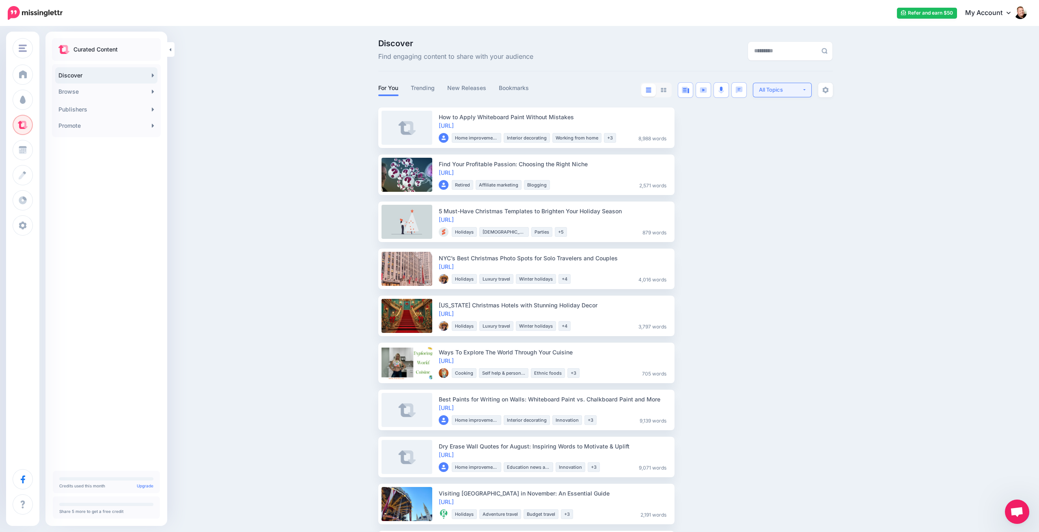
click at [803, 88] on button "All Topics" at bounding box center [782, 90] width 59 height 15
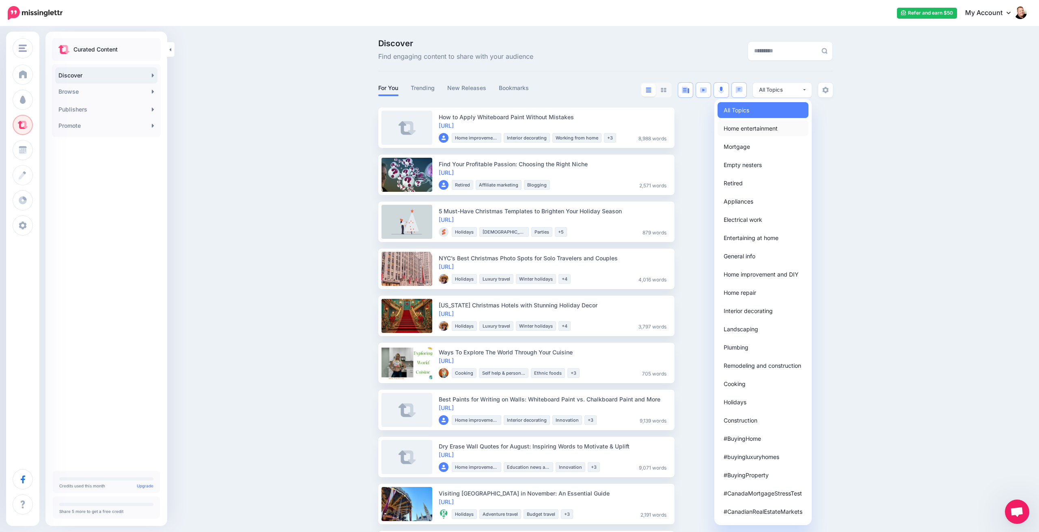
click at [748, 127] on span "Home entertainment" at bounding box center [751, 128] width 54 height 10
select select "**********"
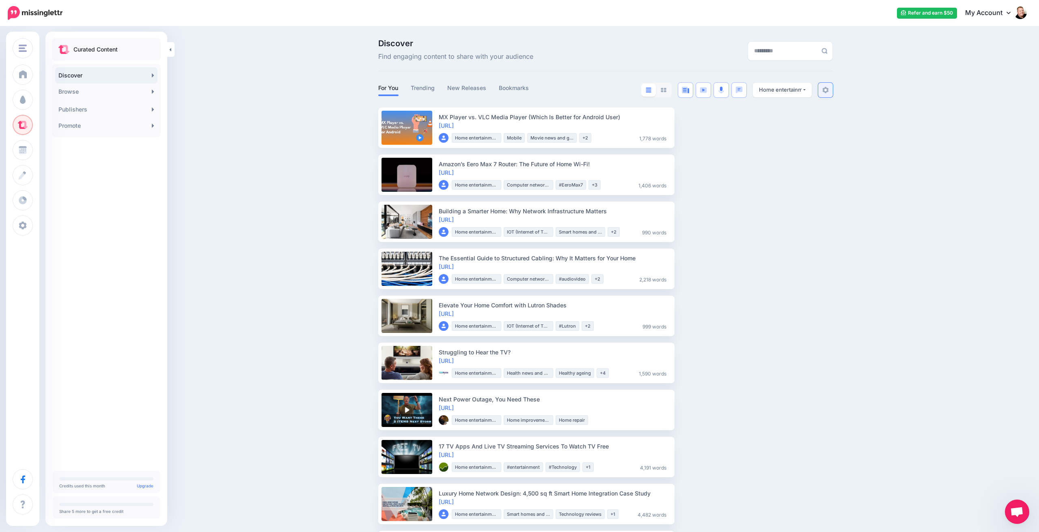
click at [823, 90] on img at bounding box center [825, 90] width 6 height 6
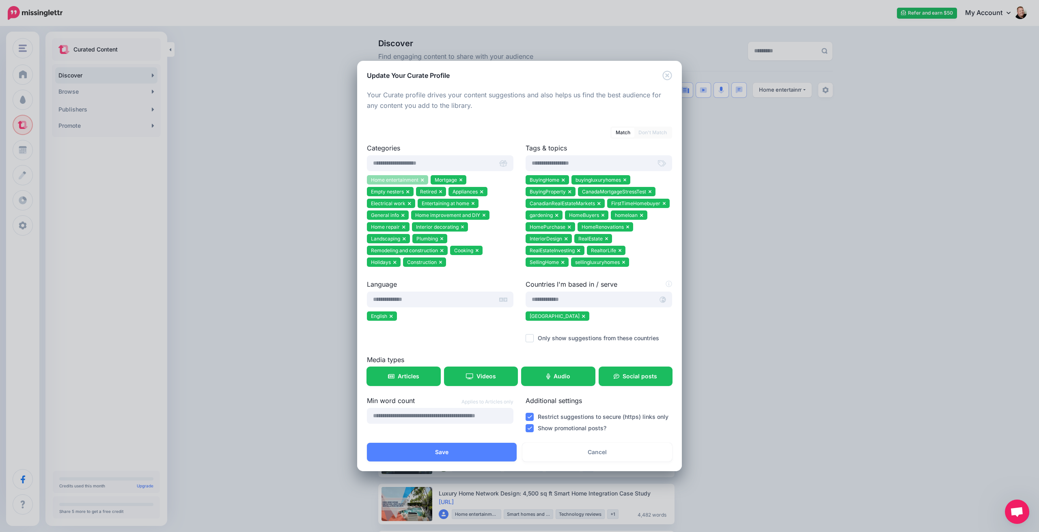
click at [422, 179] on icon at bounding box center [422, 180] width 3 height 3
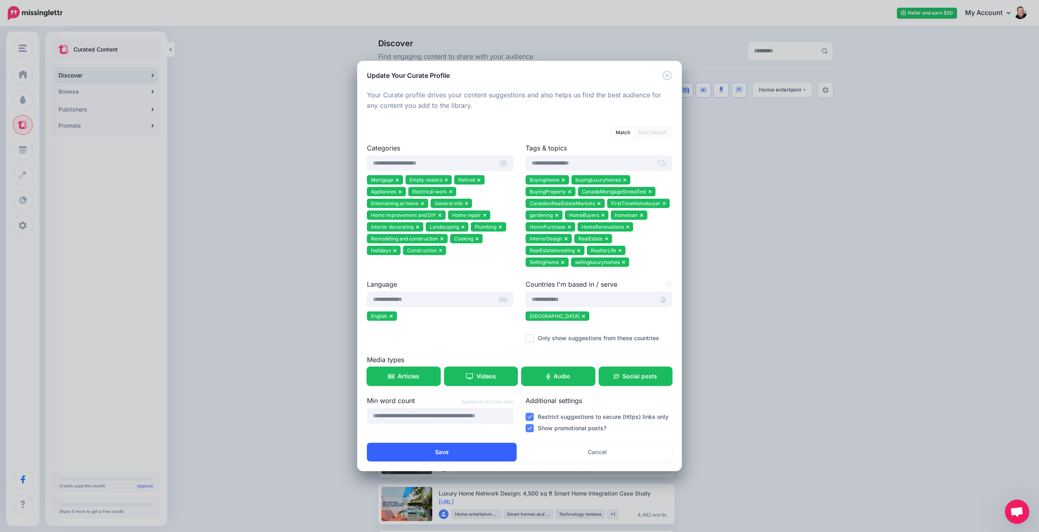
click at [447, 450] on button "Save" at bounding box center [442, 452] width 150 height 19
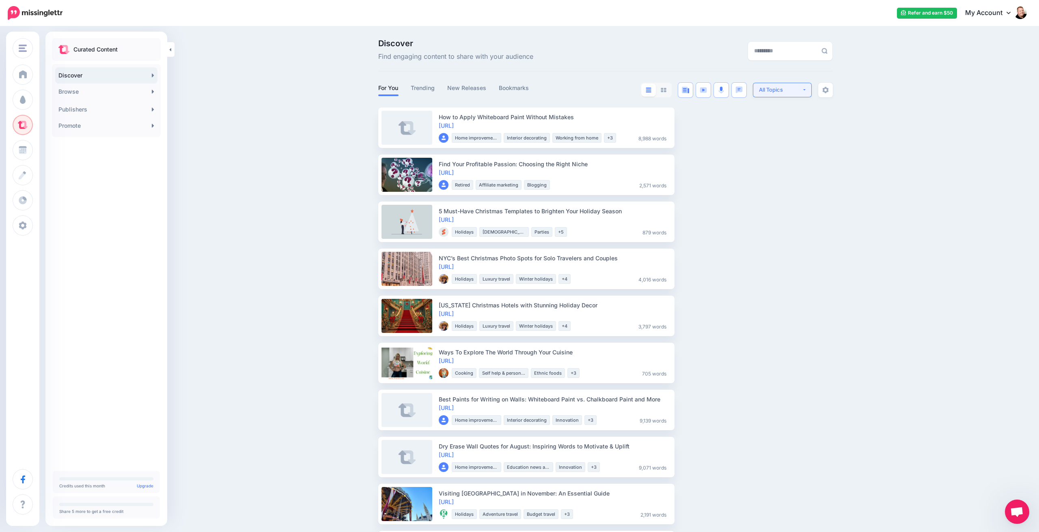
click at [799, 90] on div "All Topics" at bounding box center [780, 90] width 43 height 8
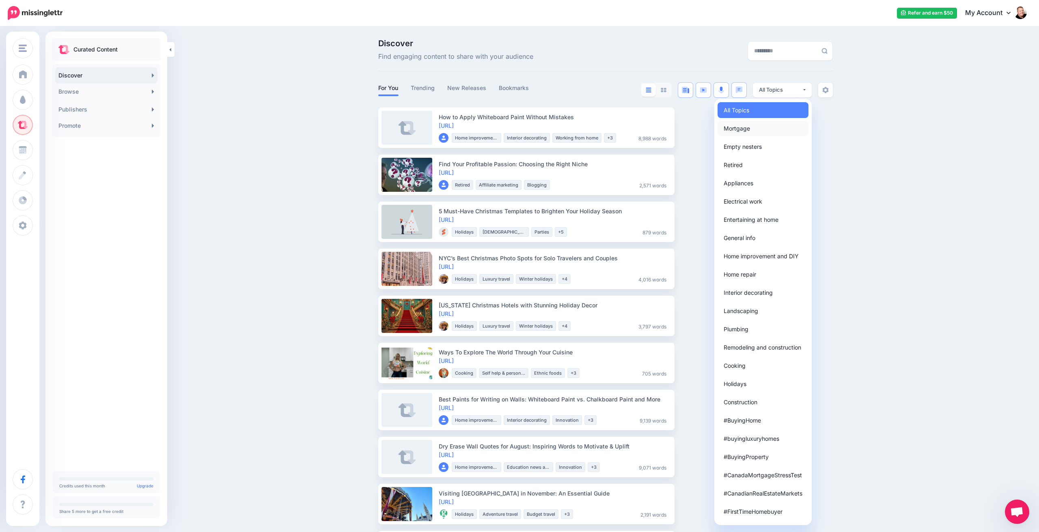
click at [753, 131] on link "Mortgage" at bounding box center [762, 129] width 91 height 16
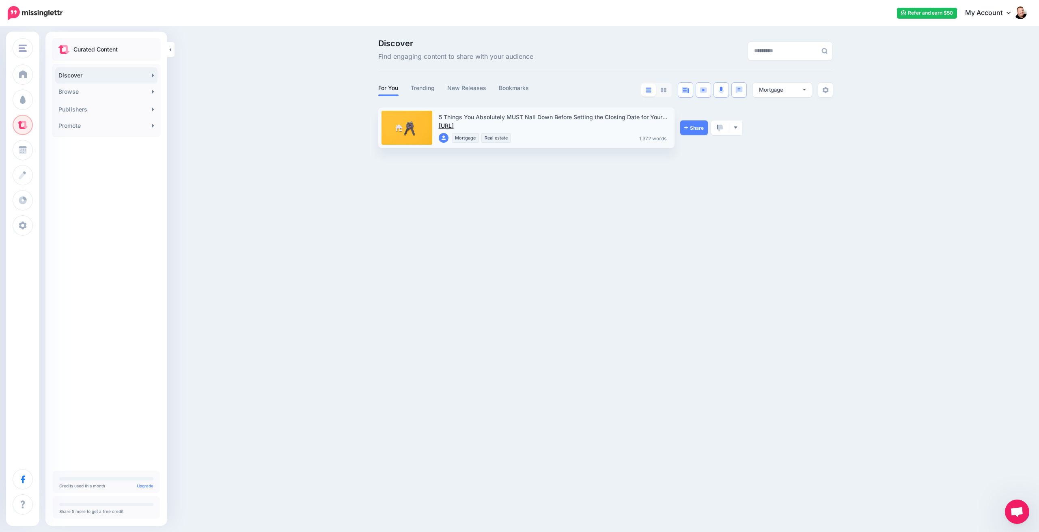
click at [454, 125] on link "https://lttr.ai/Xqew" at bounding box center [446, 125] width 15 height 7
click at [790, 88] on div "Mortgage" at bounding box center [780, 90] width 43 height 8
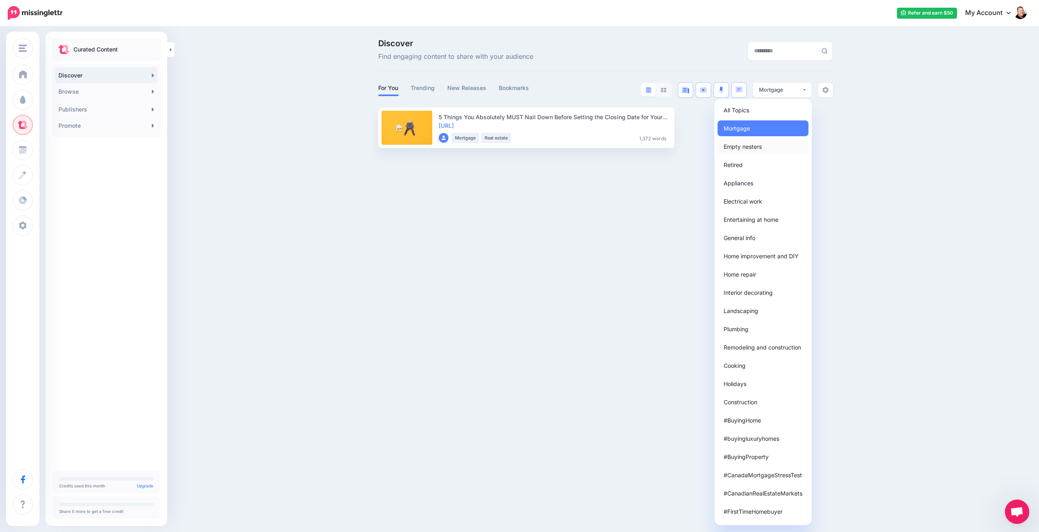
click at [746, 146] on span "Empty nesters" at bounding box center [743, 147] width 38 height 10
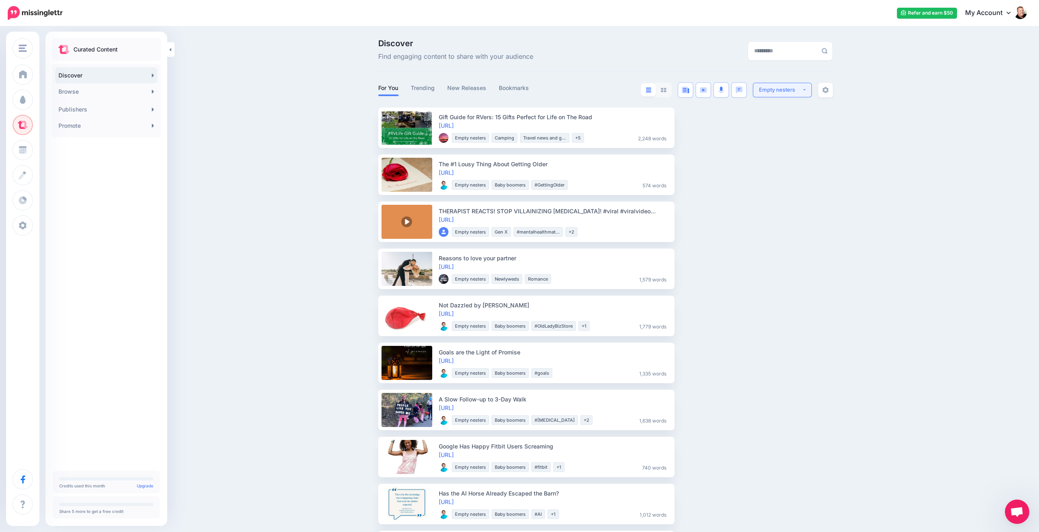
click at [799, 87] on div "Empty nesters" at bounding box center [780, 90] width 43 height 8
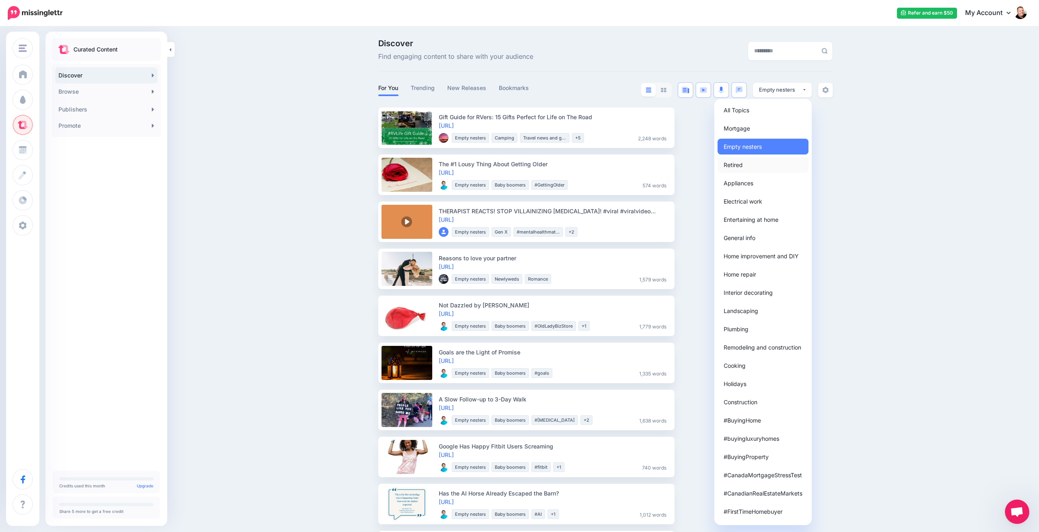
click at [758, 166] on link "Retired" at bounding box center [762, 165] width 91 height 16
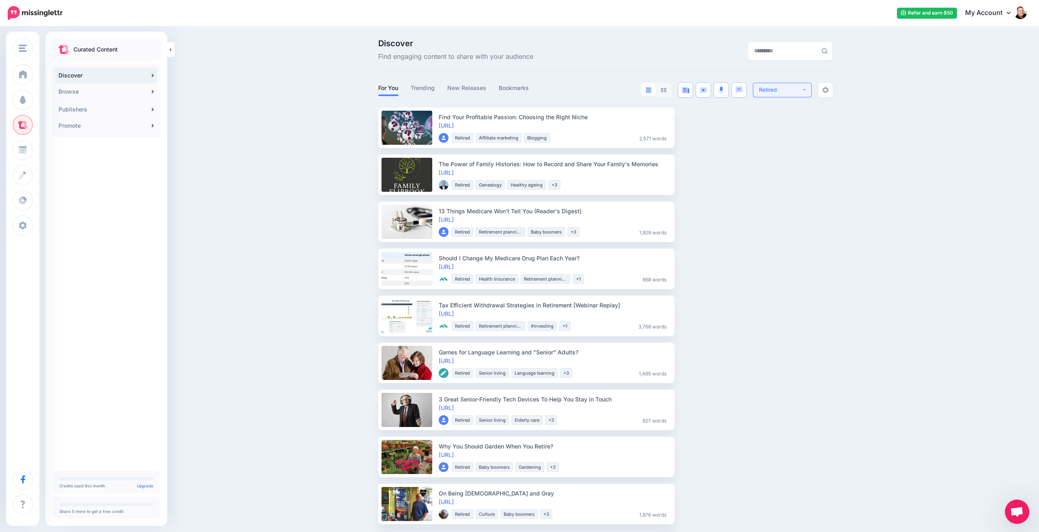
click at [796, 89] on div "Retired" at bounding box center [780, 90] width 43 height 8
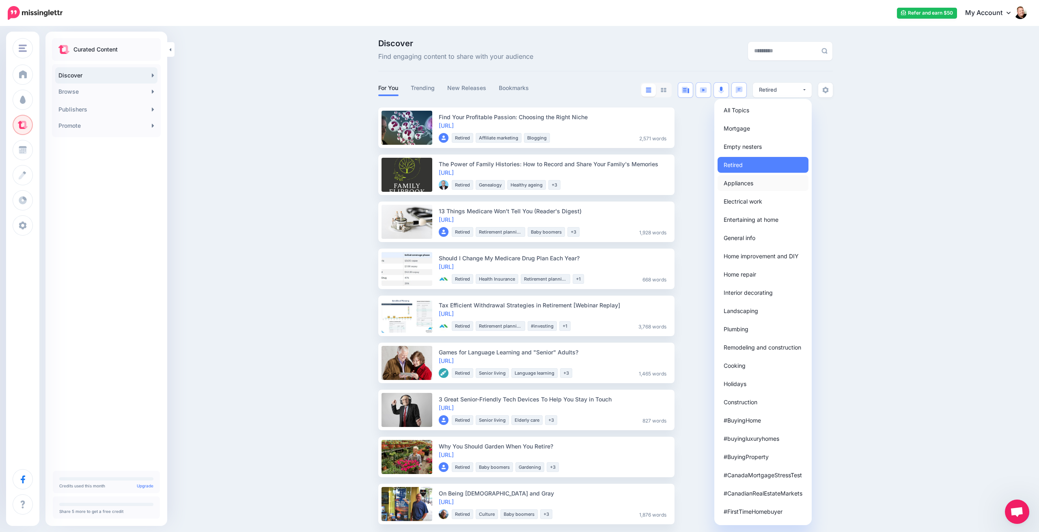
click at [751, 181] on span "Appliances" at bounding box center [739, 183] width 30 height 10
select select "**********"
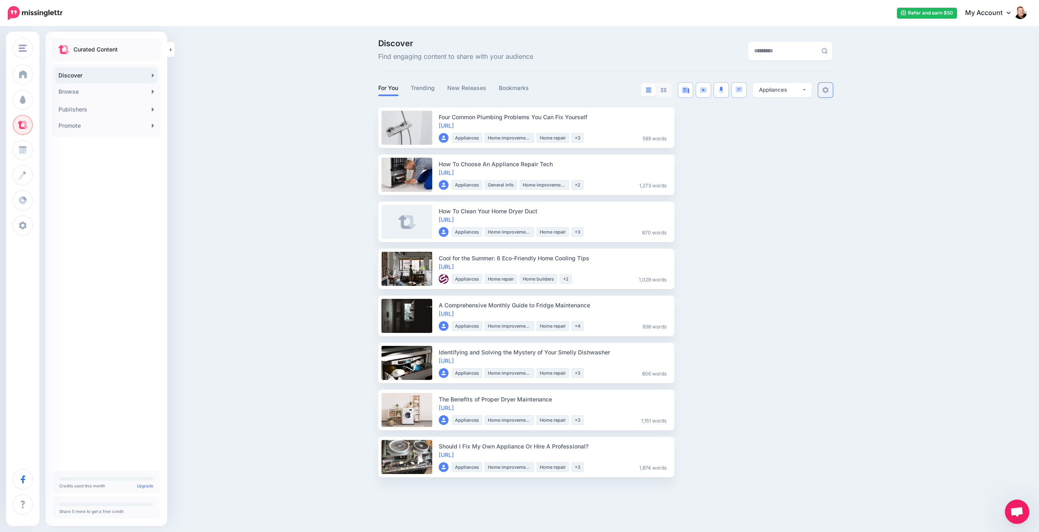
click at [824, 90] on img at bounding box center [825, 90] width 6 height 6
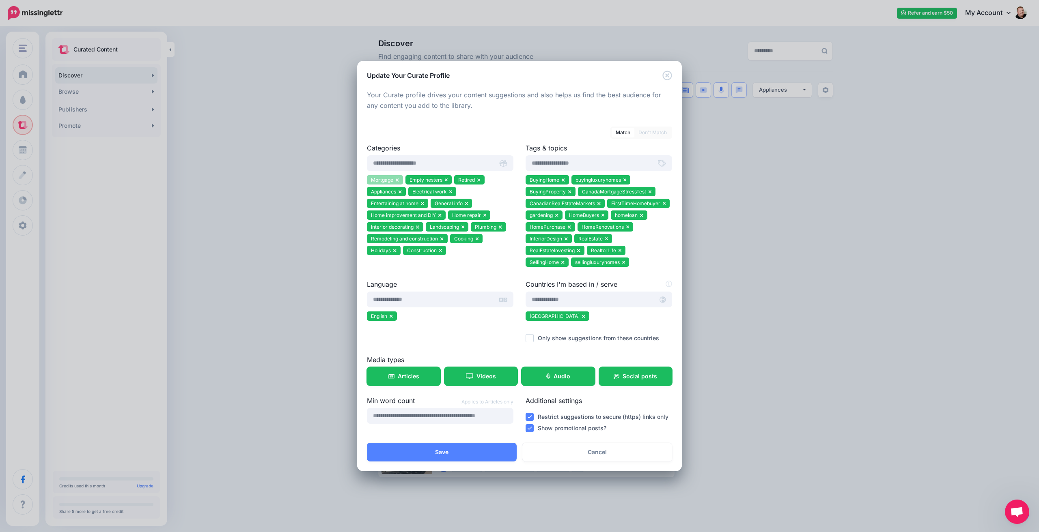
click at [398, 179] on icon at bounding box center [397, 180] width 3 height 3
click at [408, 179] on icon at bounding box center [407, 180] width 3 height 5
click at [390, 179] on icon at bounding box center [391, 180] width 3 height 3
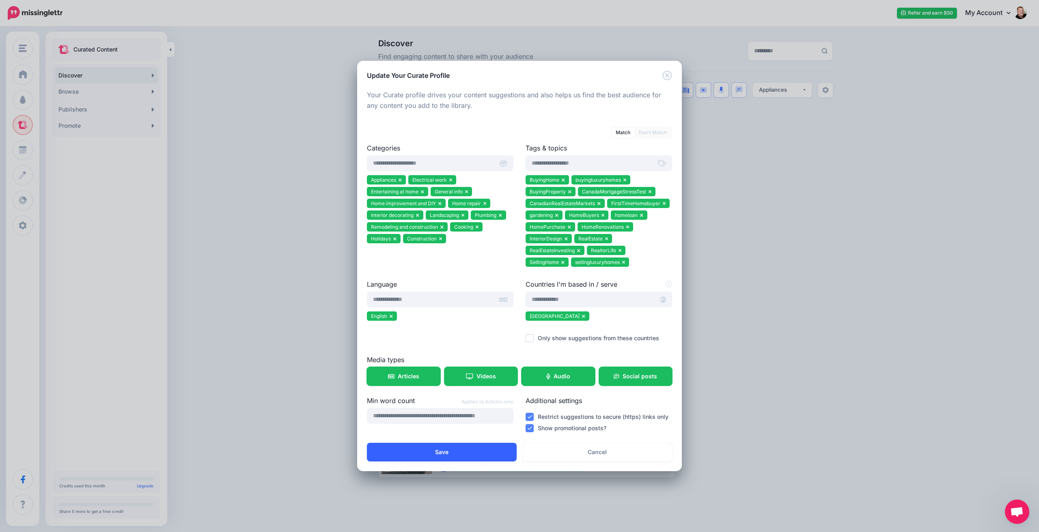
click at [459, 453] on button "Save" at bounding box center [442, 452] width 150 height 19
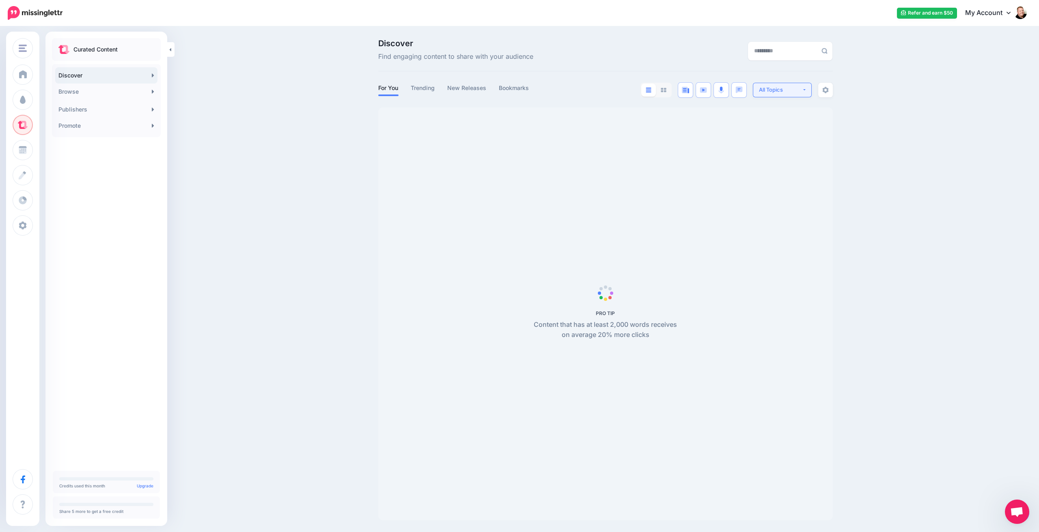
click at [802, 90] on button "All Topics" at bounding box center [782, 90] width 59 height 15
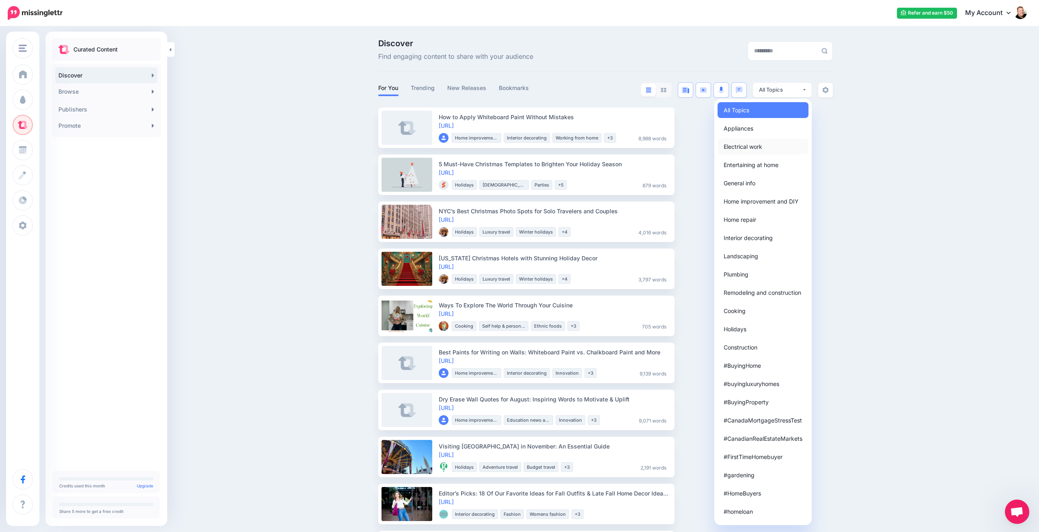
click at [749, 147] on span "Electrical work" at bounding box center [743, 147] width 39 height 10
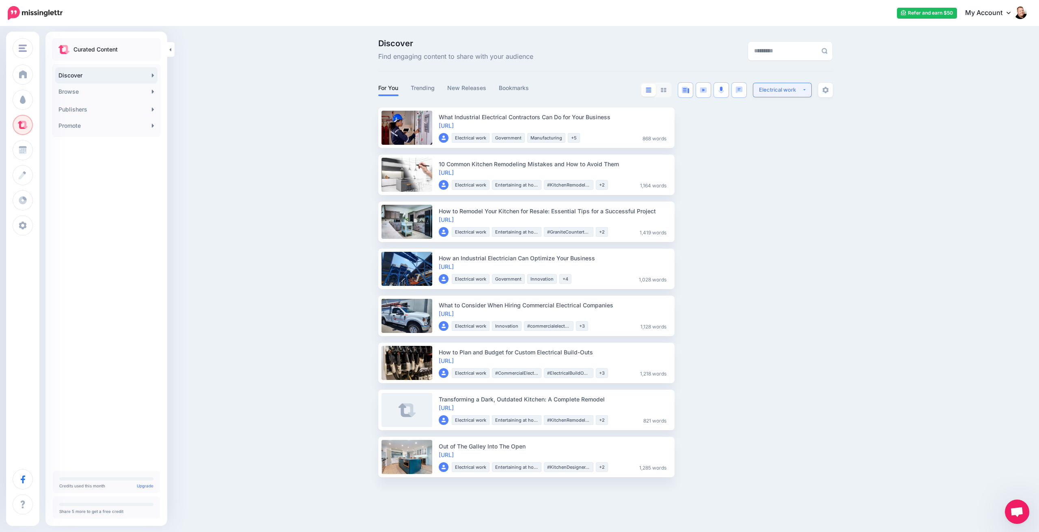
click at [802, 89] on button "Electrical work" at bounding box center [782, 90] width 59 height 15
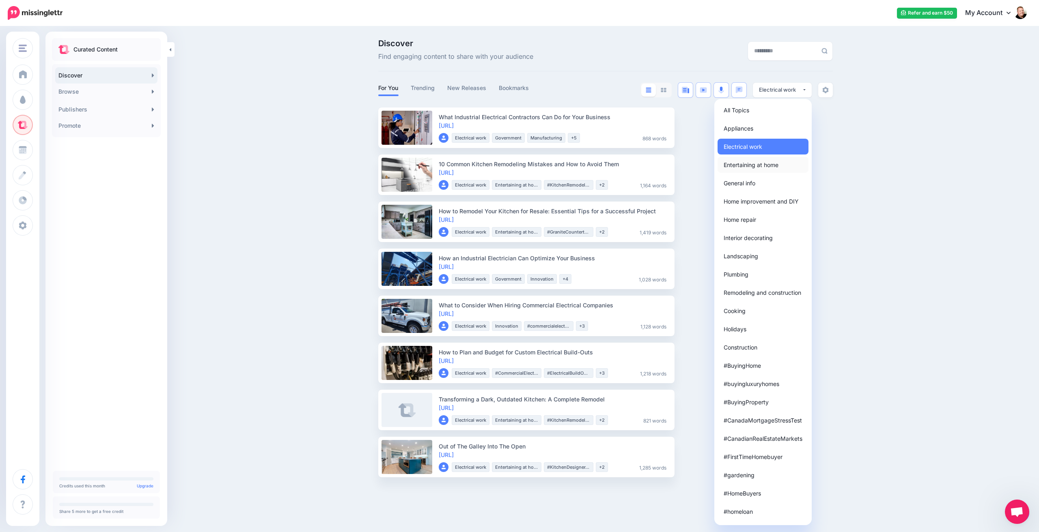
click at [763, 163] on span "Entertaining at home" at bounding box center [751, 165] width 55 height 10
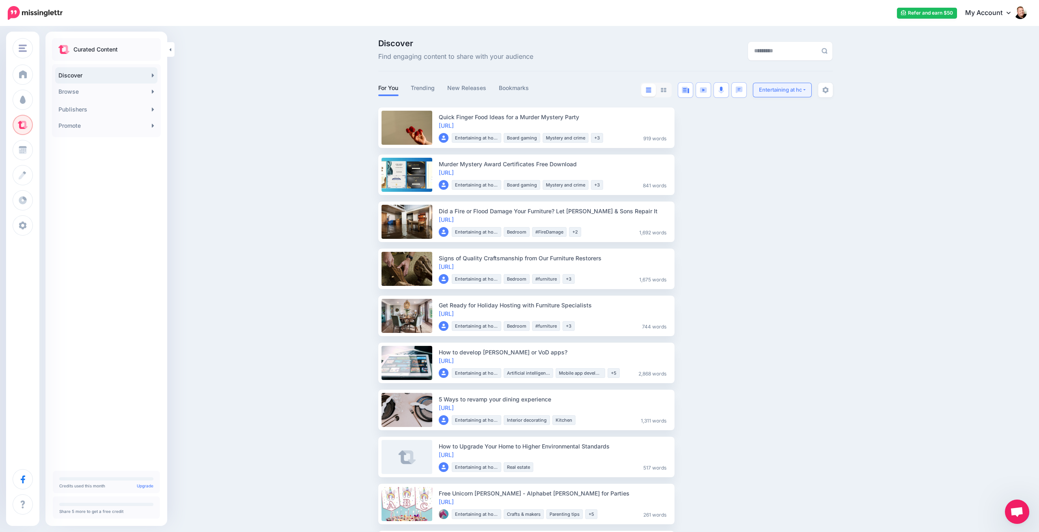
click at [802, 89] on button "Entertaining at home" at bounding box center [782, 90] width 59 height 15
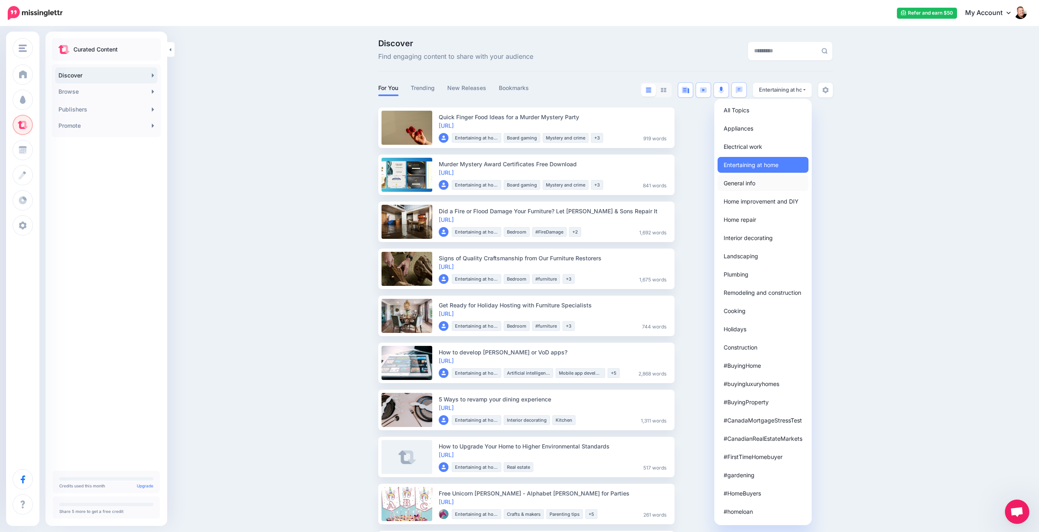
click at [757, 180] on link "General info" at bounding box center [762, 183] width 91 height 16
select select "**********"
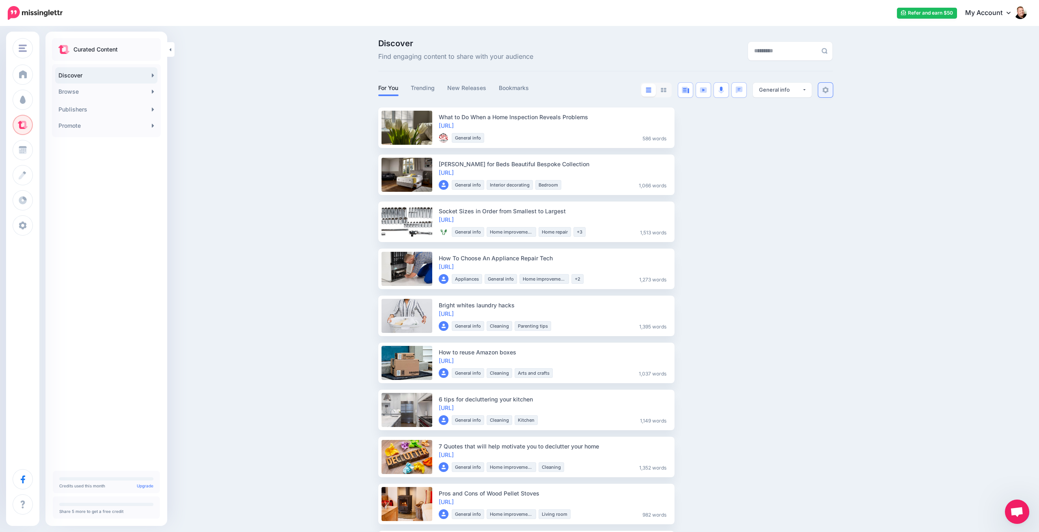
click at [821, 90] on link at bounding box center [825, 90] width 15 height 15
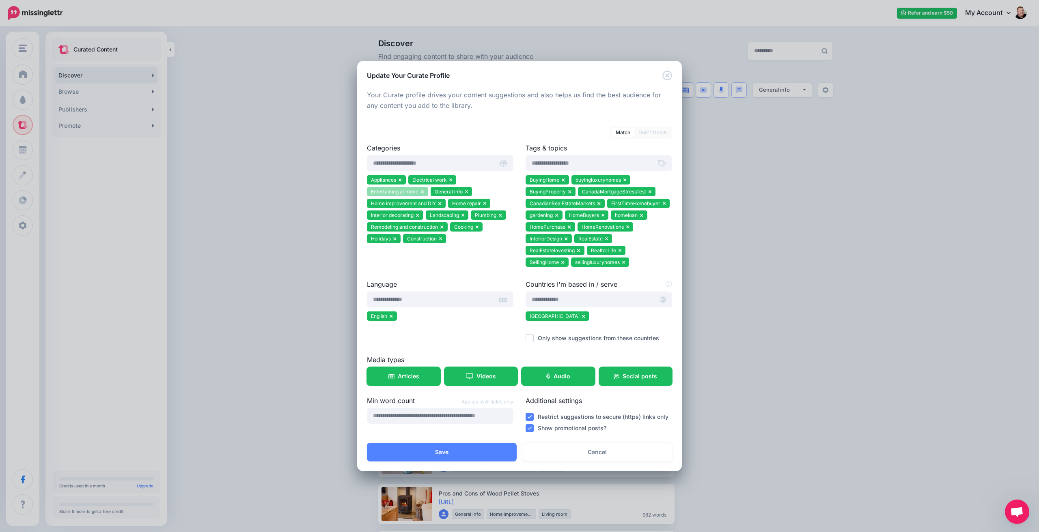
click at [422, 192] on icon at bounding box center [422, 191] width 3 height 3
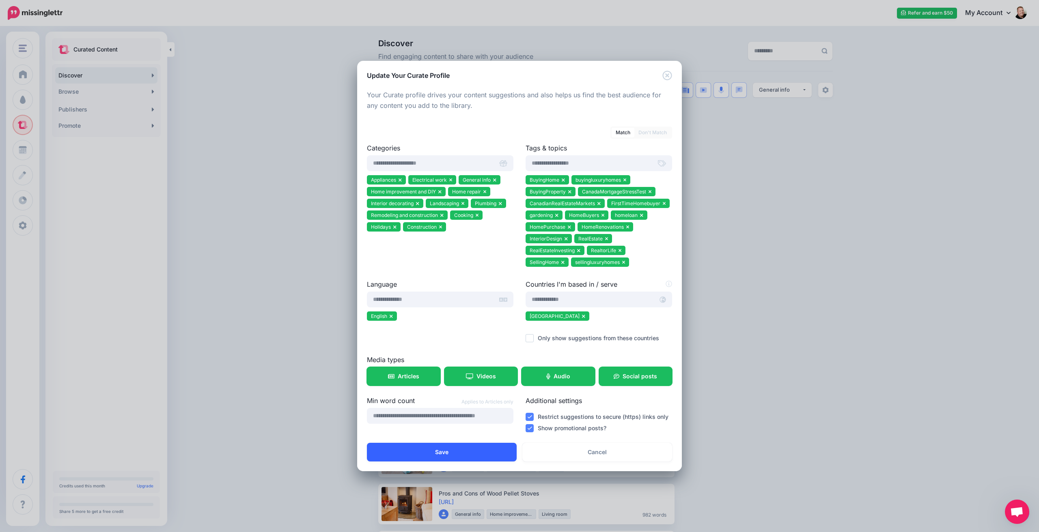
click at [472, 458] on button "Save" at bounding box center [442, 452] width 150 height 19
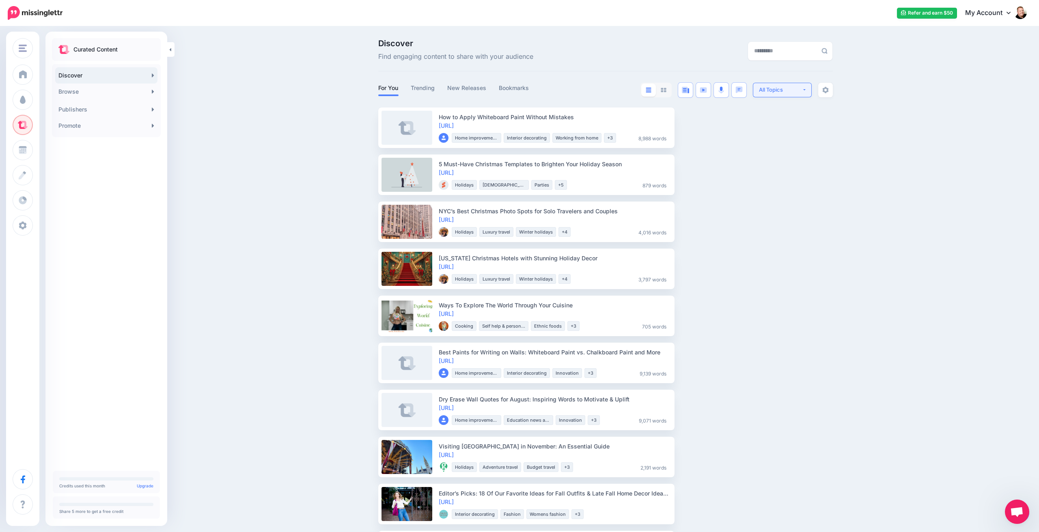
click at [802, 91] on button "All Topics" at bounding box center [782, 90] width 59 height 15
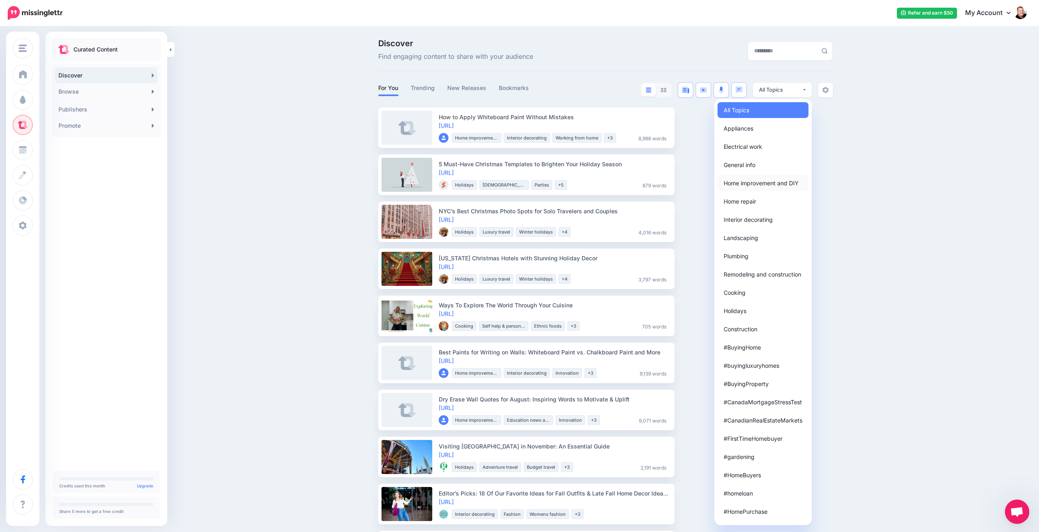
click at [752, 182] on span "Home improvement and DIY" at bounding box center [761, 183] width 75 height 10
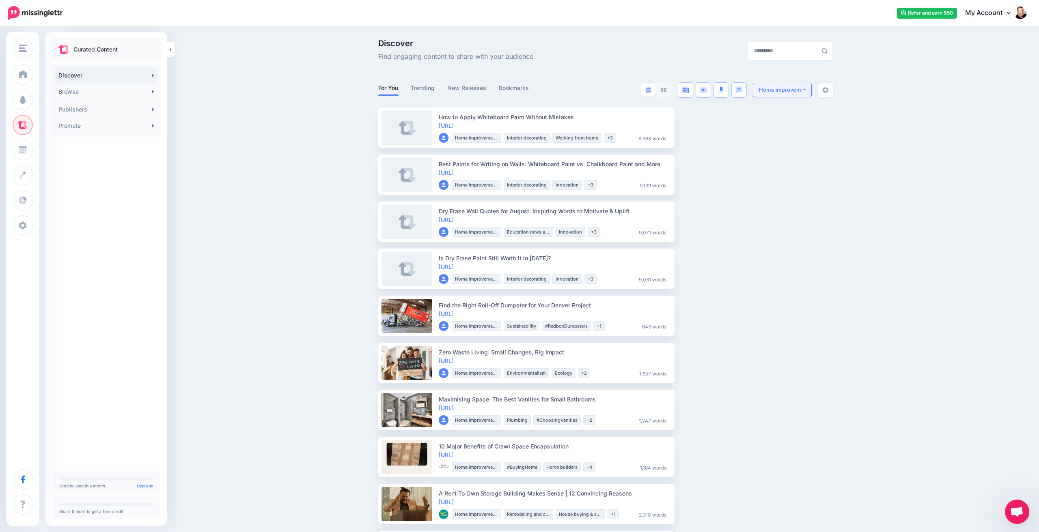
click at [807, 90] on button "Home improvement and DIY" at bounding box center [782, 90] width 59 height 15
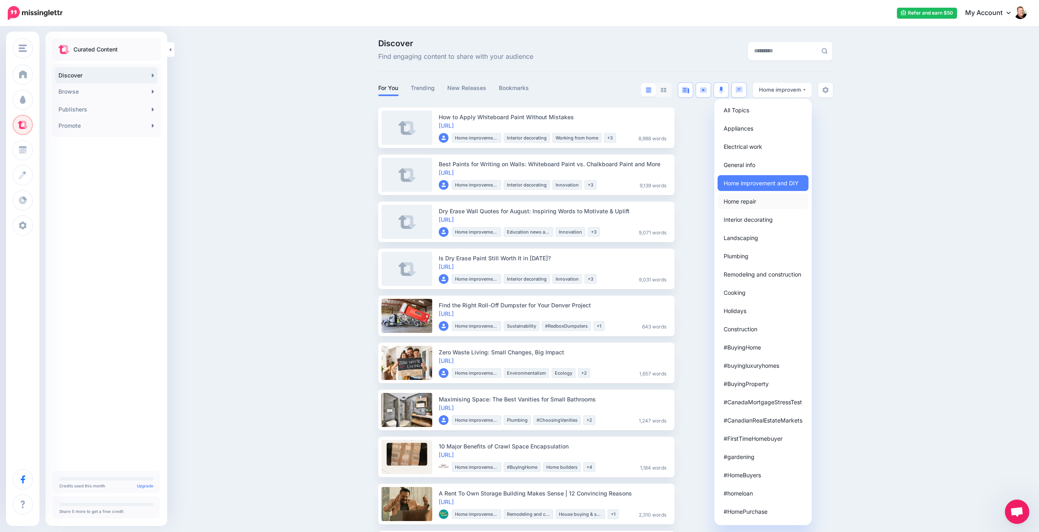
click at [746, 200] on span "Home repair" at bounding box center [740, 201] width 32 height 10
select select "**********"
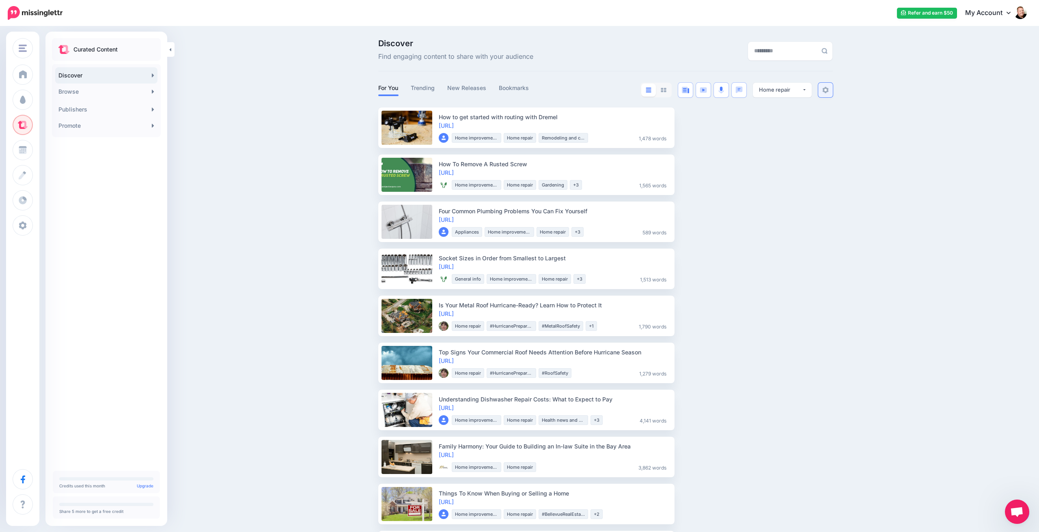
click at [828, 91] on img at bounding box center [825, 90] width 6 height 6
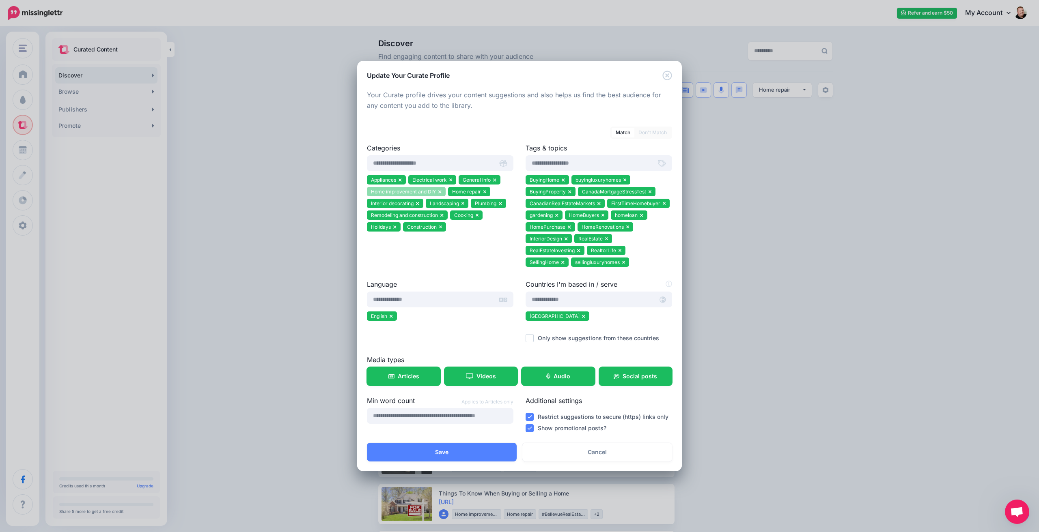
click at [439, 192] on icon at bounding box center [439, 191] width 3 height 3
click at [443, 455] on button "Save" at bounding box center [442, 452] width 150 height 19
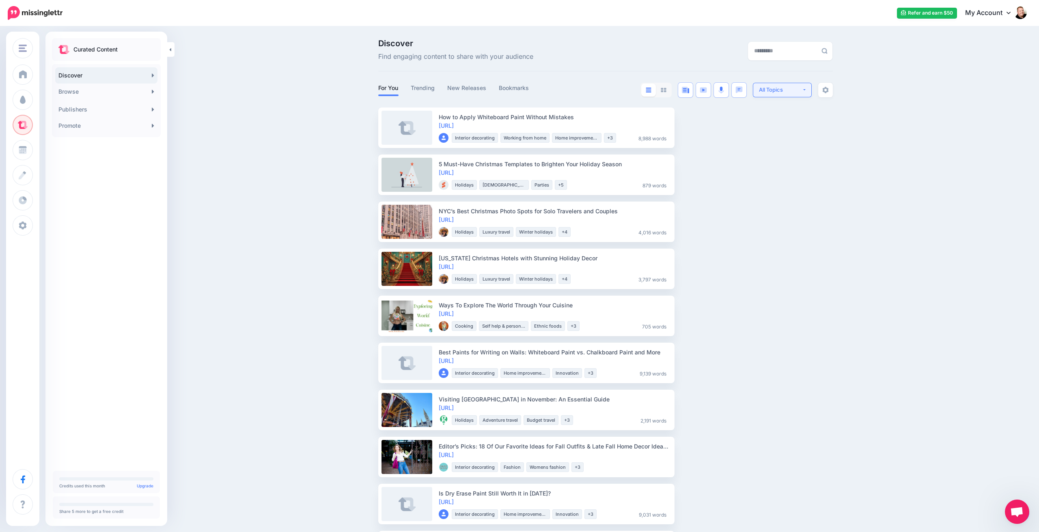
click at [805, 89] on button "All Topics" at bounding box center [782, 90] width 59 height 15
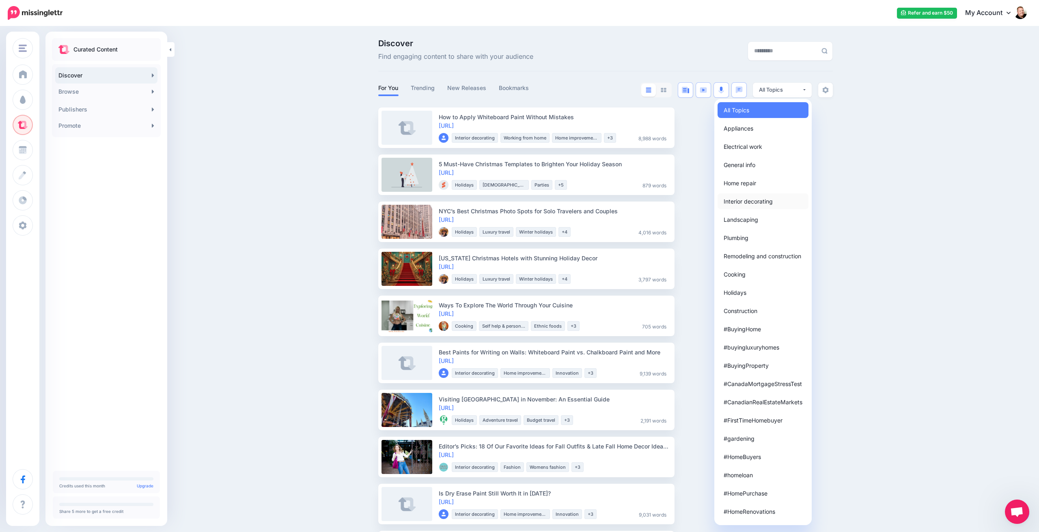
click at [741, 204] on span "Interior decorating" at bounding box center [748, 201] width 49 height 10
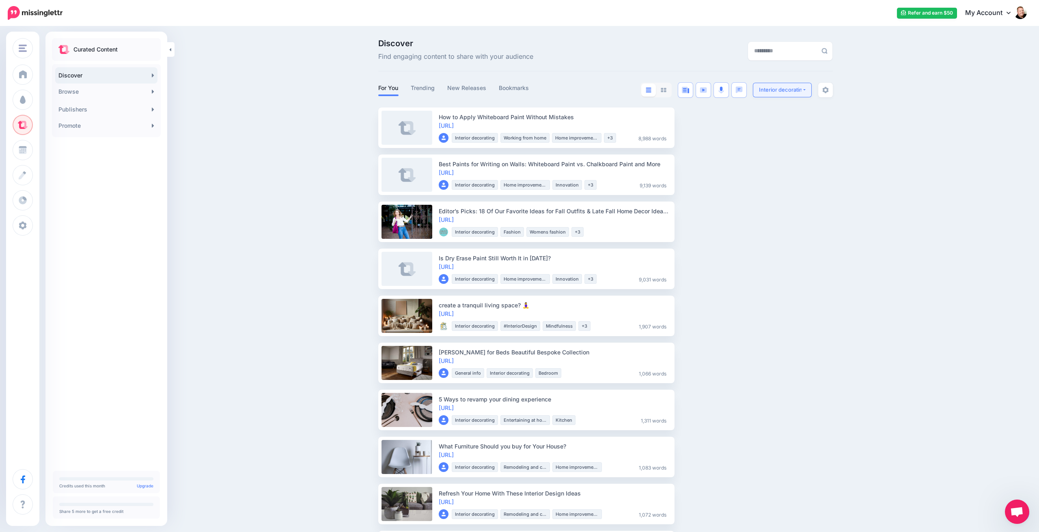
click at [798, 88] on div "Interior decorating" at bounding box center [780, 90] width 43 height 8
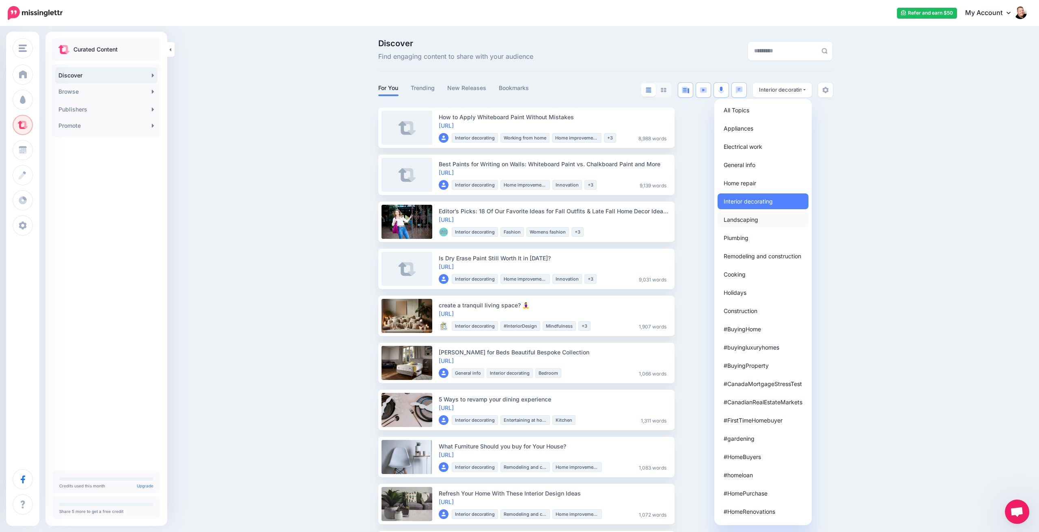
click at [748, 220] on span "Landscaping" at bounding box center [741, 220] width 34 height 10
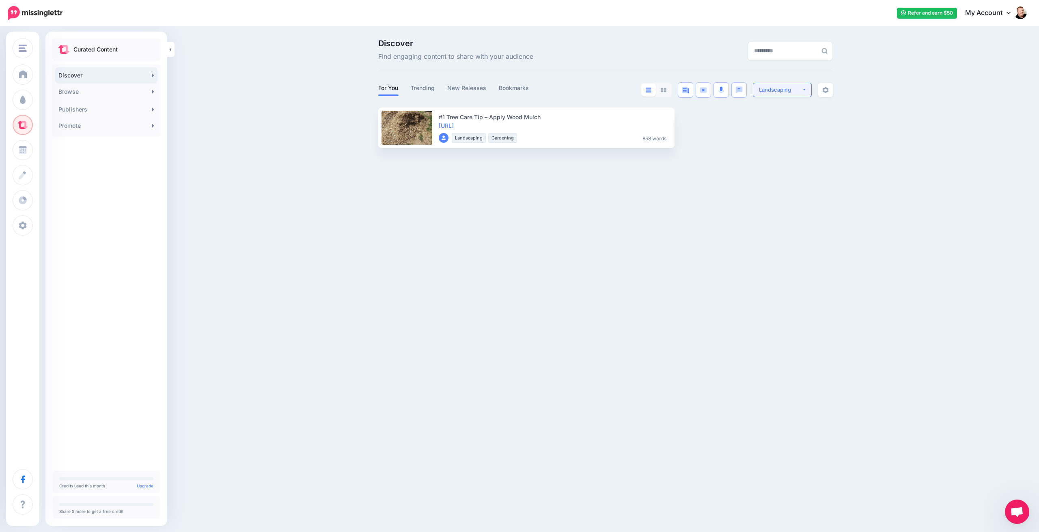
click at [799, 90] on div "Landscaping" at bounding box center [780, 90] width 43 height 8
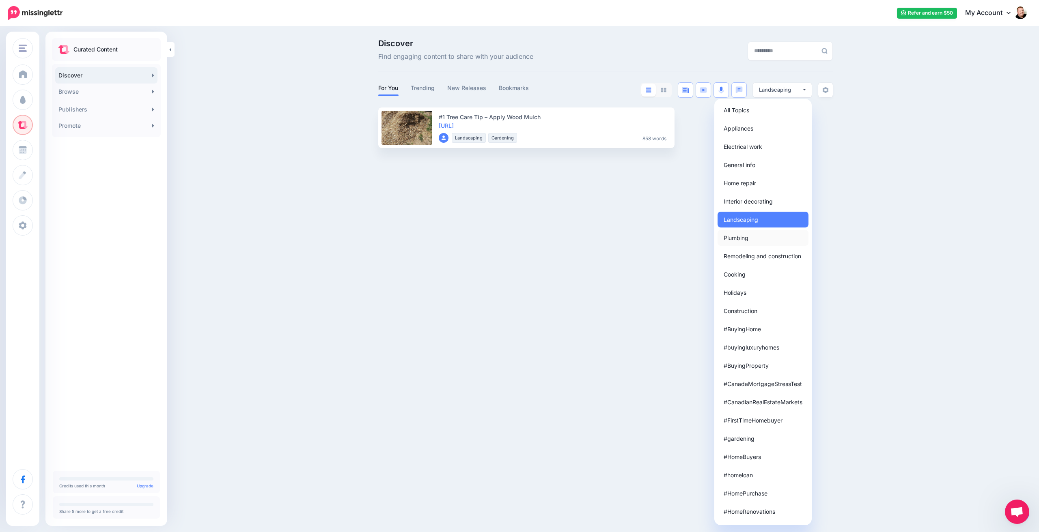
click at [754, 240] on link "Plumbing" at bounding box center [762, 238] width 91 height 16
select select "**********"
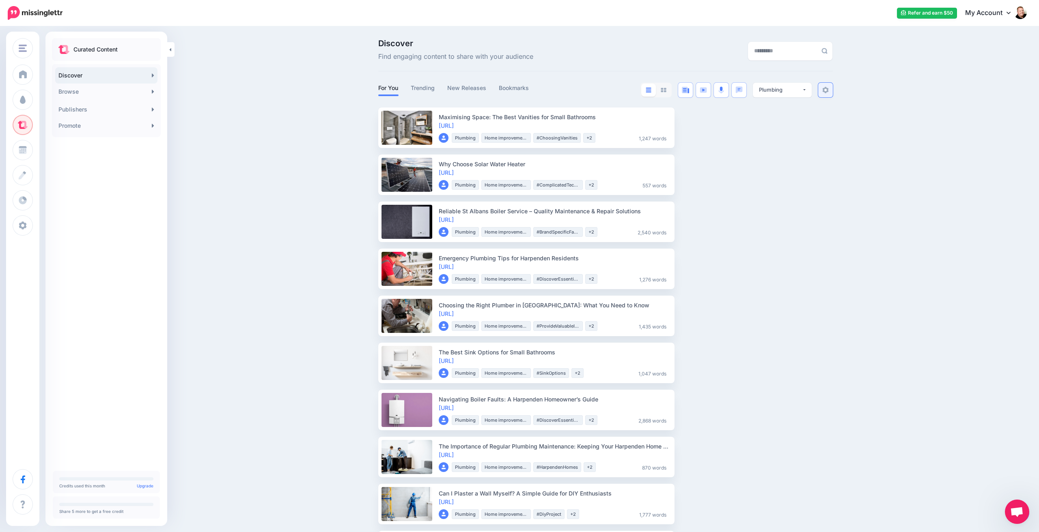
click at [824, 90] on img at bounding box center [825, 90] width 6 height 6
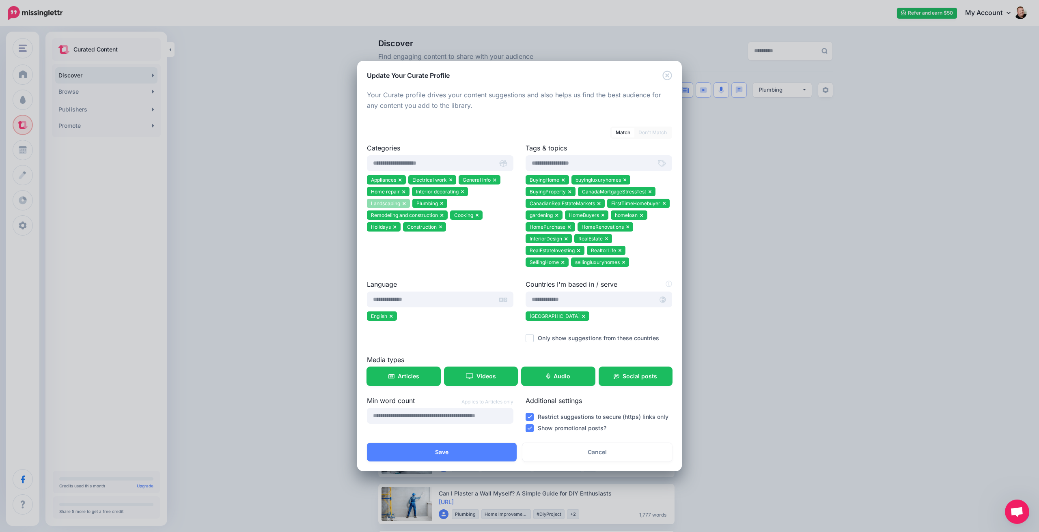
click at [404, 203] on icon at bounding box center [404, 203] width 3 height 3
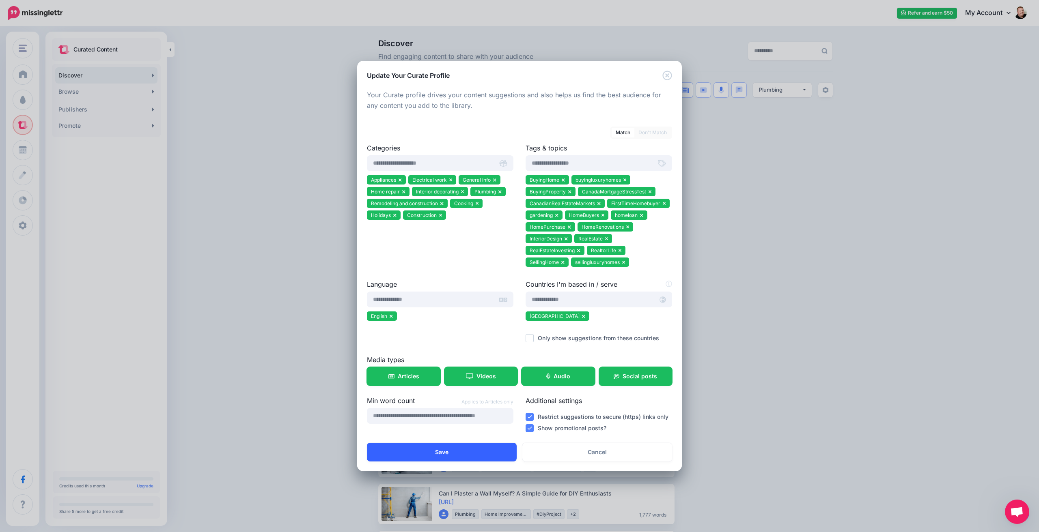
click at [444, 451] on button "Save" at bounding box center [442, 452] width 150 height 19
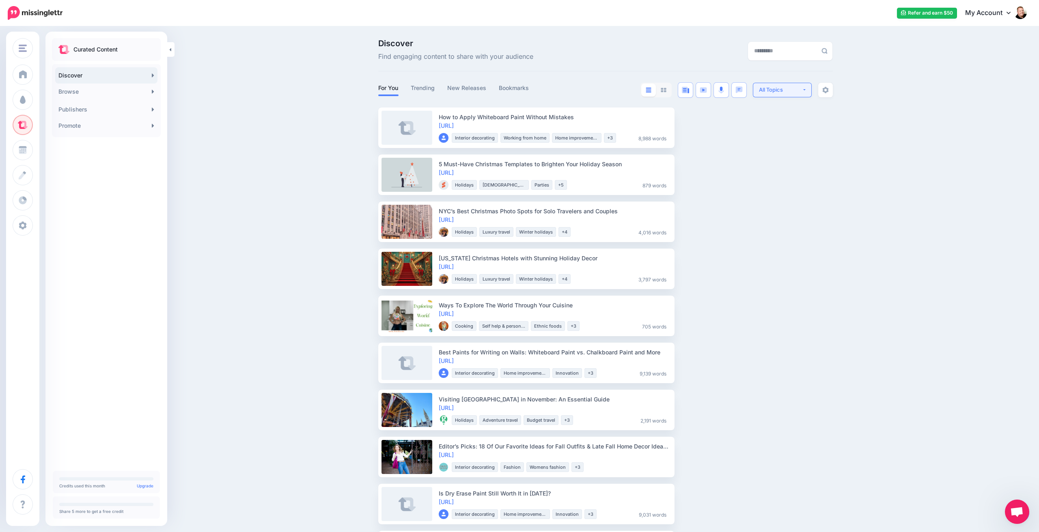
click at [804, 90] on button "All Topics" at bounding box center [782, 90] width 59 height 15
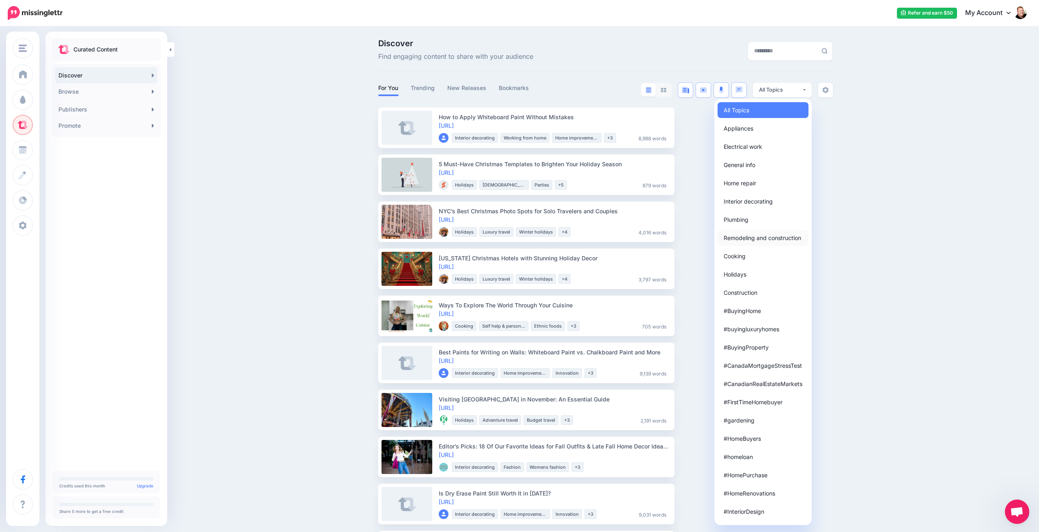
click at [751, 237] on span "Remodeling and construction" at bounding box center [763, 238] width 78 height 10
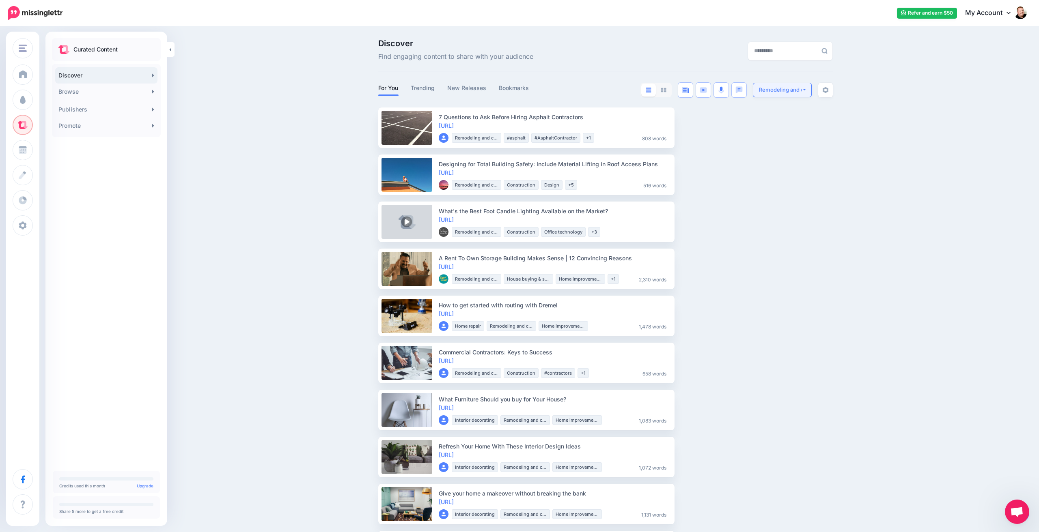
click at [801, 90] on div "Remodeling and construction" at bounding box center [780, 90] width 43 height 8
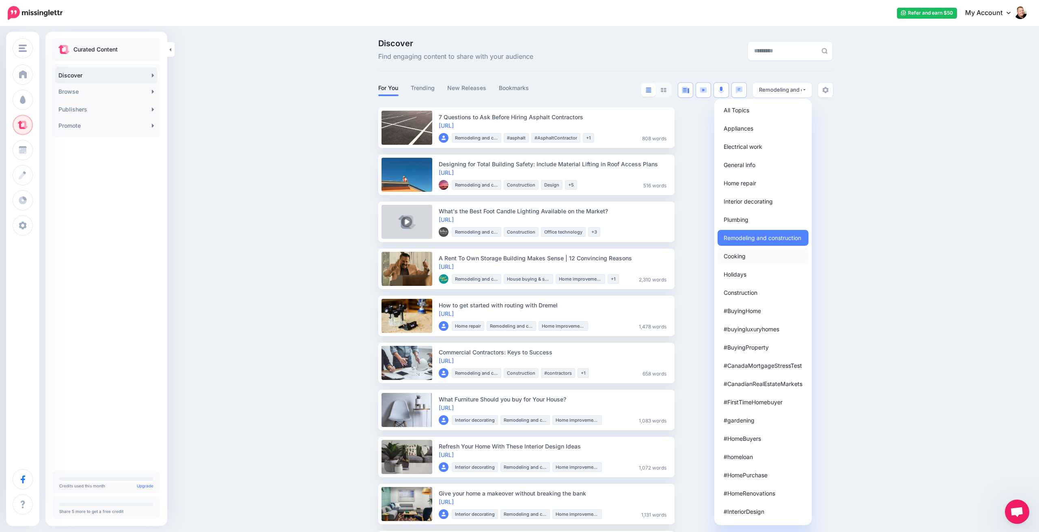
click at [744, 258] on span "Cooking" at bounding box center [735, 256] width 22 height 10
select select "**********"
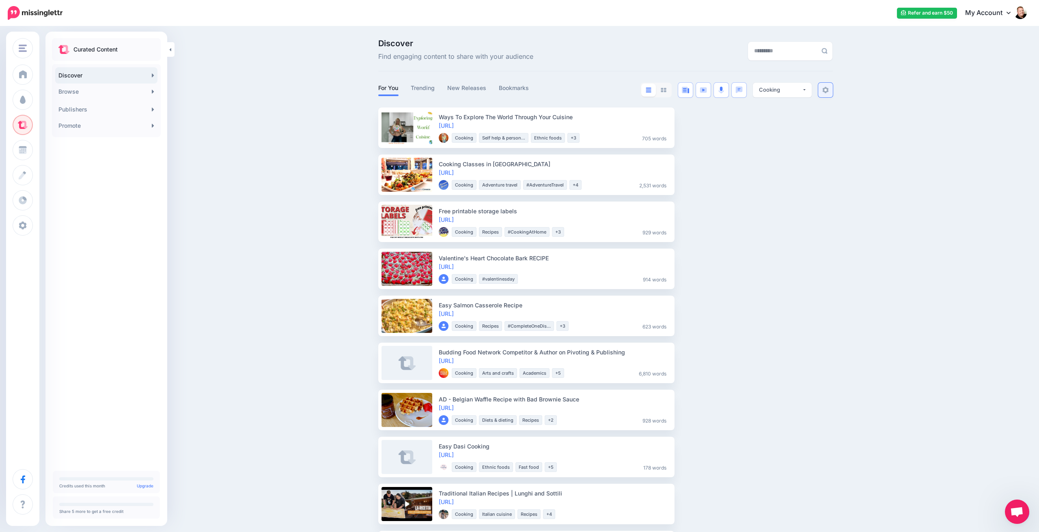
click at [822, 92] on img at bounding box center [825, 90] width 6 height 6
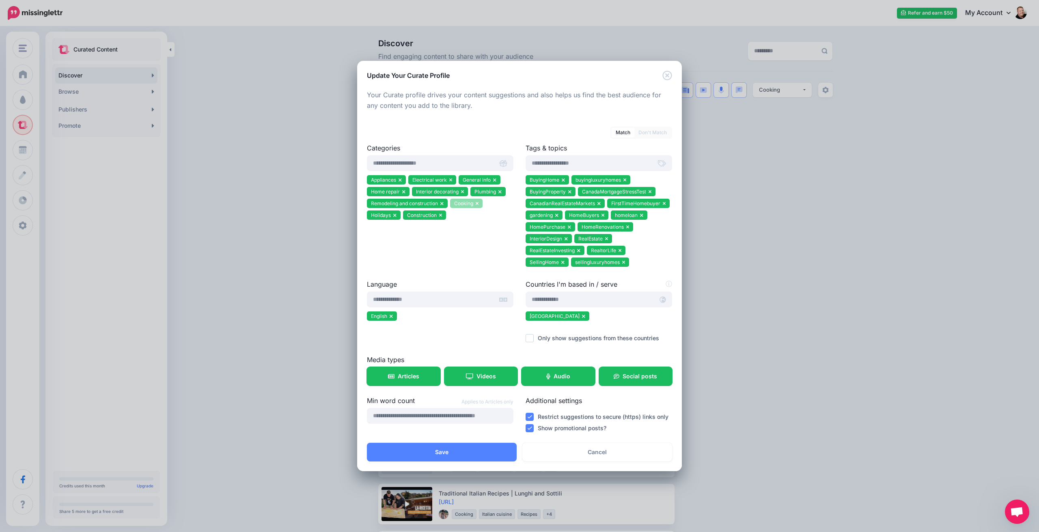
click at [478, 202] on icon at bounding box center [477, 203] width 3 height 5
click at [452, 454] on button "Save" at bounding box center [442, 452] width 150 height 19
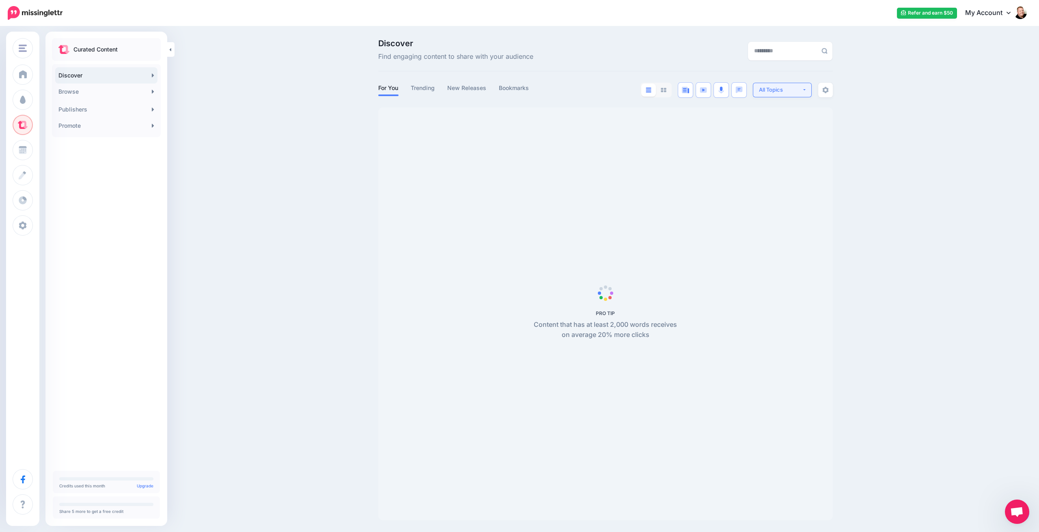
click at [802, 90] on button "All Topics" at bounding box center [782, 90] width 59 height 15
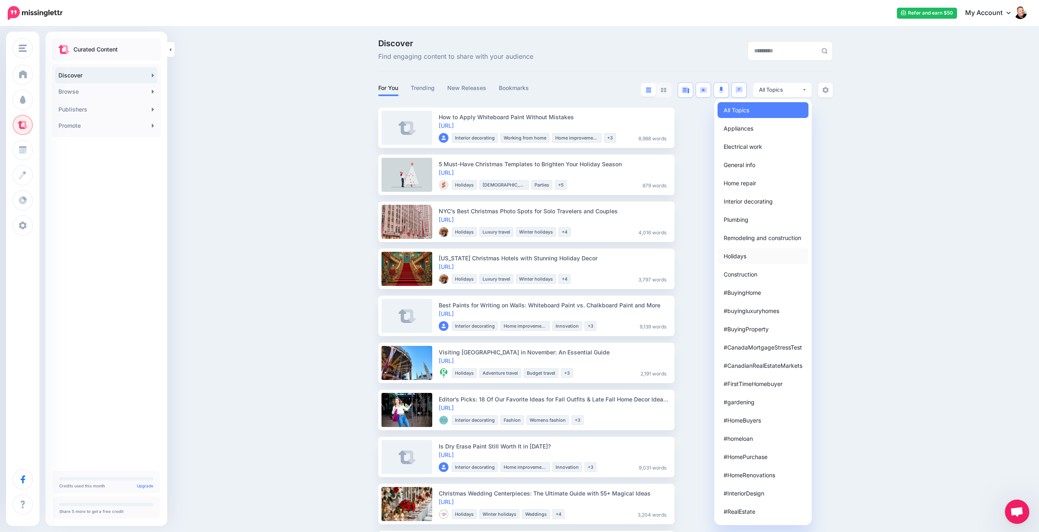
click at [743, 258] on span "Holidays" at bounding box center [735, 256] width 23 height 10
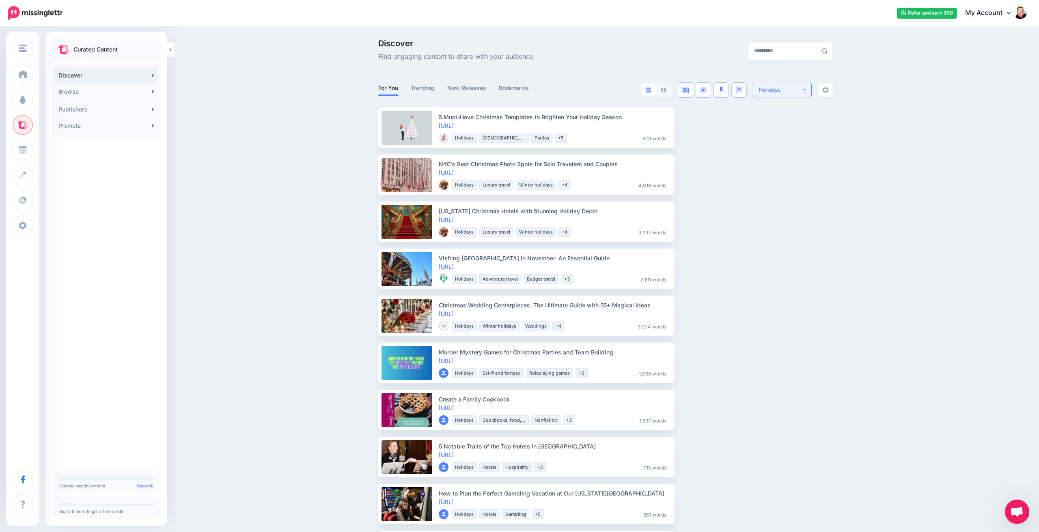
click at [800, 90] on div "Holidays" at bounding box center [780, 90] width 43 height 8
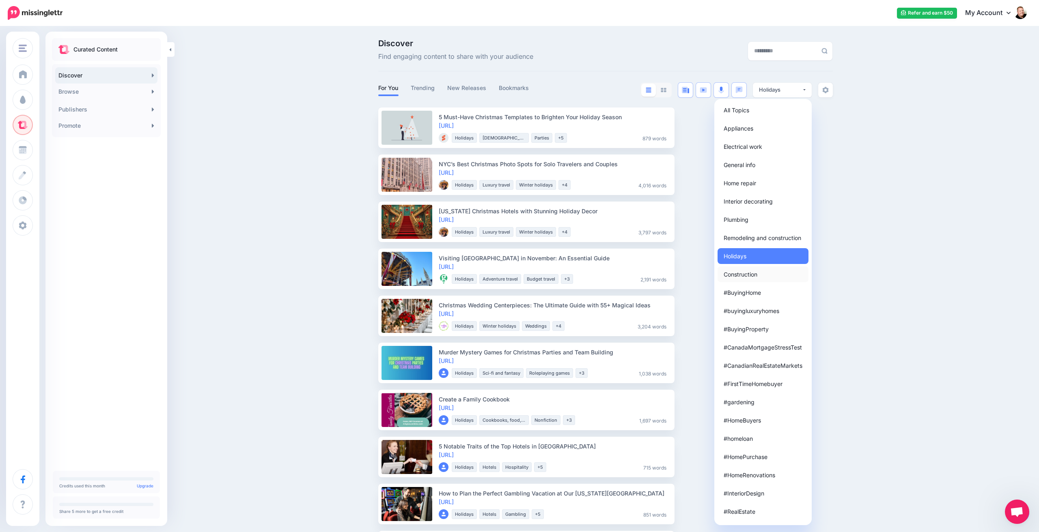
click at [750, 273] on span "Construction" at bounding box center [741, 274] width 34 height 10
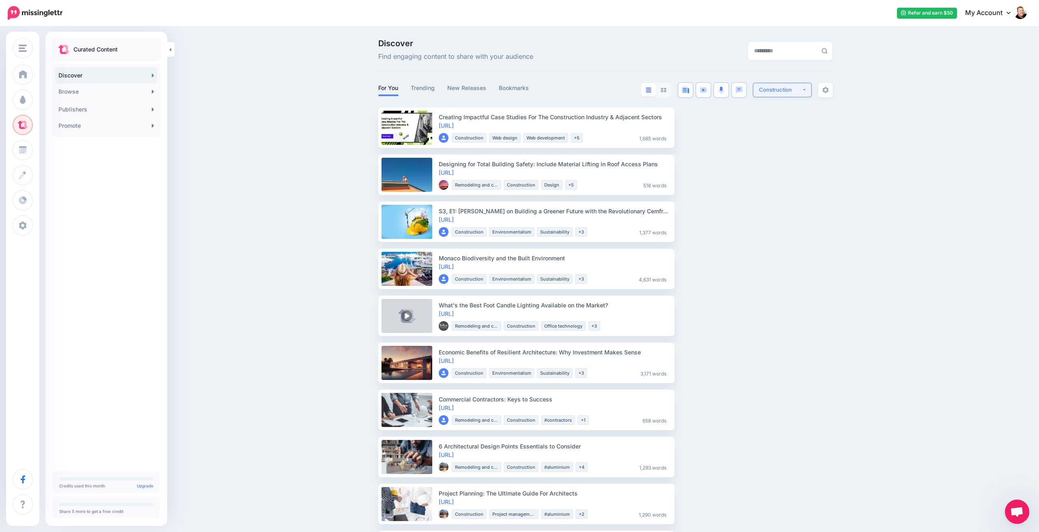
click at [799, 88] on div "Construction" at bounding box center [780, 90] width 43 height 8
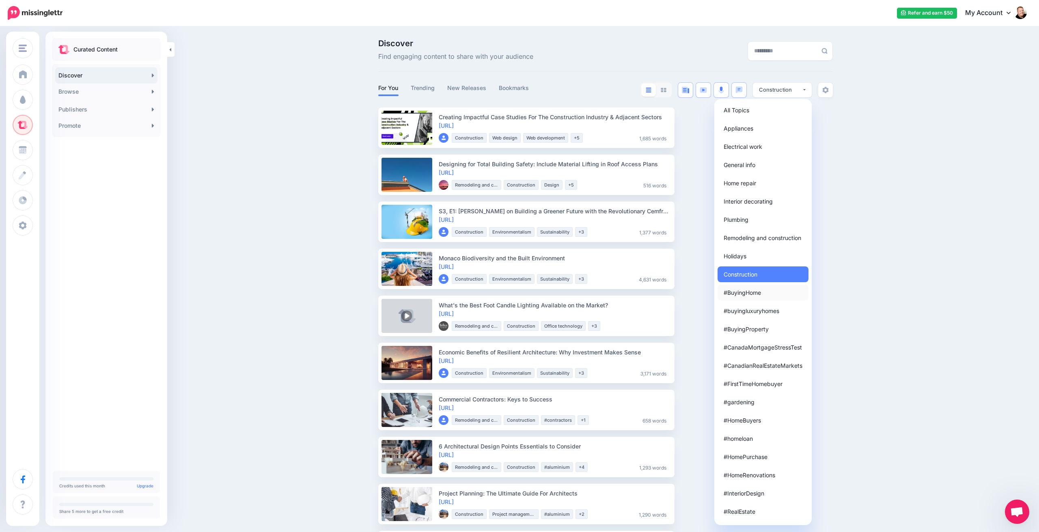
click at [752, 290] on span "#BuyingHome" at bounding box center [742, 293] width 37 height 10
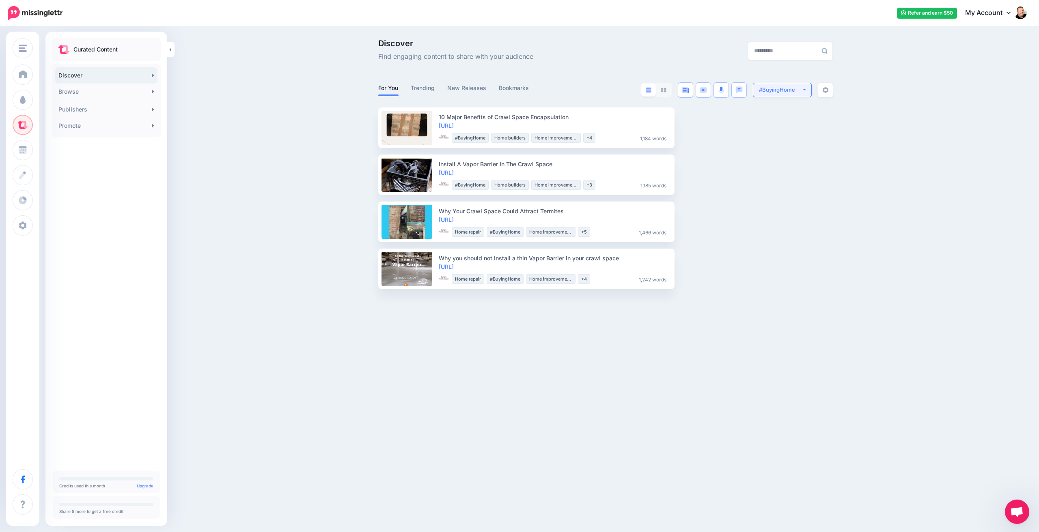
click at [799, 90] on div "#BuyingHome" at bounding box center [780, 90] width 43 height 8
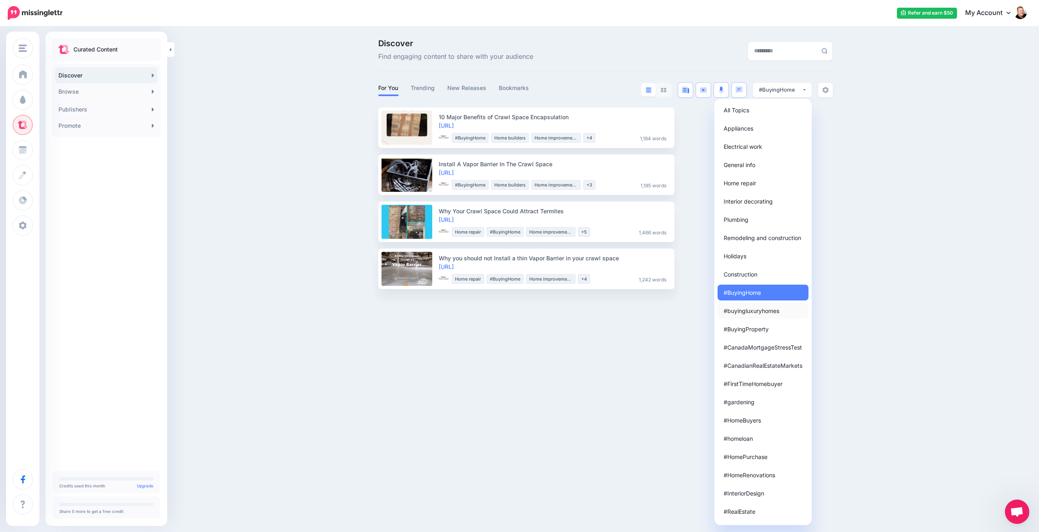
click at [752, 311] on span "#buyingluxuryhomes" at bounding box center [752, 311] width 56 height 10
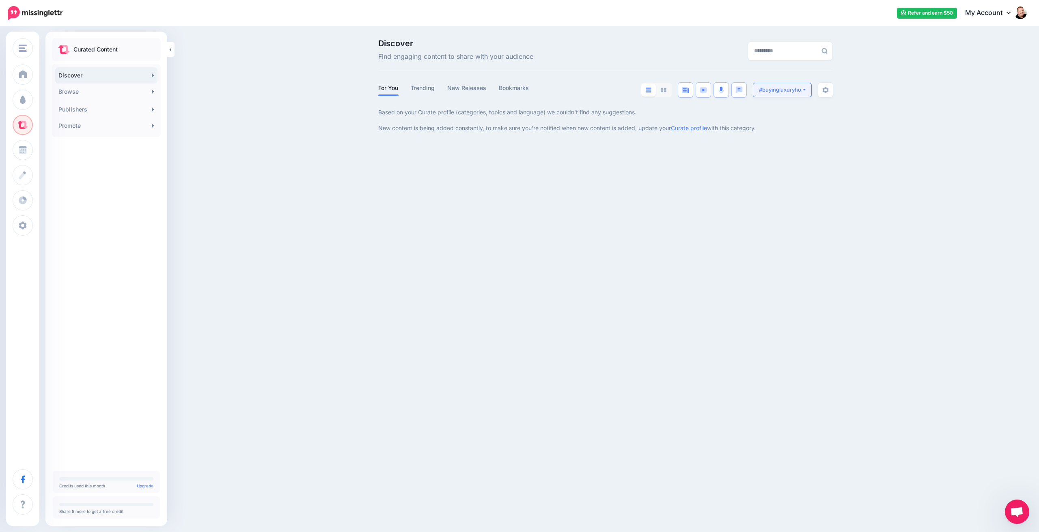
click at [784, 90] on div "#buyingluxuryhomes" at bounding box center [780, 90] width 43 height 8
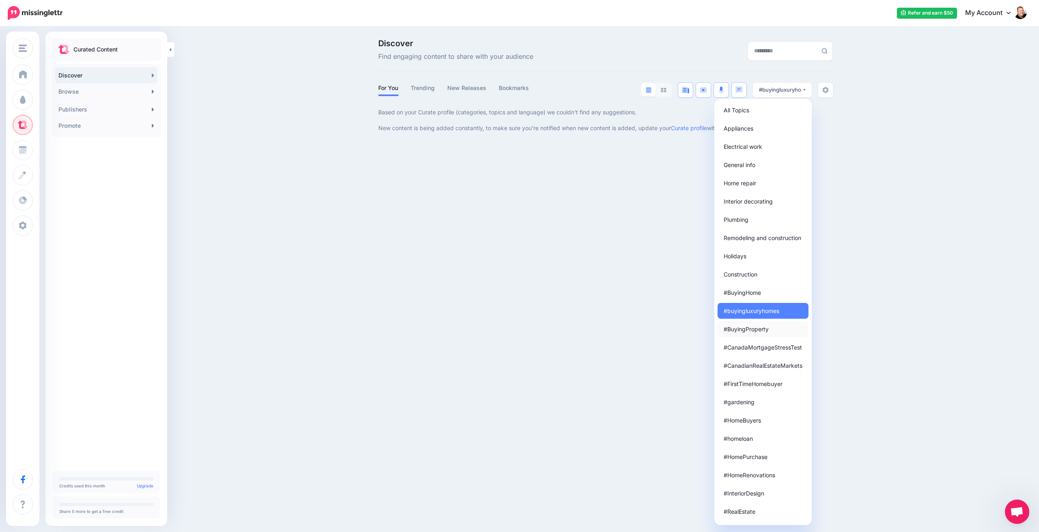
click at [747, 326] on span "#BuyingProperty" at bounding box center [746, 329] width 45 height 10
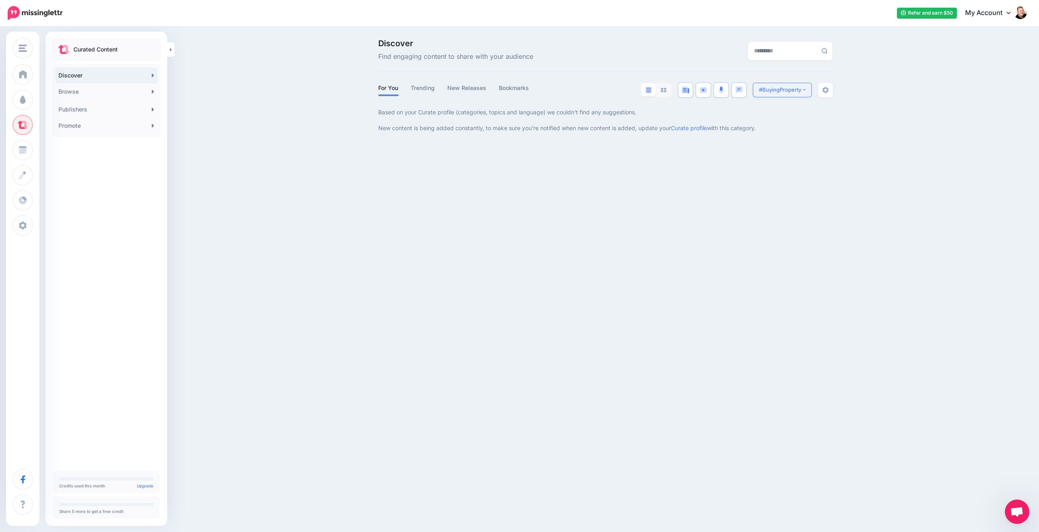
click at [777, 88] on div "#BuyingProperty" at bounding box center [780, 90] width 43 height 8
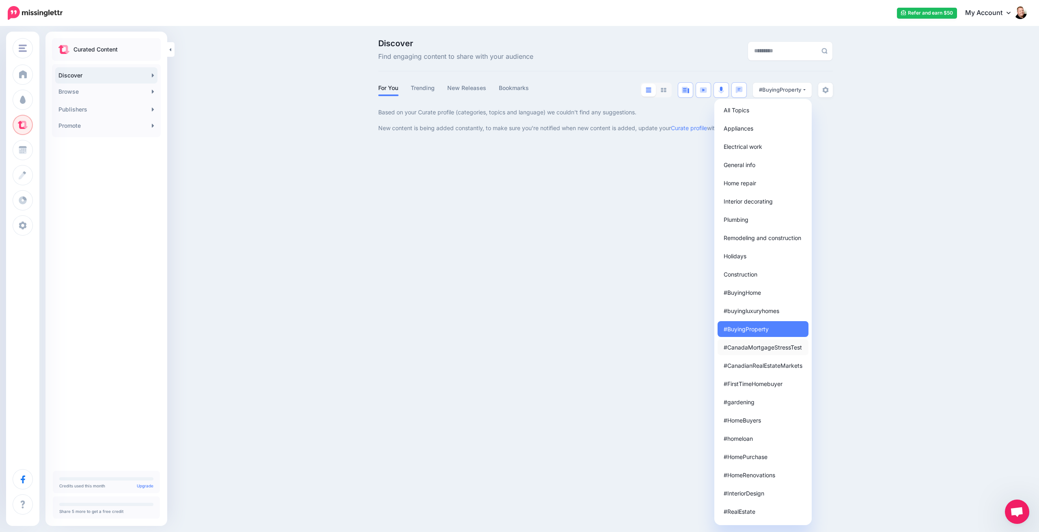
click at [747, 344] on span "#CanadaMortgageStressTest" at bounding box center [763, 348] width 78 height 10
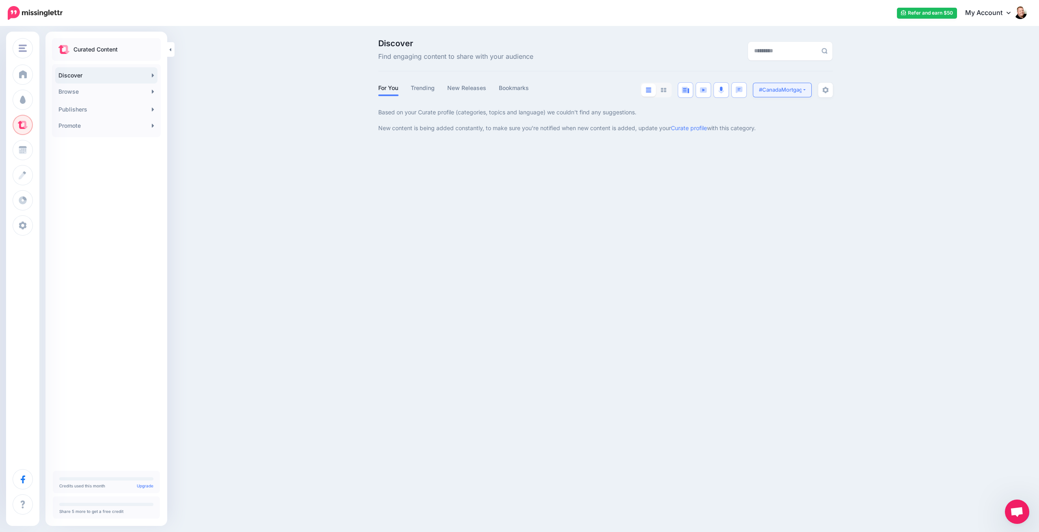
click at [777, 92] on div "#CanadaMortgageStressTest" at bounding box center [780, 90] width 43 height 8
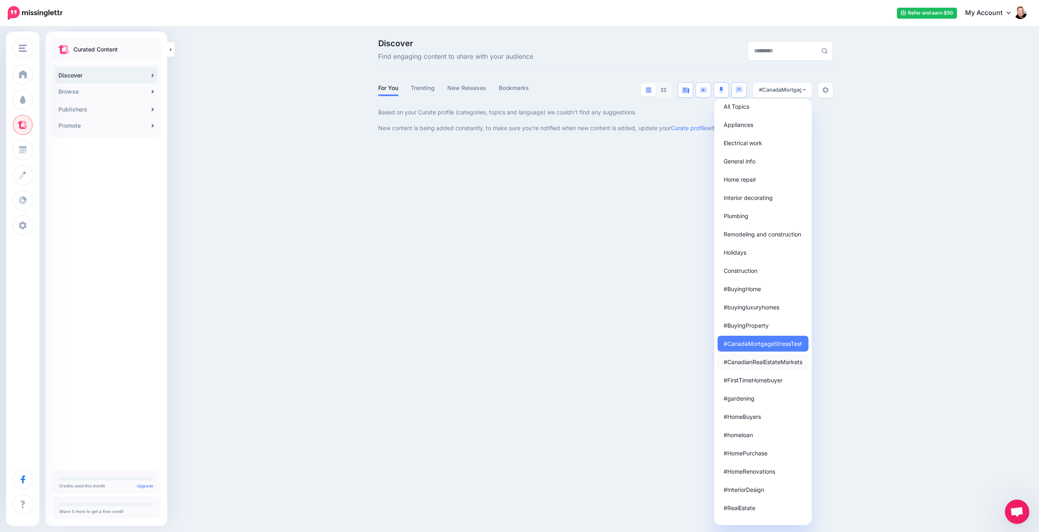
click at [748, 362] on span "#CanadianRealEstateMarkets" at bounding box center [763, 362] width 79 height 10
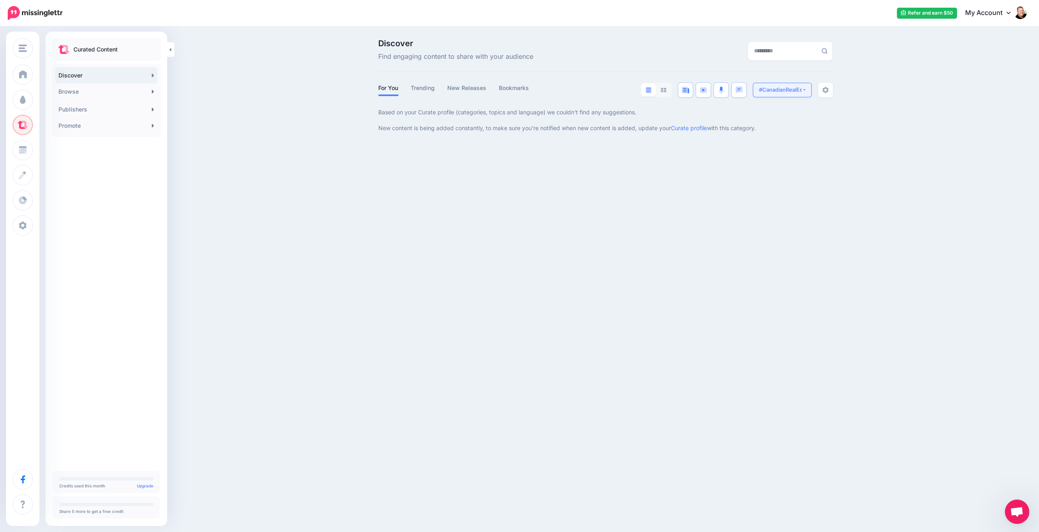
click at [789, 93] on div "#CanadianRealEstateMarkets" at bounding box center [780, 90] width 43 height 8
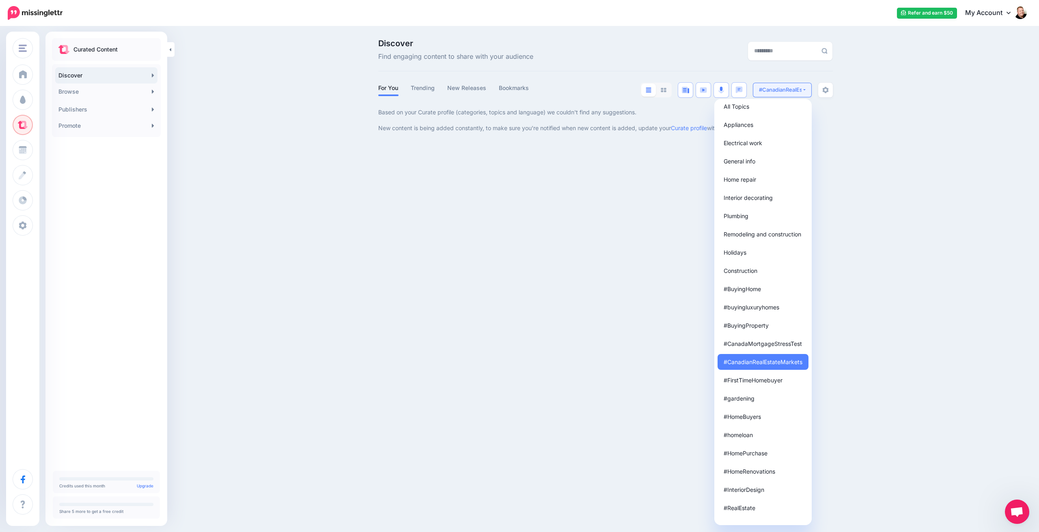
scroll to position [19, 0]
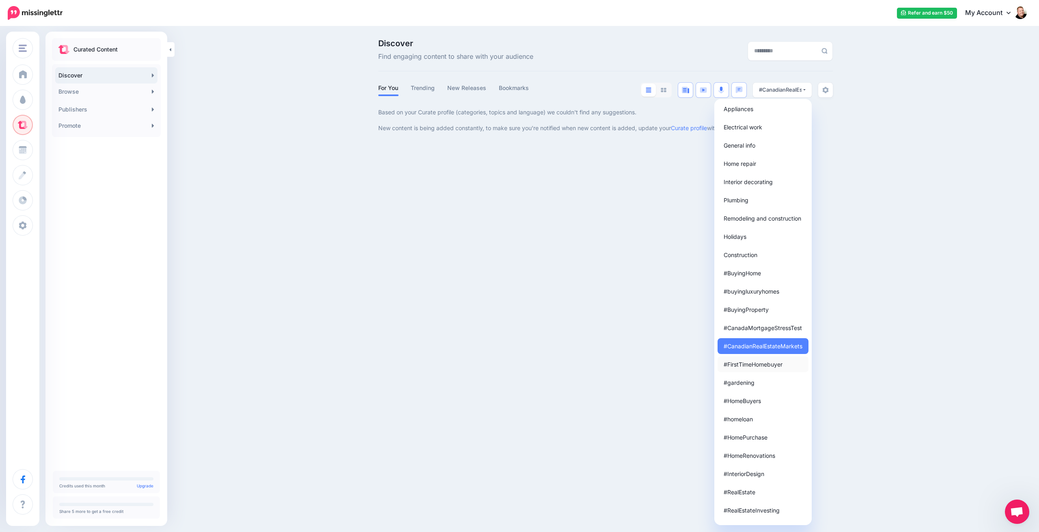
click at [754, 363] on span "#FirstTimeHomebuyer" at bounding box center [753, 365] width 59 height 10
select select "********"
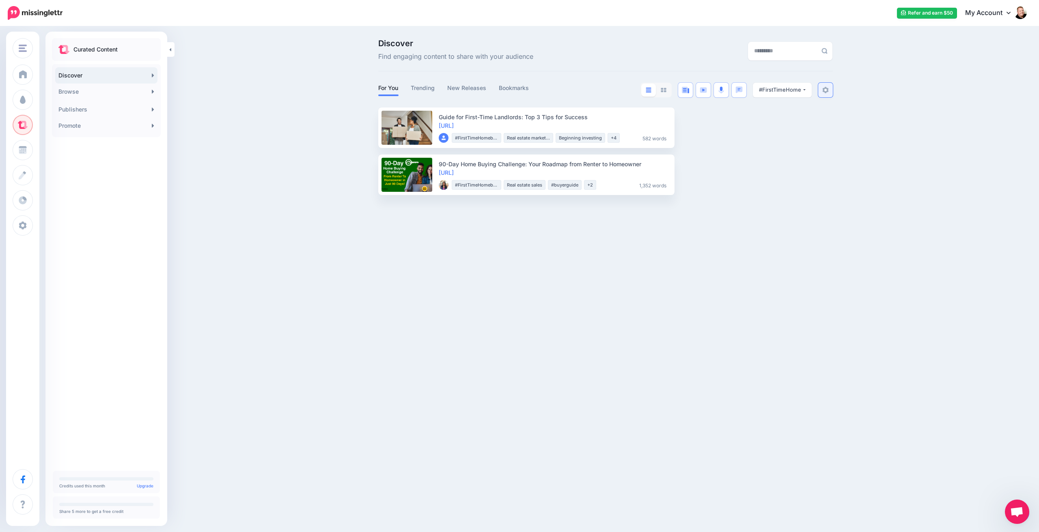
click at [827, 89] on img at bounding box center [825, 90] width 6 height 6
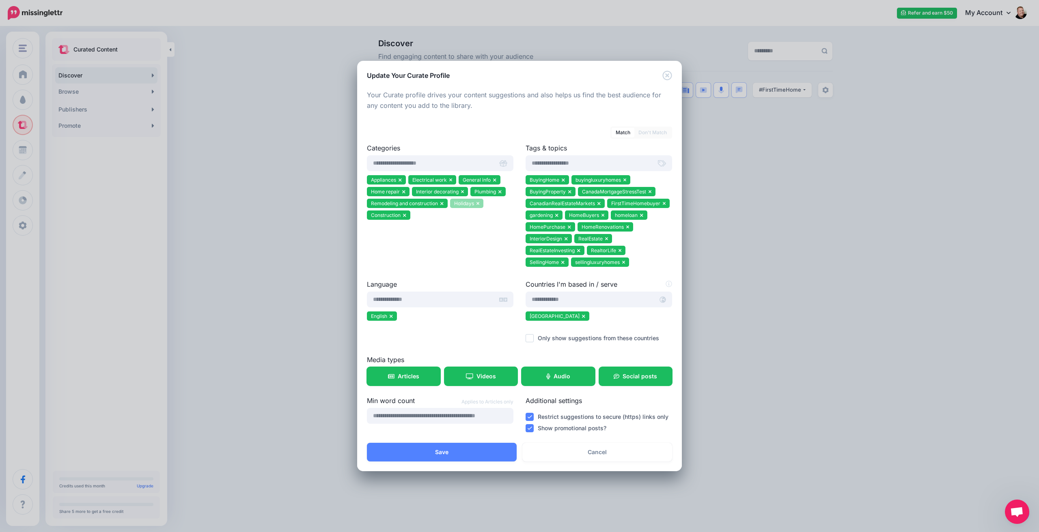
click at [478, 203] on icon at bounding box center [477, 203] width 3 height 3
click at [488, 203] on icon at bounding box center [487, 203] width 3 height 3
click at [563, 181] on icon at bounding box center [563, 180] width 3 height 3
click at [579, 179] on icon at bounding box center [578, 180] width 3 height 5
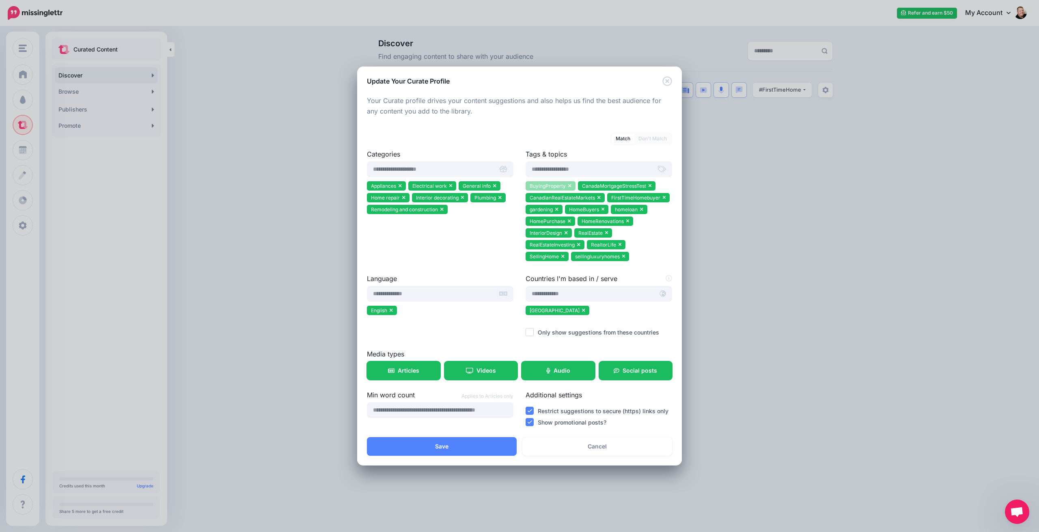
click at [569, 185] on icon at bounding box center [569, 186] width 3 height 3
click at [598, 187] on icon at bounding box center [597, 186] width 3 height 3
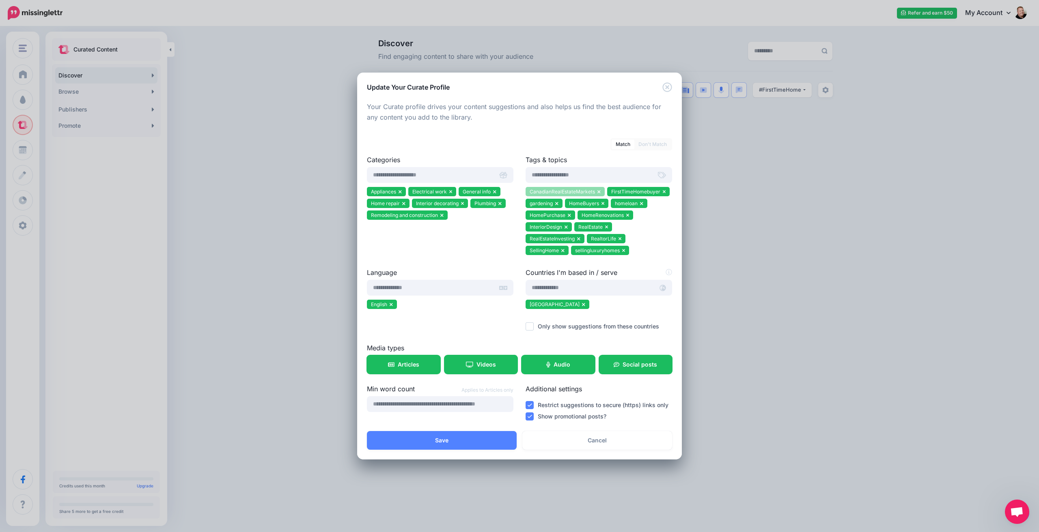
click at [599, 191] on icon at bounding box center [598, 191] width 3 height 3
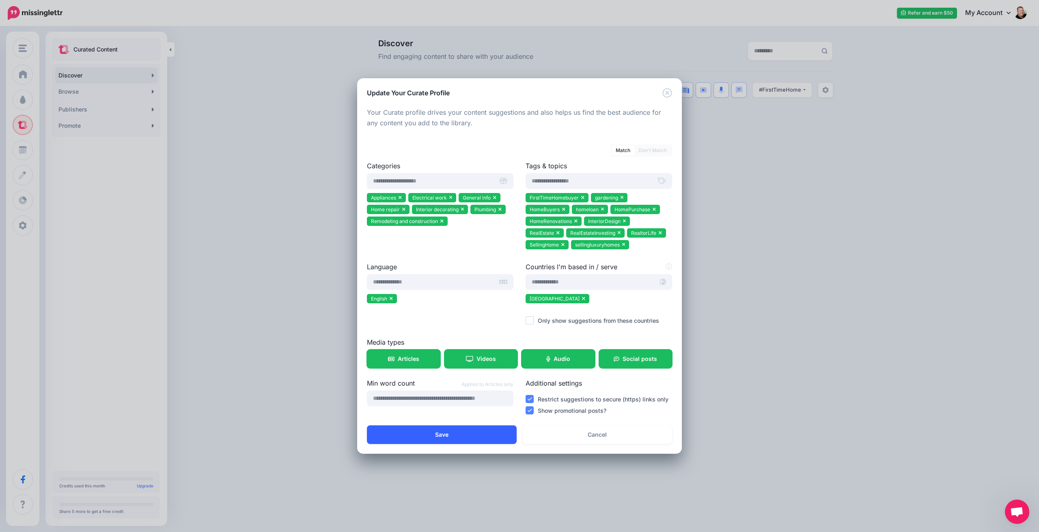
click at [473, 436] on button "Save" at bounding box center [442, 435] width 150 height 19
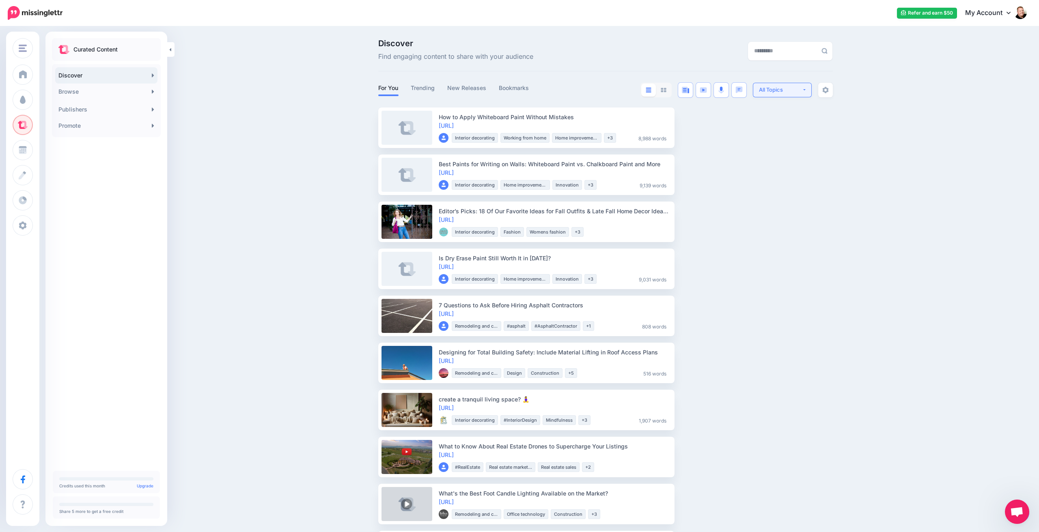
click at [804, 90] on button "All Topics" at bounding box center [782, 90] width 59 height 15
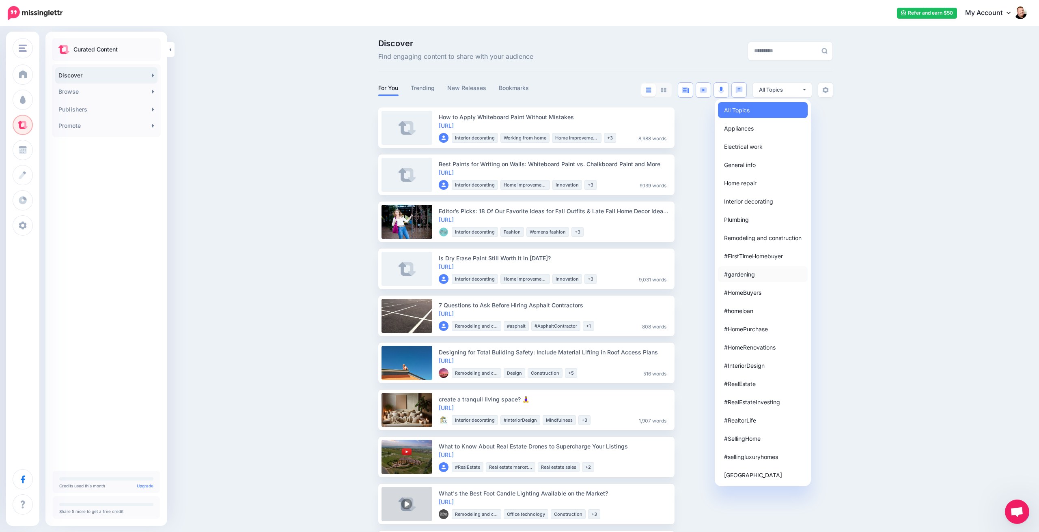
click at [745, 276] on span "#gardening" at bounding box center [739, 274] width 31 height 10
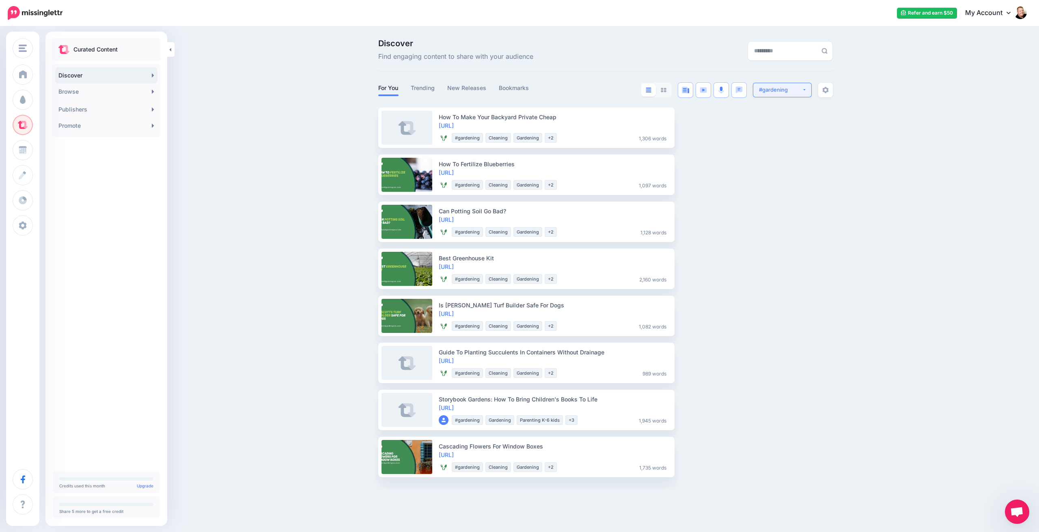
click at [797, 86] on div "#gardening" at bounding box center [780, 90] width 43 height 8
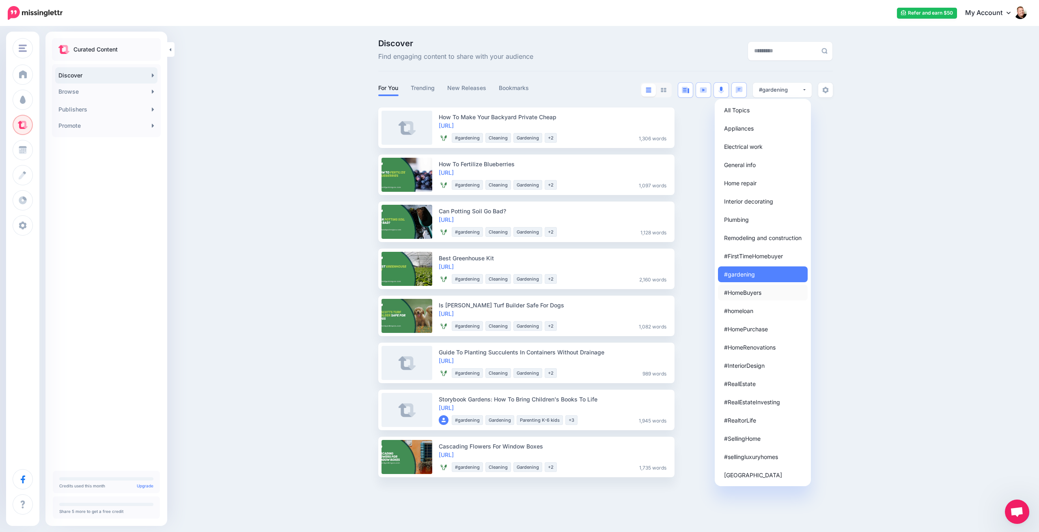
click at [752, 291] on span "#HomeBuyers" at bounding box center [742, 293] width 37 height 10
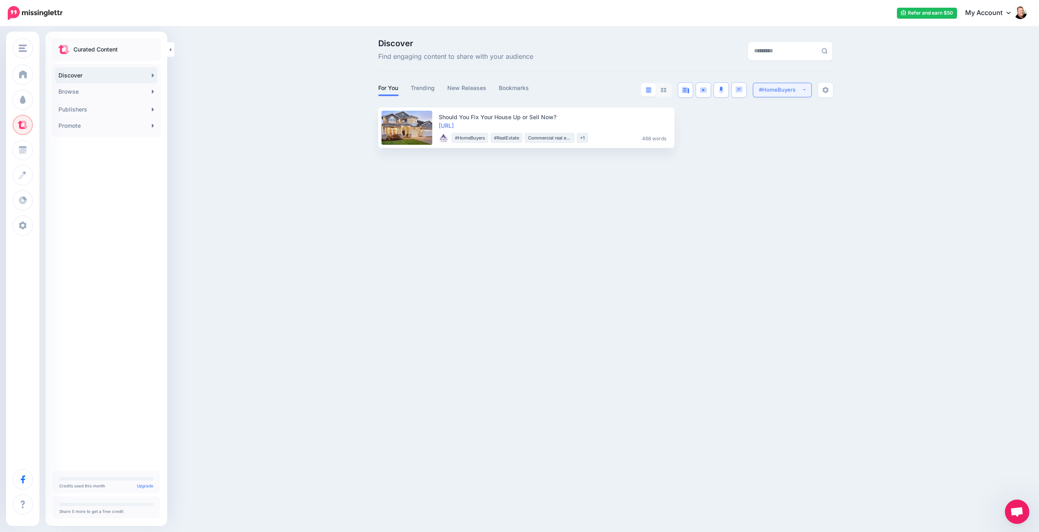
click at [791, 85] on button "#HomeBuyers" at bounding box center [782, 90] width 59 height 15
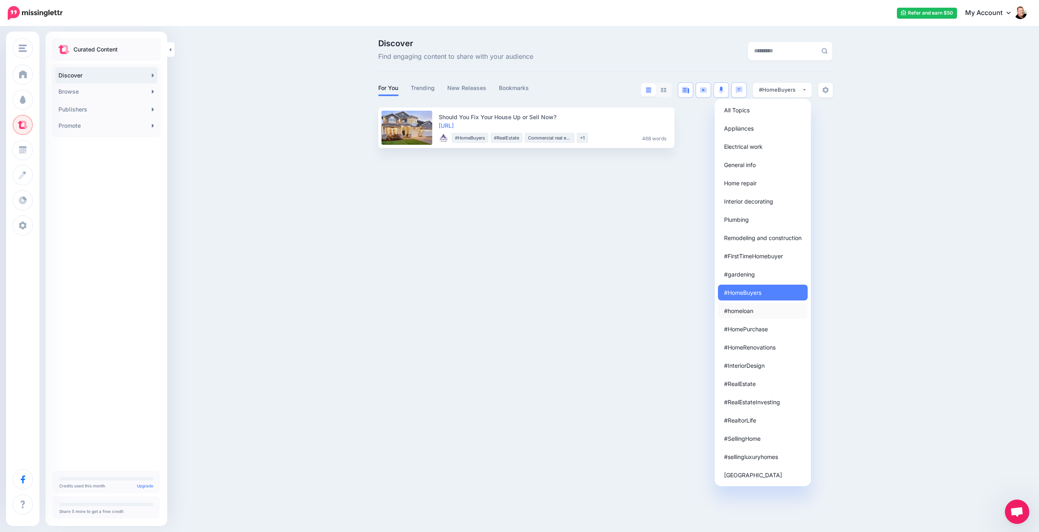
click at [743, 311] on span "#homeloan" at bounding box center [738, 311] width 29 height 10
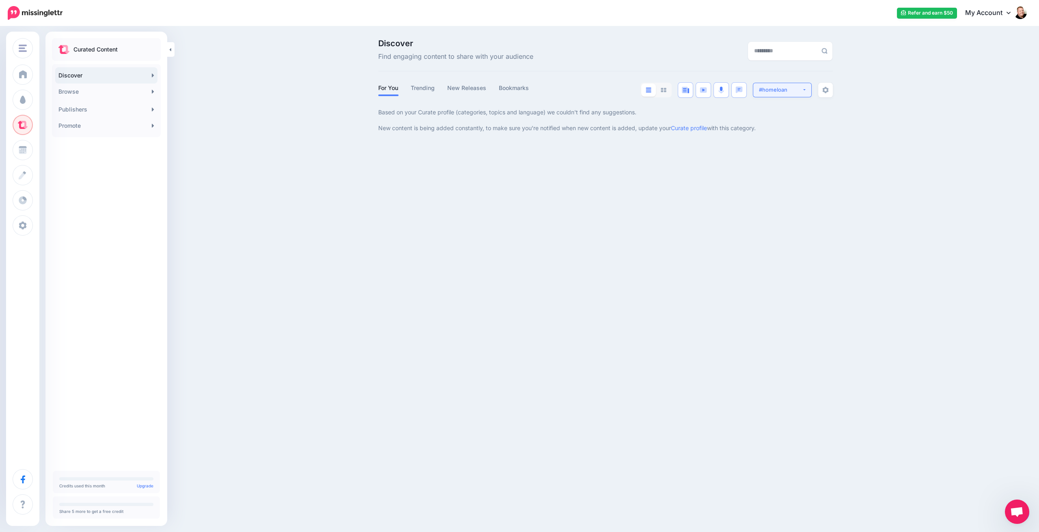
click at [797, 86] on div "#homeloan" at bounding box center [780, 90] width 43 height 8
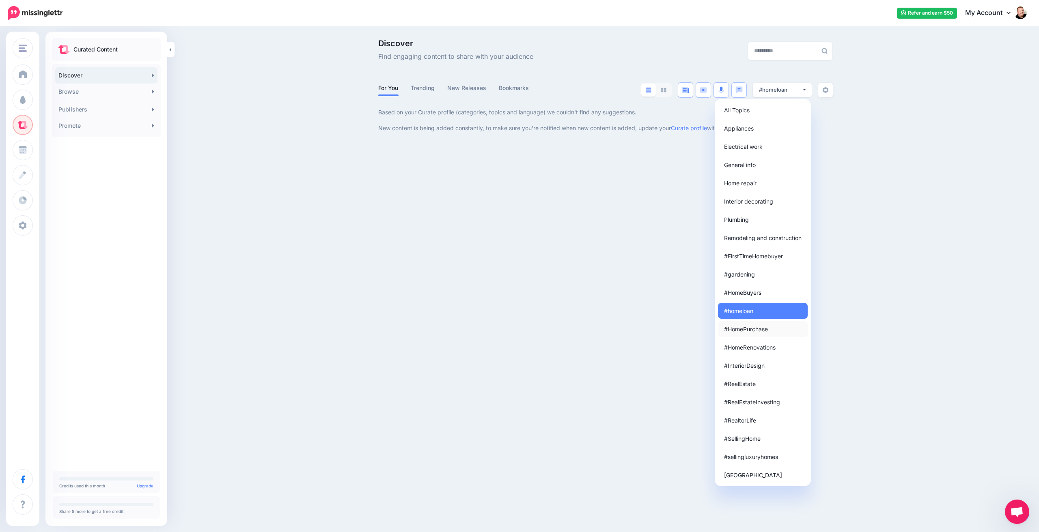
click at [762, 330] on span "#HomePurchase" at bounding box center [746, 329] width 44 height 10
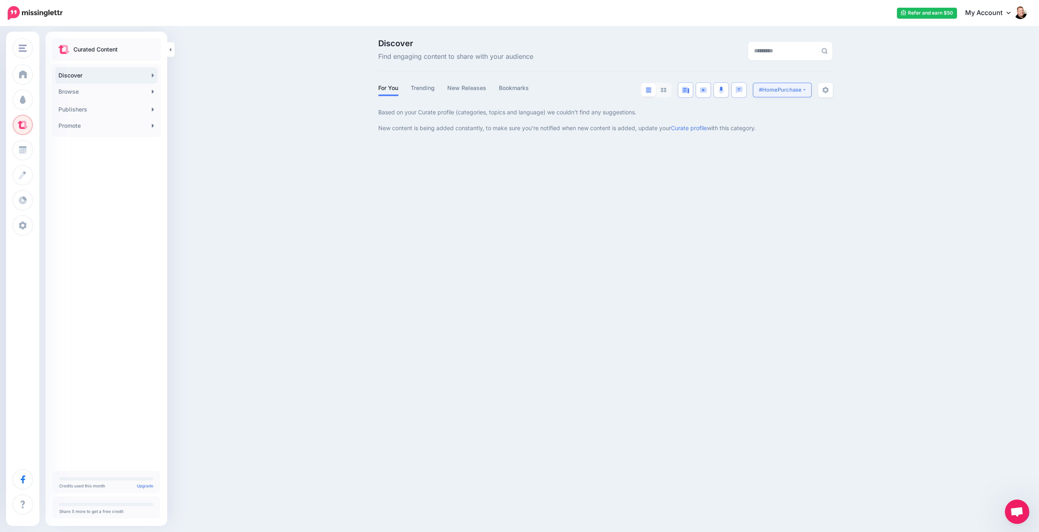
click at [787, 92] on div "#HomePurchase" at bounding box center [780, 90] width 43 height 8
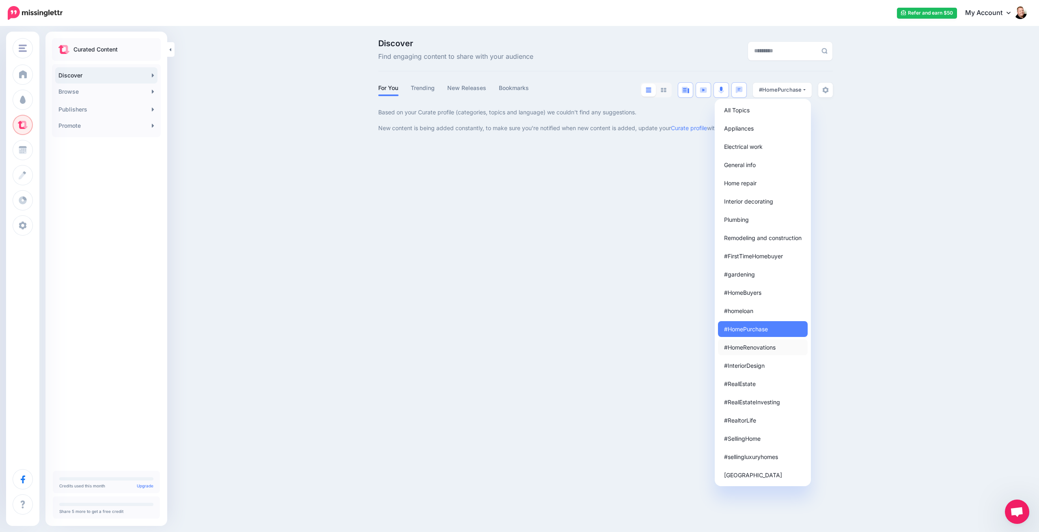
click at [763, 347] on span "#HomeRenovations" at bounding box center [750, 348] width 52 height 10
select select "********"
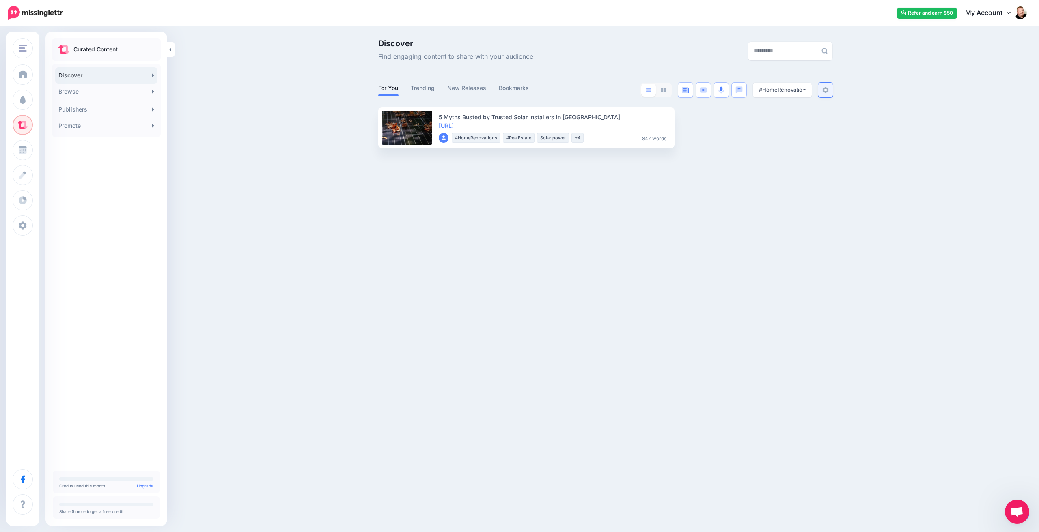
click at [824, 90] on img at bounding box center [825, 90] width 6 height 6
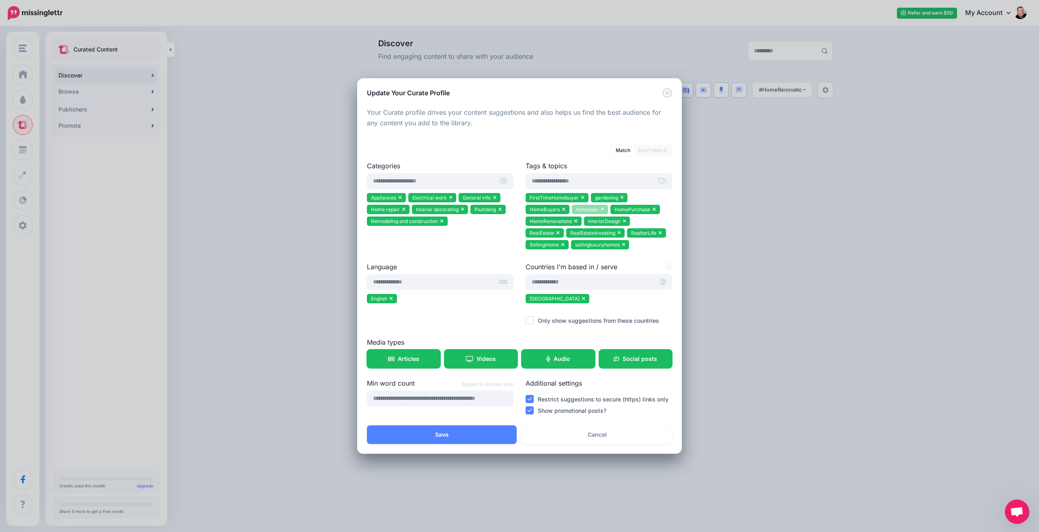
click at [601, 209] on icon at bounding box center [602, 209] width 3 height 3
click at [614, 209] on icon at bounding box center [615, 209] width 3 height 3
click at [620, 209] on icon at bounding box center [621, 209] width 3 height 3
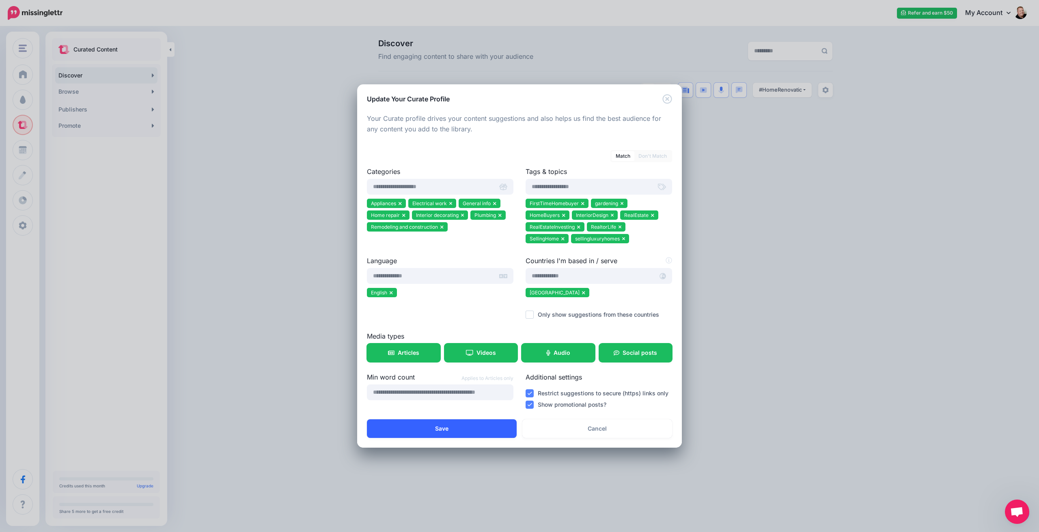
click at [448, 429] on button "Save" at bounding box center [442, 429] width 150 height 19
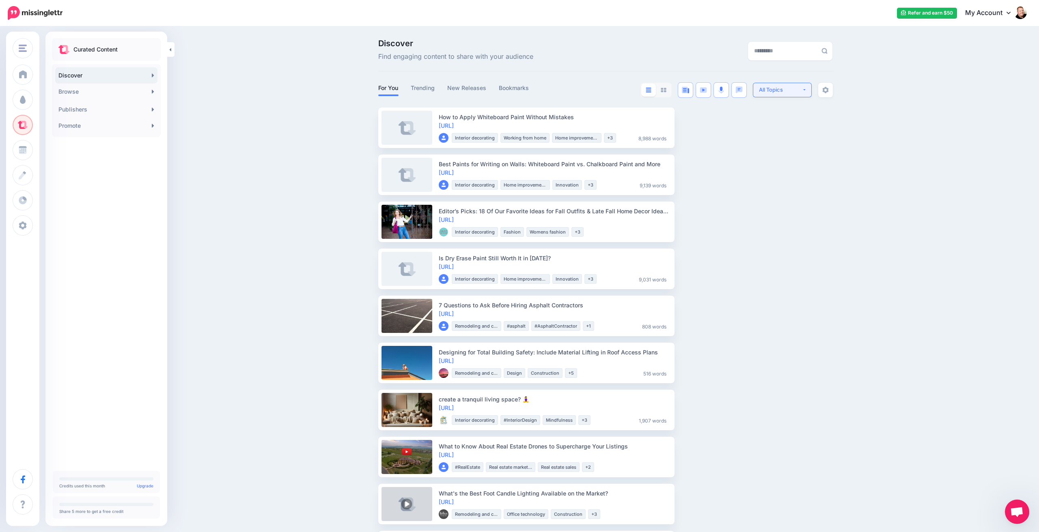
click at [802, 89] on button "All Topics" at bounding box center [782, 90] width 59 height 15
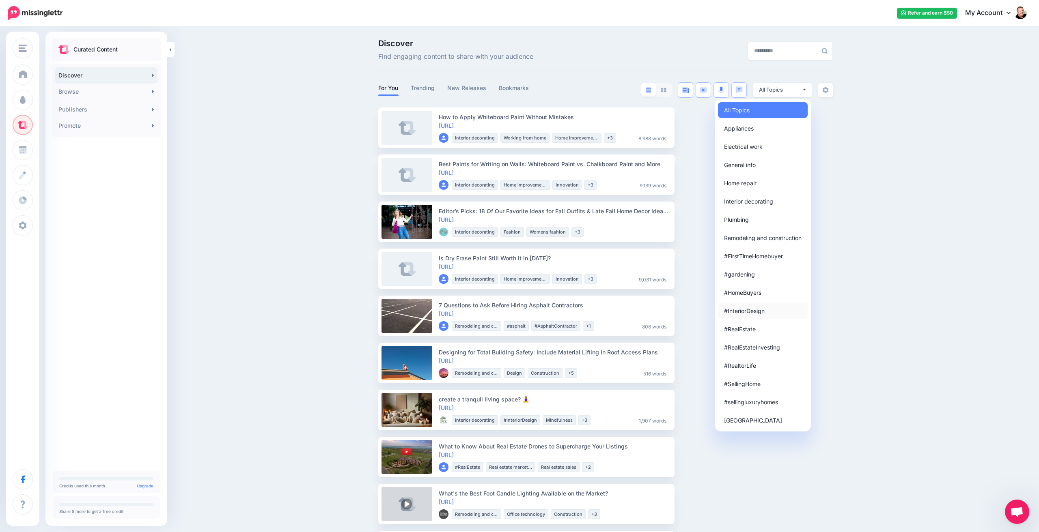
click at [743, 311] on span "#InteriorDesign" at bounding box center [744, 311] width 41 height 10
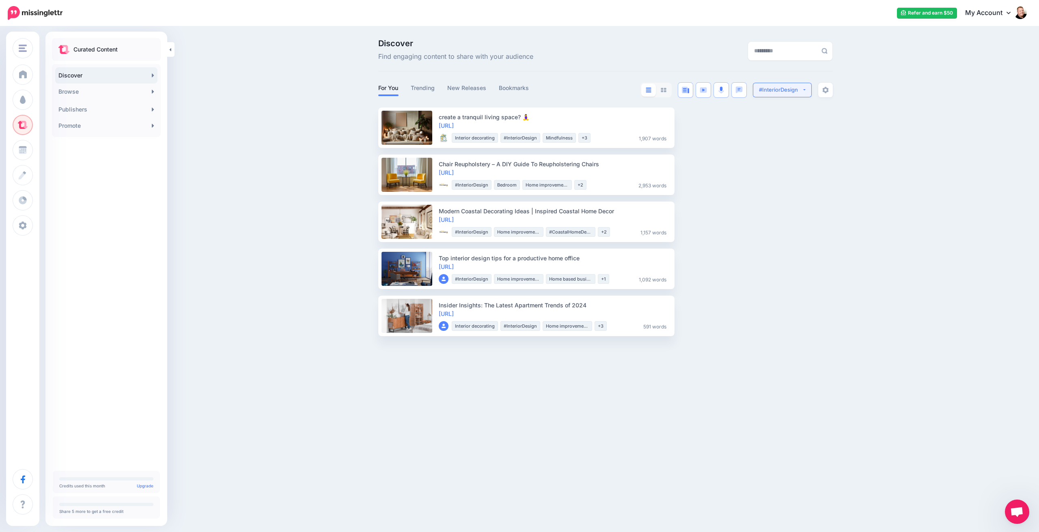
click at [804, 88] on button "#InteriorDesign" at bounding box center [782, 90] width 59 height 15
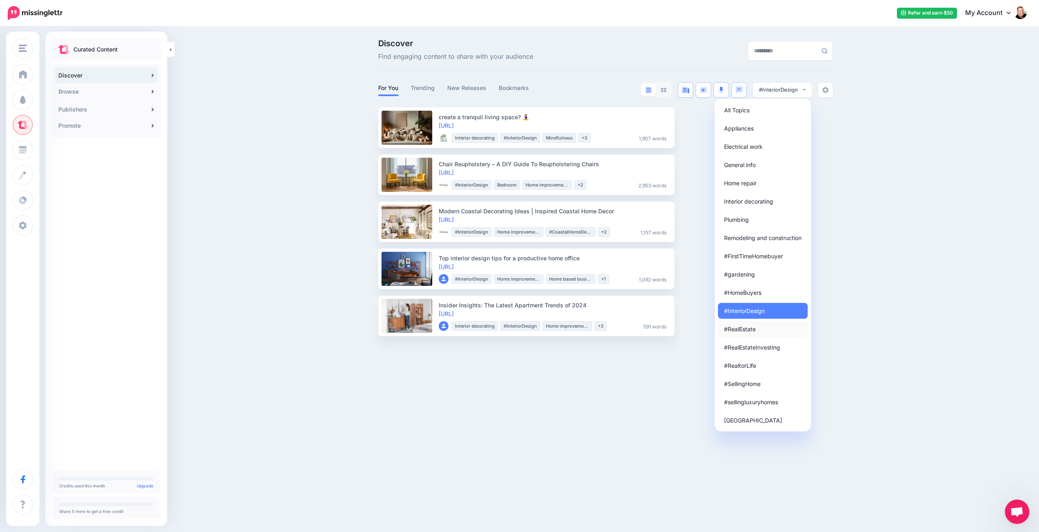
click at [752, 328] on span "#RealEstate" at bounding box center [740, 329] width 32 height 10
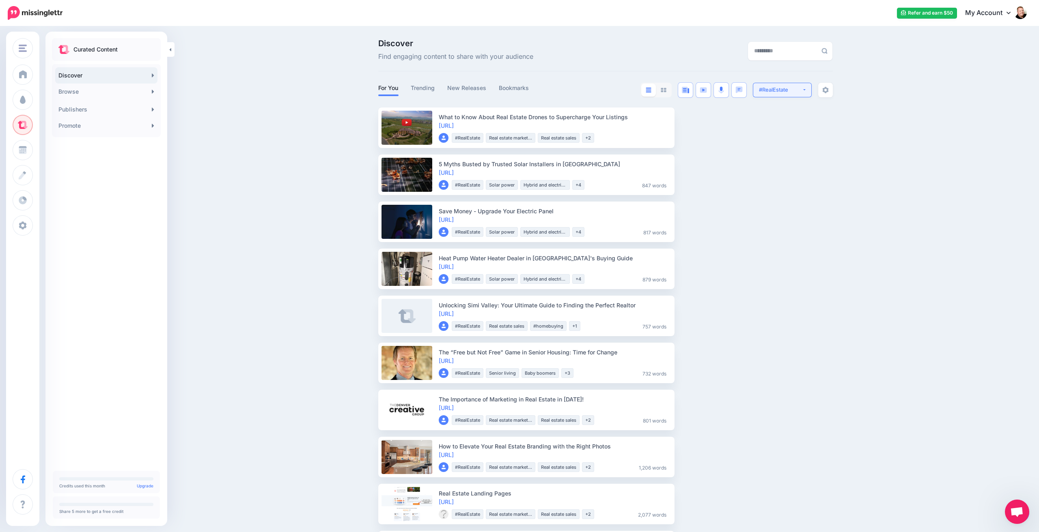
click at [803, 89] on button "#RealEstate" at bounding box center [782, 90] width 59 height 15
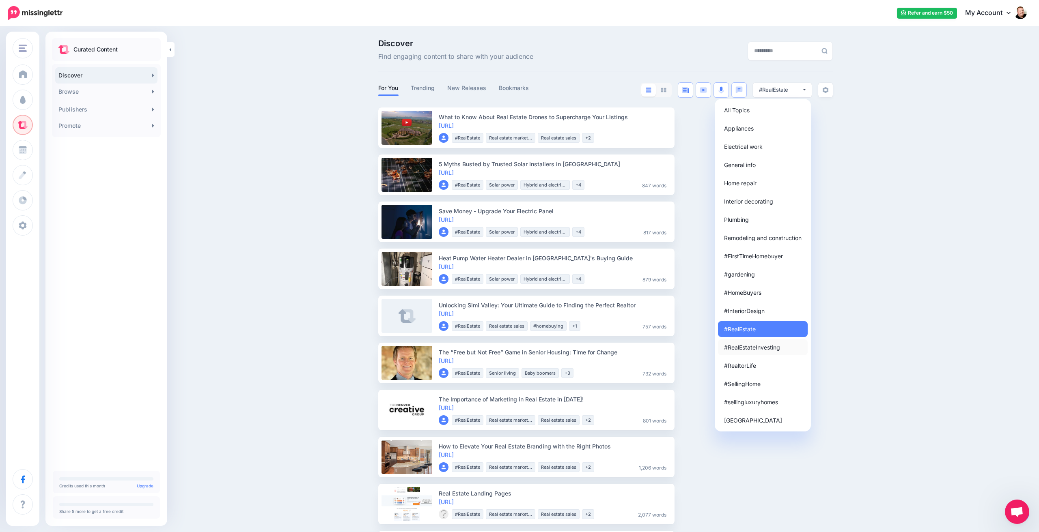
click at [753, 346] on span "#RealEstateInvesting" at bounding box center [752, 348] width 56 height 10
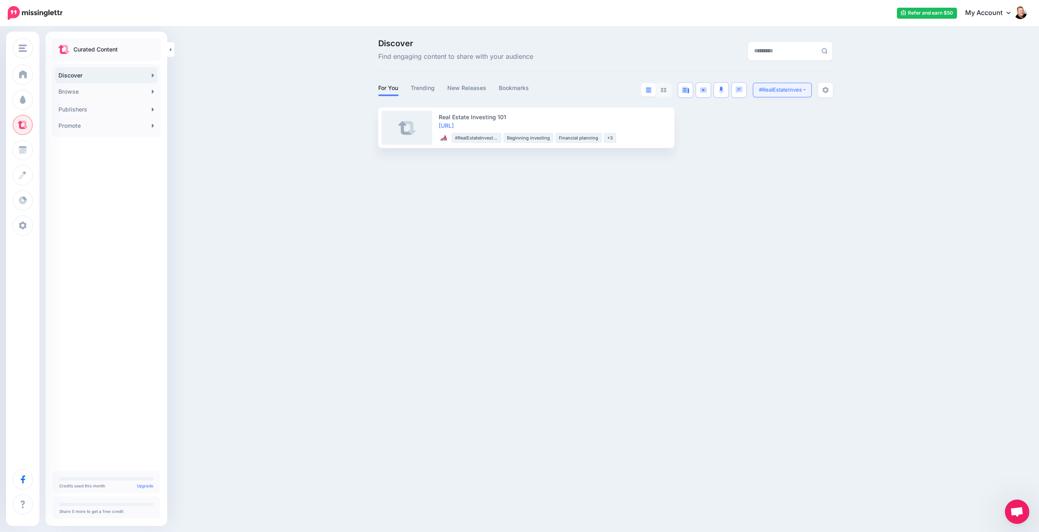
click at [800, 90] on div "#RealEstateInvesting" at bounding box center [780, 90] width 43 height 8
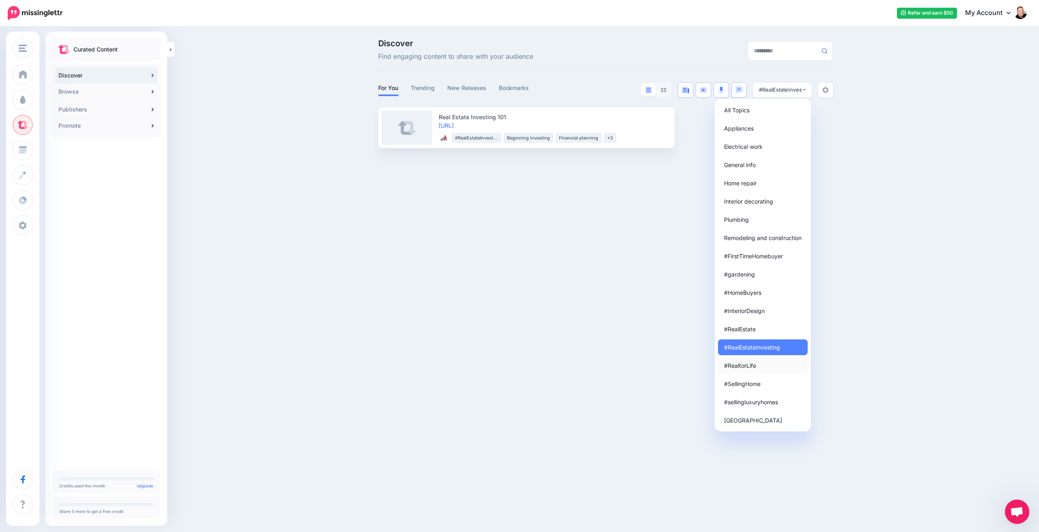
click at [745, 364] on span "#RealtorLife" at bounding box center [740, 366] width 32 height 10
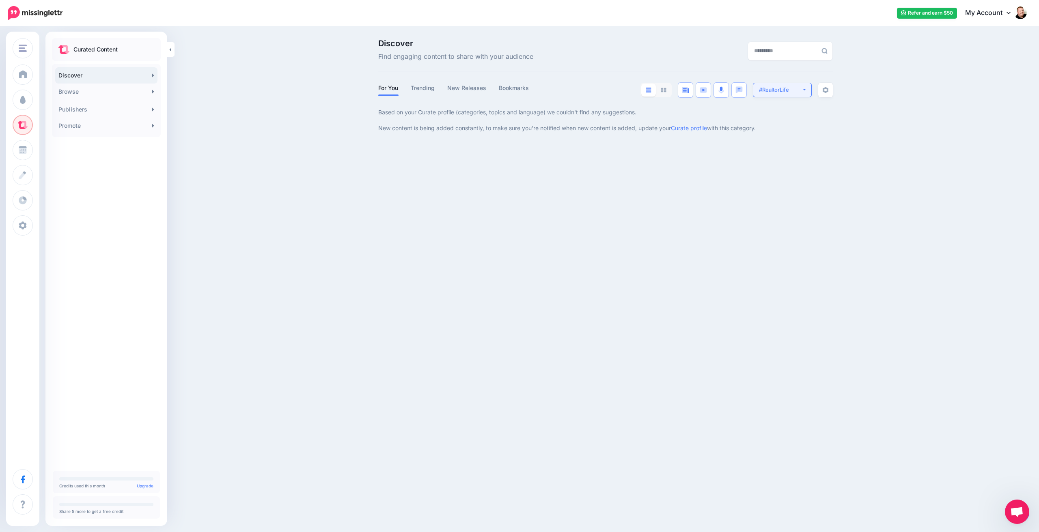
click at [799, 90] on div "#RealtorLife" at bounding box center [780, 90] width 43 height 8
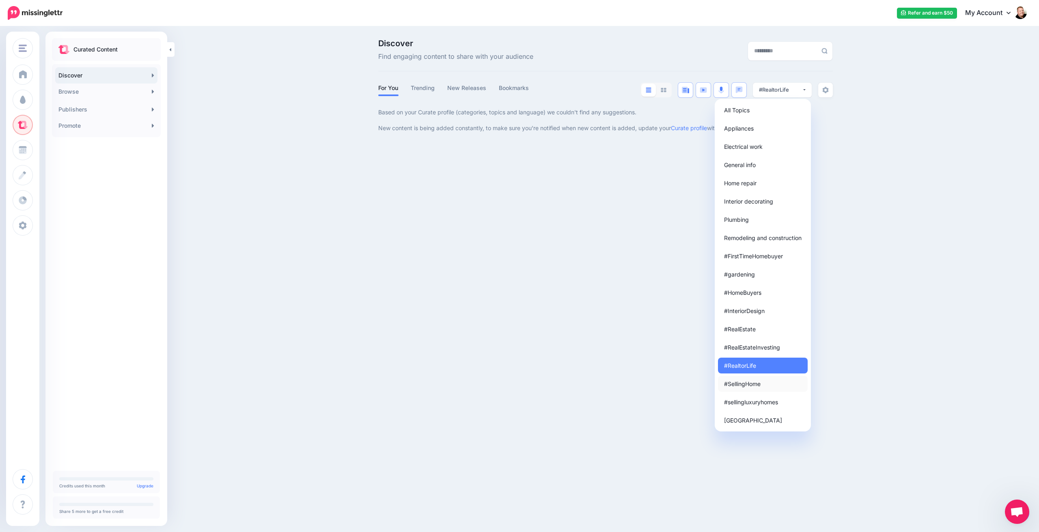
click at [740, 383] on span "#SellingHome" at bounding box center [742, 384] width 37 height 10
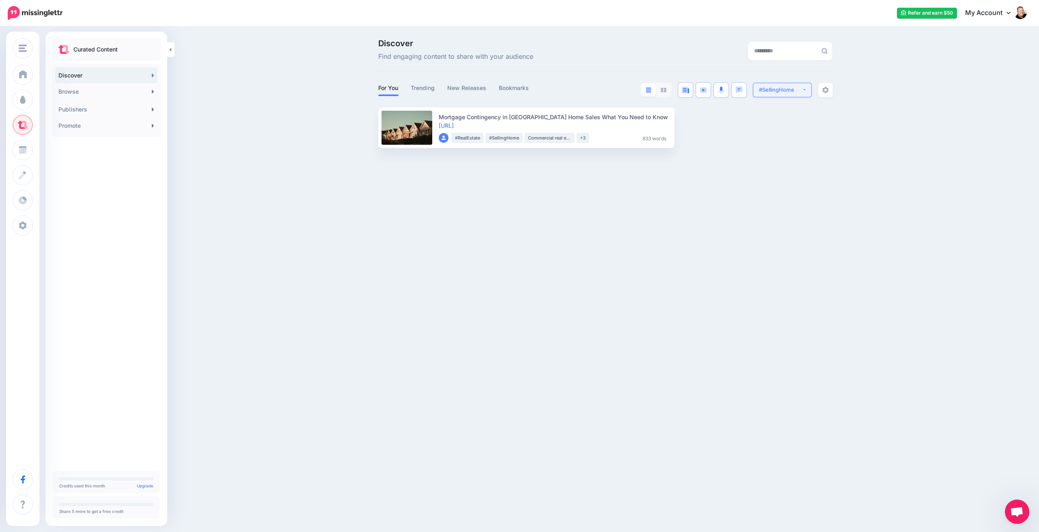
click at [800, 86] on div "#SellingHome" at bounding box center [780, 90] width 43 height 8
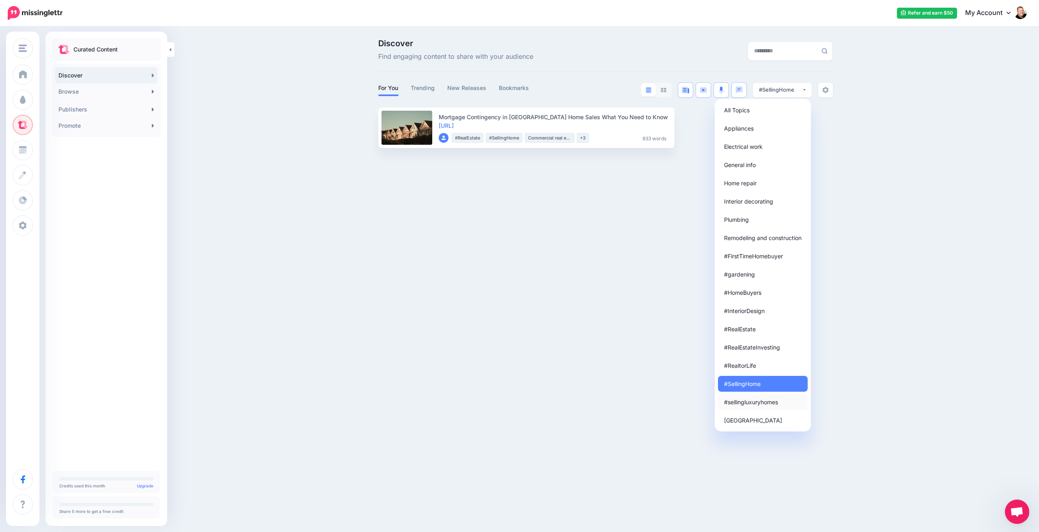
click at [763, 402] on span "#sellingluxuryhomes" at bounding box center [751, 402] width 54 height 10
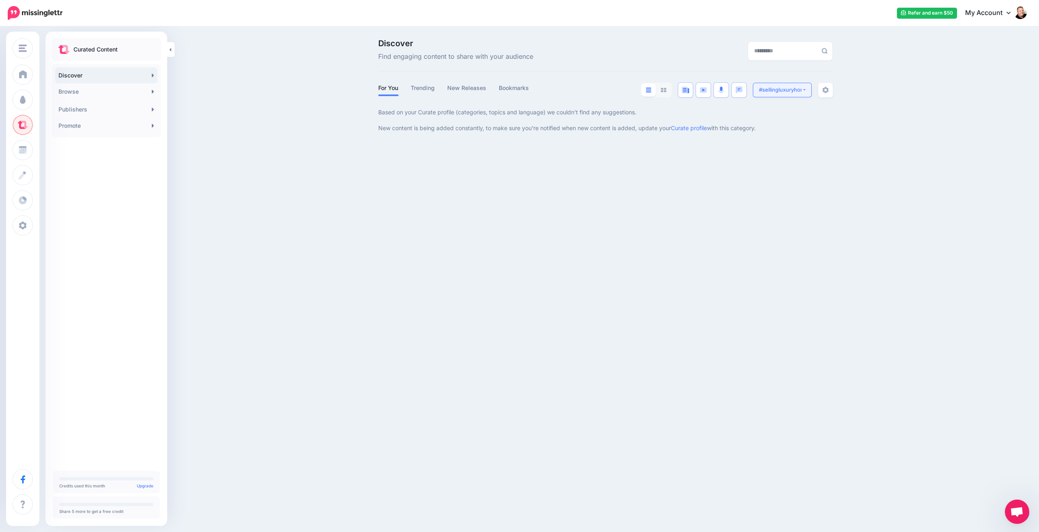
click at [803, 91] on button "#sellingluxuryhomes" at bounding box center [782, 90] width 59 height 15
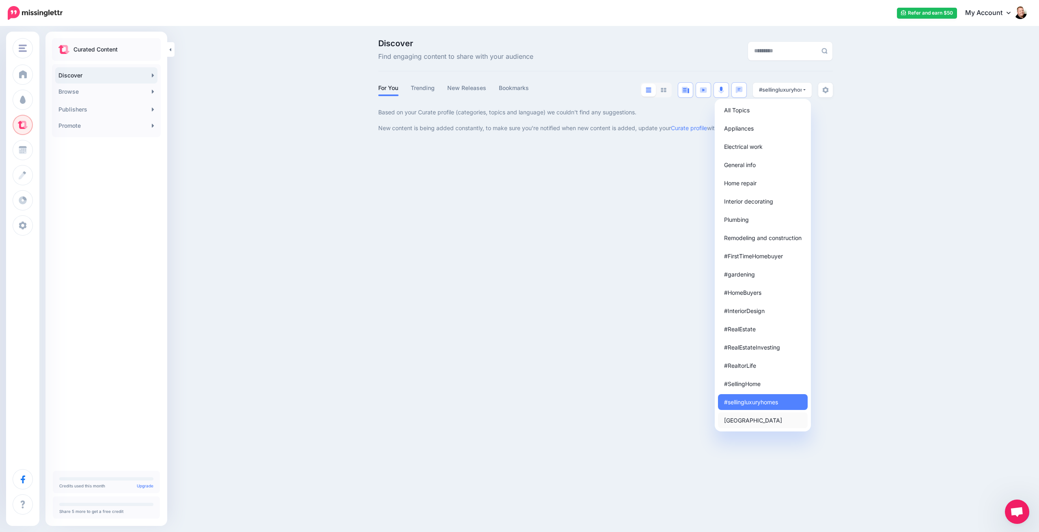
click at [741, 418] on span "Canada" at bounding box center [753, 421] width 58 height 10
select select "**********"
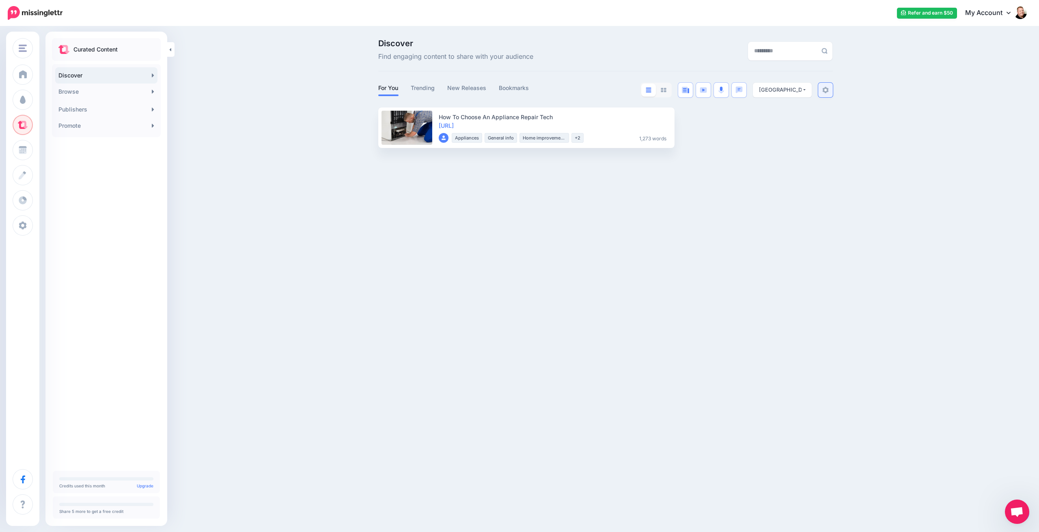
click at [825, 91] on img at bounding box center [825, 90] width 6 height 6
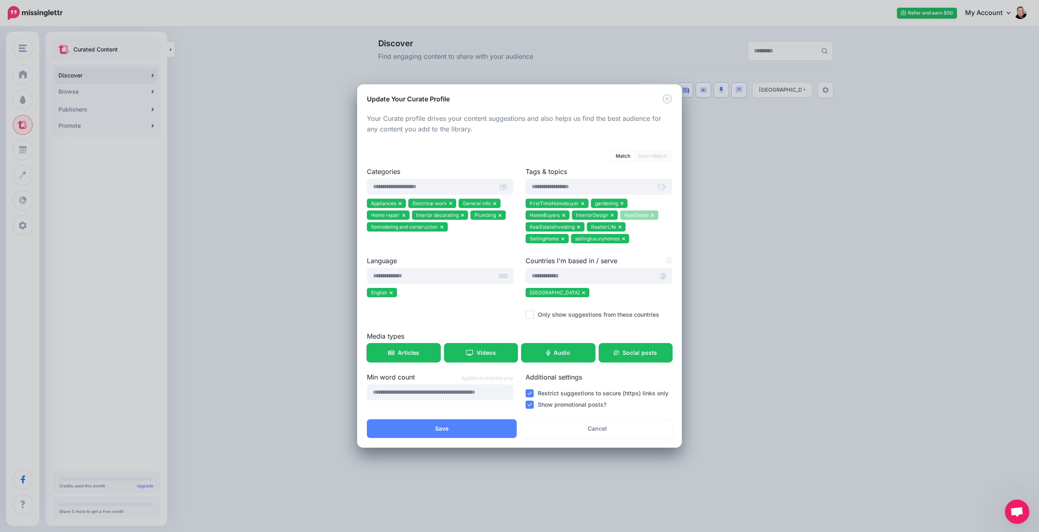
click at [652, 215] on icon at bounding box center [652, 215] width 3 height 3
click at [579, 226] on icon at bounding box center [578, 227] width 3 height 3
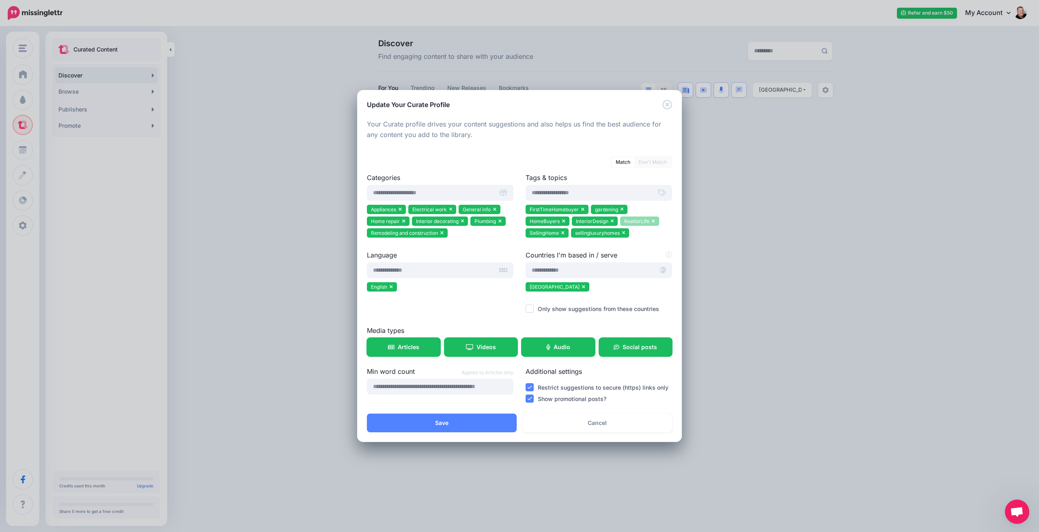
click at [652, 221] on icon at bounding box center [653, 221] width 3 height 3
click at [657, 219] on icon at bounding box center [657, 221] width 3 height 5
click at [577, 233] on icon at bounding box center [578, 232] width 3 height 5
click at [461, 388] on input "number" at bounding box center [440, 387] width 146 height 16
click at [531, 398] on ins at bounding box center [530, 399] width 8 height 8
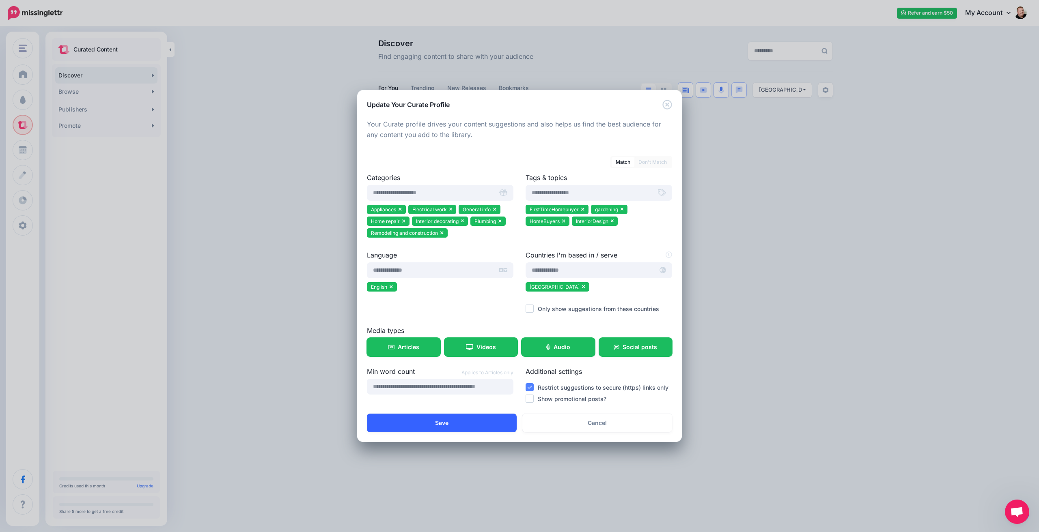
click at [442, 422] on button "Save" at bounding box center [442, 423] width 150 height 19
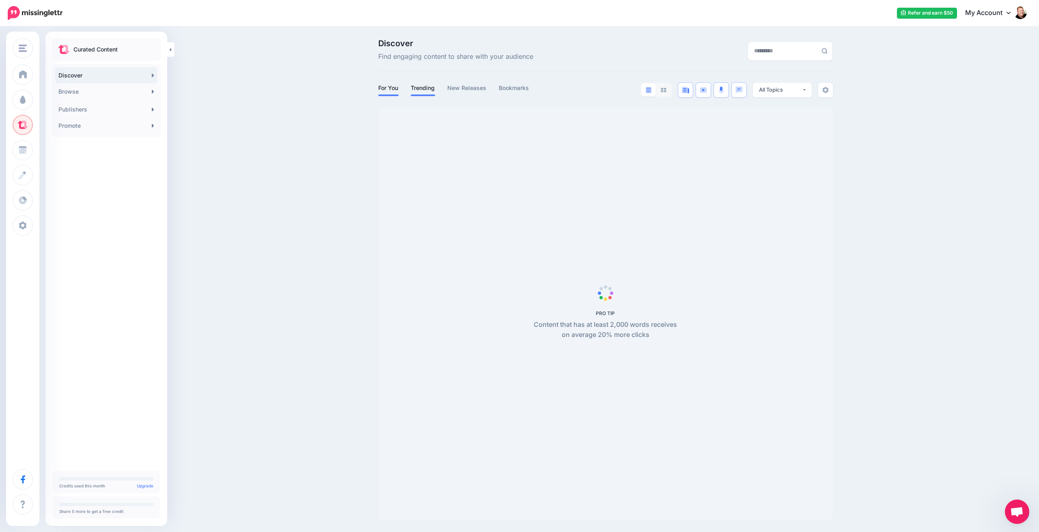
click at [427, 90] on link "Trending" at bounding box center [423, 88] width 24 height 10
click at [468, 88] on link "New Releases" at bounding box center [466, 88] width 39 height 10
click at [517, 88] on link "Bookmarks" at bounding box center [514, 88] width 30 height 10
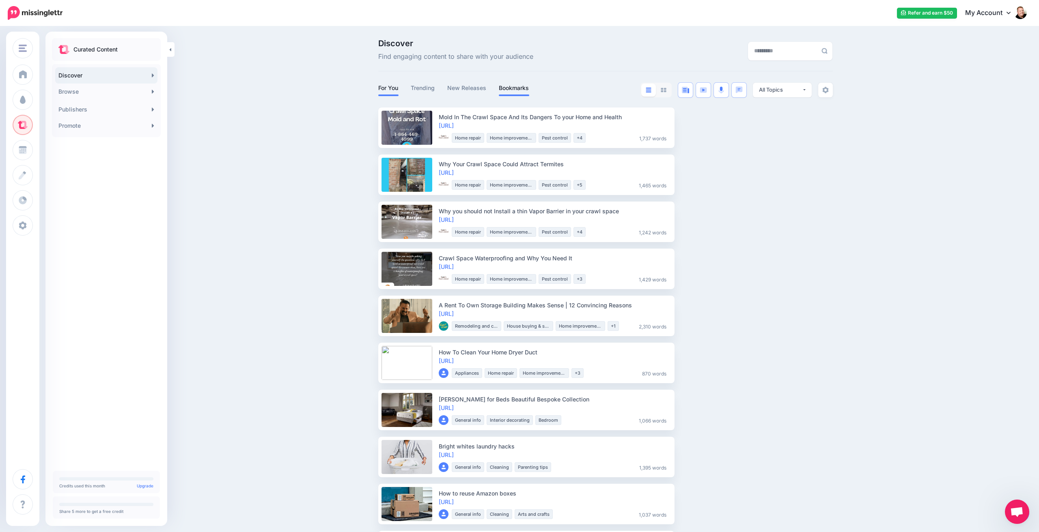
click at [392, 88] on link "For You" at bounding box center [388, 88] width 20 height 10
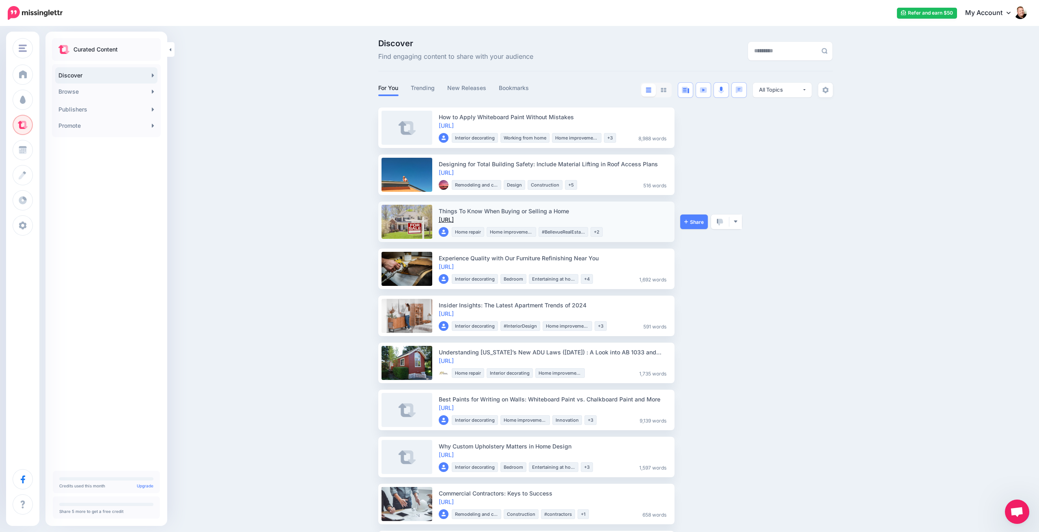
click at [454, 219] on link "[URL]" at bounding box center [446, 219] width 15 height 7
click at [694, 220] on span "Share" at bounding box center [693, 222] width 19 height 5
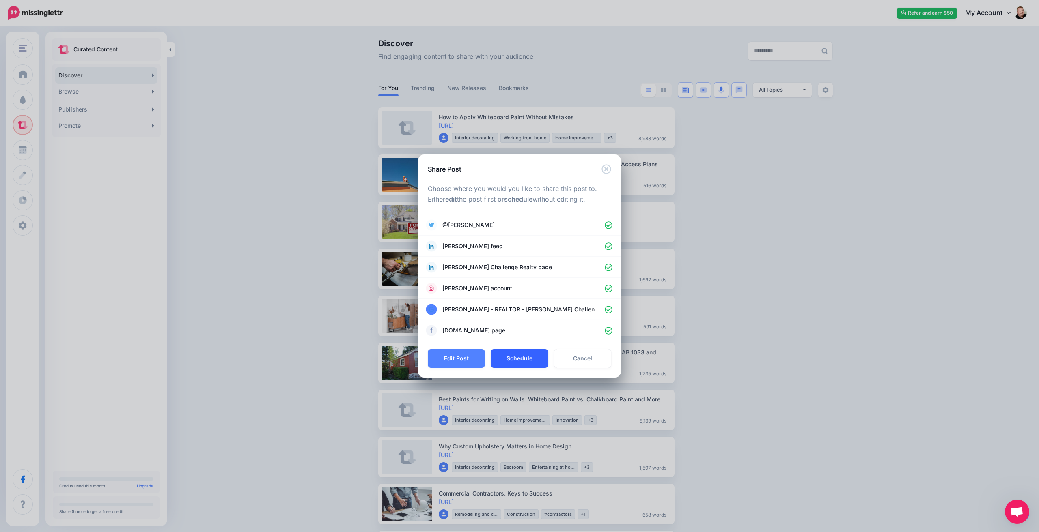
click at [520, 358] on button "Schedule" at bounding box center [519, 358] width 57 height 19
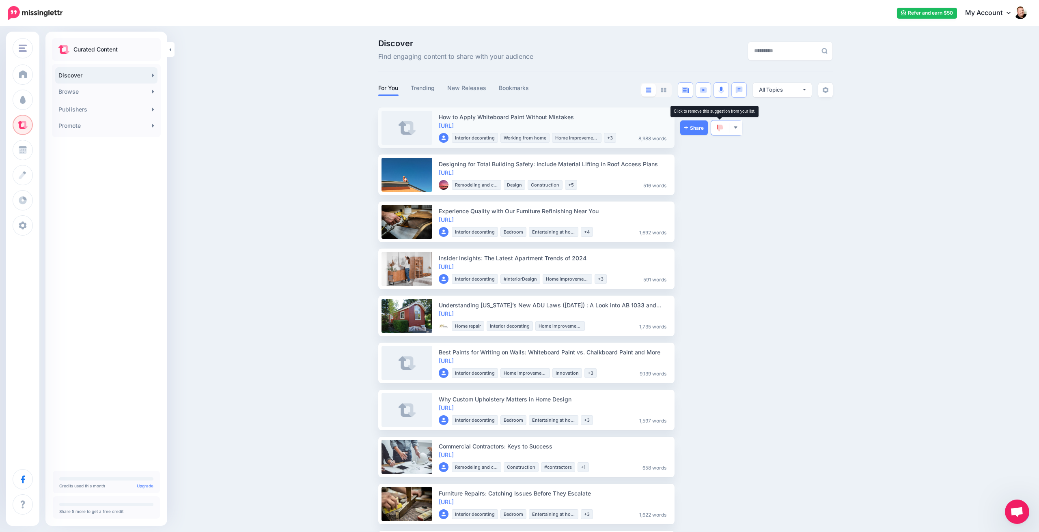
click at [720, 129] on img at bounding box center [720, 128] width 6 height 7
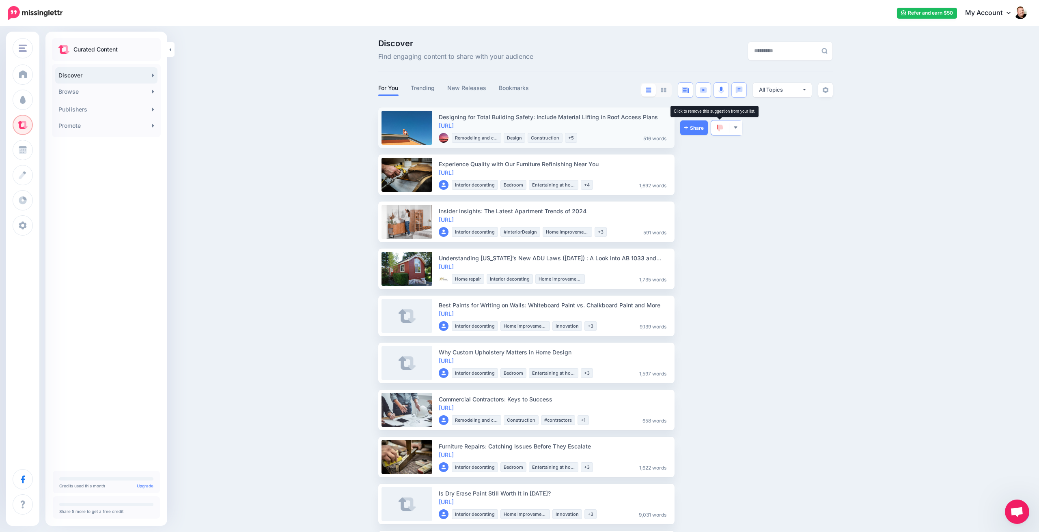
click at [720, 129] on img at bounding box center [720, 128] width 6 height 7
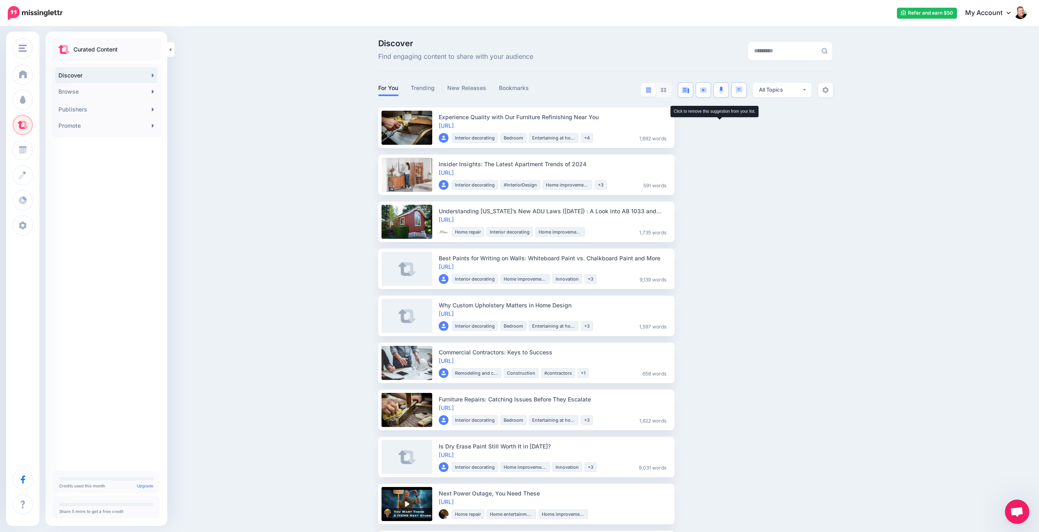
click at [720, 129] on img at bounding box center [720, 128] width 6 height 7
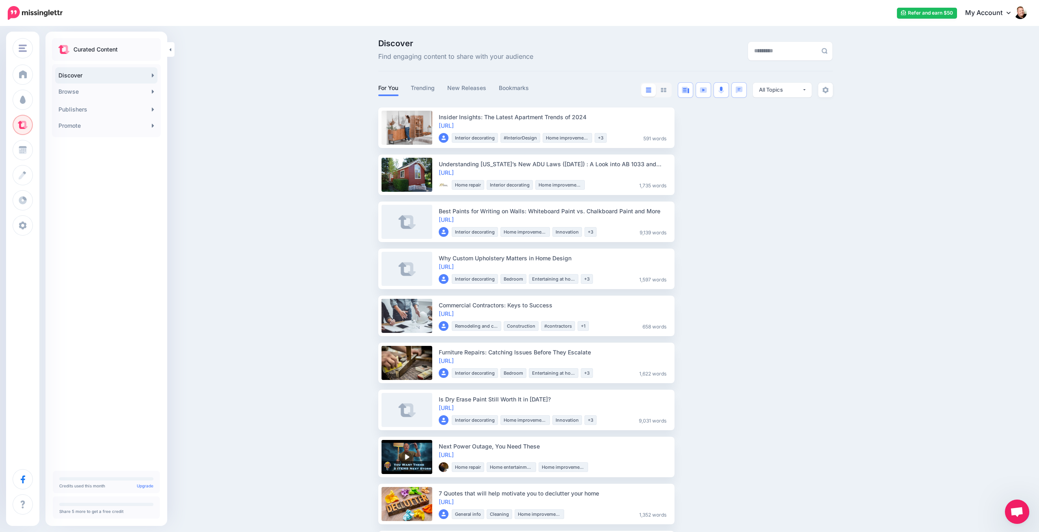
click at [720, 129] on img at bounding box center [720, 128] width 6 height 7
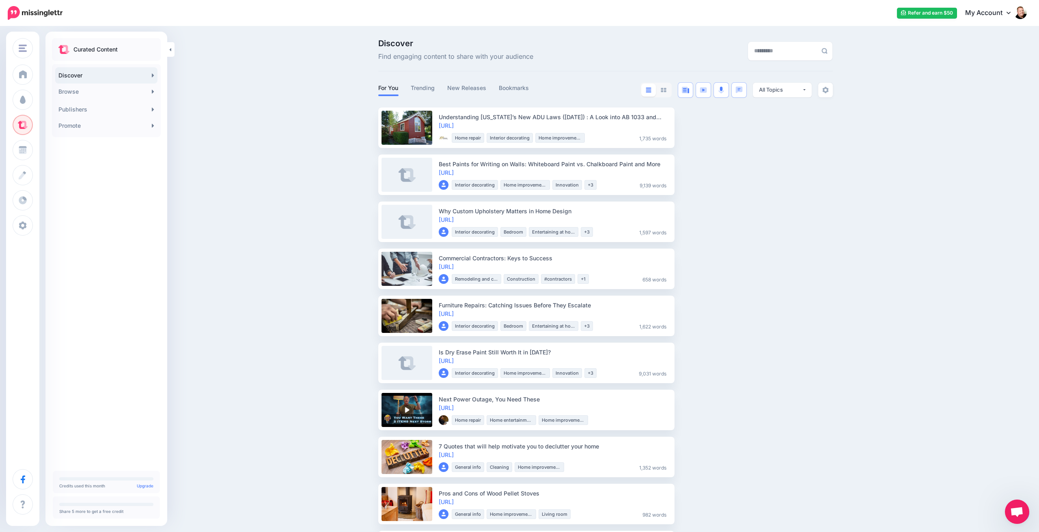
click at [720, 129] on img at bounding box center [720, 128] width 6 height 7
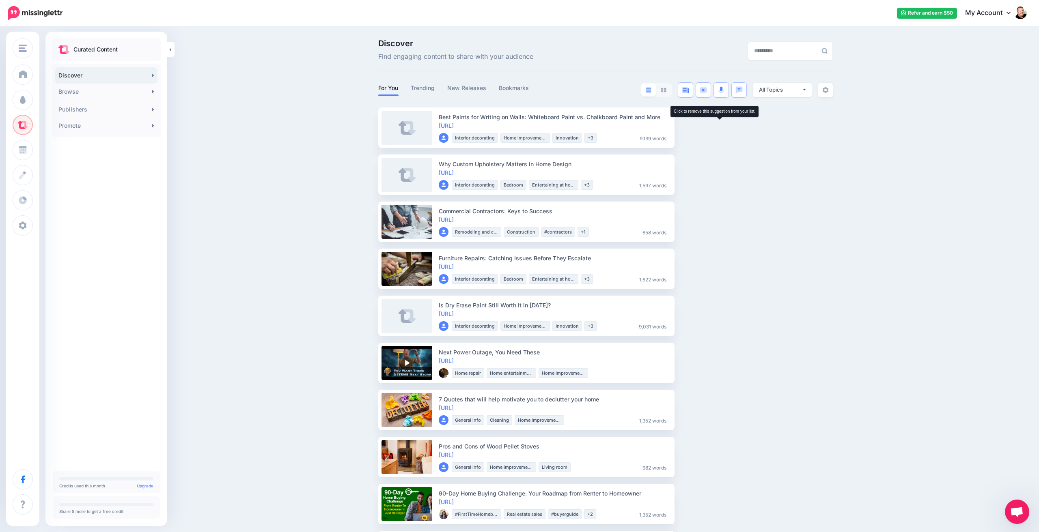
click at [720, 129] on img at bounding box center [720, 128] width 6 height 7
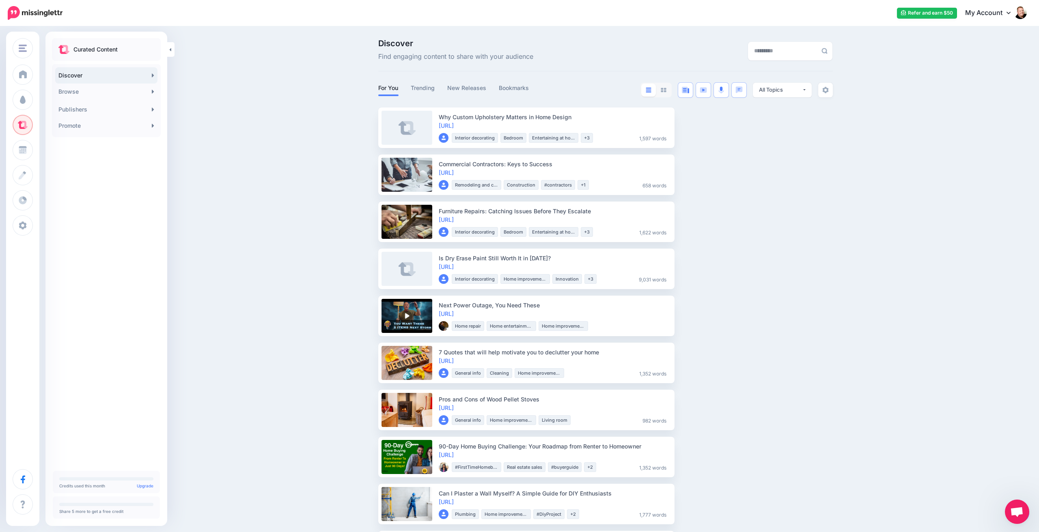
click at [720, 129] on img at bounding box center [720, 128] width 6 height 7
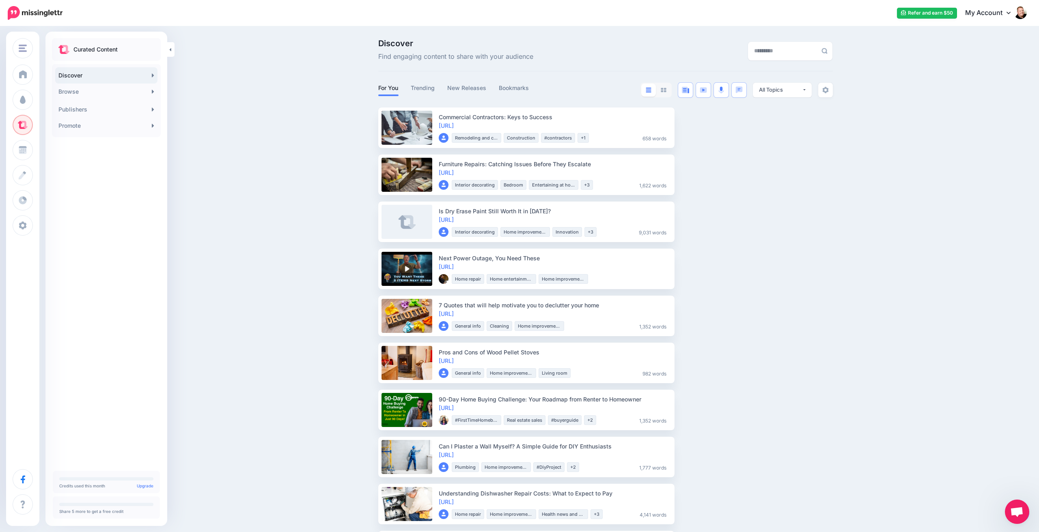
click at [720, 129] on img at bounding box center [720, 128] width 6 height 7
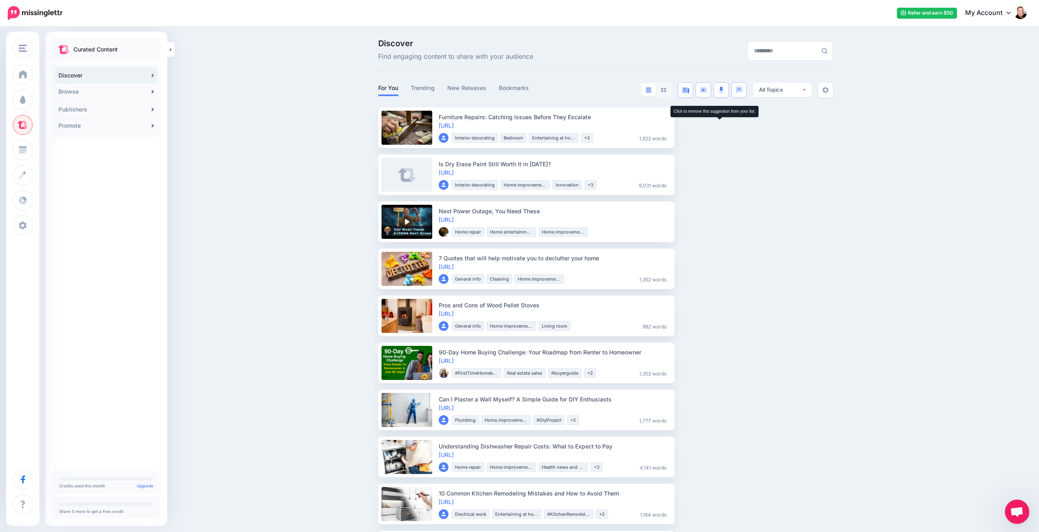
click at [720, 129] on img at bounding box center [720, 128] width 6 height 7
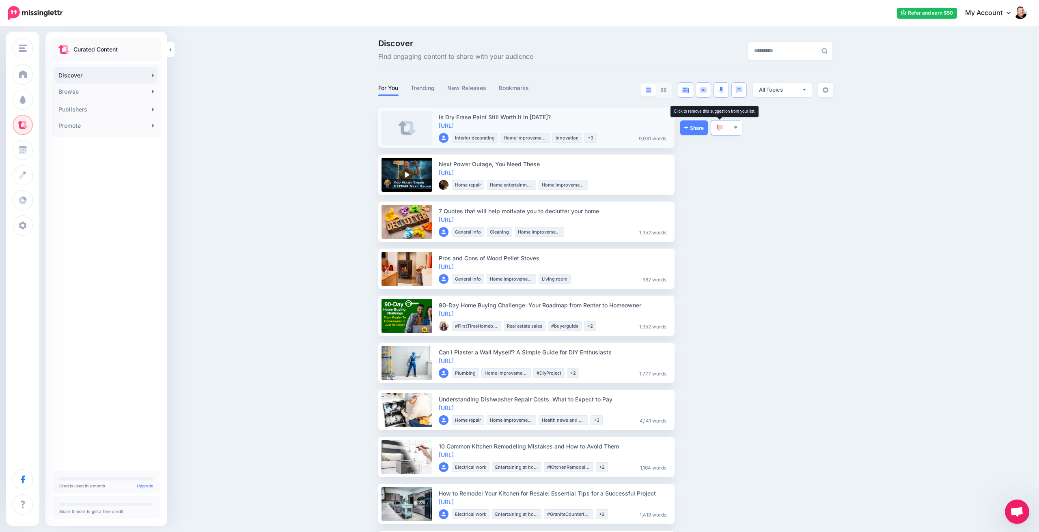
click at [720, 129] on img at bounding box center [720, 128] width 6 height 7
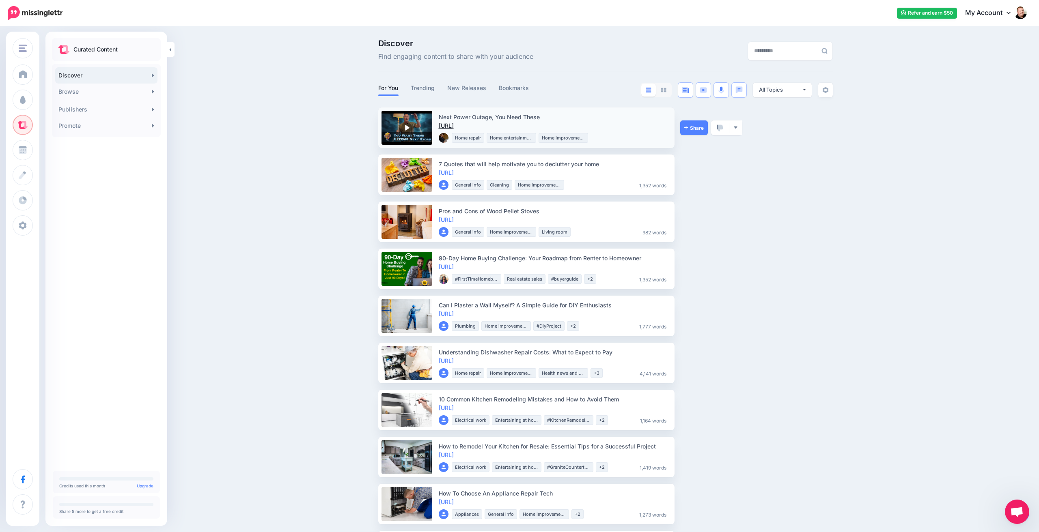
click at [454, 125] on link "https://lttr.ai/AhYSz" at bounding box center [446, 125] width 15 height 7
click at [735, 127] on img "button" at bounding box center [735, 127] width 4 height 4
click at [709, 238] on link "Block Publisher" at bounding box center [706, 239] width 62 height 16
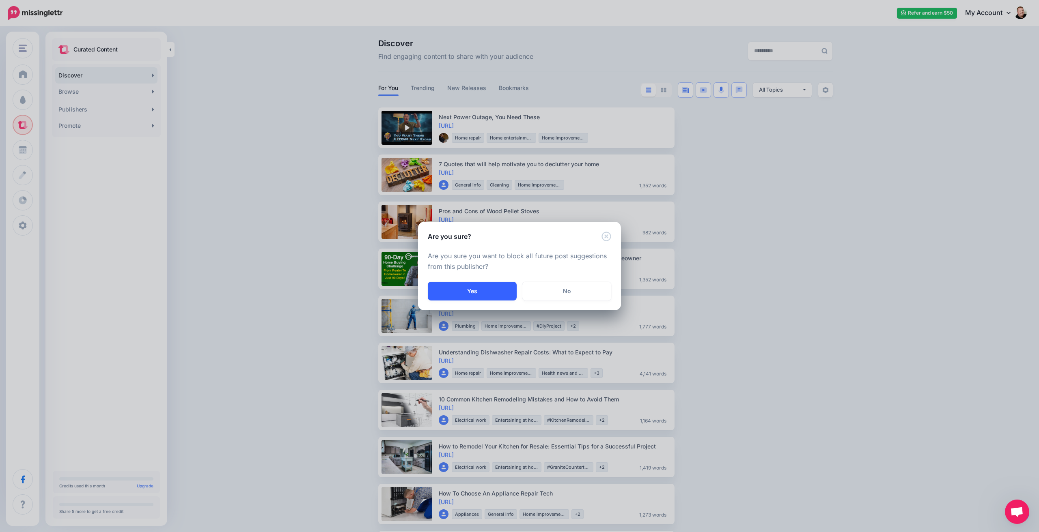
click at [482, 289] on button "Yes" at bounding box center [472, 291] width 89 height 19
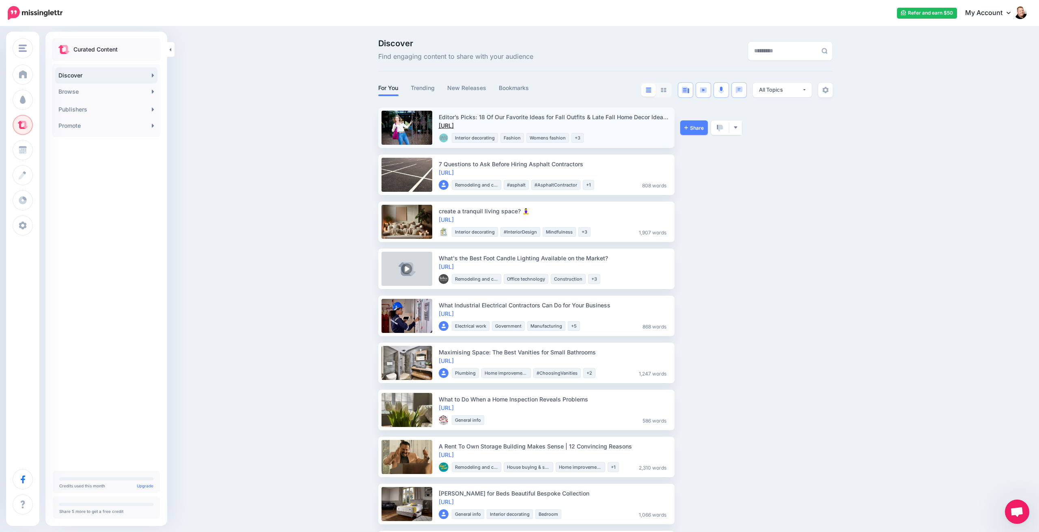
click at [454, 125] on link "https://lttr.ai/AVsmw" at bounding box center [446, 125] width 15 height 7
click at [736, 129] on img "button" at bounding box center [735, 127] width 4 height 4
click at [706, 220] on link "Block Publisher" at bounding box center [706, 221] width 62 height 16
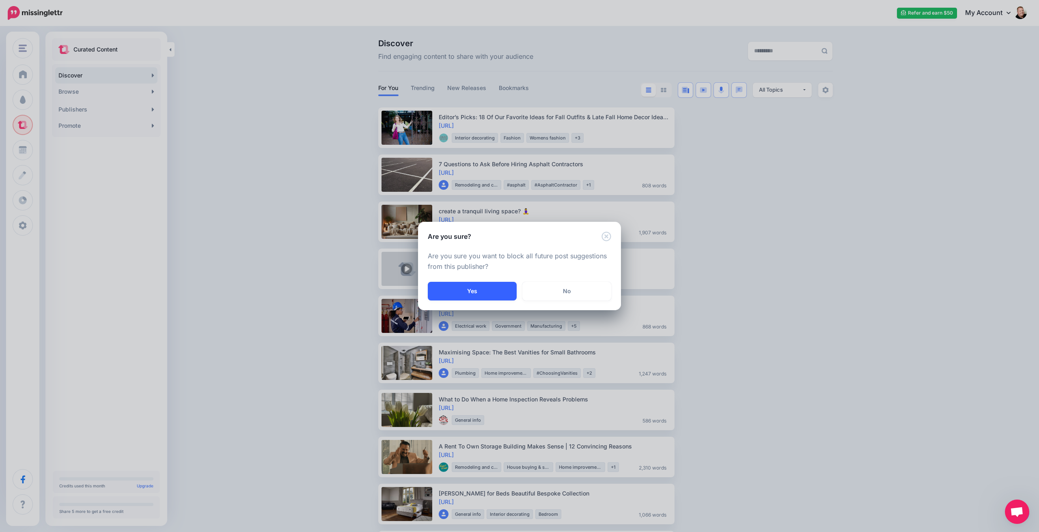
click at [477, 291] on button "Yes" at bounding box center [472, 291] width 89 height 19
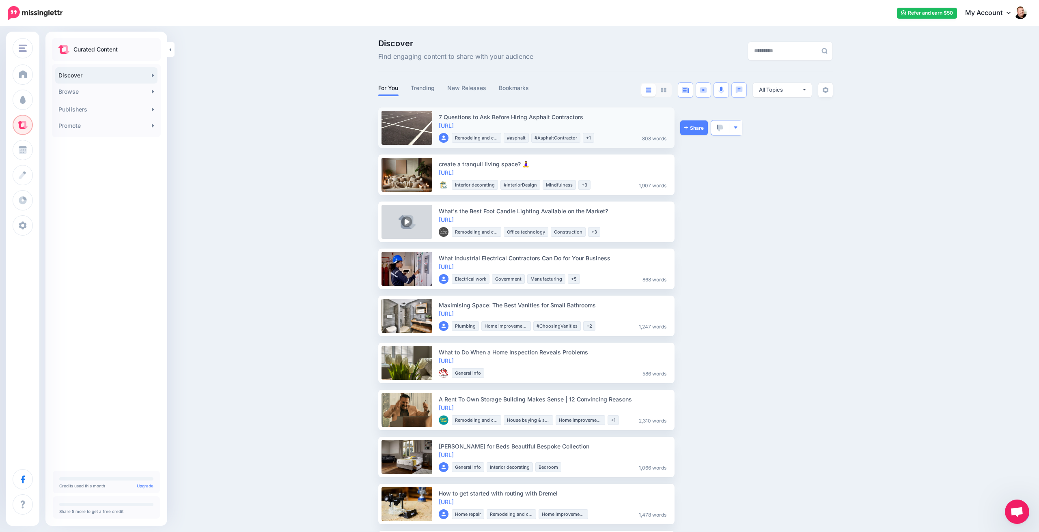
click at [736, 128] on img "button" at bounding box center [735, 127] width 4 height 4
click at [707, 218] on link "Block Publisher" at bounding box center [706, 221] width 62 height 16
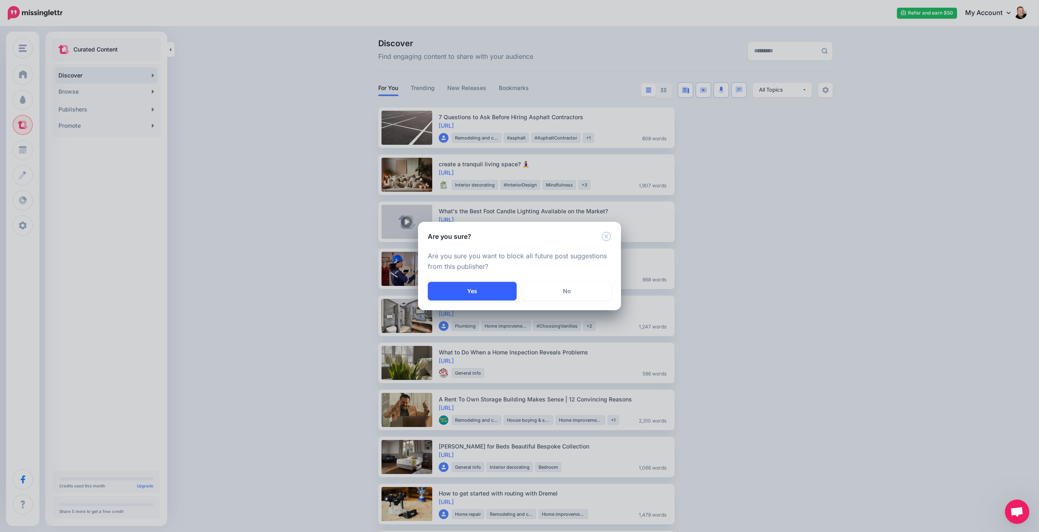
click at [459, 290] on button "Yes" at bounding box center [472, 291] width 89 height 19
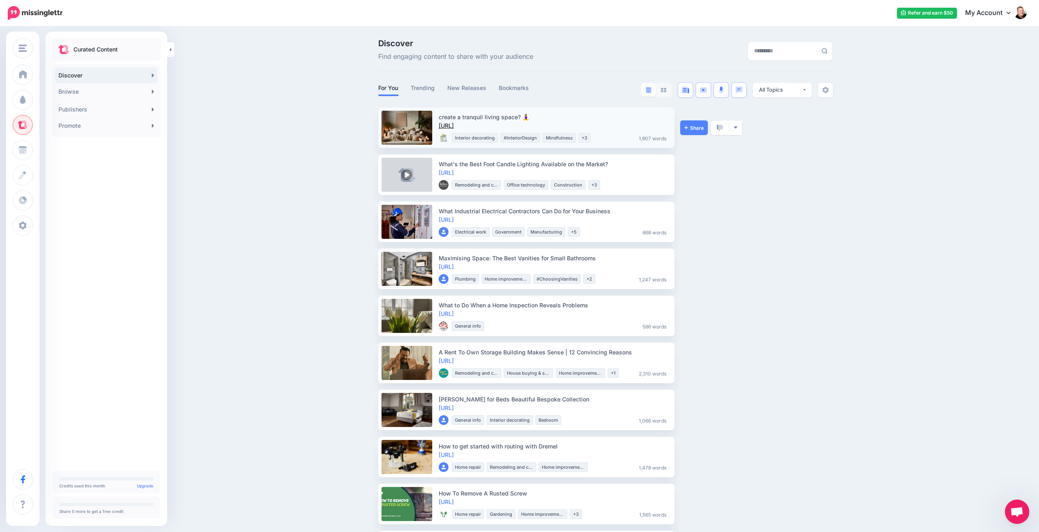
click at [454, 126] on link "https://lttr.ai/AWENX" at bounding box center [446, 125] width 15 height 7
click at [736, 127] on img "button" at bounding box center [735, 127] width 4 height 4
click at [707, 239] on link "Block Publisher" at bounding box center [706, 239] width 62 height 16
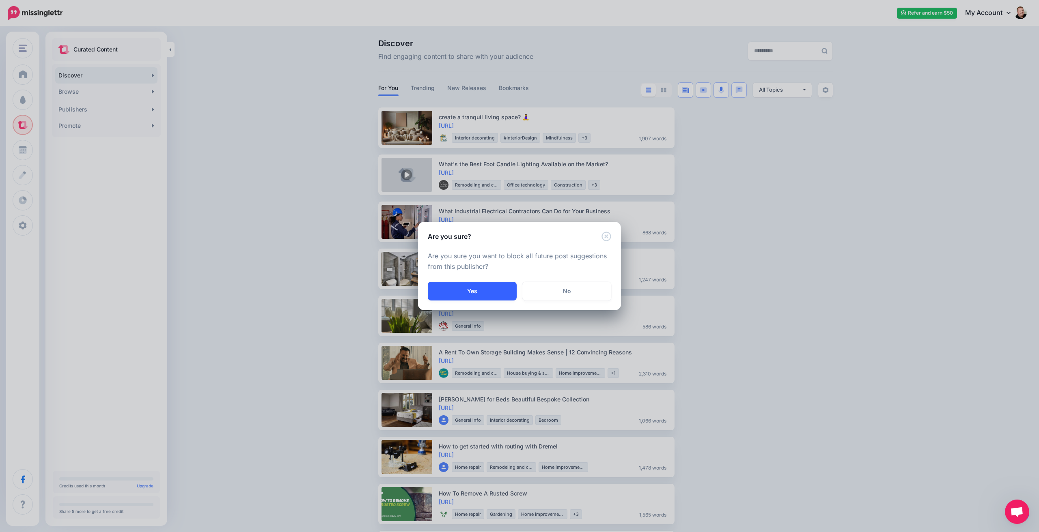
click at [466, 296] on button "Yes" at bounding box center [472, 291] width 89 height 19
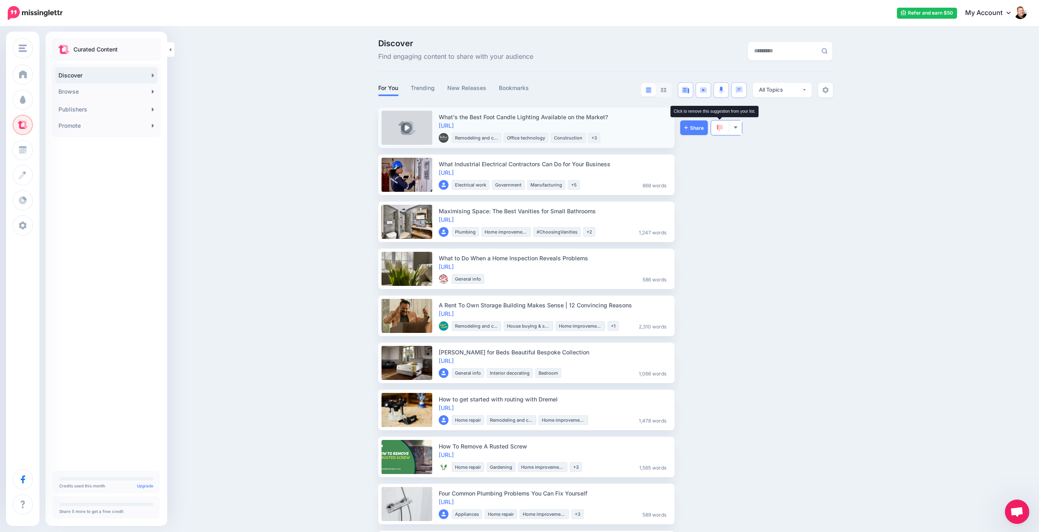
click at [717, 128] on img at bounding box center [720, 128] width 6 height 7
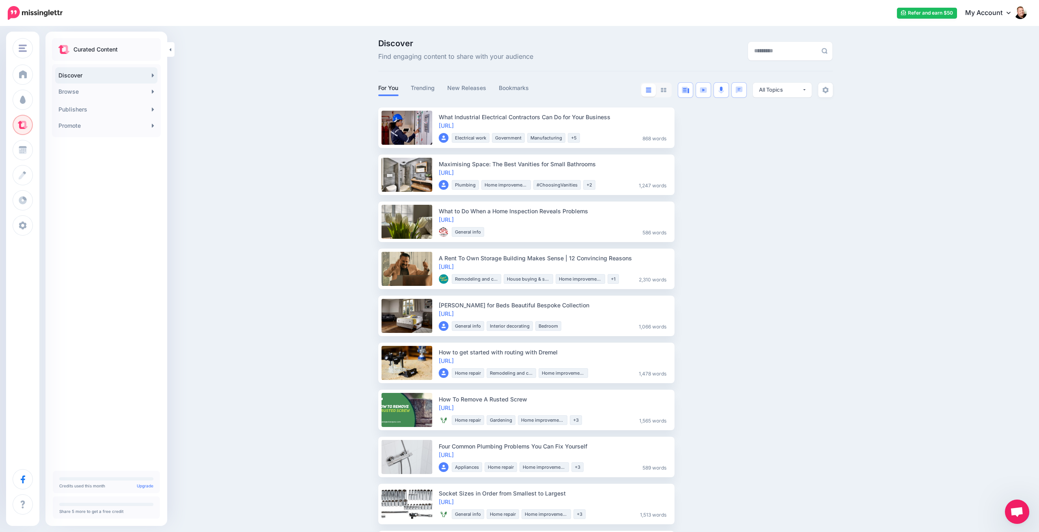
click at [717, 128] on img at bounding box center [720, 128] width 6 height 7
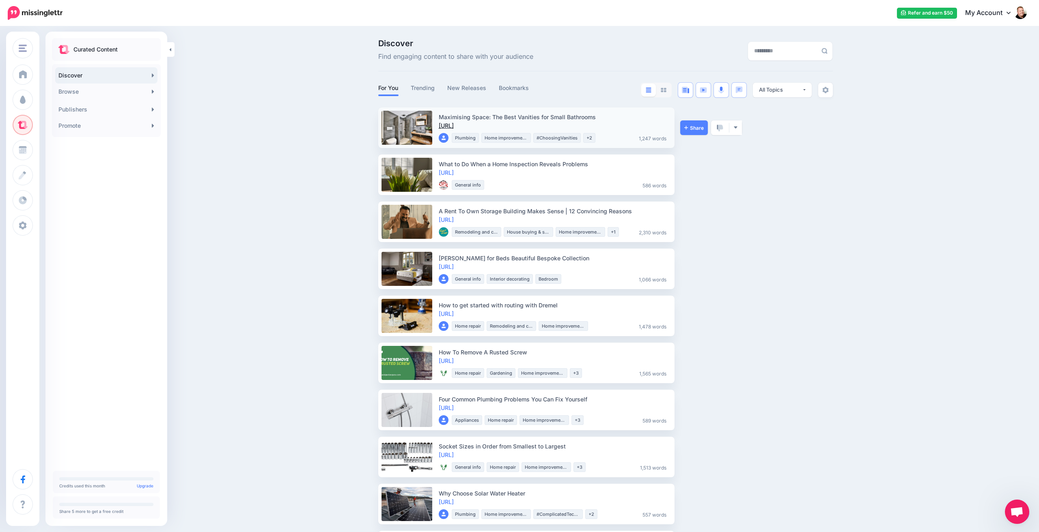
click at [454, 125] on link "https://lttr.ai/AQ1en" at bounding box center [446, 125] width 15 height 7
click at [720, 126] on img at bounding box center [720, 128] width 6 height 7
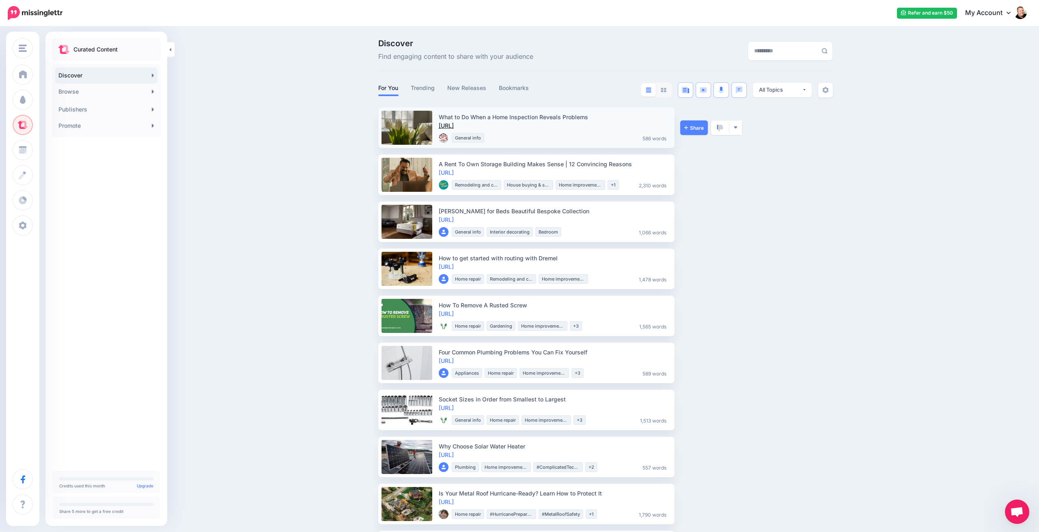
click at [454, 125] on link "https://lttr.ai/ACrOi" at bounding box center [446, 125] width 15 height 7
click at [736, 128] on img "button" at bounding box center [735, 127] width 4 height 4
click at [707, 237] on link "Block Publisher" at bounding box center [706, 239] width 62 height 16
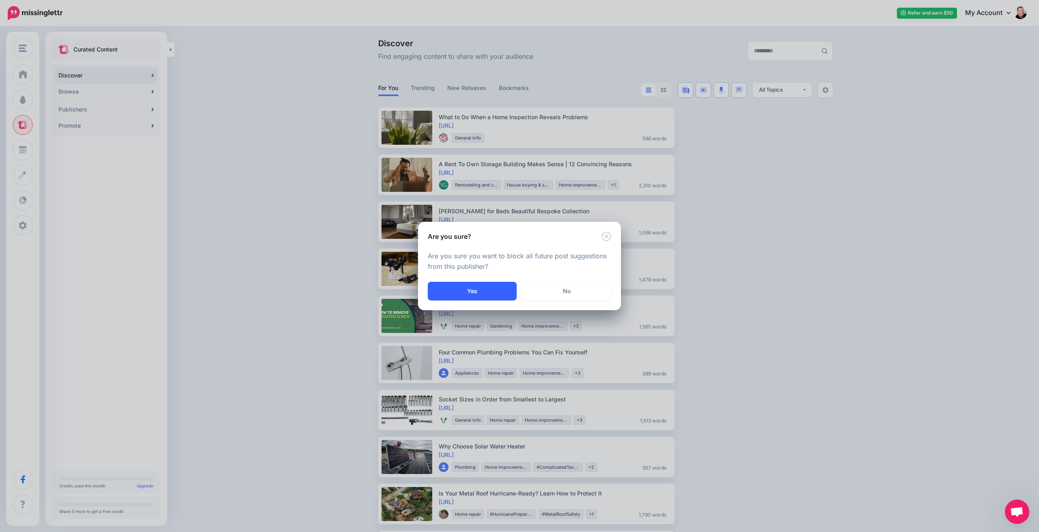
click at [476, 293] on button "Yes" at bounding box center [472, 291] width 89 height 19
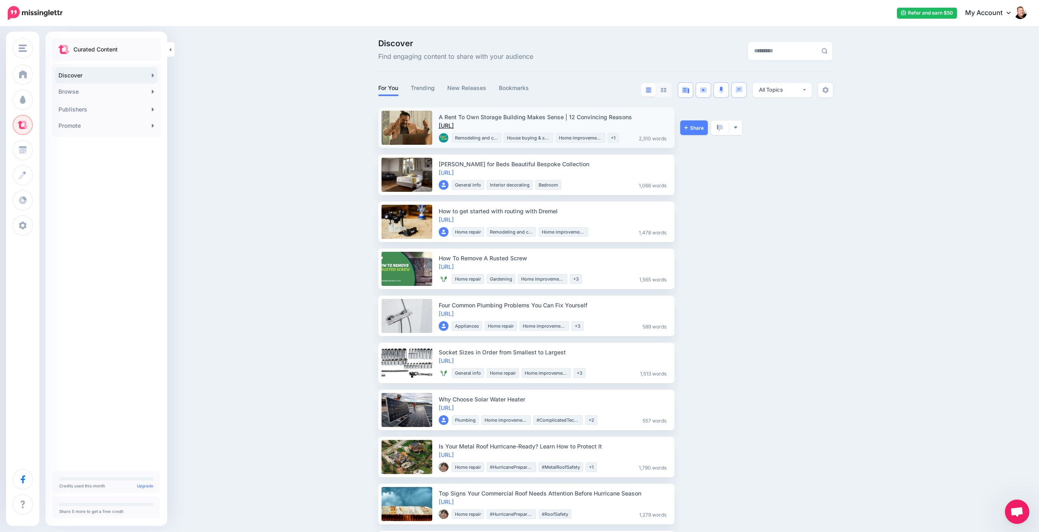
click at [454, 125] on link "https://lttr.ai/56go" at bounding box center [446, 125] width 15 height 7
click at [734, 126] on img "button" at bounding box center [735, 127] width 4 height 4
click at [709, 218] on link "Block Publisher" at bounding box center [706, 221] width 62 height 16
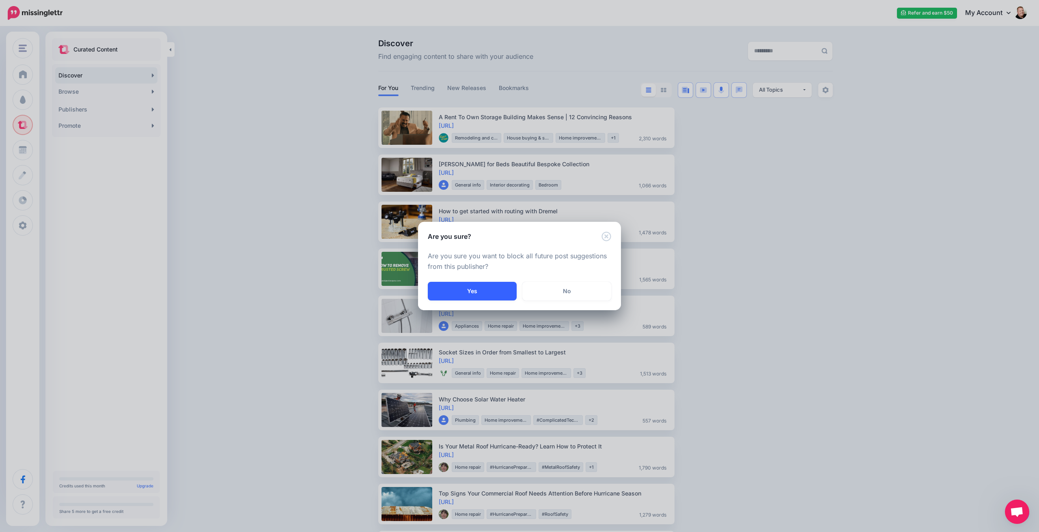
click at [470, 288] on button "Yes" at bounding box center [472, 291] width 89 height 19
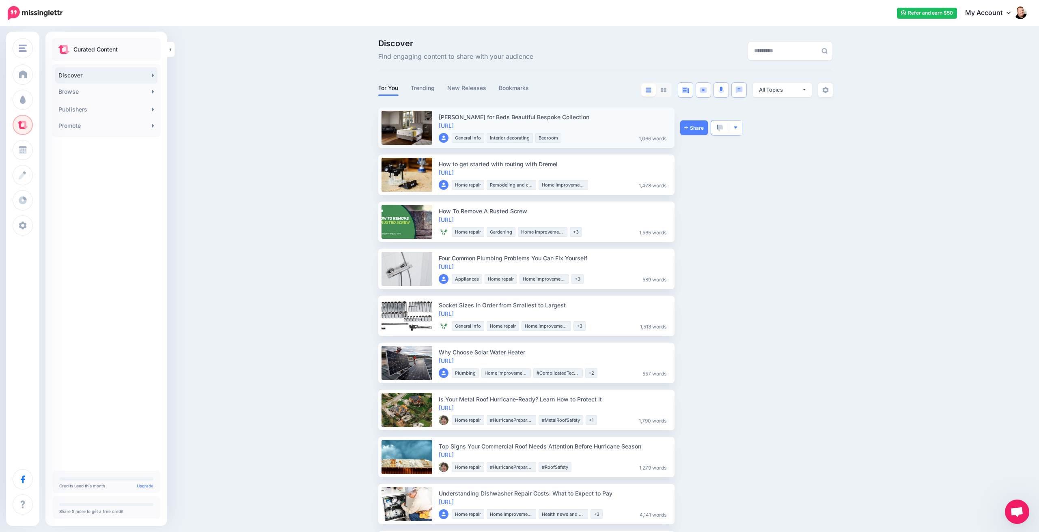
click at [737, 125] on img "button" at bounding box center [735, 127] width 4 height 4
click at [709, 238] on link "Block Publisher" at bounding box center [706, 239] width 62 height 16
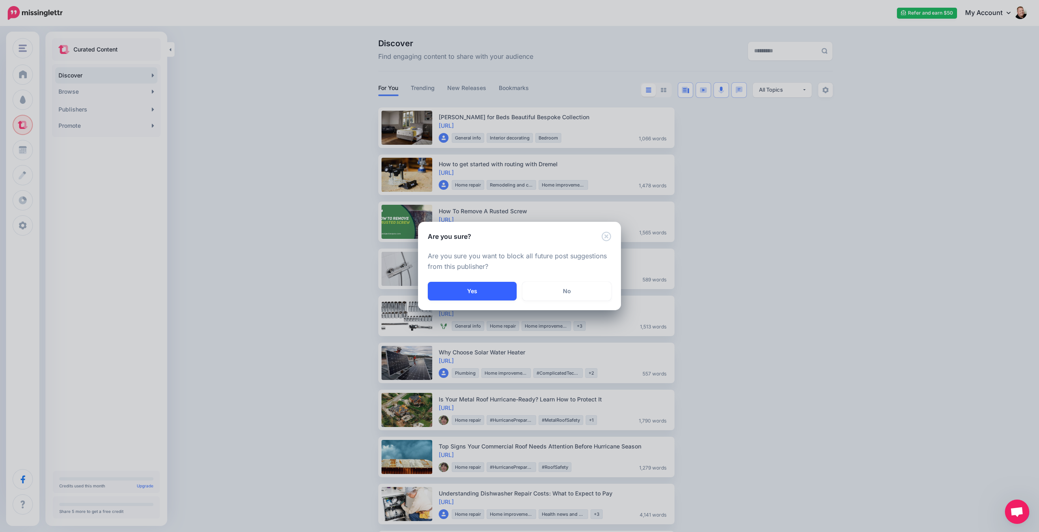
click at [471, 289] on button "Yes" at bounding box center [472, 291] width 89 height 19
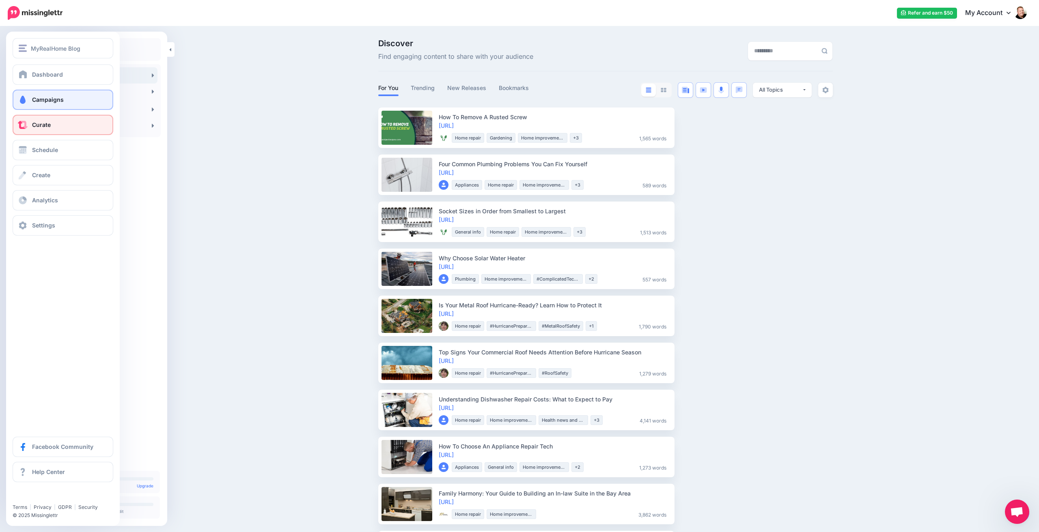
click at [49, 101] on span "Campaigns" at bounding box center [48, 99] width 32 height 7
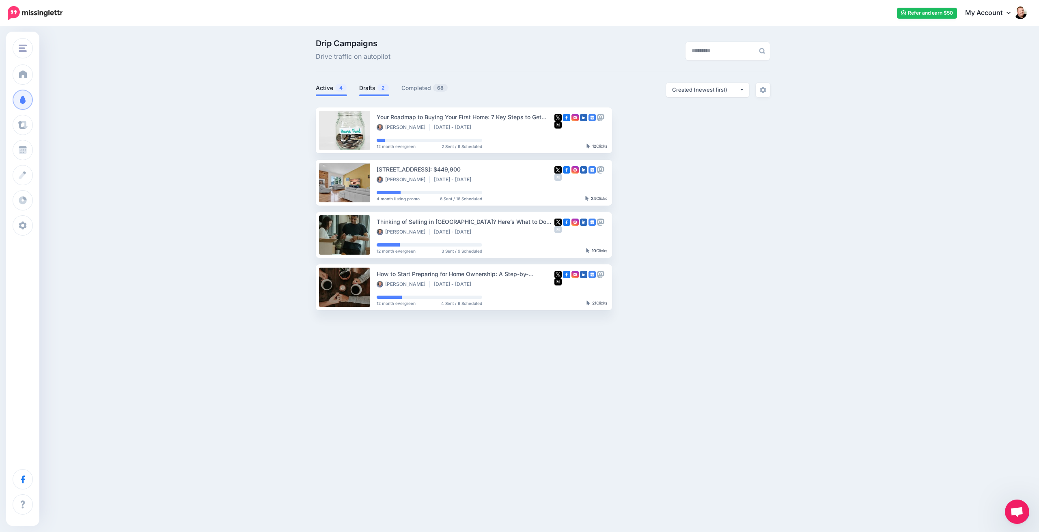
click at [370, 87] on link "Drafts 2" at bounding box center [374, 88] width 30 height 10
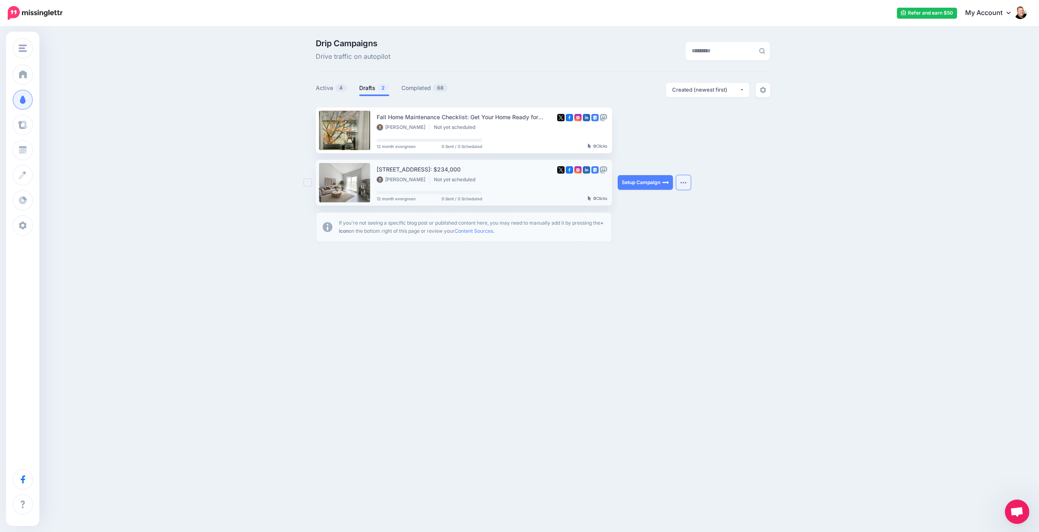
click at [687, 181] on button "button" at bounding box center [683, 182] width 15 height 15
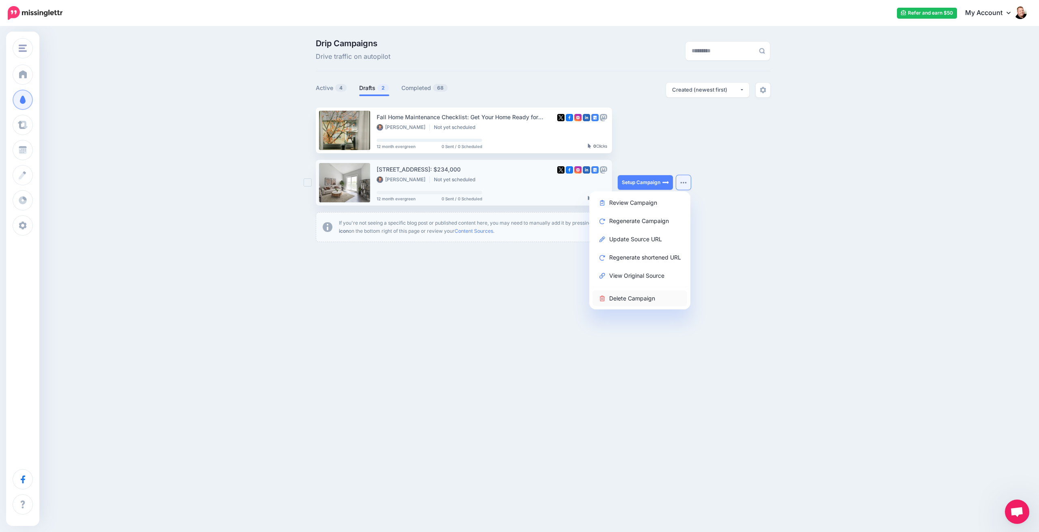
click at [635, 297] on link "Delete Campaign" at bounding box center [639, 299] width 95 height 16
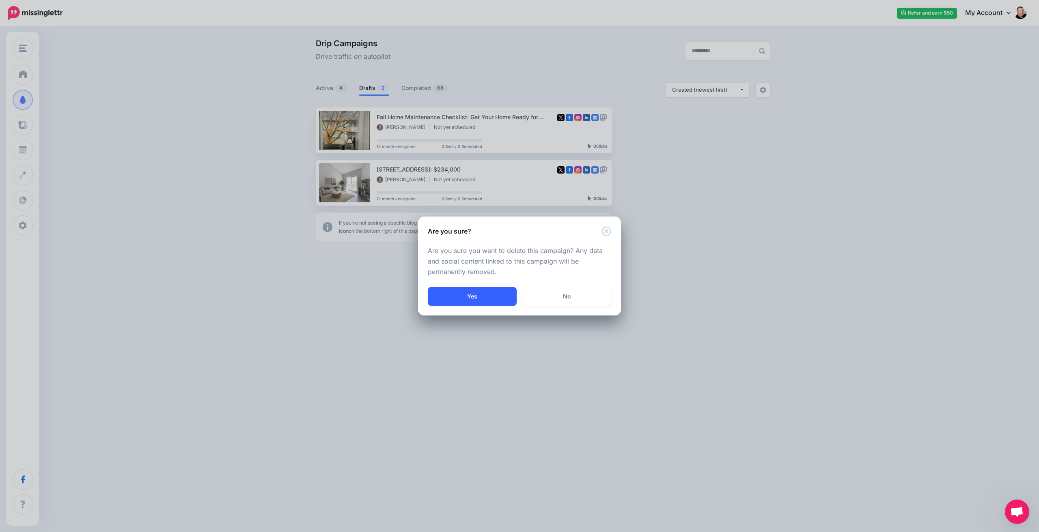
click at [475, 294] on button "Yes" at bounding box center [472, 296] width 89 height 19
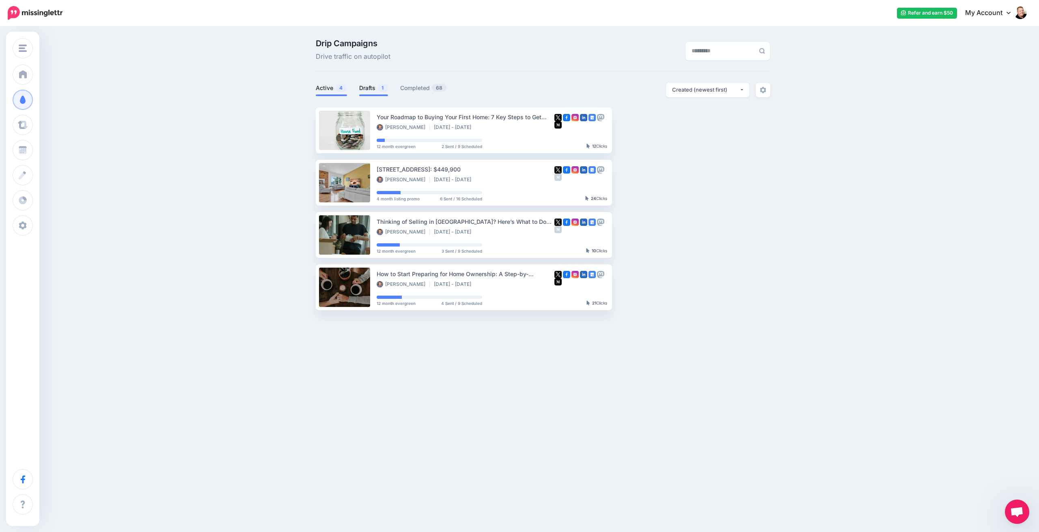
click at [369, 89] on link "Drafts 1" at bounding box center [373, 88] width 29 height 10
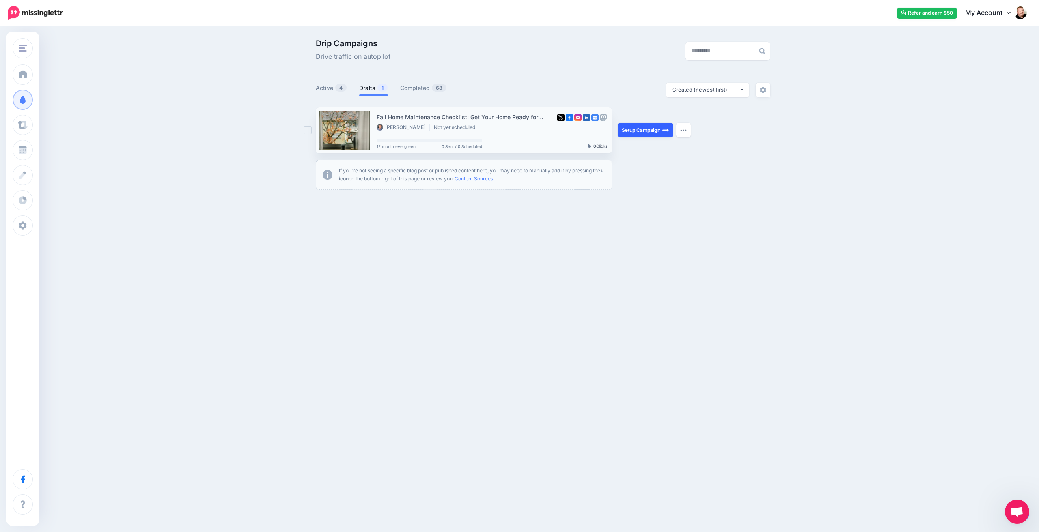
click at [638, 129] on link "Setup Campaign" at bounding box center [645, 130] width 55 height 15
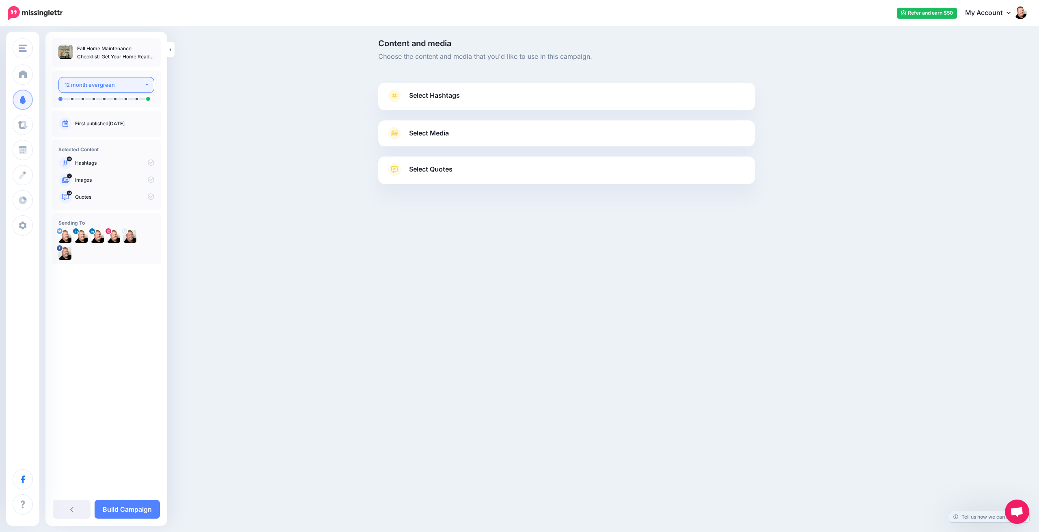
click at [129, 84] on div "12 month evergreen" at bounding box center [105, 84] width 80 height 9
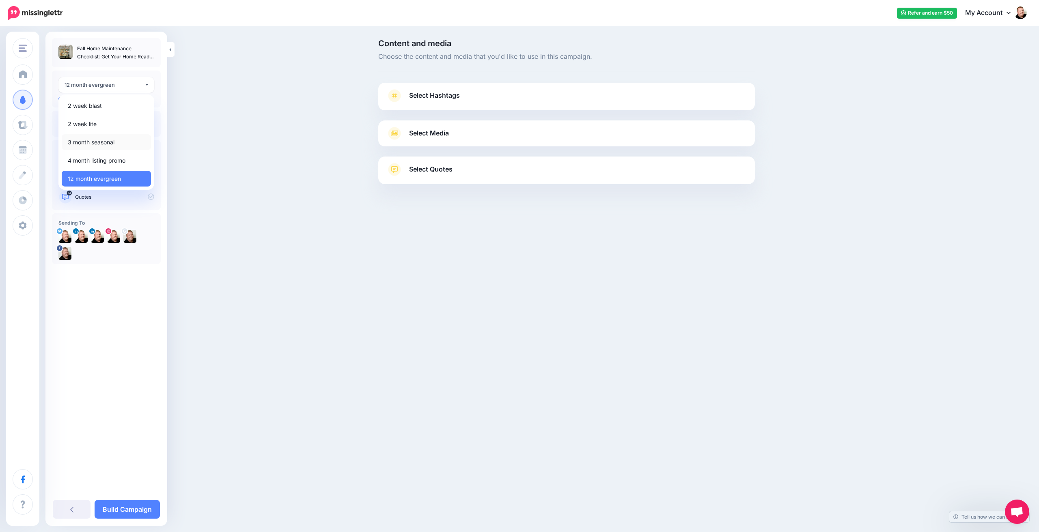
click at [100, 142] on span "3 month seasonal" at bounding box center [91, 143] width 47 height 10
select select "******"
click at [466, 98] on link "Select Hashtags" at bounding box center [566, 99] width 360 height 21
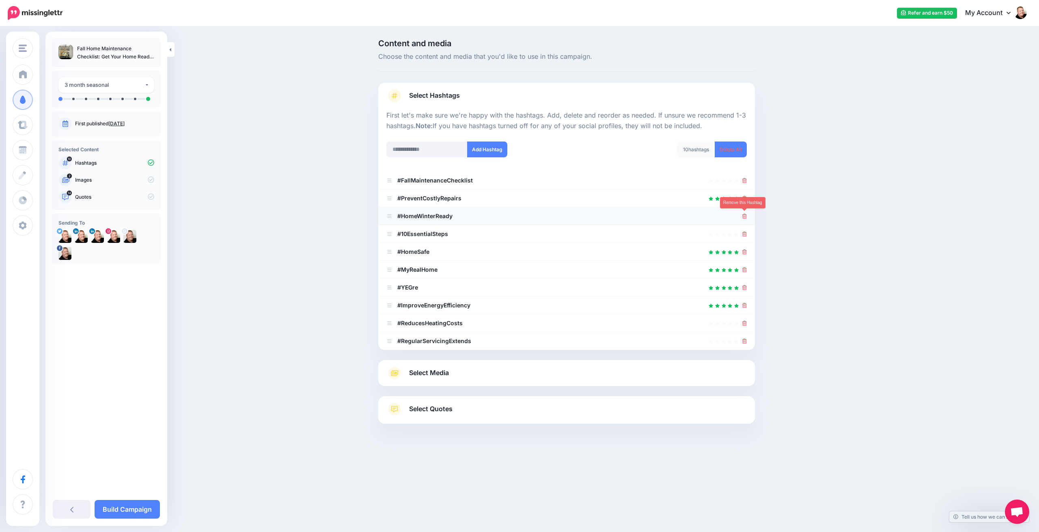
click at [744, 215] on icon at bounding box center [744, 216] width 4 height 5
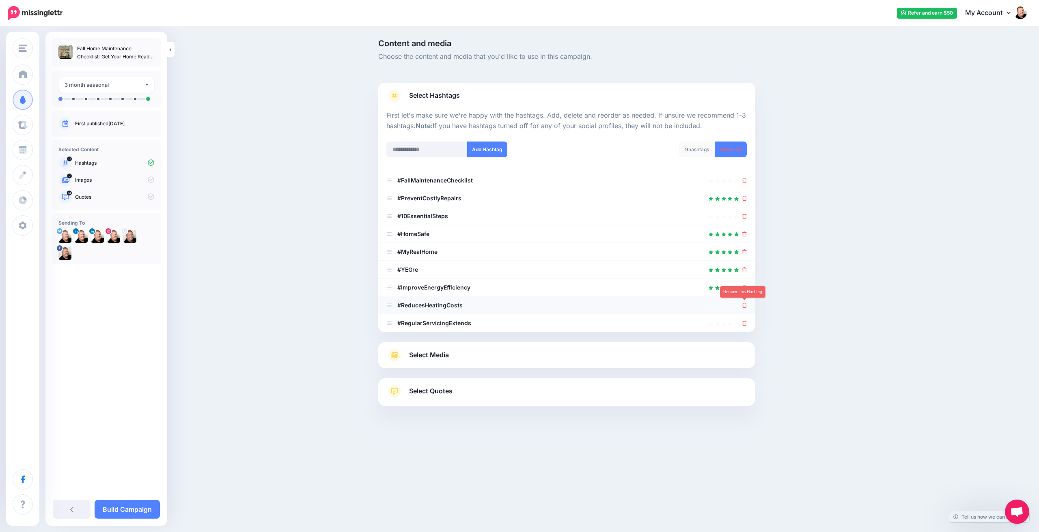
click at [744, 304] on icon at bounding box center [744, 305] width 4 height 5
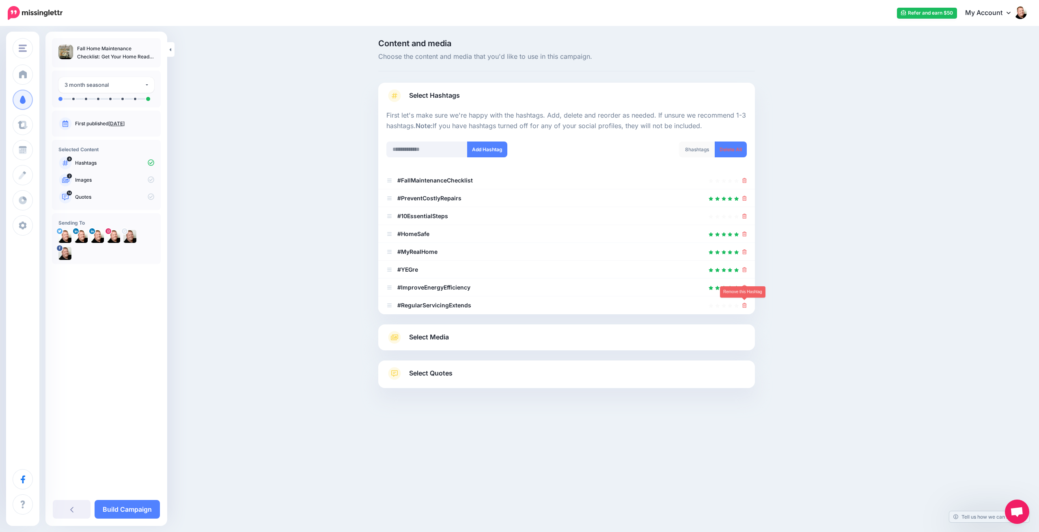
click at [744, 304] on icon at bounding box center [744, 305] width 4 height 5
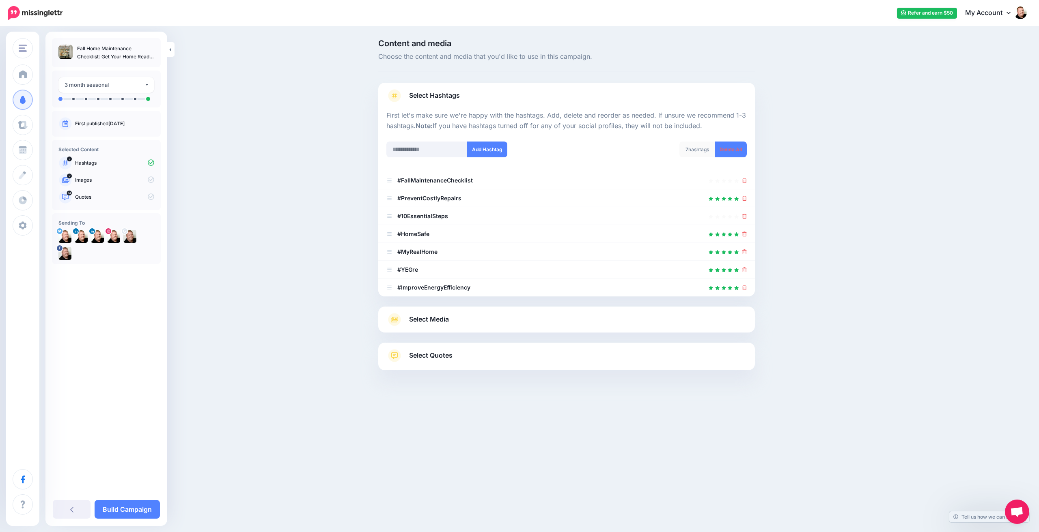
click at [587, 320] on link "Select Media" at bounding box center [566, 319] width 360 height 13
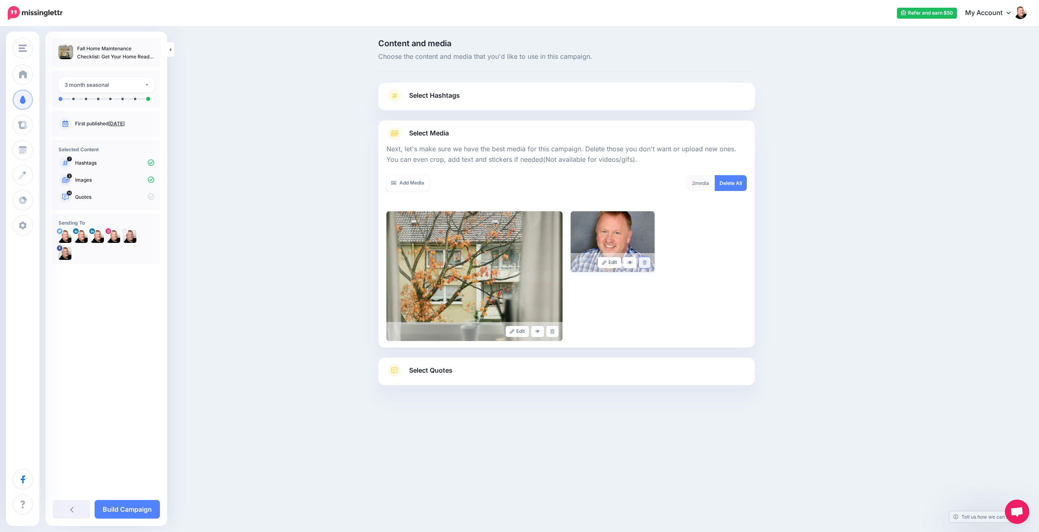
click at [645, 261] on icon at bounding box center [645, 263] width 4 height 4
click at [412, 183] on link "Add Media" at bounding box center [407, 183] width 43 height 16
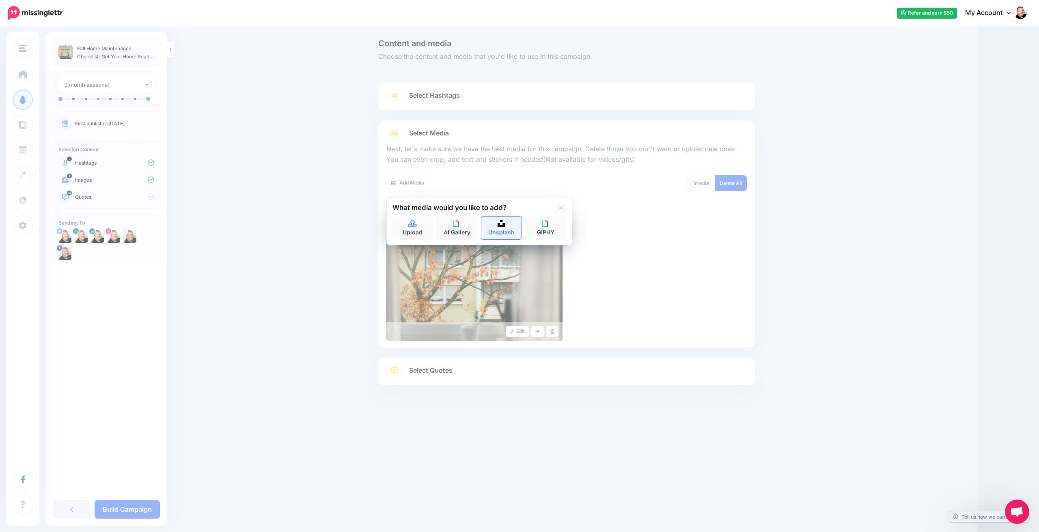
click at [504, 225] on img at bounding box center [501, 223] width 7 height 7
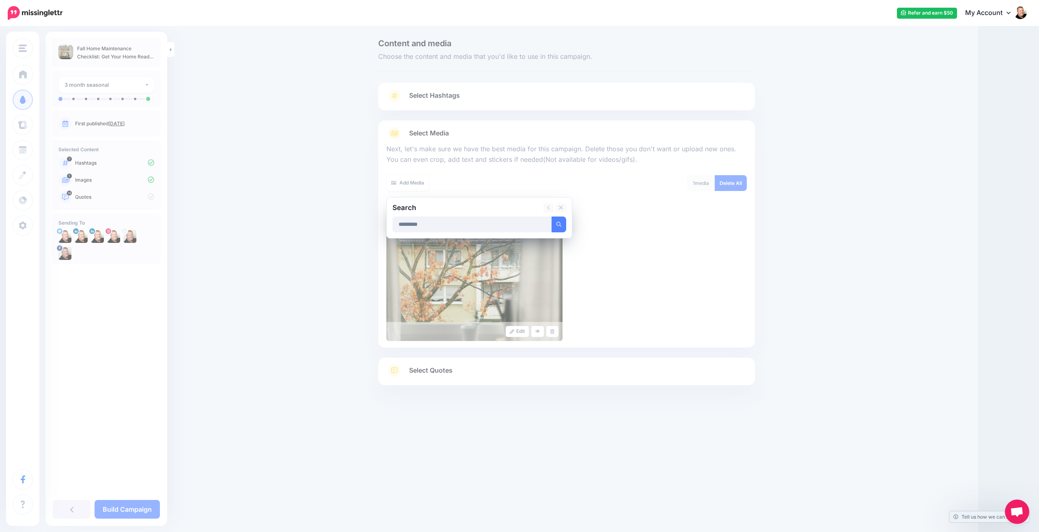
type input "*********"
click at [558, 223] on button "submit" at bounding box center [558, 225] width 15 height 16
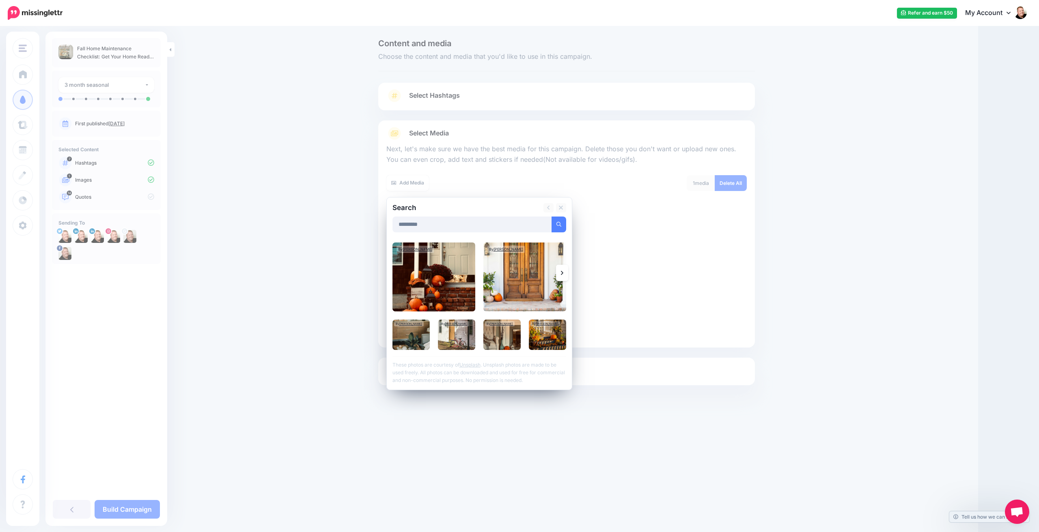
click at [563, 273] on link at bounding box center [562, 273] width 12 height 16
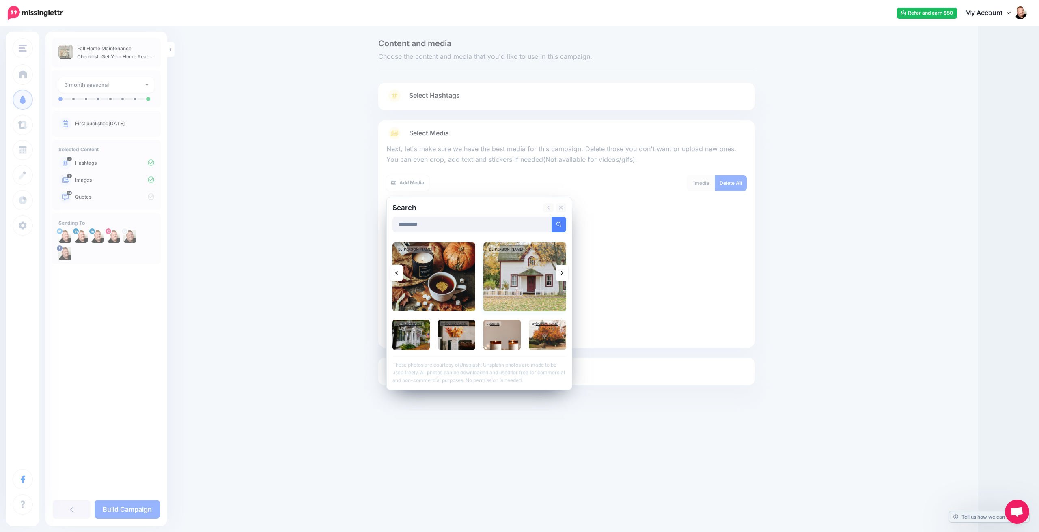
click at [530, 276] on img at bounding box center [524, 277] width 83 height 69
click at [455, 278] on img at bounding box center [433, 277] width 83 height 69
click at [562, 275] on icon at bounding box center [562, 273] width 2 height 6
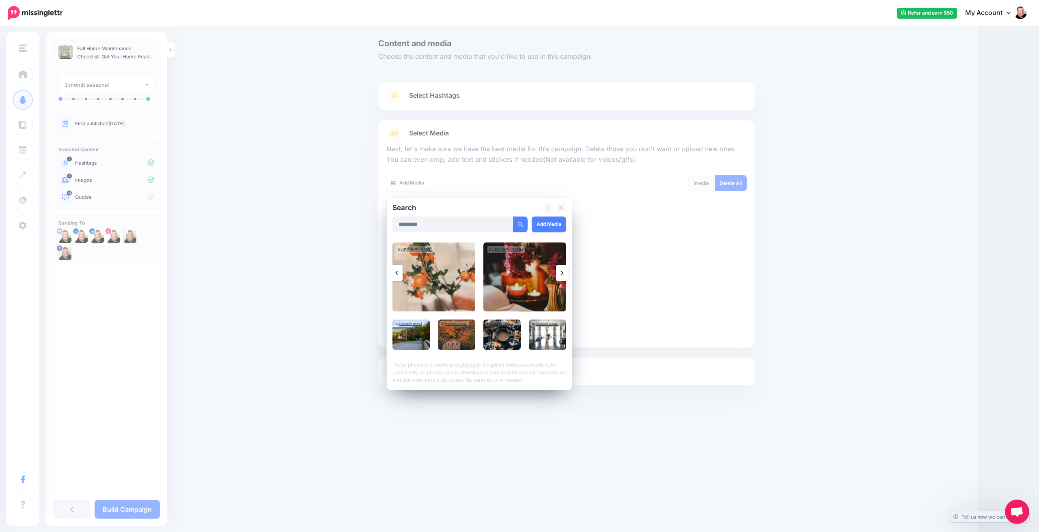
click at [396, 273] on icon at bounding box center [396, 273] width 2 height 4
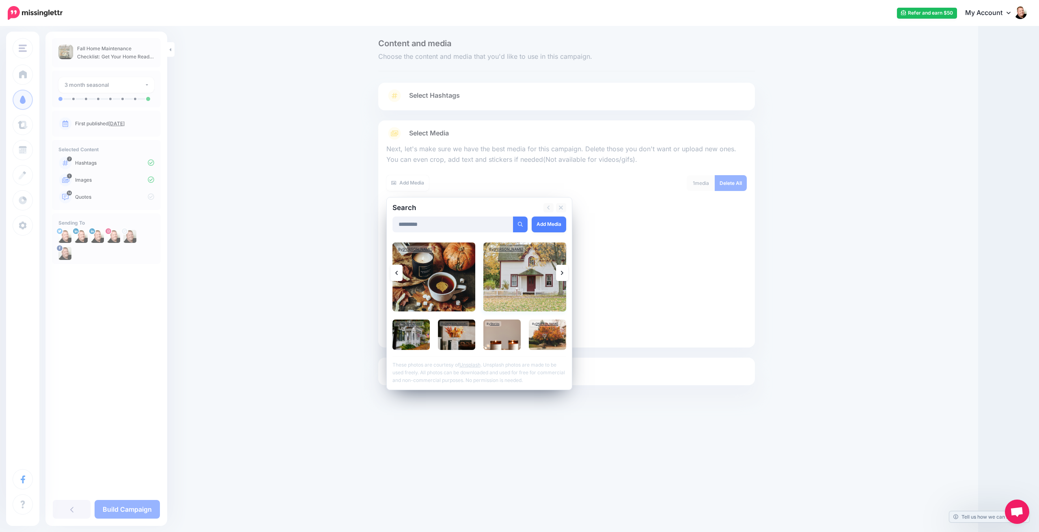
click at [516, 272] on img at bounding box center [524, 277] width 83 height 69
click at [551, 224] on link "Add Media" at bounding box center [549, 225] width 34 height 16
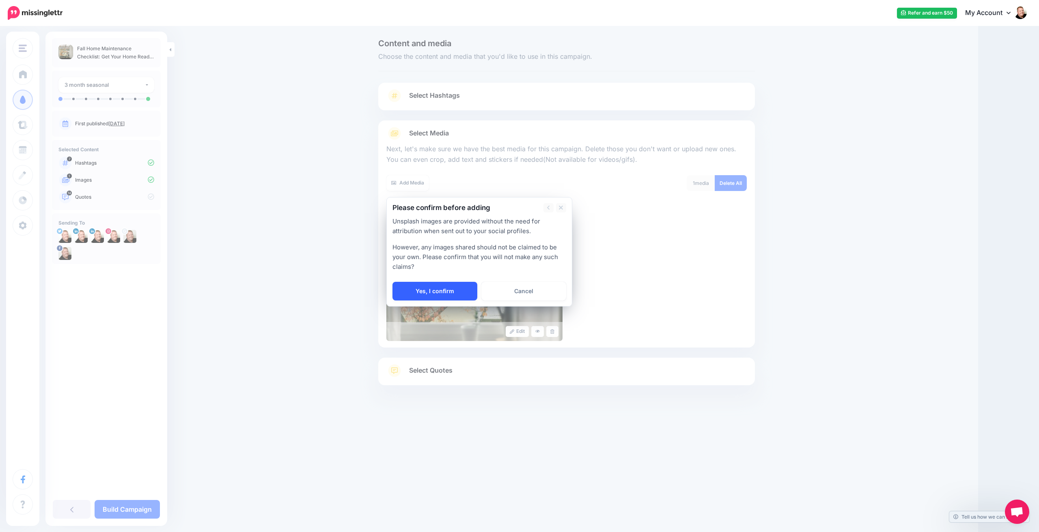
click at [450, 290] on link "Yes, I confirm" at bounding box center [434, 291] width 85 height 19
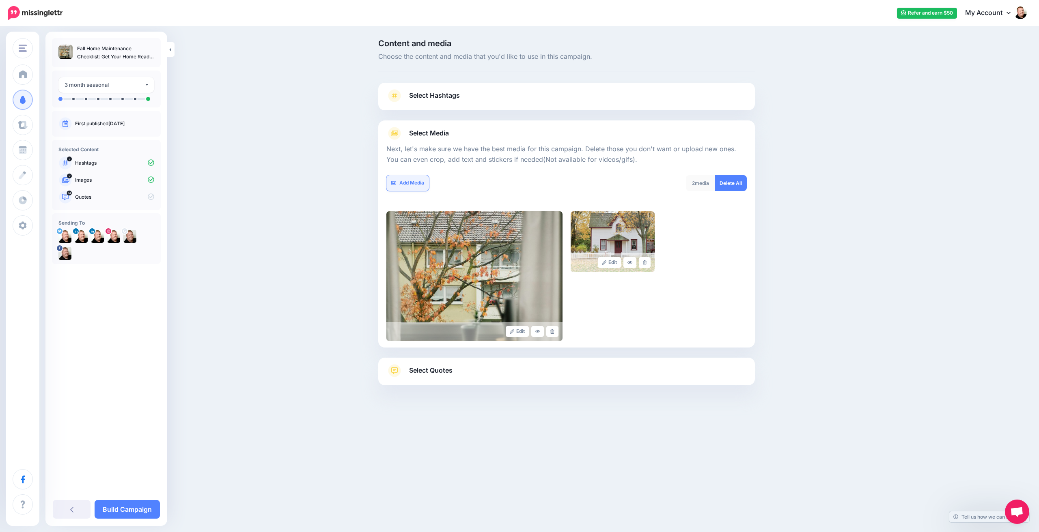
click at [416, 185] on link "Add Media" at bounding box center [407, 183] width 43 height 16
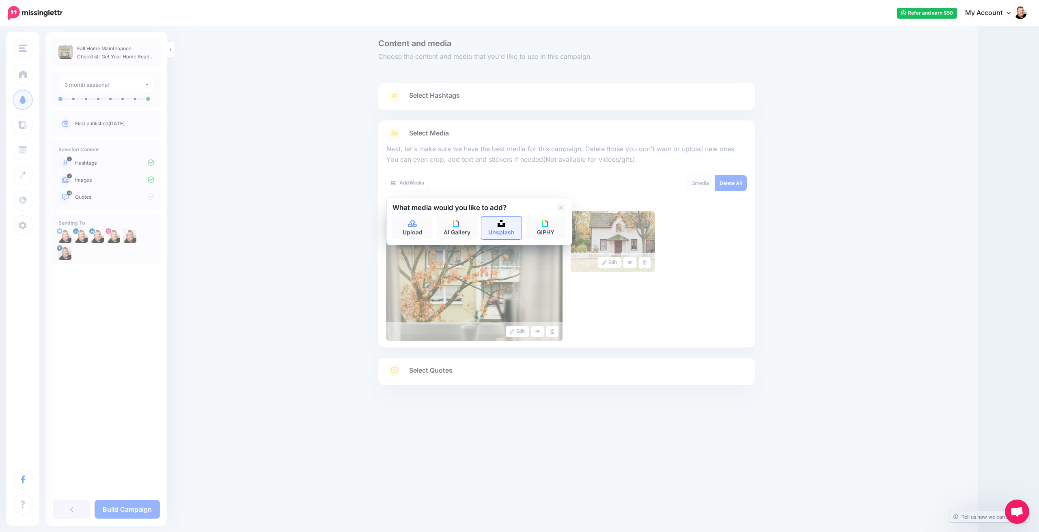
click at [502, 228] on link "Unsplash" at bounding box center [501, 228] width 41 height 23
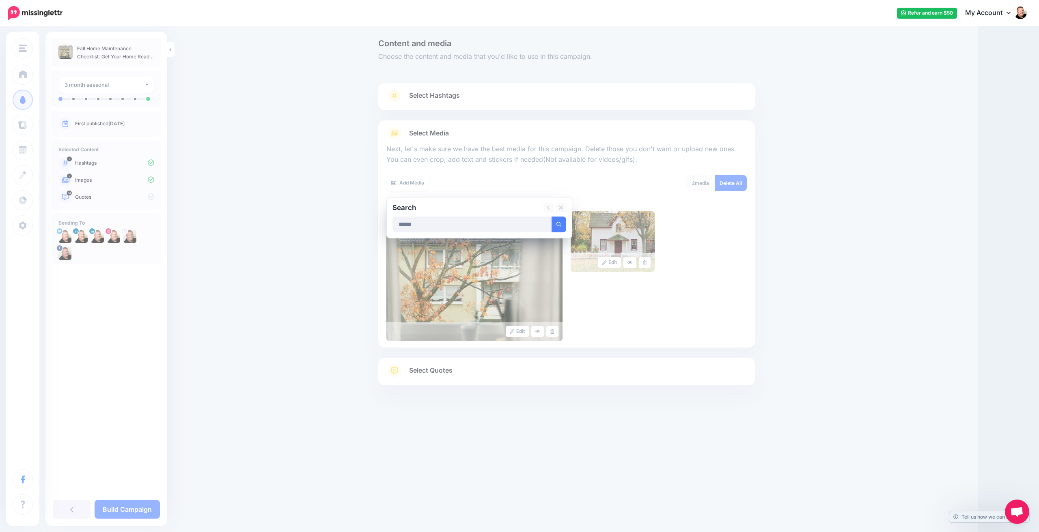
type input "******"
click at [558, 223] on button "submit" at bounding box center [558, 225] width 15 height 16
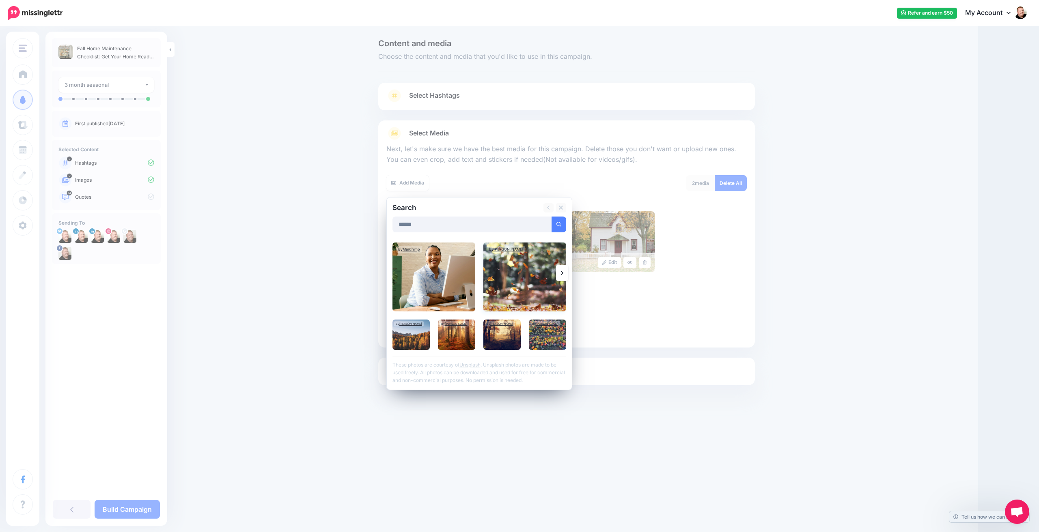
click at [523, 275] on img at bounding box center [524, 277] width 83 height 69
click at [553, 220] on link "Add Media" at bounding box center [549, 225] width 34 height 16
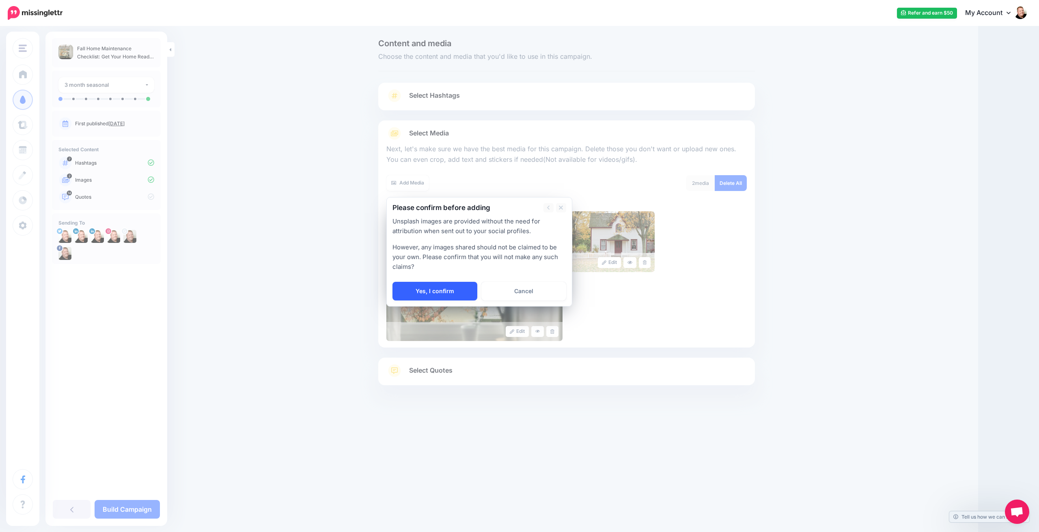
click at [437, 287] on link "Yes, I confirm" at bounding box center [434, 291] width 85 height 19
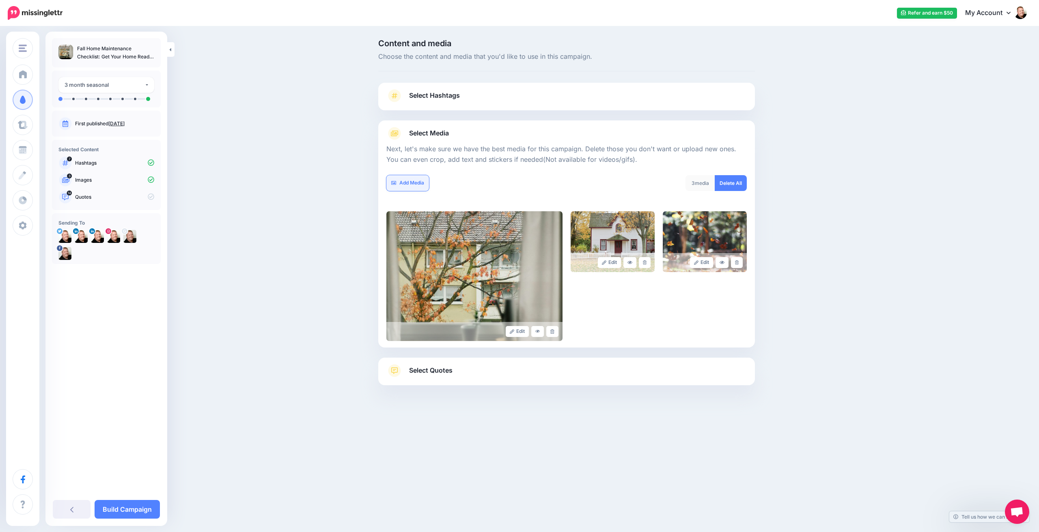
click at [415, 184] on link "Add Media" at bounding box center [407, 183] width 43 height 16
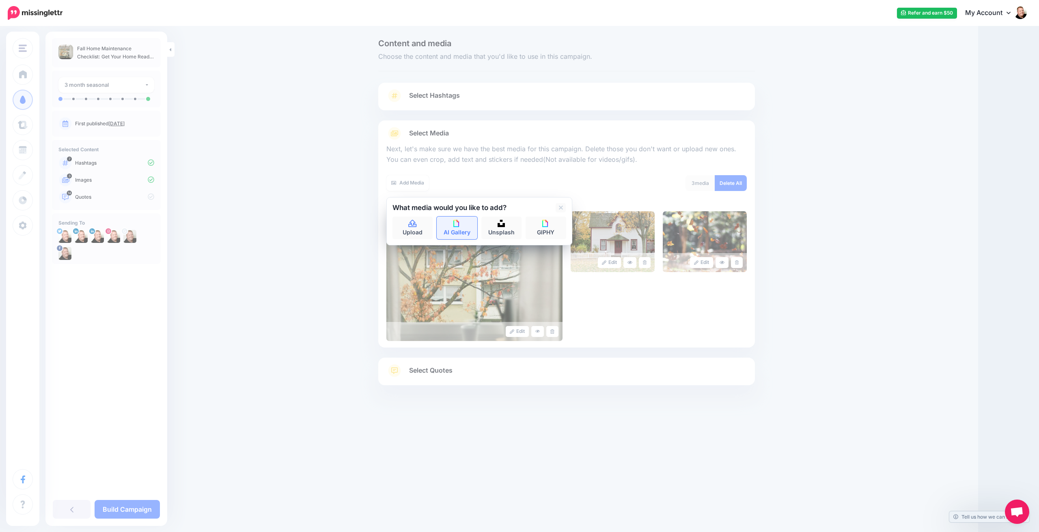
click at [455, 226] on link "AI Gallery" at bounding box center [457, 228] width 41 height 23
click at [461, 227] on div "No images found. You might want to change the search term and try again." at bounding box center [479, 229] width 174 height 24
click at [411, 206] on icon at bounding box center [410, 208] width 2 height 4
click at [496, 224] on link "Unsplash" at bounding box center [501, 228] width 41 height 23
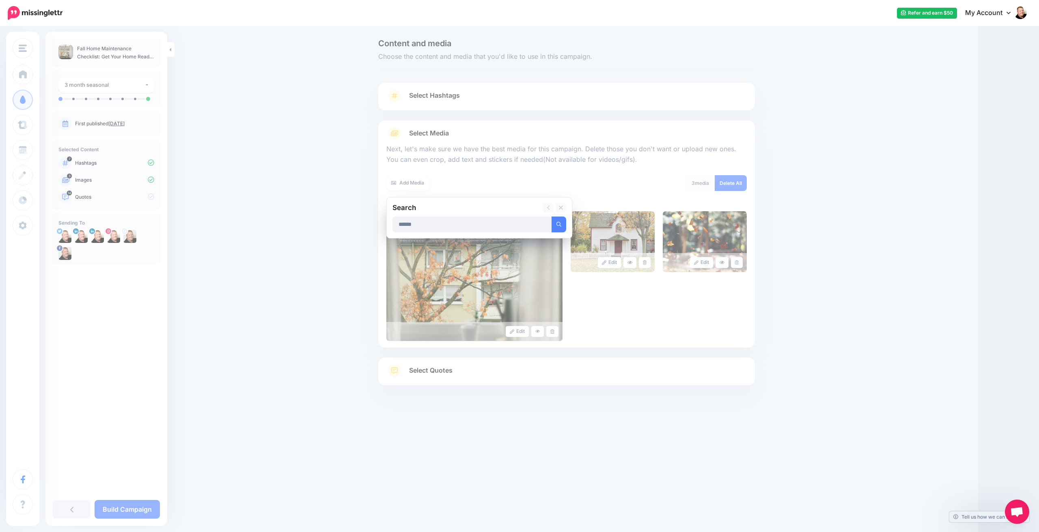
click at [558, 223] on button "submit" at bounding box center [558, 225] width 15 height 16
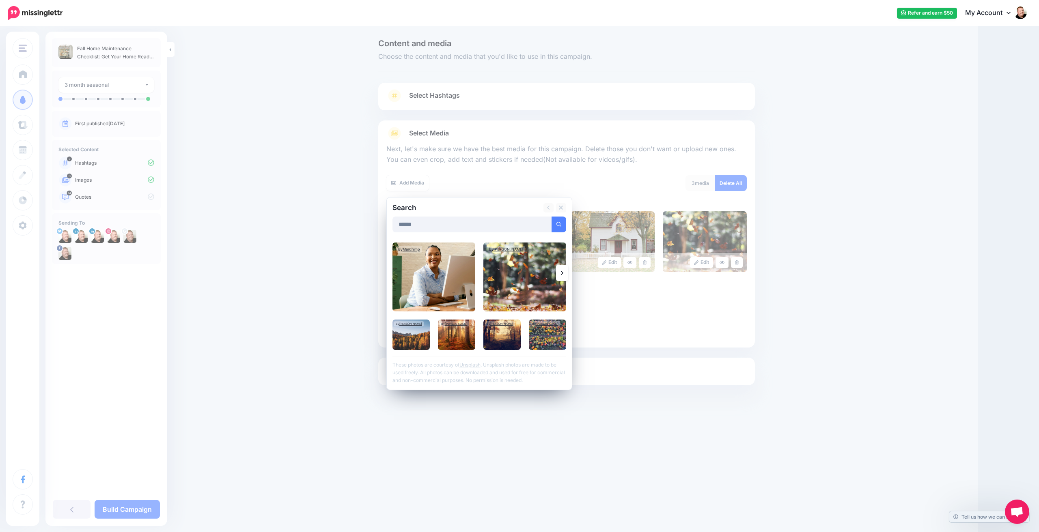
click at [561, 271] on icon at bounding box center [562, 273] width 2 height 4
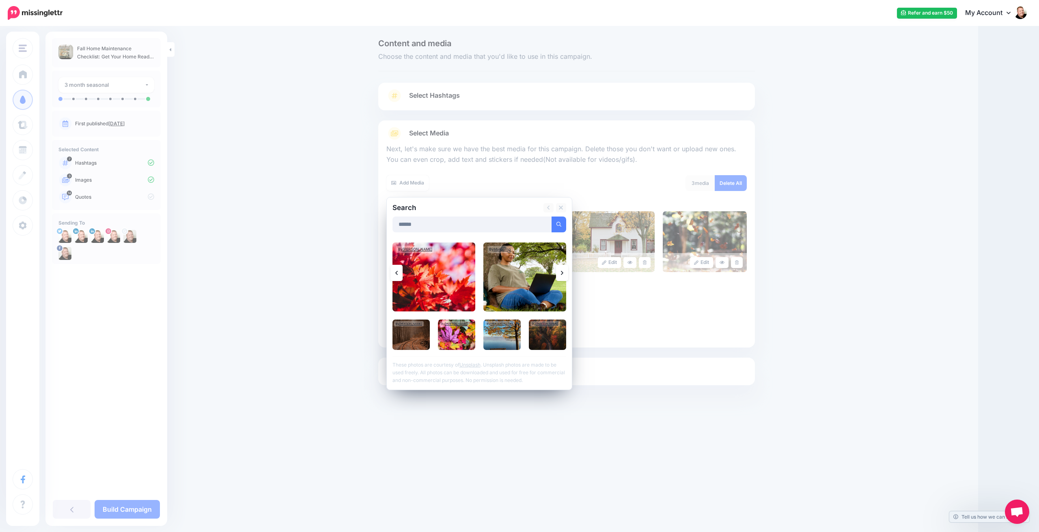
click at [564, 269] on link at bounding box center [562, 273] width 12 height 16
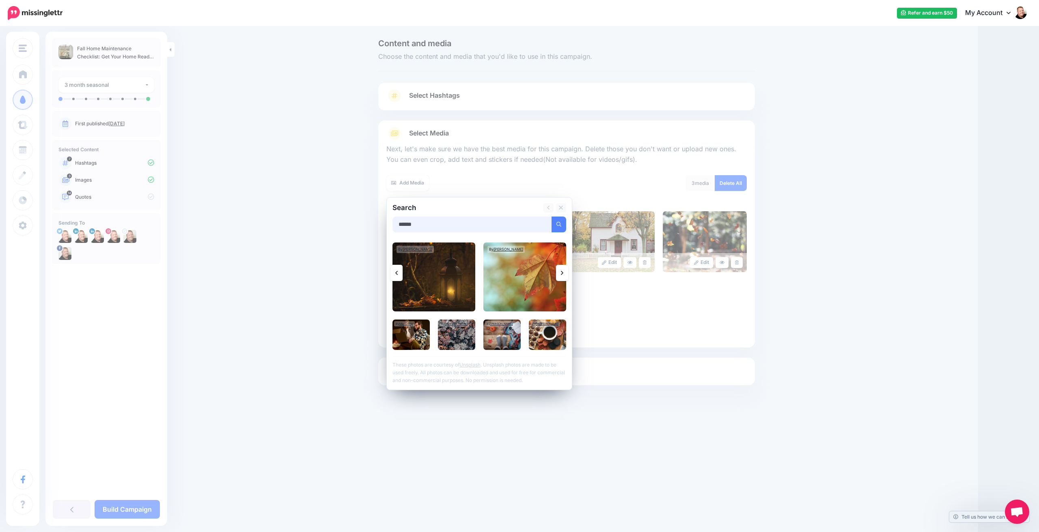
click at [454, 223] on input "******" at bounding box center [471, 225] width 159 height 16
type input "**********"
click at [558, 223] on button "submit" at bounding box center [558, 225] width 15 height 16
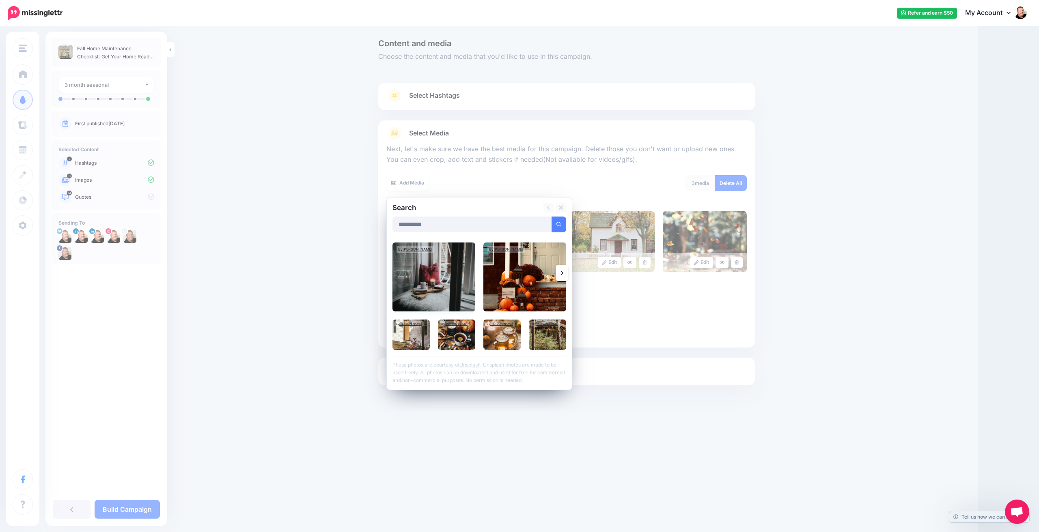
click at [437, 282] on img at bounding box center [433, 277] width 83 height 69
click at [551, 224] on link "Add Media" at bounding box center [549, 225] width 34 height 16
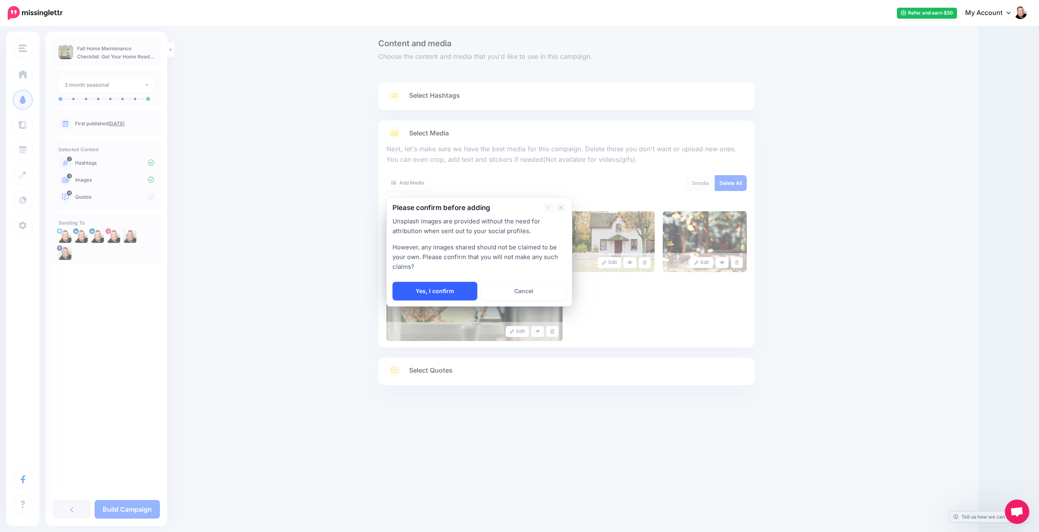
click at [439, 288] on link "Yes, I confirm" at bounding box center [434, 291] width 85 height 19
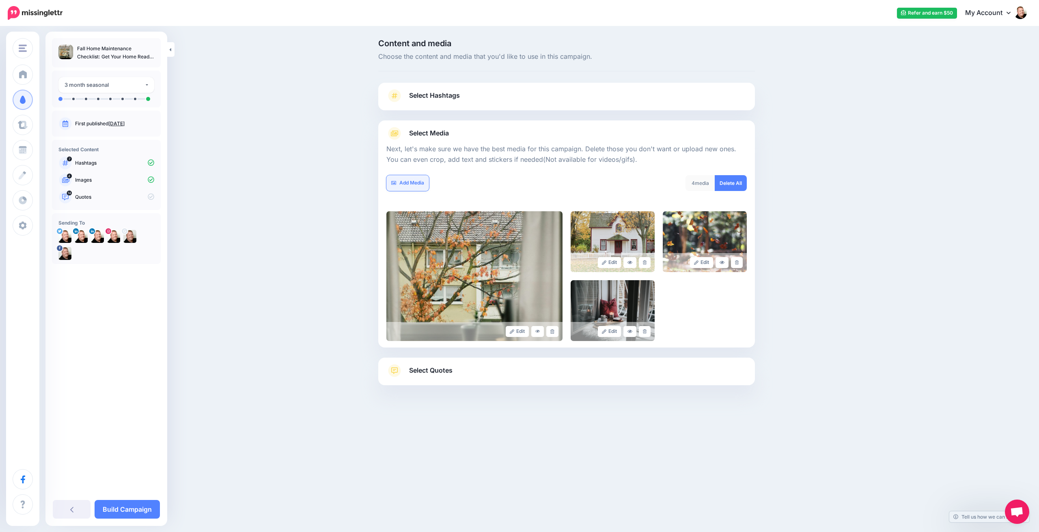
click at [417, 182] on link "Add Media" at bounding box center [407, 183] width 43 height 16
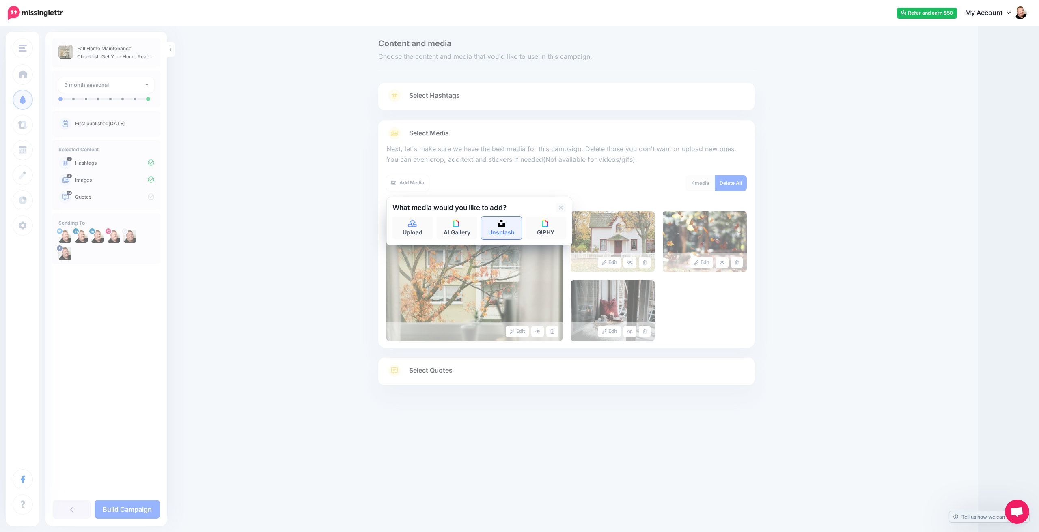
click at [502, 226] on link "Unsplash" at bounding box center [501, 228] width 41 height 23
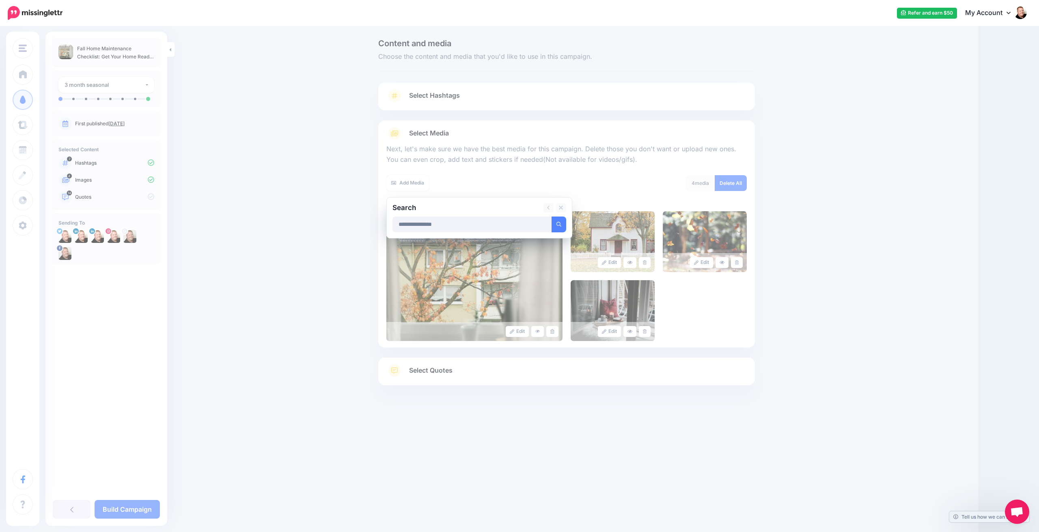
type input "**********"
click at [558, 223] on button "submit" at bounding box center [558, 225] width 15 height 16
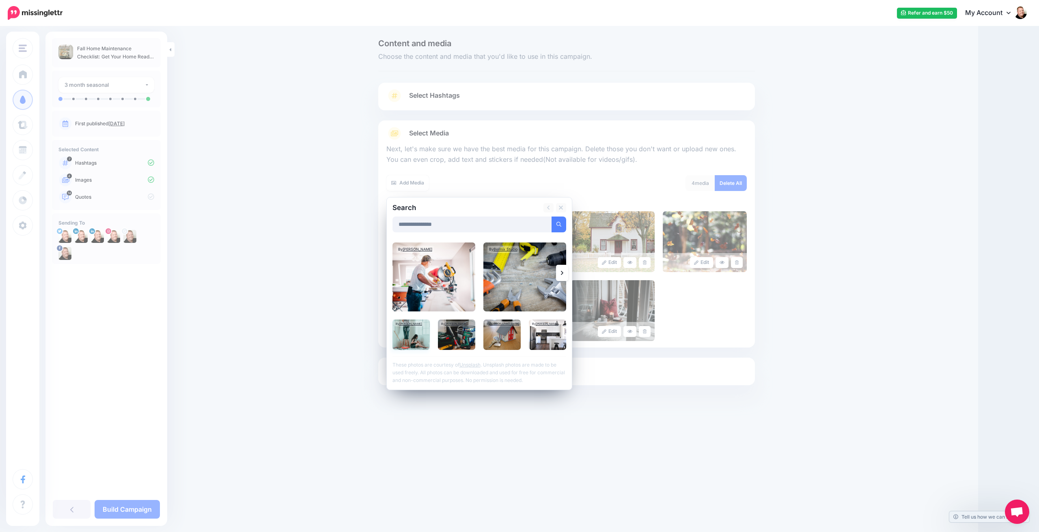
click at [407, 335] on img at bounding box center [410, 335] width 37 height 30
click at [543, 225] on link "Add Media" at bounding box center [549, 225] width 34 height 16
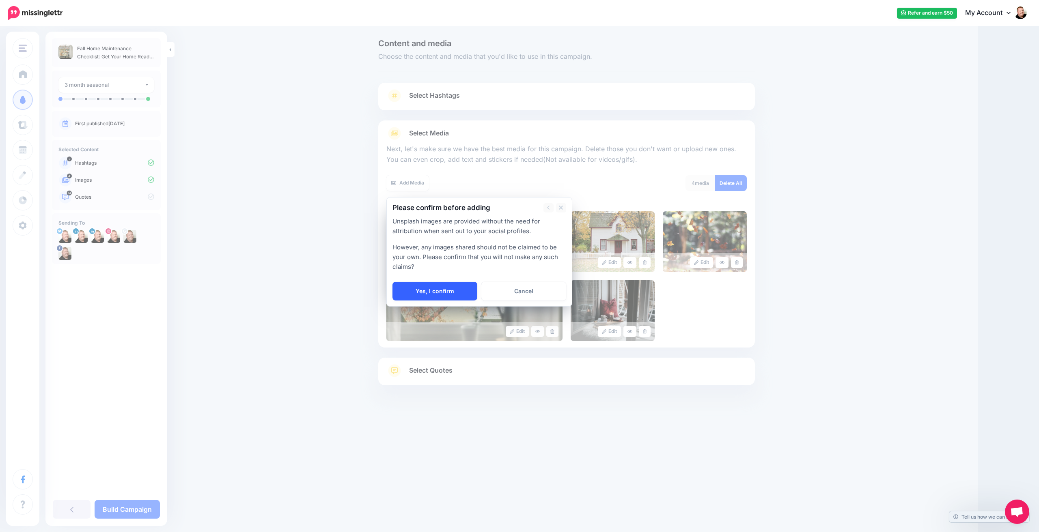
click at [438, 288] on link "Yes, I confirm" at bounding box center [434, 291] width 85 height 19
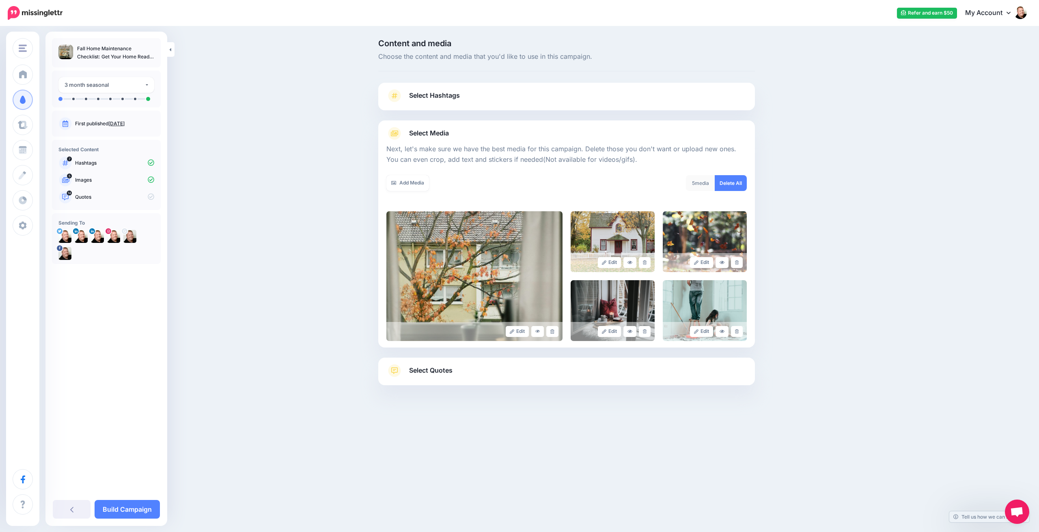
click at [439, 374] on span "Select Quotes" at bounding box center [430, 370] width 43 height 11
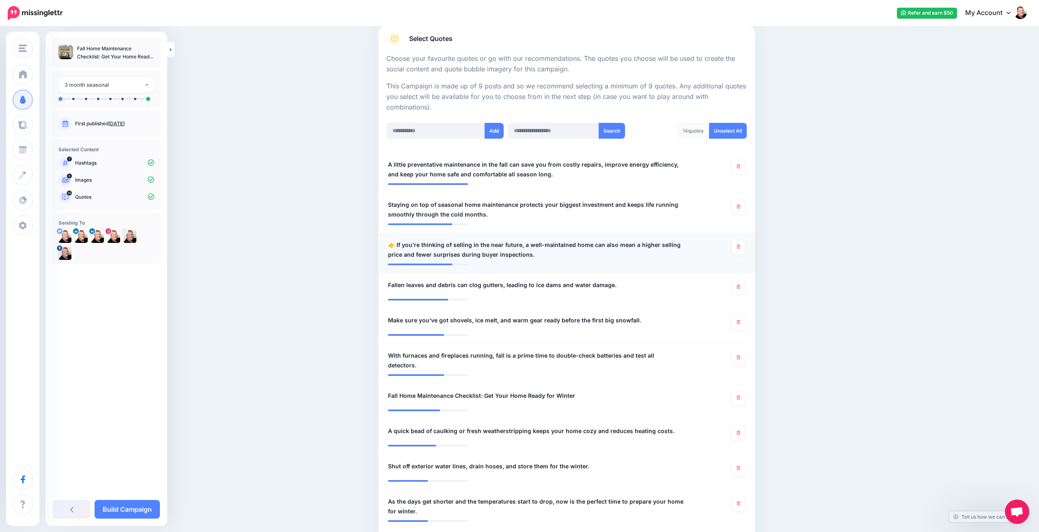
scroll to position [131, 0]
click at [604, 242] on span "👉 If you’re thinking of selling in the near future, a well-maintained home can …" at bounding box center [536, 249] width 296 height 19
click at [610, 242] on textarea "**********" at bounding box center [536, 249] width 296 height 19
type textarea "**********"
click at [557, 283] on span "Fallen leaves and debris can clog gutters, leading to ice dams and water damage." at bounding box center [502, 285] width 228 height 10
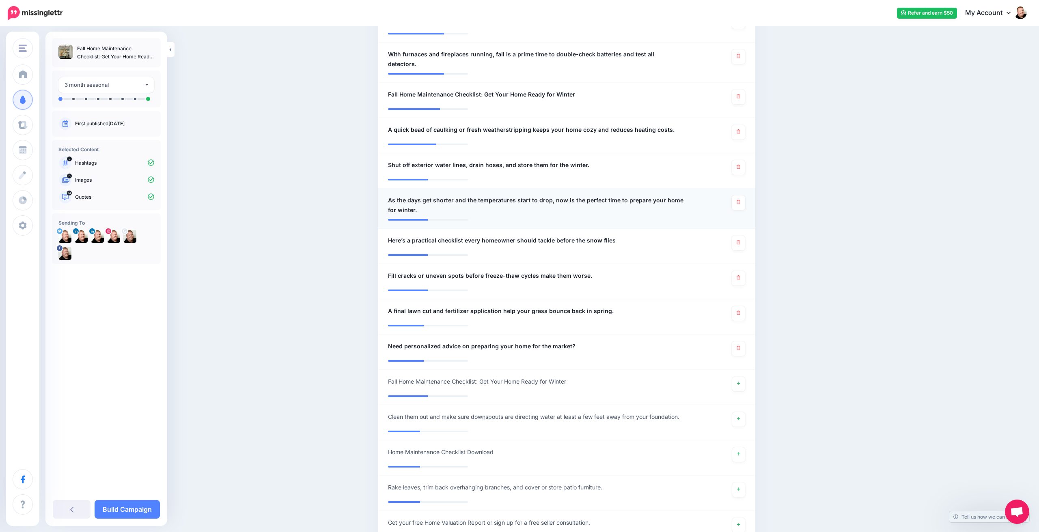
scroll to position [441, 0]
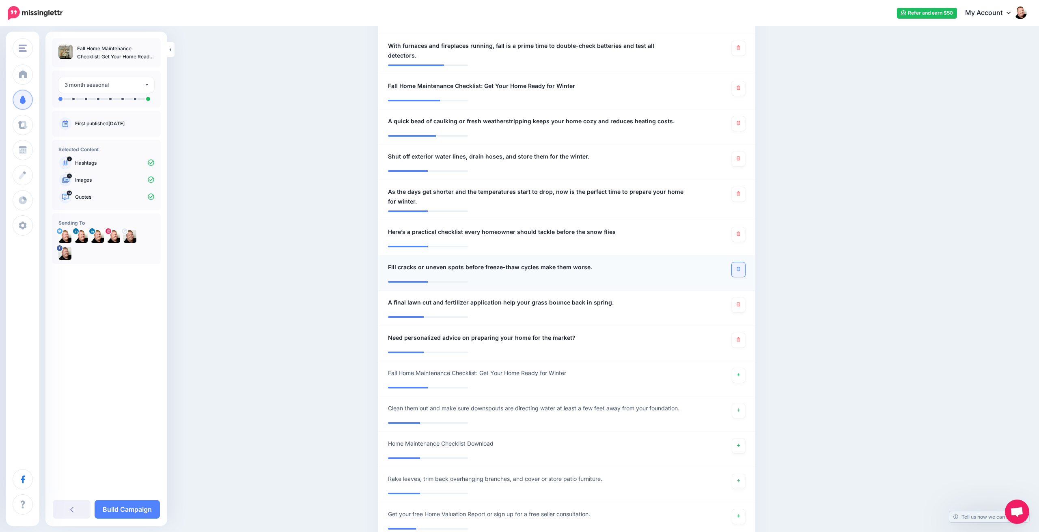
click at [737, 267] on icon at bounding box center [739, 269] width 4 height 4
click at [512, 298] on span "A final lawn cut and fertilizer application help your grass bounce back in spri…" at bounding box center [501, 303] width 226 height 10
click at [512, 298] on textarea "**********" at bounding box center [536, 306] width 296 height 16
type textarea "**********"
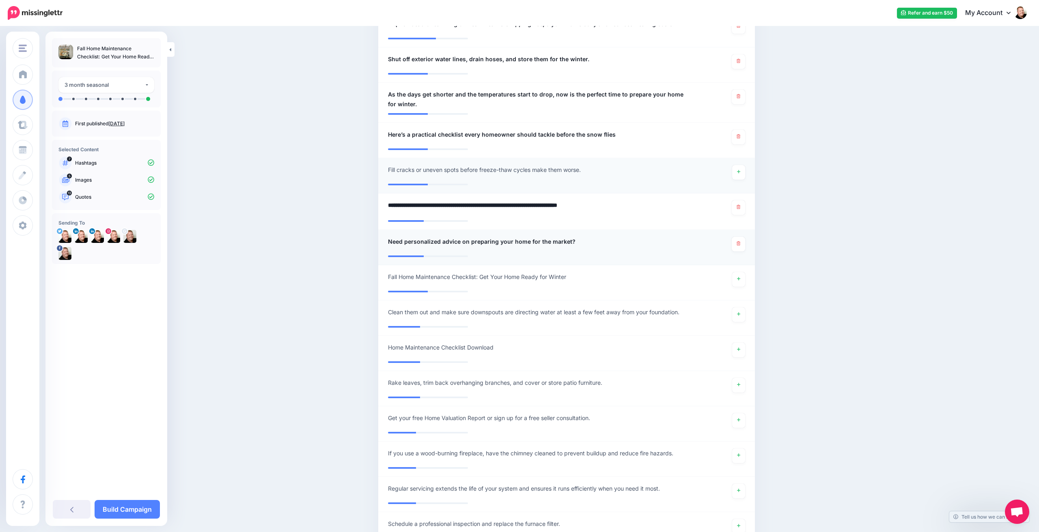
scroll to position [539, 0]
click at [741, 236] on link at bounding box center [738, 243] width 13 height 15
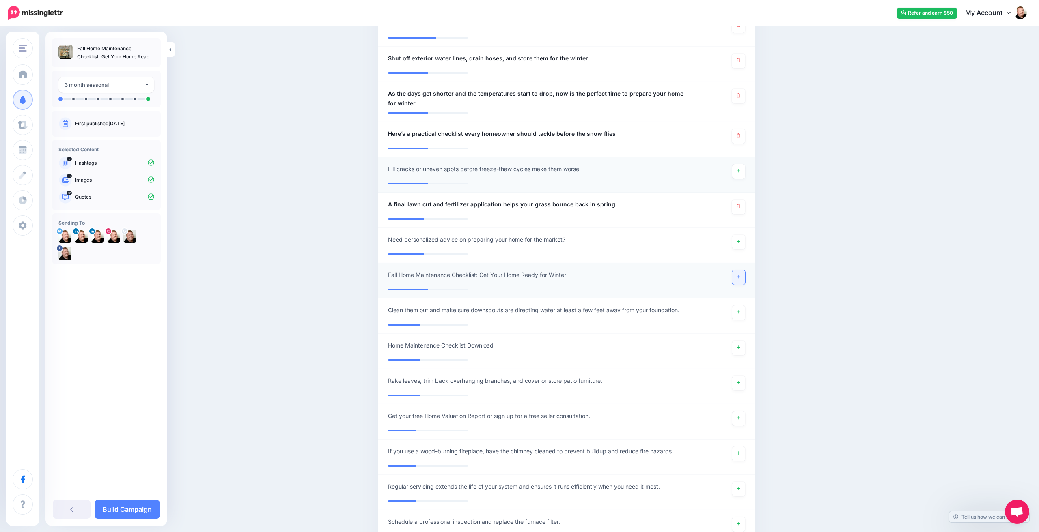
click at [740, 275] on icon at bounding box center [738, 277] width 3 height 4
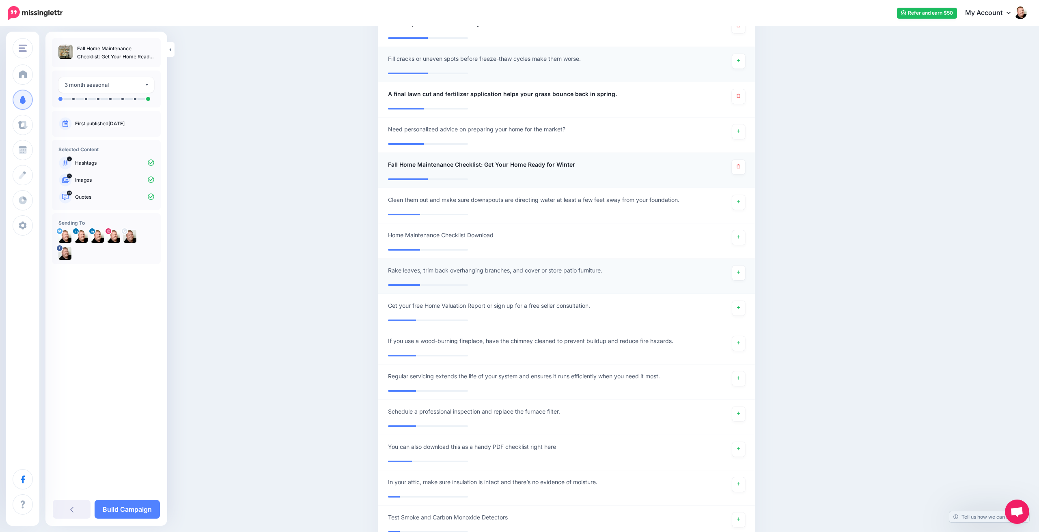
scroll to position [651, 0]
click at [738, 268] on icon at bounding box center [738, 270] width 3 height 4
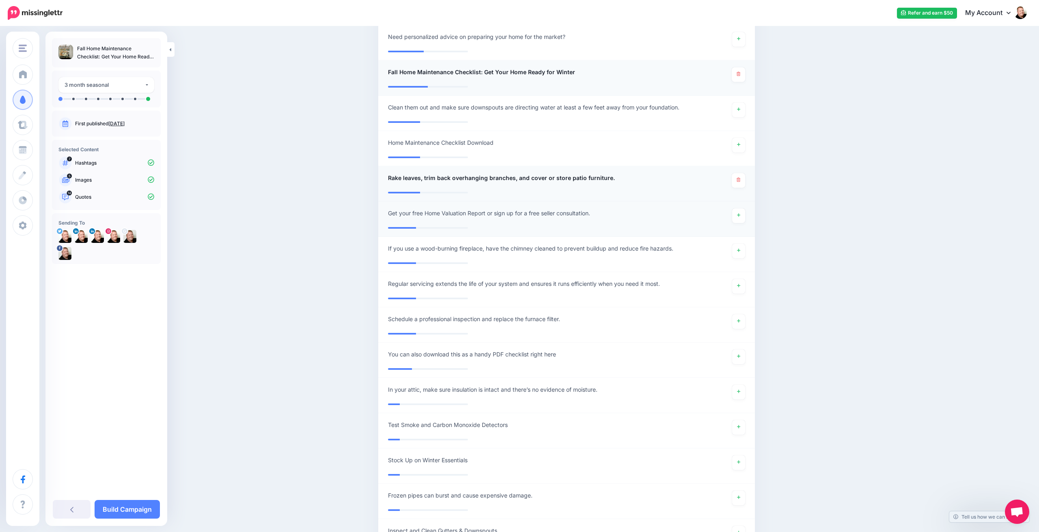
scroll to position [747, 0]
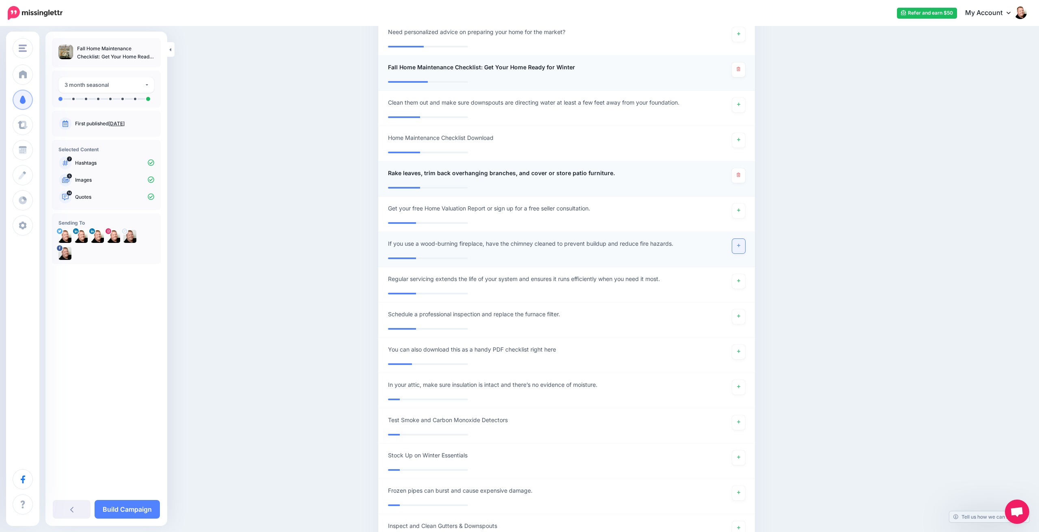
click at [739, 241] on link at bounding box center [738, 246] width 13 height 15
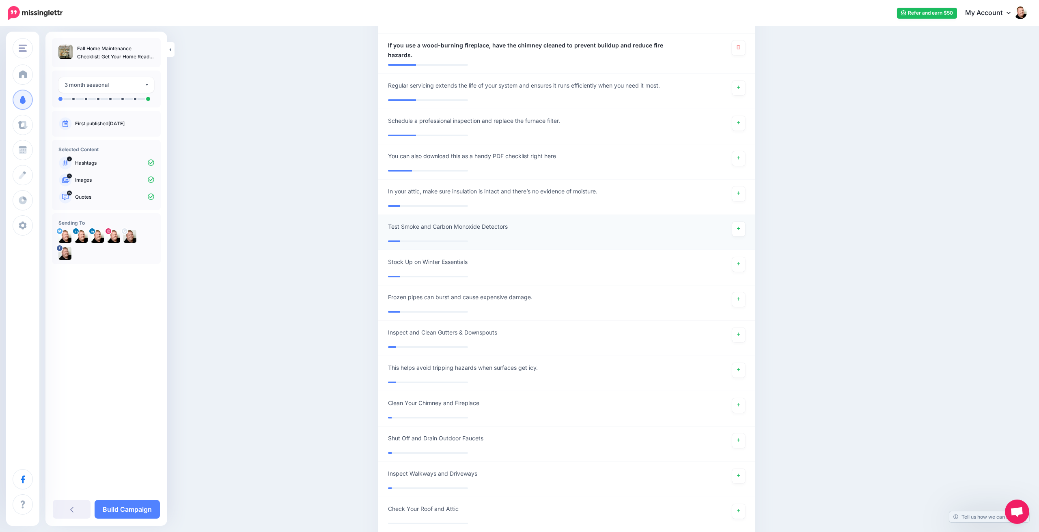
scroll to position [948, 0]
click at [739, 184] on link at bounding box center [738, 191] width 13 height 15
click at [738, 224] on icon at bounding box center [738, 226] width 3 height 4
click at [738, 295] on icon at bounding box center [738, 297] width 3 height 4
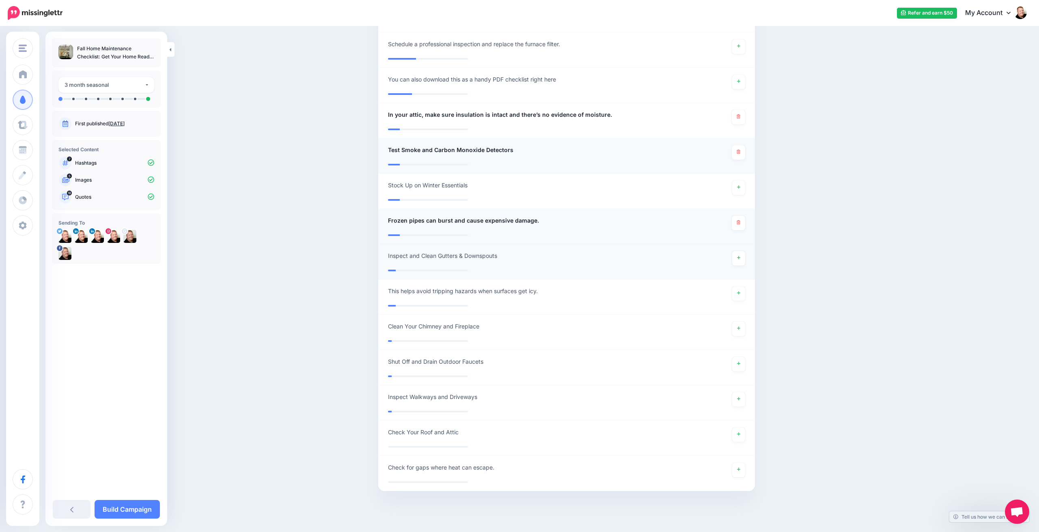
scroll to position [1021, 0]
click at [738, 256] on icon at bounding box center [738, 258] width 3 height 4
click at [739, 327] on icon at bounding box center [738, 328] width 3 height 3
click at [740, 362] on icon at bounding box center [738, 364] width 3 height 4
click at [738, 397] on icon at bounding box center [738, 399] width 3 height 4
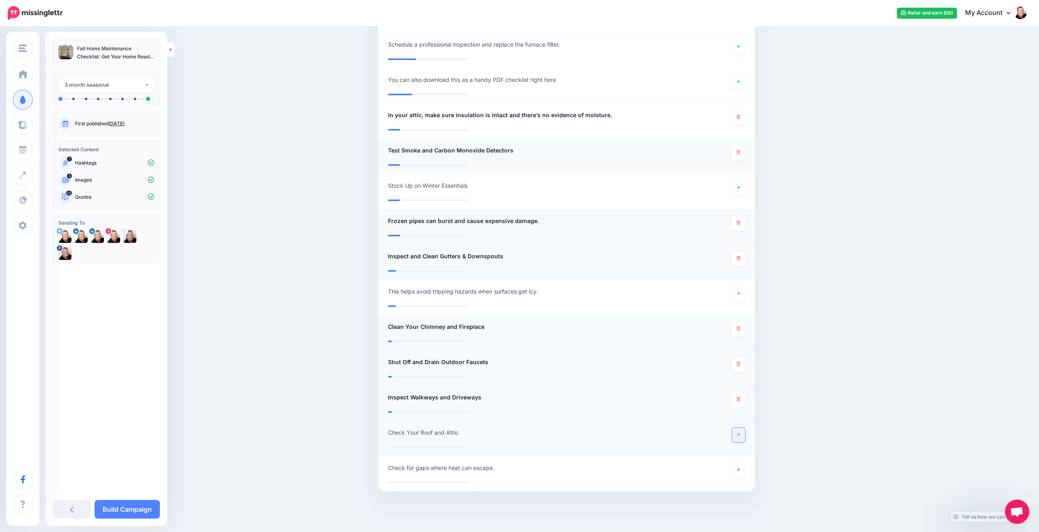
click at [741, 428] on link at bounding box center [738, 435] width 13 height 15
click at [739, 468] on icon at bounding box center [738, 470] width 3 height 4
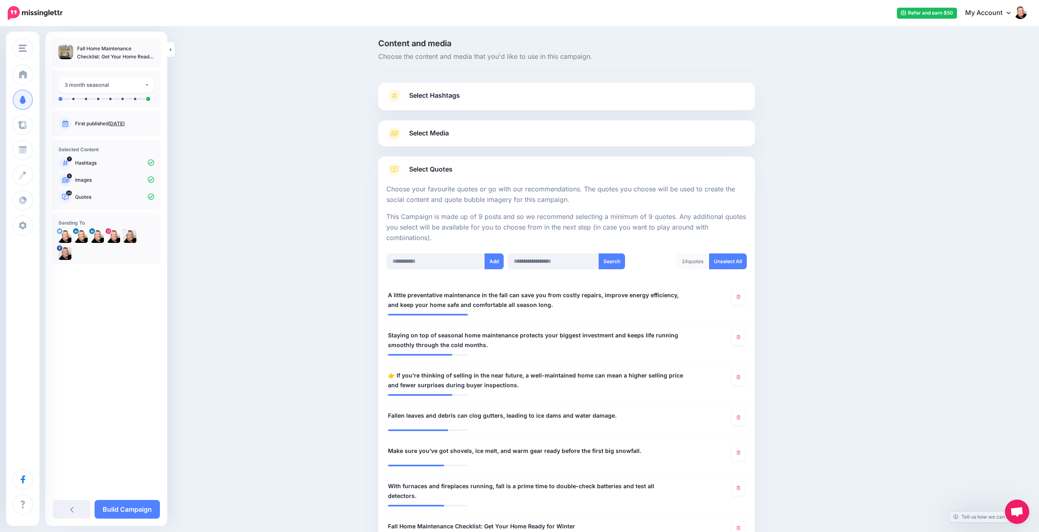
scroll to position [0, 0]
click at [134, 507] on link "Build Campaign" at bounding box center [127, 509] width 65 height 19
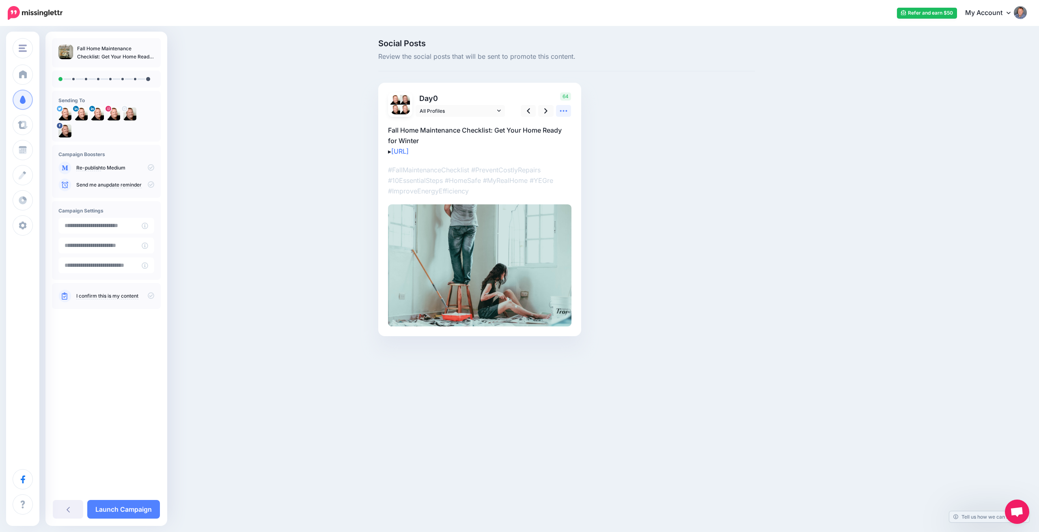
click at [566, 111] on icon at bounding box center [563, 111] width 7 height 2
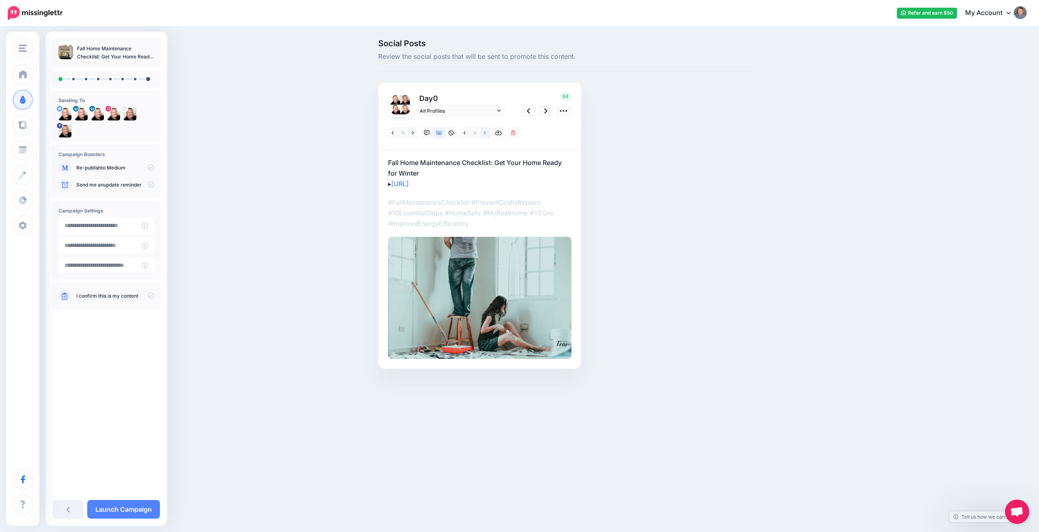
click at [487, 131] on link at bounding box center [485, 133] width 10 height 12
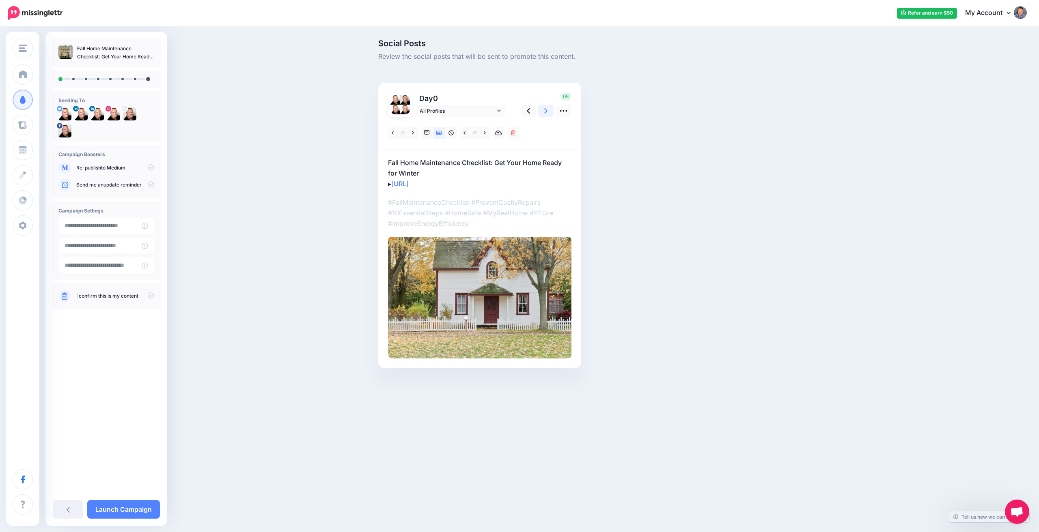
click at [546, 112] on icon at bounding box center [545, 110] width 3 height 5
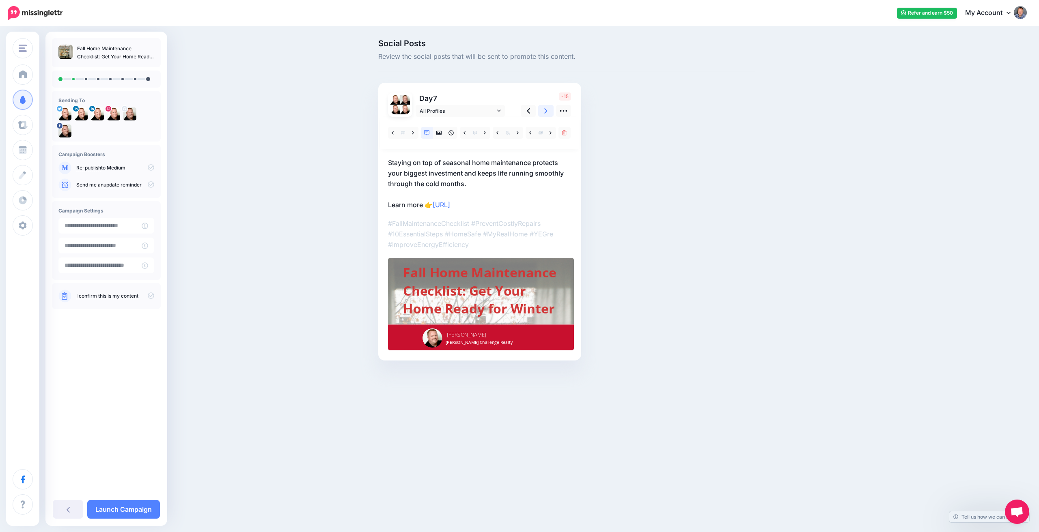
click at [546, 112] on icon at bounding box center [545, 110] width 3 height 5
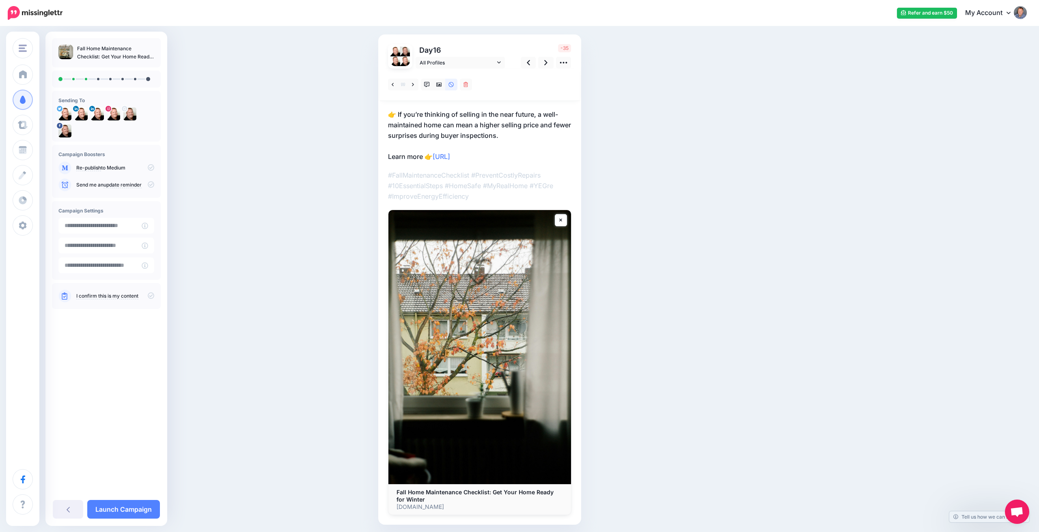
scroll to position [50, 0]
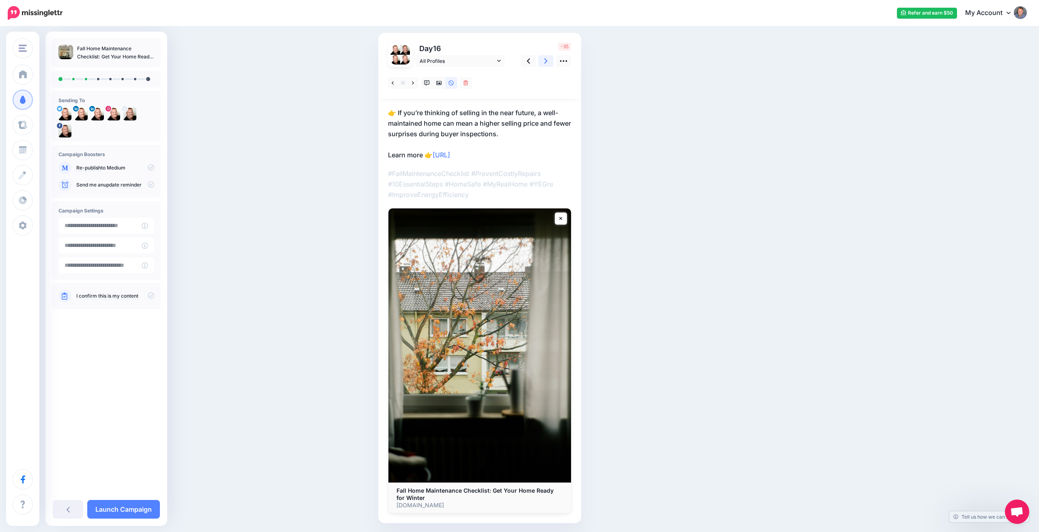
click at [546, 62] on icon at bounding box center [545, 60] width 3 height 5
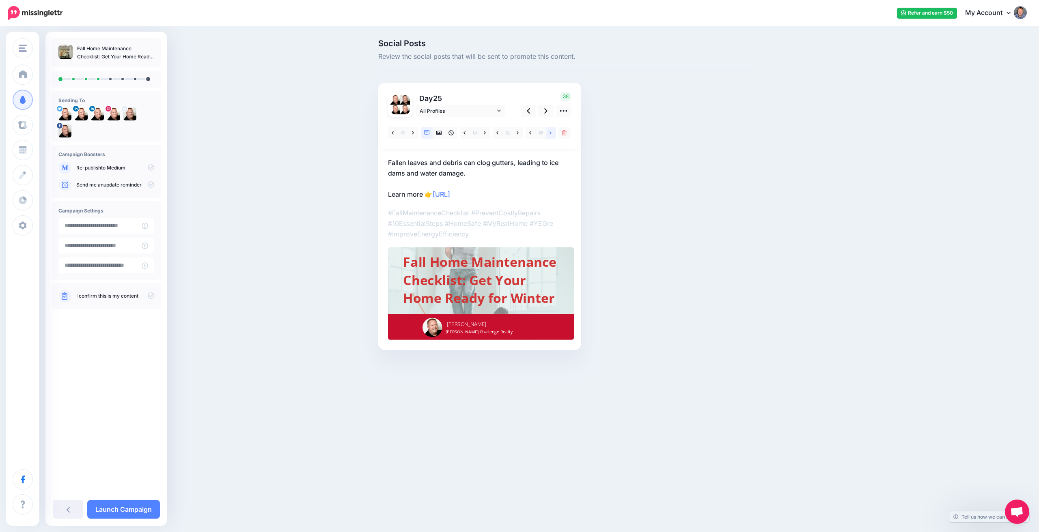
click at [551, 133] on icon at bounding box center [550, 132] width 2 height 3
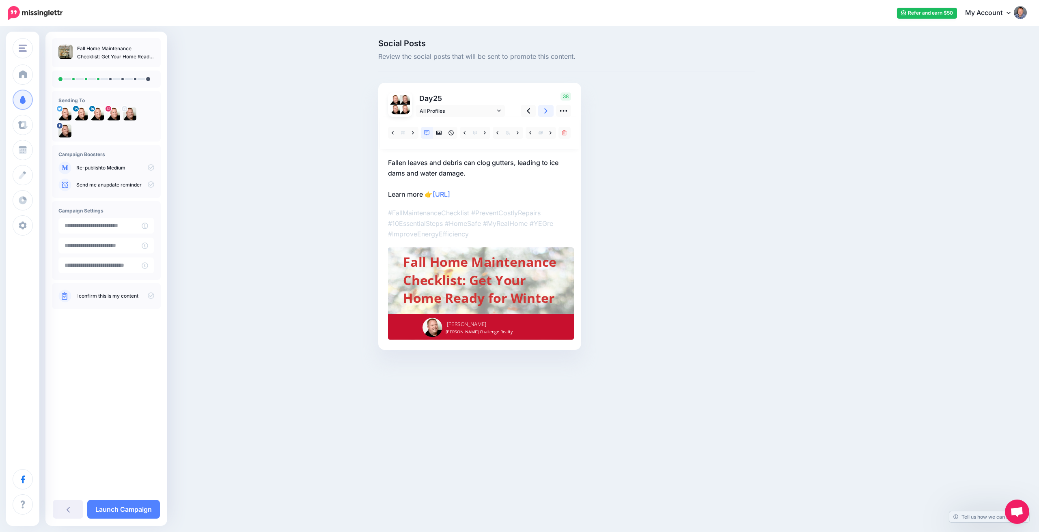
click at [549, 111] on link at bounding box center [545, 111] width 15 height 12
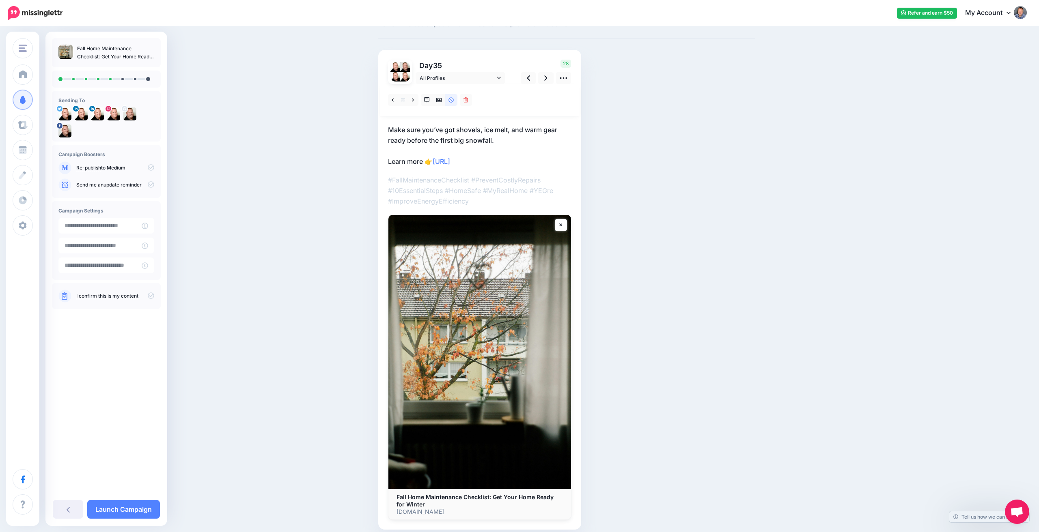
scroll to position [35, 0]
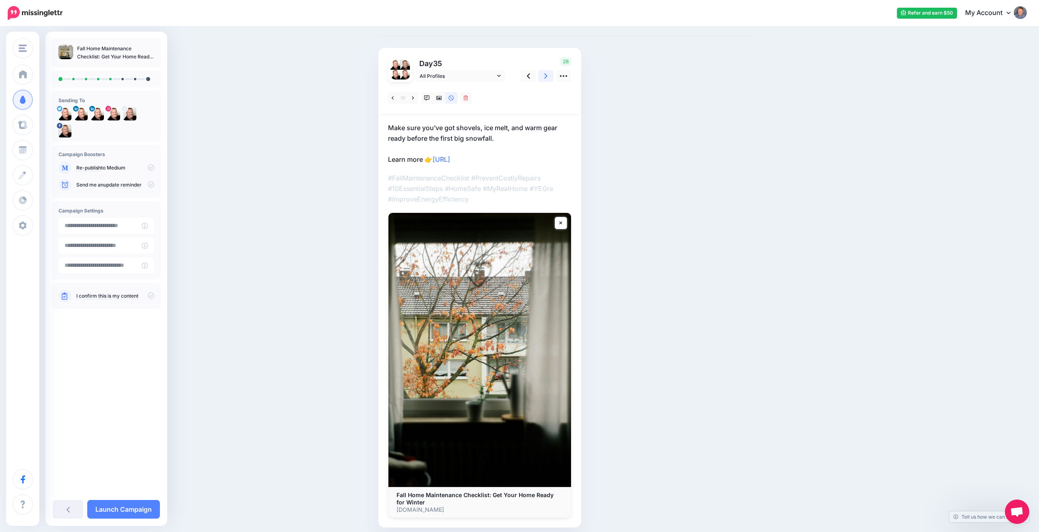
click at [548, 77] on link at bounding box center [545, 76] width 15 height 12
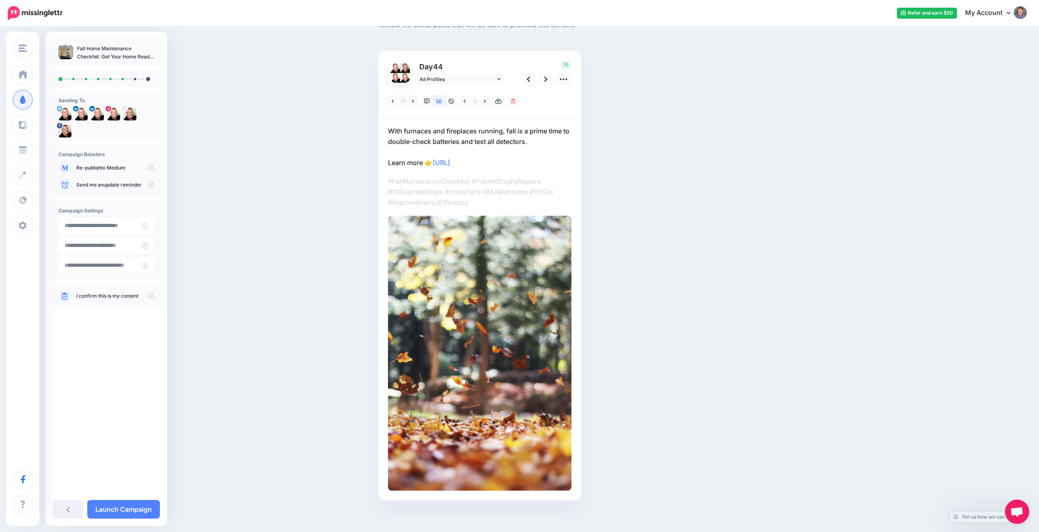
scroll to position [33, 0]
click at [548, 78] on link at bounding box center [545, 78] width 15 height 12
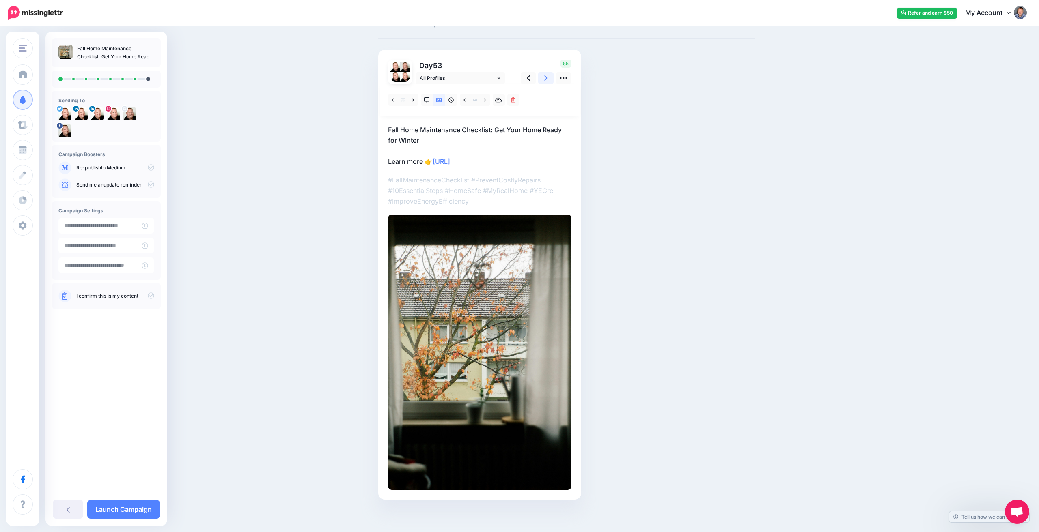
click at [548, 78] on link at bounding box center [545, 78] width 15 height 12
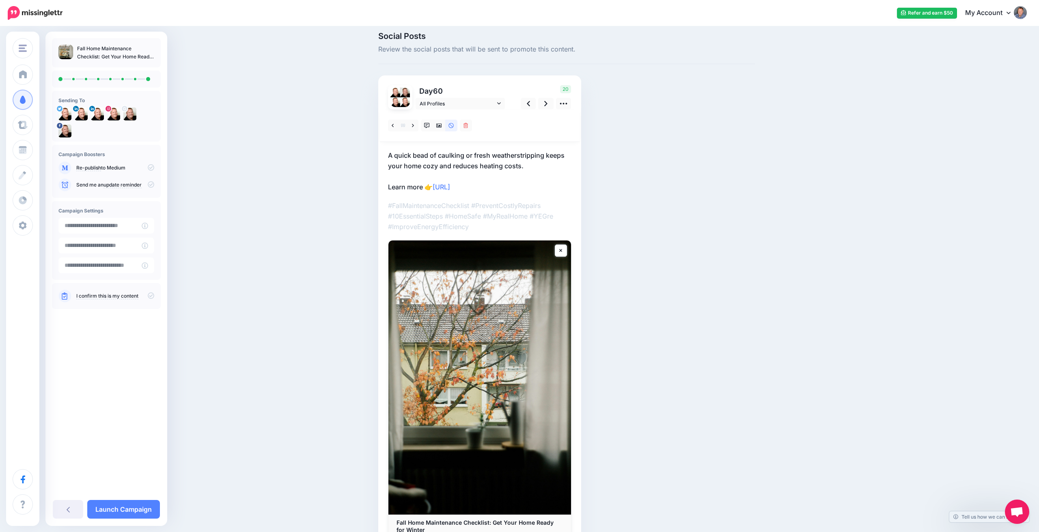
scroll to position [13, 0]
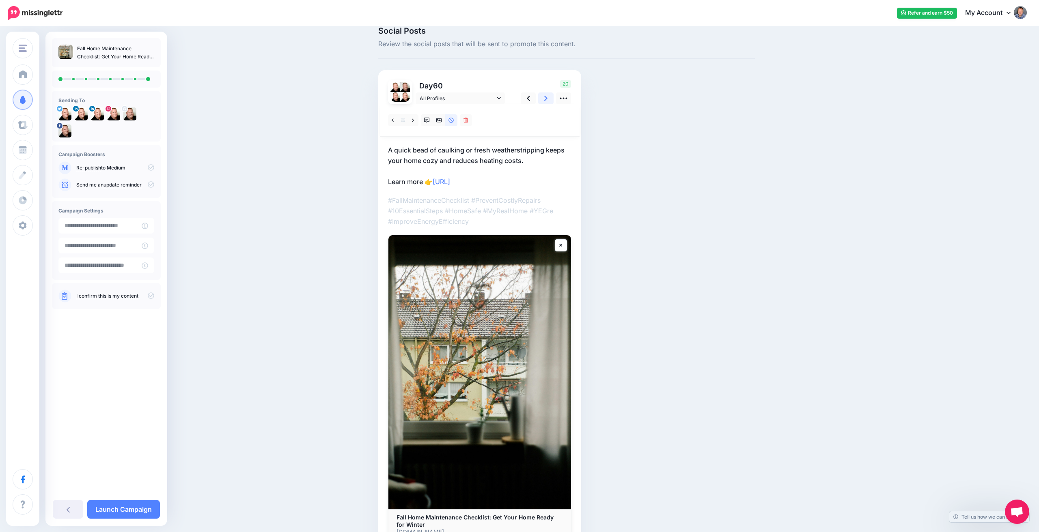
click at [548, 99] on link at bounding box center [545, 99] width 15 height 12
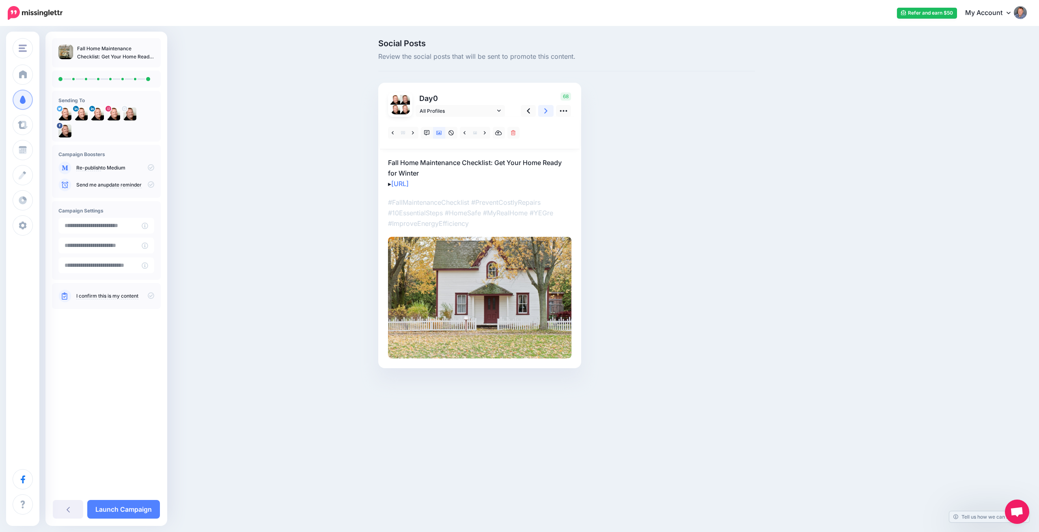
scroll to position [0, 0]
click at [129, 508] on link "Launch Campaign" at bounding box center [123, 509] width 73 height 19
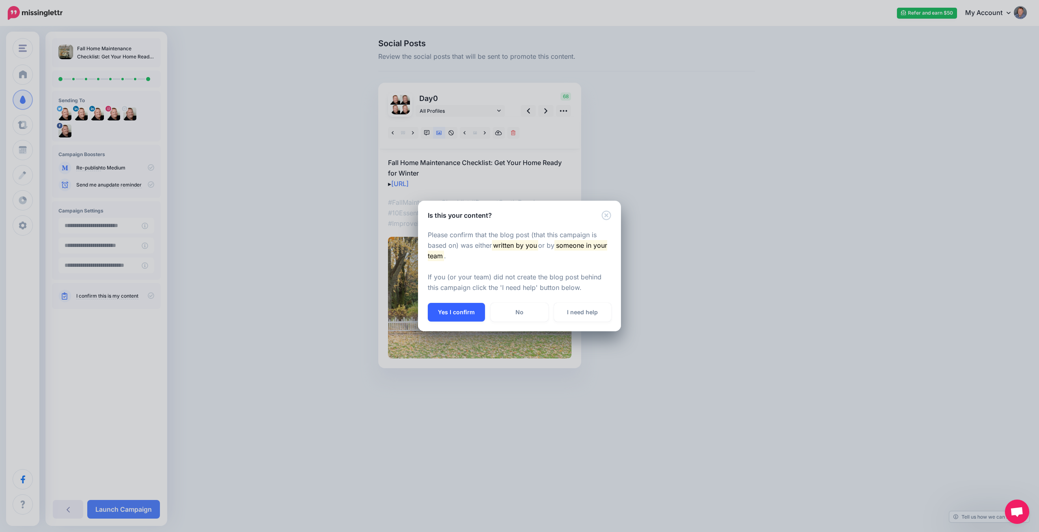
click at [463, 311] on button "Yes I confirm" at bounding box center [456, 312] width 57 height 19
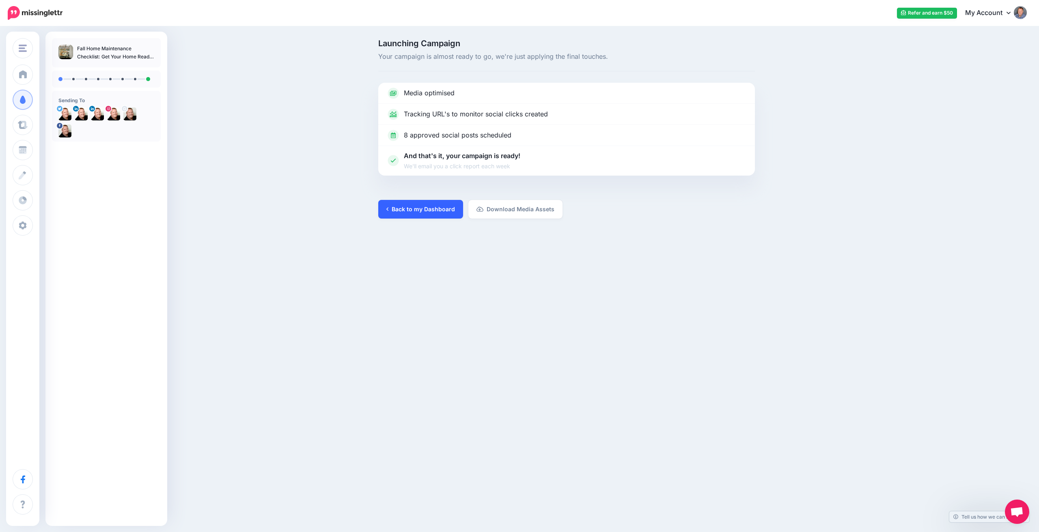
click at [418, 207] on link "Back to my Dashboard" at bounding box center [420, 209] width 85 height 19
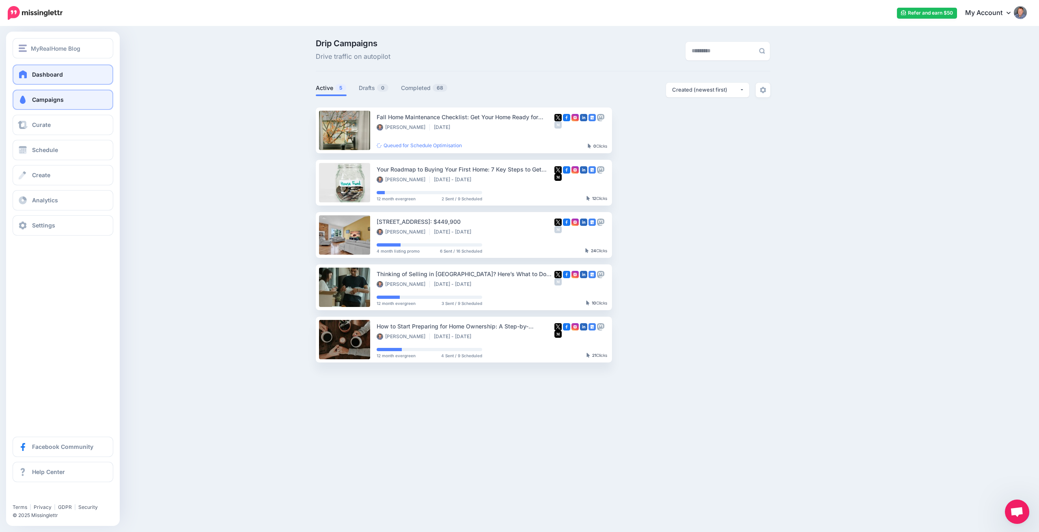
click at [56, 76] on span "Dashboard" at bounding box center [47, 74] width 31 height 7
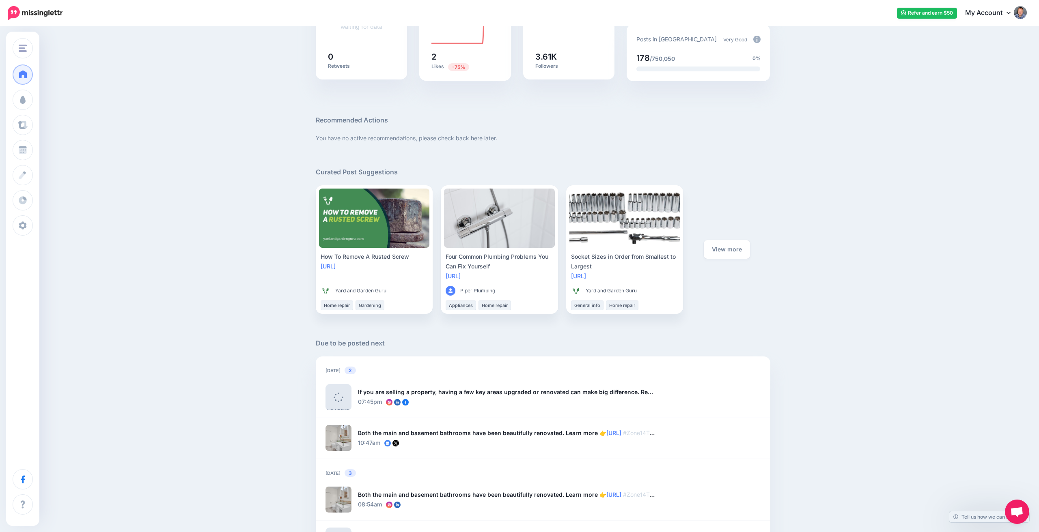
scroll to position [214, 0]
click at [461, 276] on link "[URL]" at bounding box center [453, 275] width 15 height 7
click at [547, 301] on img "button" at bounding box center [547, 301] width 4 height 4
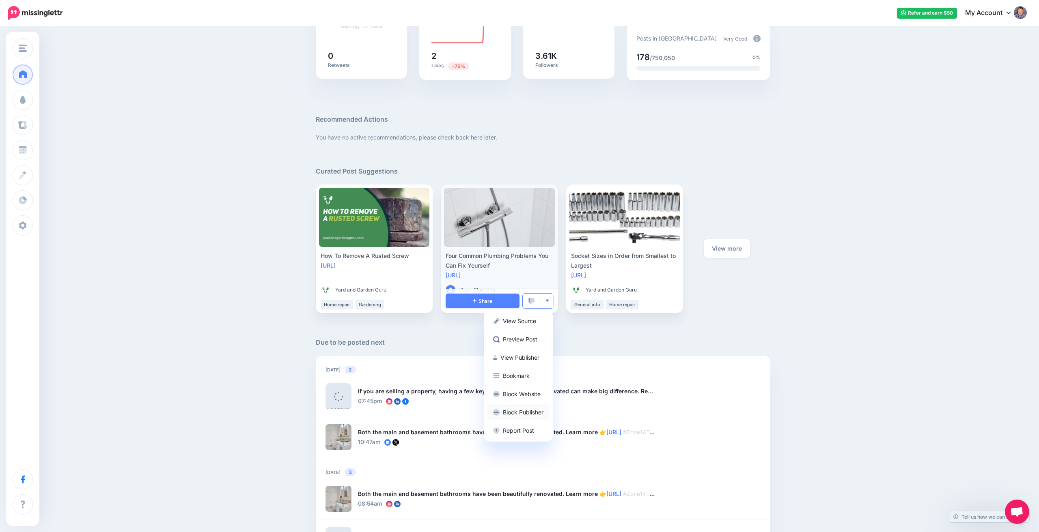
click at [519, 411] on link "Block Publisher" at bounding box center [518, 413] width 62 height 16
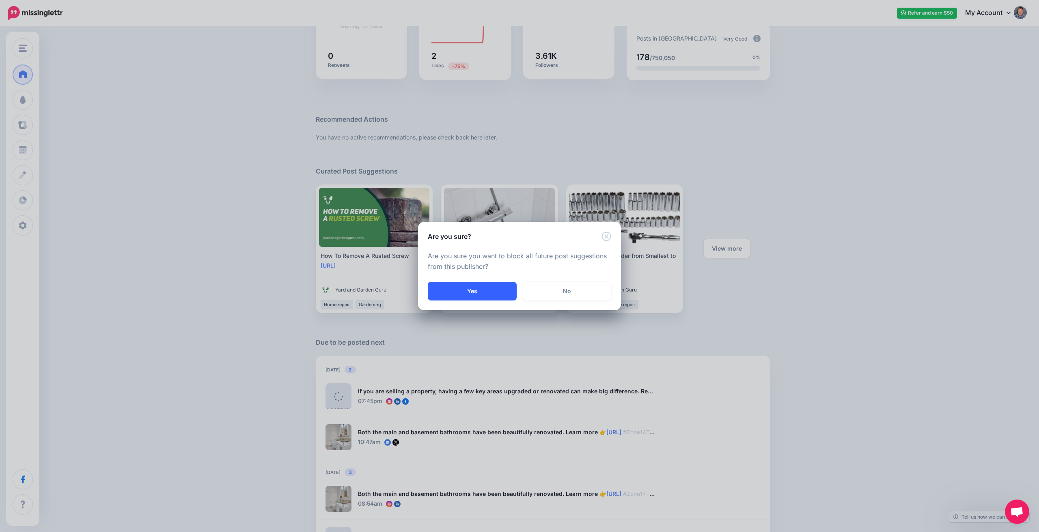
click at [474, 287] on button "Yes" at bounding box center [472, 291] width 89 height 19
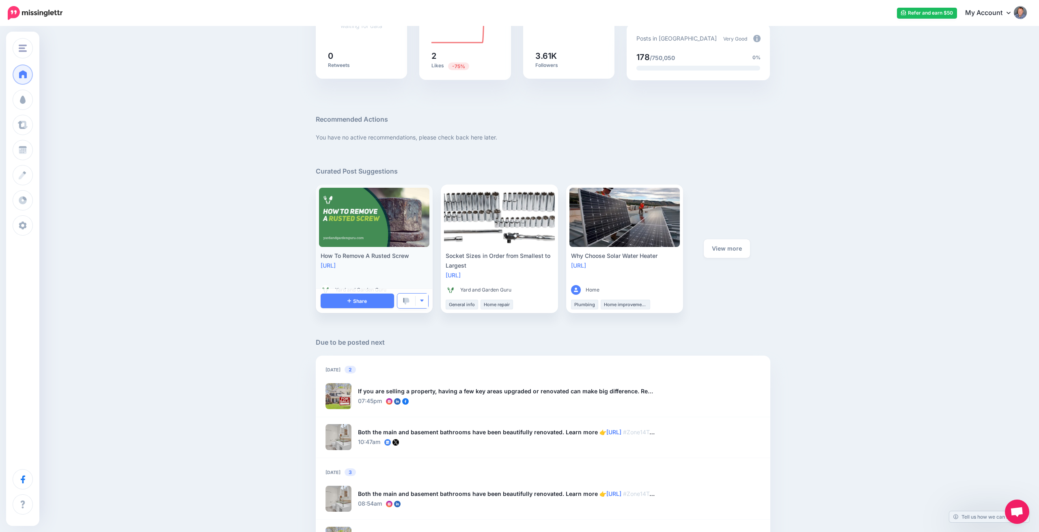
click at [420, 302] on img "button" at bounding box center [422, 301] width 4 height 4
click at [398, 395] on link "Block Publisher" at bounding box center [393, 394] width 62 height 16
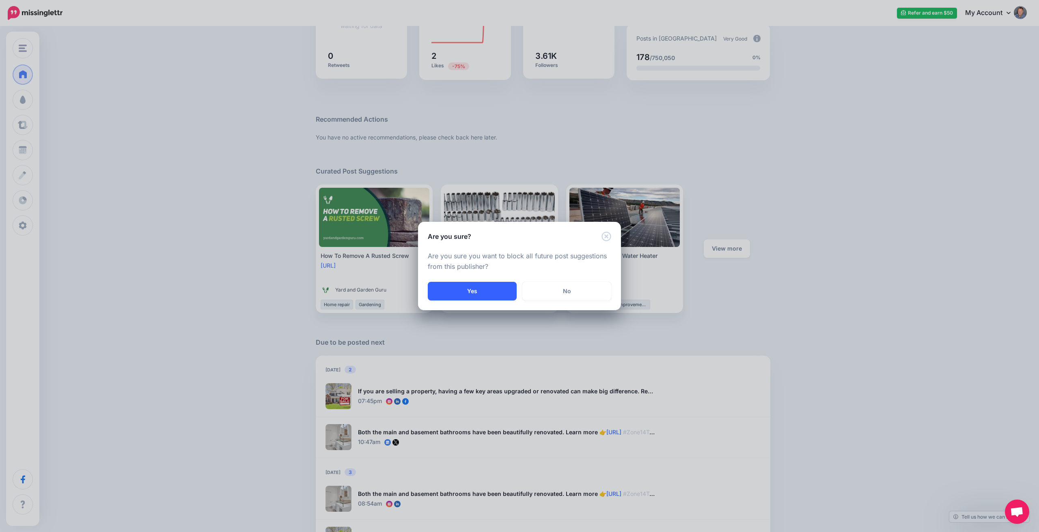
click at [476, 289] on button "Yes" at bounding box center [472, 291] width 89 height 19
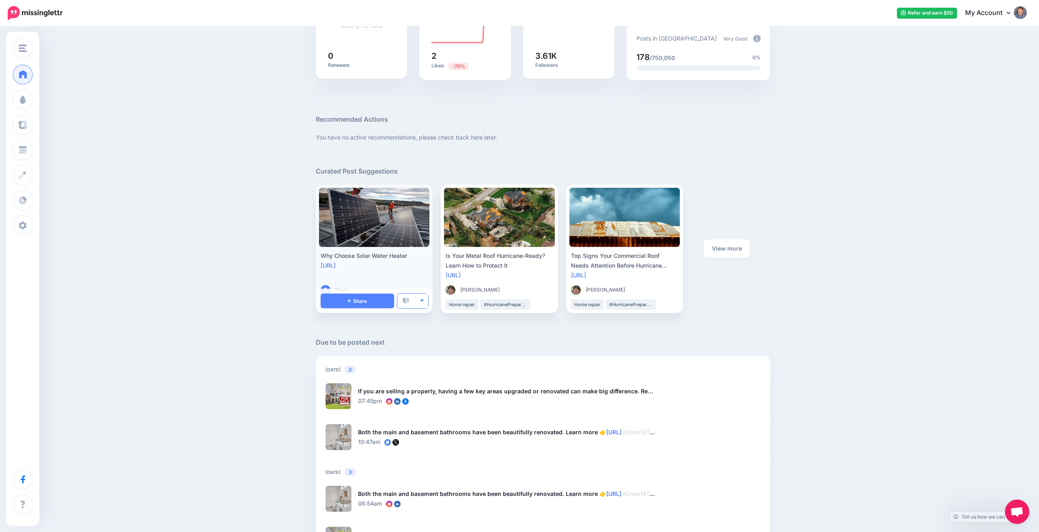
click at [424, 301] on button "button" at bounding box center [422, 301] width 13 height 15
click at [394, 392] on link "Block Publisher" at bounding box center [393, 394] width 62 height 16
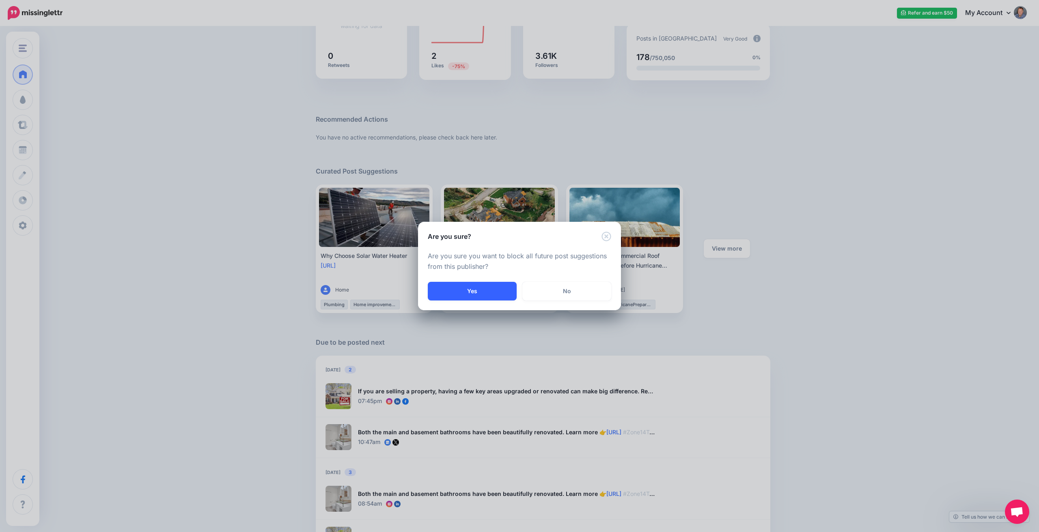
click at [462, 293] on button "Yes" at bounding box center [472, 291] width 89 height 19
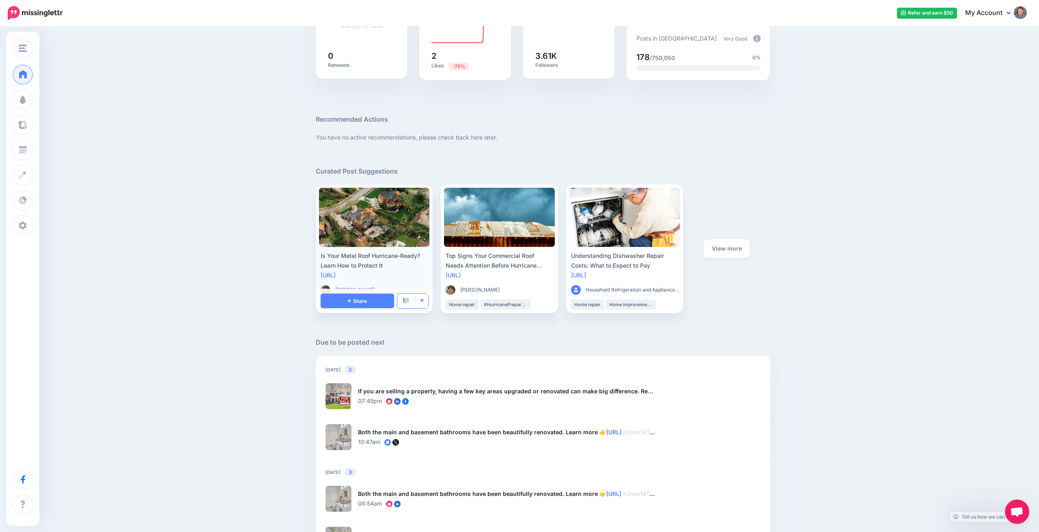
click at [422, 304] on button "button" at bounding box center [422, 301] width 13 height 15
click at [394, 409] on link "Block Publisher" at bounding box center [393, 413] width 62 height 16
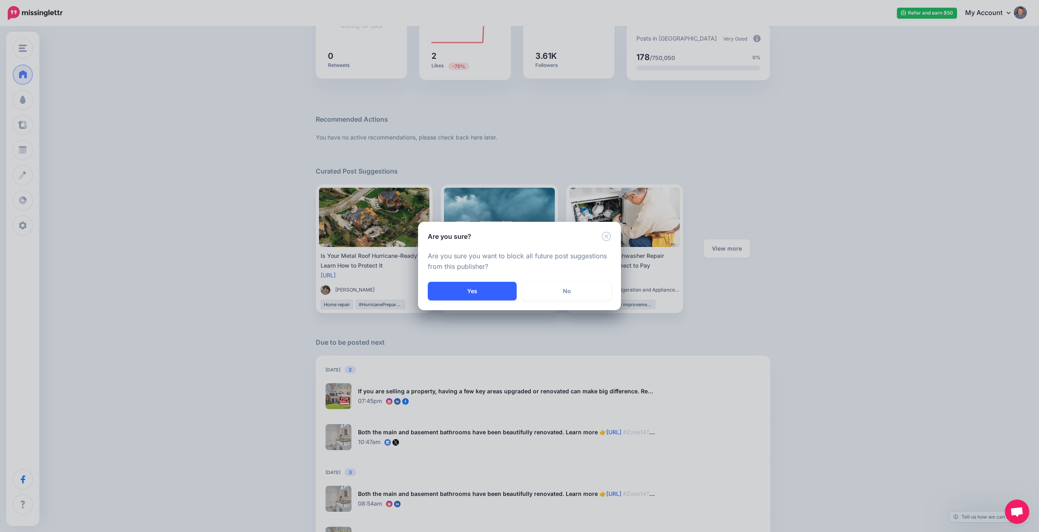
click at [484, 289] on button "Yes" at bounding box center [472, 291] width 89 height 19
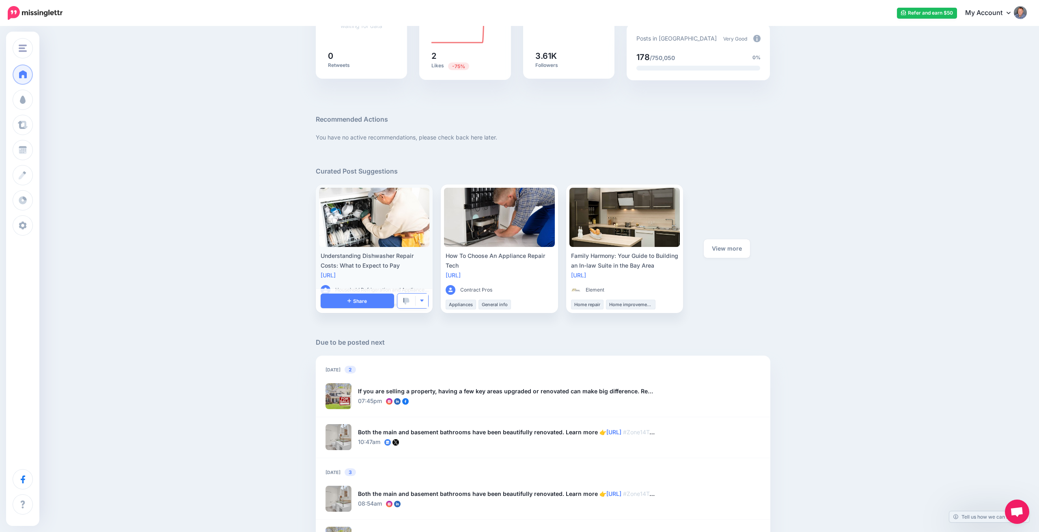
click at [423, 301] on img "button" at bounding box center [422, 301] width 4 height 4
click at [394, 411] on link "Block Publisher" at bounding box center [393, 413] width 62 height 16
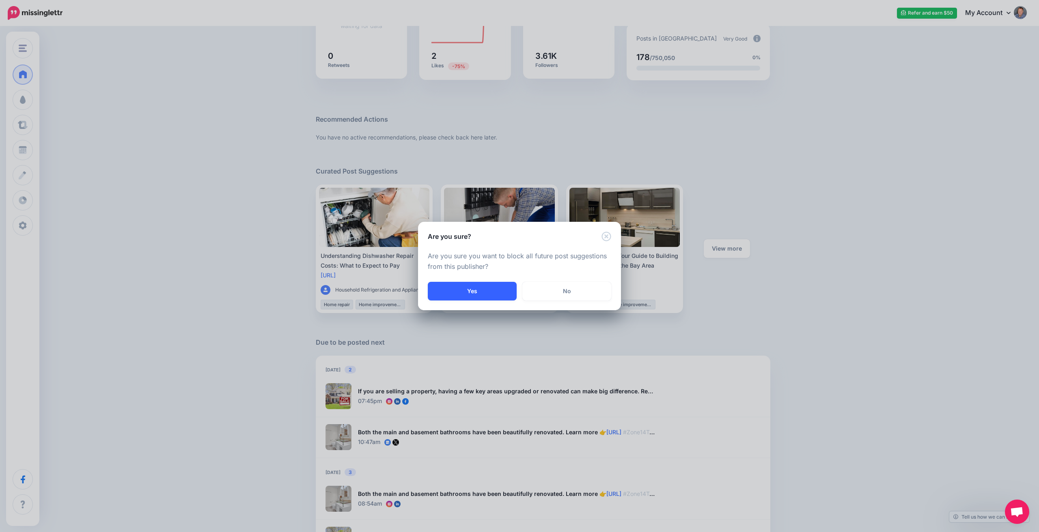
click at [469, 291] on button "Yes" at bounding box center [472, 291] width 89 height 19
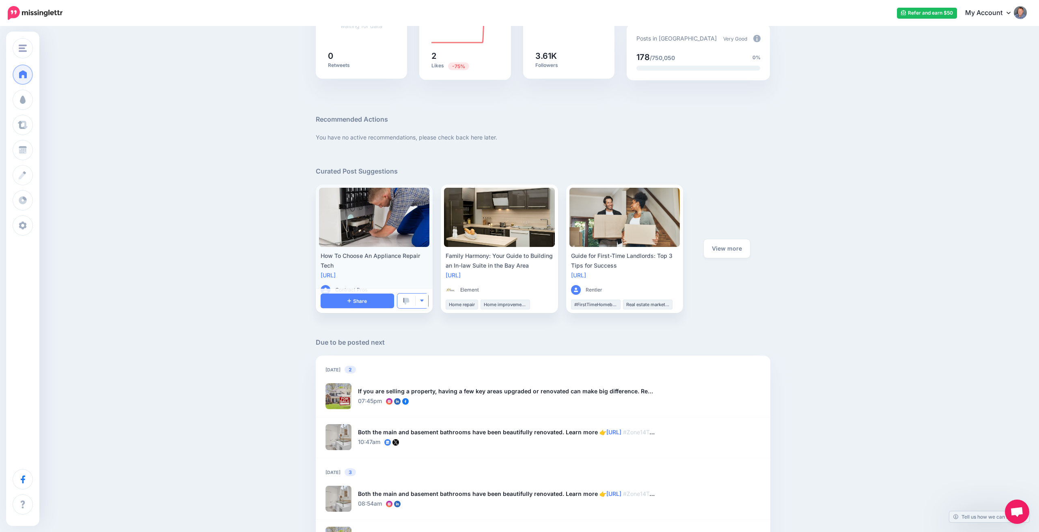
click at [424, 303] on img "button" at bounding box center [422, 301] width 4 height 4
click at [397, 411] on link "Block Publisher" at bounding box center [393, 413] width 62 height 16
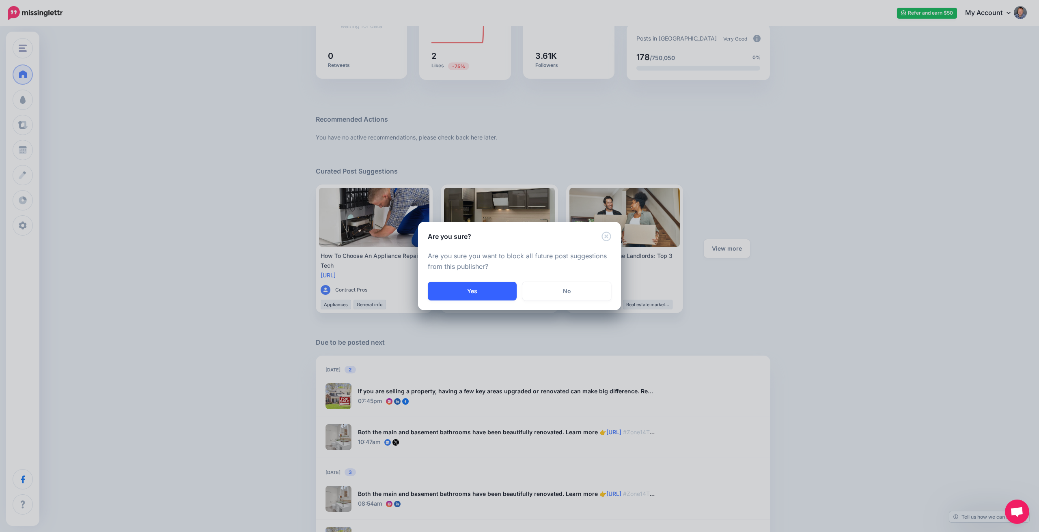
click at [481, 291] on button "Yes" at bounding box center [472, 291] width 89 height 19
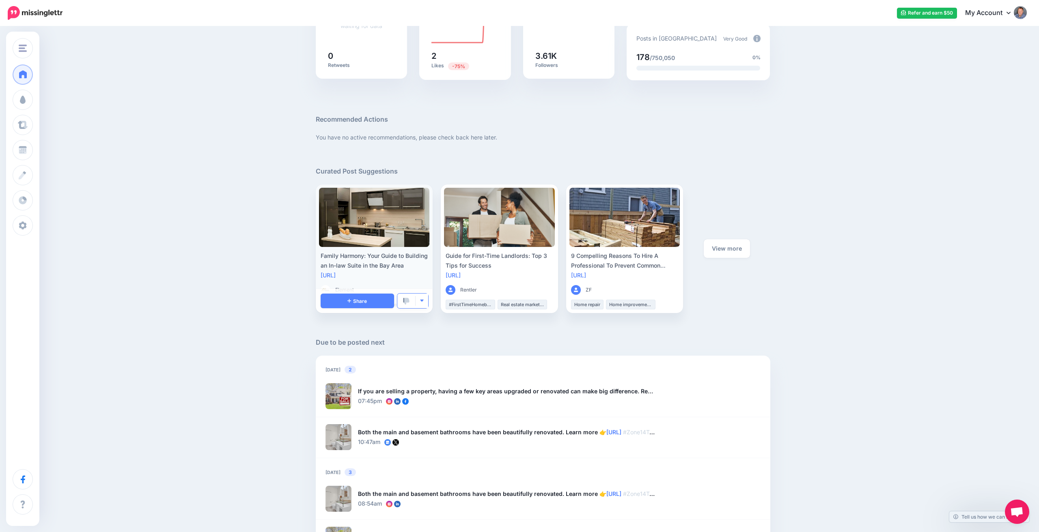
click at [423, 302] on img "button" at bounding box center [422, 301] width 4 height 4
click at [395, 416] on link "Block Publisher" at bounding box center [393, 413] width 62 height 16
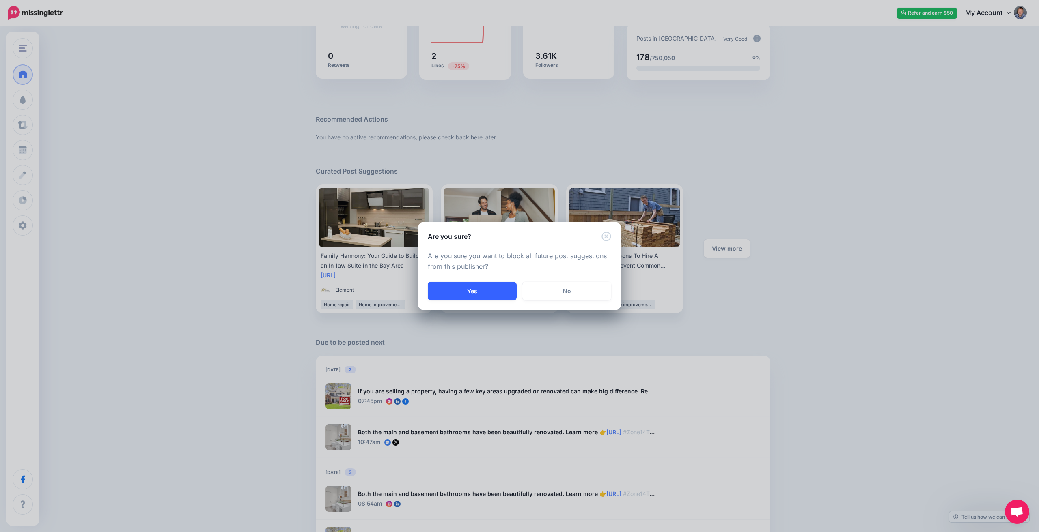
click at [473, 290] on button "Yes" at bounding box center [472, 291] width 89 height 19
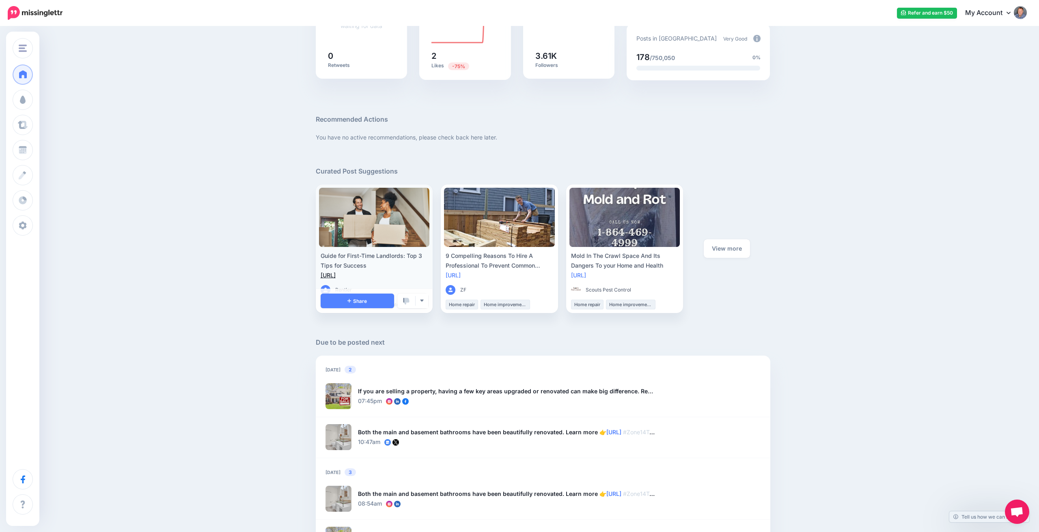
click at [336, 275] on link "[URL]" at bounding box center [328, 275] width 15 height 7
click at [362, 301] on span "Share" at bounding box center [356, 301] width 19 height 5
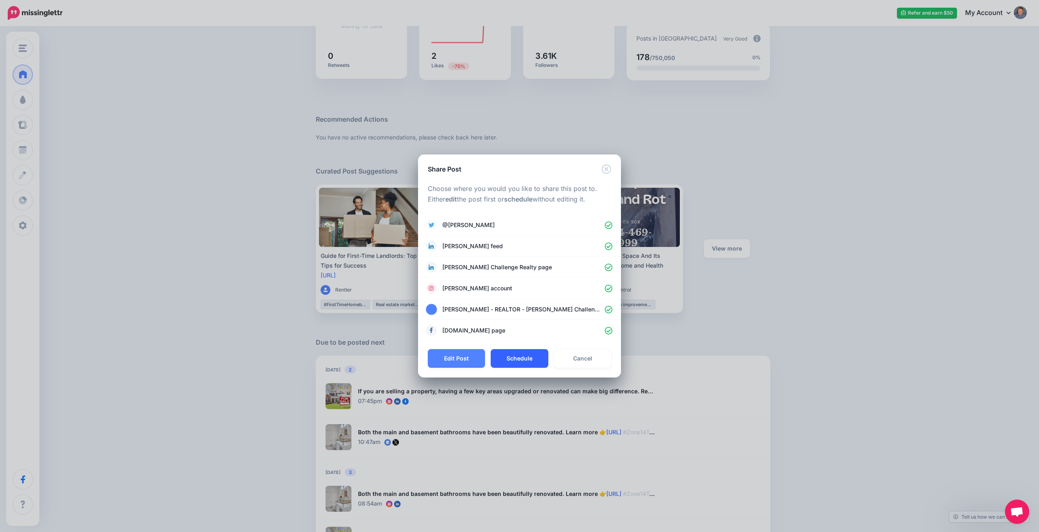
click at [522, 360] on button "Schedule" at bounding box center [519, 358] width 57 height 19
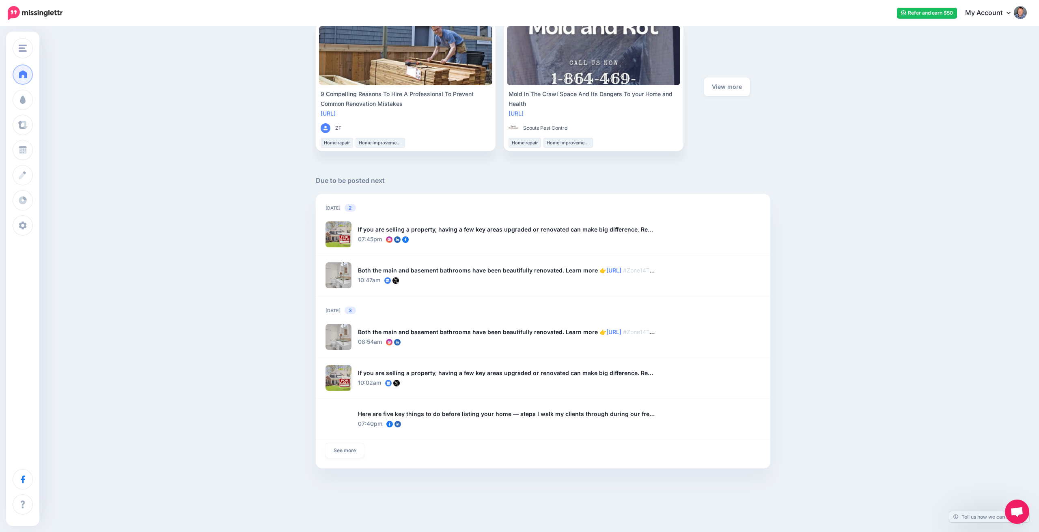
scroll to position [376, 0]
click at [492, 228] on div "If you are selling a property, having a few key areas upgraded or renovated can…" at bounding box center [506, 229] width 297 height 10
click at [340, 234] on div at bounding box center [338, 234] width 26 height 26
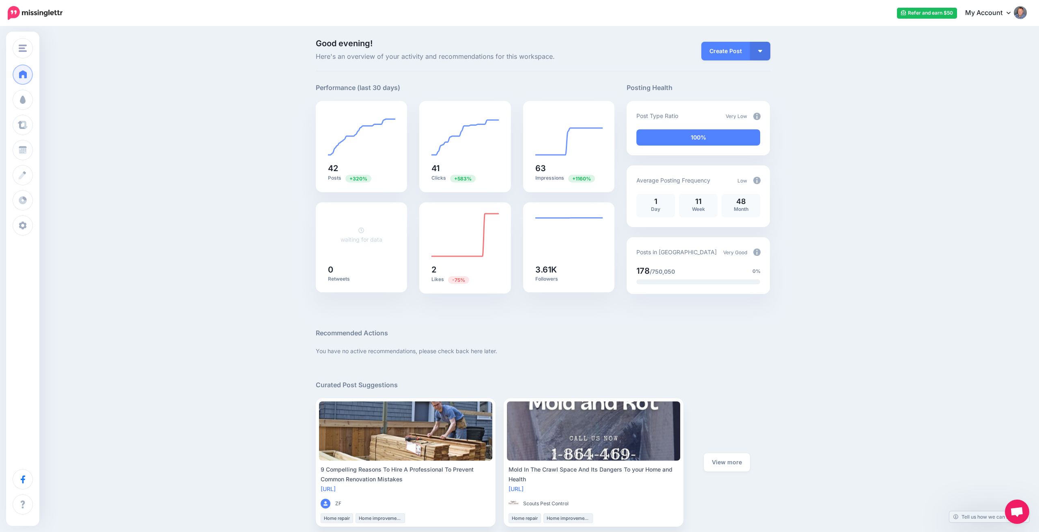
scroll to position [0, 0]
click at [211, 302] on div "Good evening! Here's an overview of your activity and recommendations for this …" at bounding box center [519, 445] width 1039 height 836
